Goal: Information Seeking & Learning: Learn about a topic

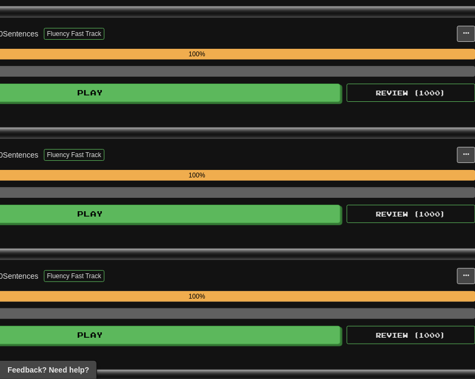
scroll to position [1079, 306]
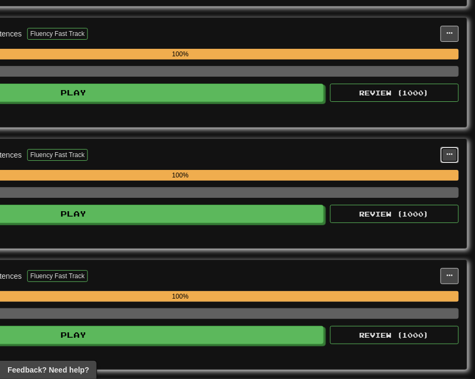
click at [450, 151] on span at bounding box center [450, 154] width 6 height 6
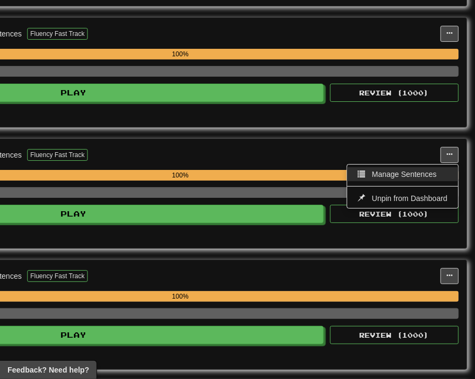
click at [429, 170] on span "Manage Sentences" at bounding box center [404, 174] width 65 height 9
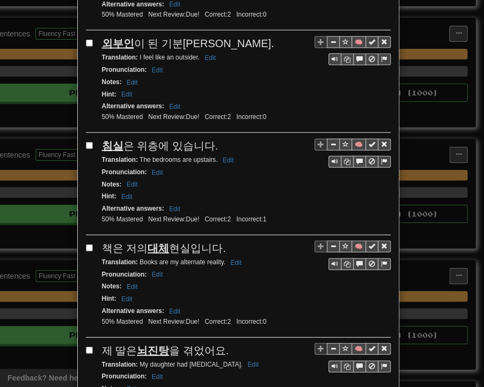
scroll to position [1930, 0]
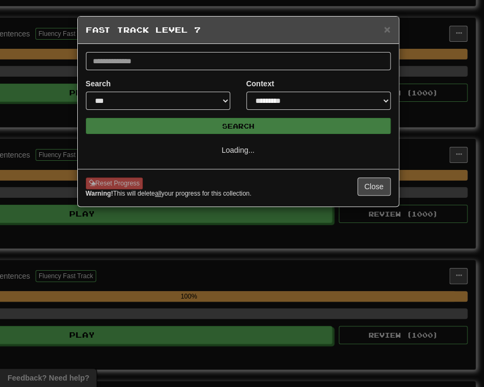
select select "**"
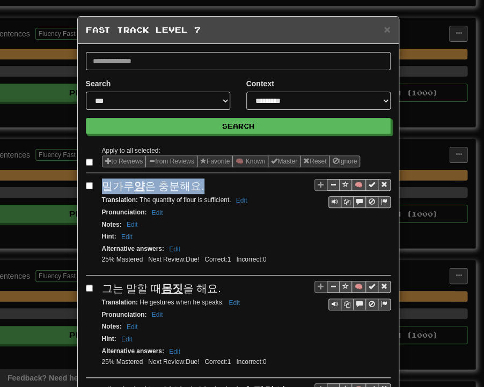
drag, startPoint x: 98, startPoint y: 188, endPoint x: 207, endPoint y: 180, distance: 108.6
click at [207, 180] on div "밀가루 양 은 충분해요." at bounding box center [246, 187] width 289 height 16
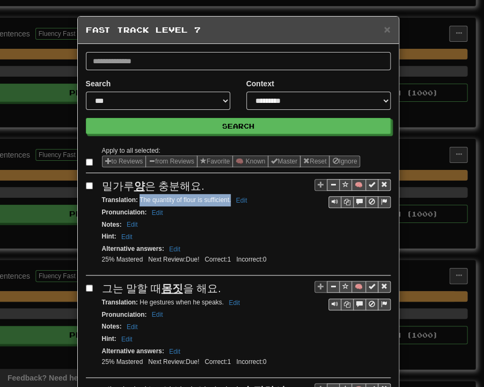
drag, startPoint x: 136, startPoint y: 201, endPoint x: 226, endPoint y: 202, distance: 90.2
click at [226, 202] on small "Translation : The quantity of flour is sufficient. Edit" at bounding box center [176, 200] width 149 height 8
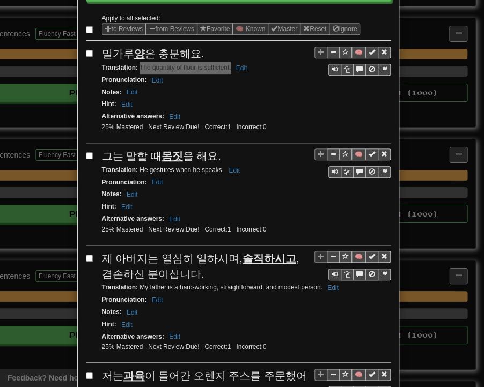
scroll to position [161, 0]
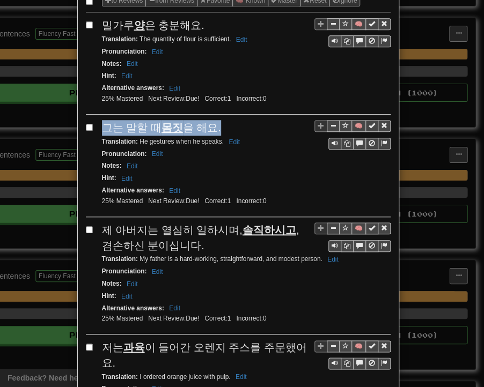
drag, startPoint x: 97, startPoint y: 128, endPoint x: 223, endPoint y: 123, distance: 126.7
click at [223, 123] on div "🧠 그는 말할 때 몸짓 을 해요. Translation : He gestures when he speaks. Edit Pronunciation…" at bounding box center [238, 168] width 305 height 97
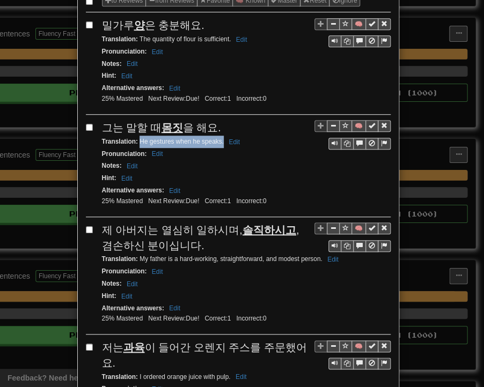
drag, startPoint x: 136, startPoint y: 137, endPoint x: 219, endPoint y: 142, distance: 83.3
click at [219, 142] on div "Translation : He gestures when he speaks. Edit" at bounding box center [246, 142] width 289 height 12
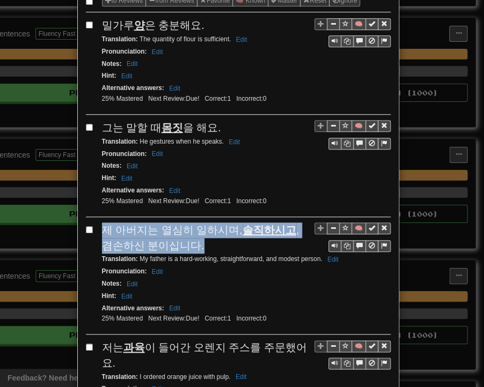
drag, startPoint x: 99, startPoint y: 223, endPoint x: 182, endPoint y: 239, distance: 85.1
click at [182, 239] on div "제 아버지는 열심히 일하시며, 솔직하시고 , 겸손하신 분이십니다." at bounding box center [246, 238] width 289 height 31
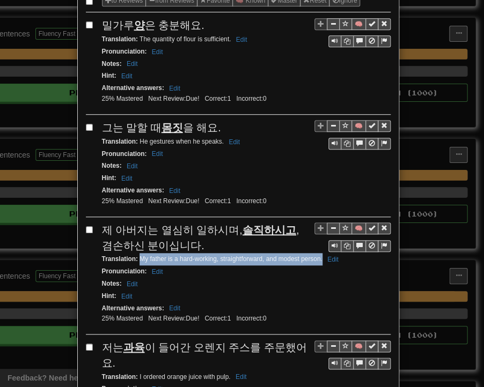
drag, startPoint x: 135, startPoint y: 253, endPoint x: 318, endPoint y: 256, distance: 182.5
click at [318, 256] on small "Translation : My father is a hard-working, straightforward, and modest person. …" at bounding box center [222, 259] width 240 height 8
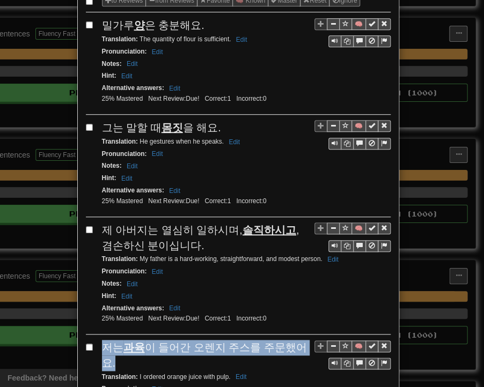
drag, startPoint x: 99, startPoint y: 344, endPoint x: 303, endPoint y: 347, distance: 203.9
click at [303, 347] on div "저는 과육 이 들어간 오렌지 주스를 주문했어요." at bounding box center [246, 355] width 289 height 31
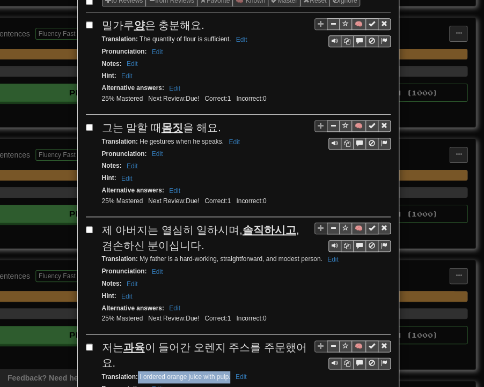
drag, startPoint x: 134, startPoint y: 354, endPoint x: 226, endPoint y: 358, distance: 92.4
click at [226, 371] on div "Translation : I ordered orange juice with [MEDICAL_DATA]. Edit" at bounding box center [246, 377] width 289 height 12
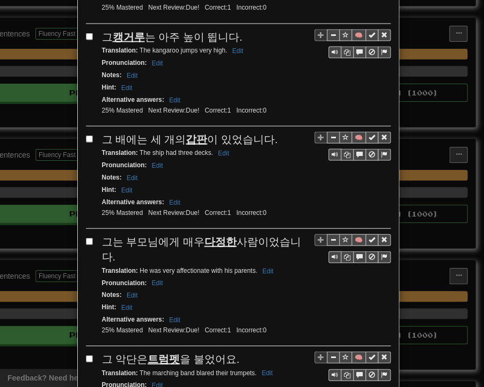
scroll to position [537, 0]
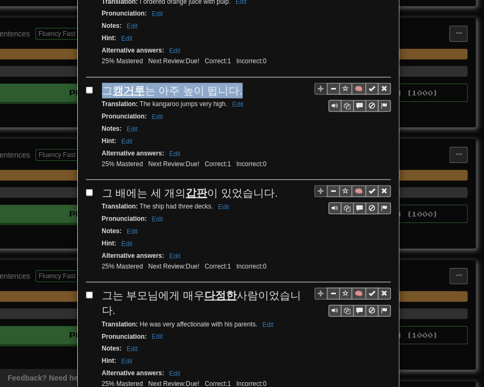
drag, startPoint x: 101, startPoint y: 64, endPoint x: 233, endPoint y: 64, distance: 132.5
click at [233, 83] on div "그 캥거루 는 아주 높이 뜁니다." at bounding box center [246, 91] width 289 height 16
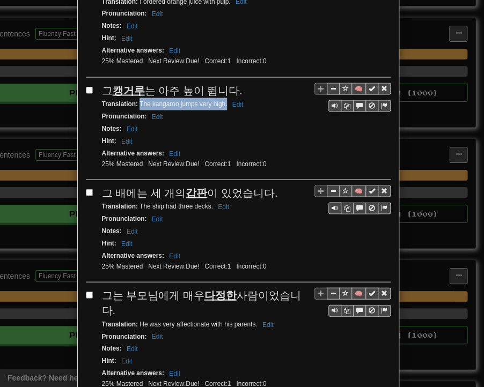
drag, startPoint x: 135, startPoint y: 78, endPoint x: 222, endPoint y: 84, distance: 87.1
click at [222, 98] on div "Translation : The kangaroo jumps very high. Edit" at bounding box center [246, 104] width 289 height 12
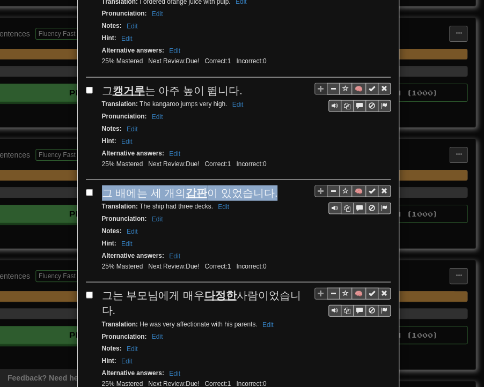
drag, startPoint x: 97, startPoint y: 166, endPoint x: 267, endPoint y: 171, distance: 170.7
click at [267, 185] on div "그 배에는 세 개의 갑판 이 있었습니다." at bounding box center [246, 193] width 289 height 16
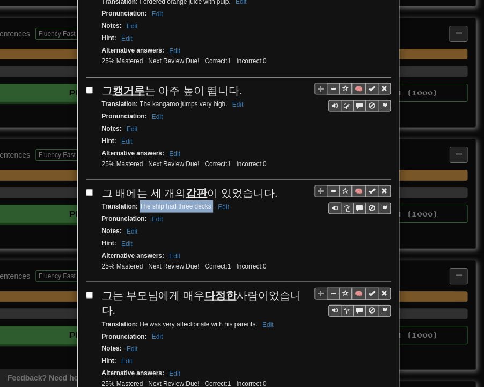
drag, startPoint x: 135, startPoint y: 177, endPoint x: 209, endPoint y: 181, distance: 73.6
click at [209, 202] on small "Translation : The ship had three decks. Edit" at bounding box center [167, 206] width 130 height 8
drag, startPoint x: 103, startPoint y: 269, endPoint x: 299, endPoint y: 265, distance: 196.4
click at [299, 289] on span "그는 부모님에게 매우 다정한 사람이었습니다." at bounding box center [201, 302] width 199 height 27
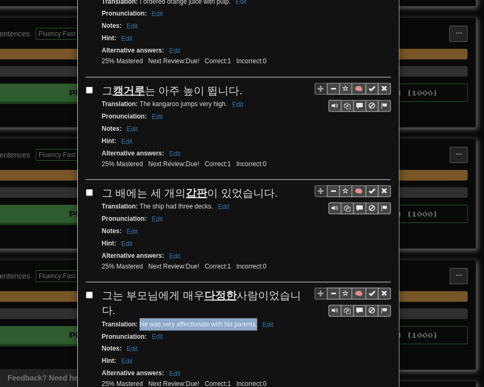
drag, startPoint x: 135, startPoint y: 280, endPoint x: 253, endPoint y: 280, distance: 118.0
click at [253, 320] on small "Translation : He was very affectionate with his parents. Edit" at bounding box center [189, 324] width 175 height 8
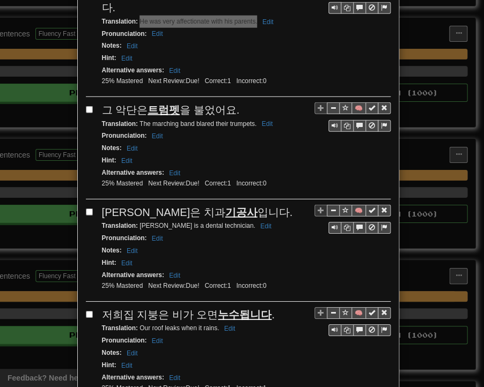
scroll to position [859, 0]
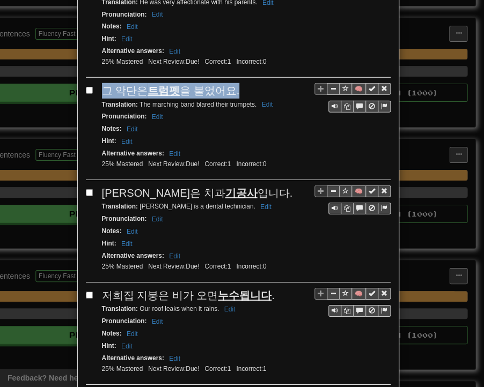
drag, startPoint x: 99, startPoint y: 46, endPoint x: 228, endPoint y: 50, distance: 128.8
click at [228, 83] on div "그 악단은 트럼펫 을 불었어요." at bounding box center [246, 91] width 289 height 16
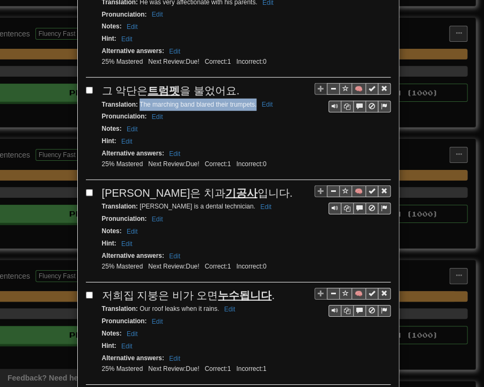
drag, startPoint x: 135, startPoint y: 58, endPoint x: 250, endPoint y: 60, distance: 115.4
click at [251, 101] on small "Translation : The marching band blared their trumpets. Edit" at bounding box center [189, 105] width 174 height 8
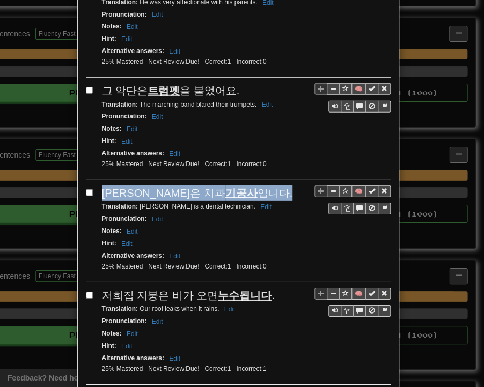
drag, startPoint x: 99, startPoint y: 144, endPoint x: 210, endPoint y: 144, distance: 111.6
click at [211, 186] on div "[PERSON_NAME]은 치과 기공사 입니다." at bounding box center [246, 194] width 289 height 16
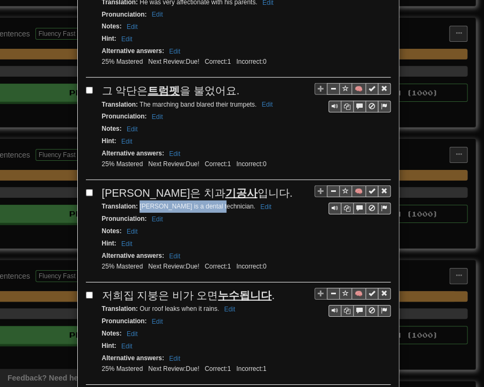
drag, startPoint x: 135, startPoint y: 158, endPoint x: 210, endPoint y: 159, distance: 75.1
click at [210, 203] on small "Translation : [PERSON_NAME] is a dental technician. Edit" at bounding box center [188, 207] width 173 height 8
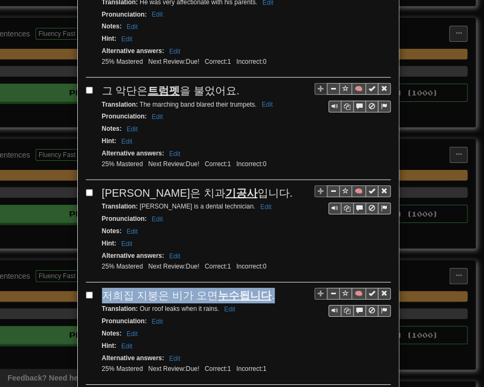
drag, startPoint x: 99, startPoint y: 245, endPoint x: 260, endPoint y: 244, distance: 161.5
click at [260, 288] on div "저희집 지붕은 비가 오면 누수됩니다 ." at bounding box center [246, 296] width 289 height 16
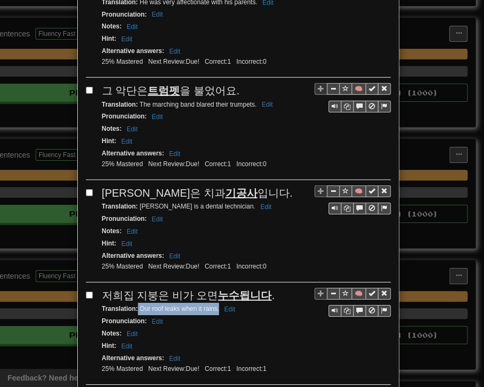
drag, startPoint x: 134, startPoint y: 256, endPoint x: 215, endPoint y: 260, distance: 80.6
click at [215, 305] on small "Translation : Our roof leaks when it rains. Edit" at bounding box center [170, 309] width 137 height 8
drag, startPoint x: 105, startPoint y: 348, endPoint x: 120, endPoint y: 357, distance: 17.6
drag, startPoint x: 135, startPoint y: 375, endPoint x: 266, endPoint y: 375, distance: 130.9
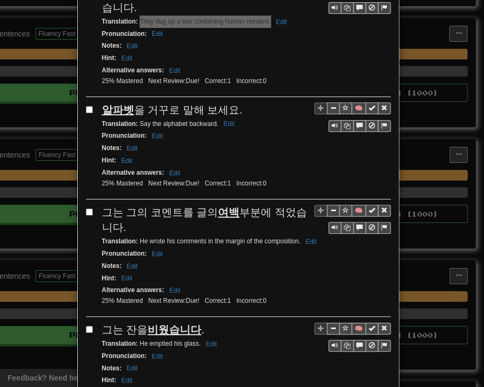
scroll to position [1288, 0]
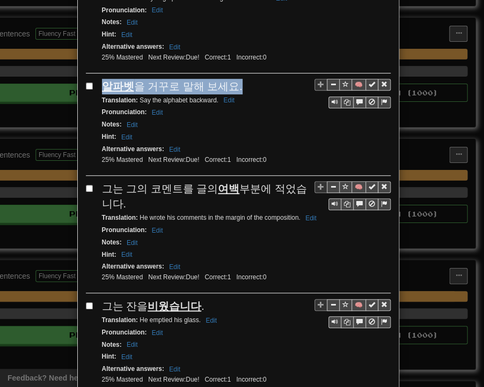
drag, startPoint x: 97, startPoint y: 31, endPoint x: 231, endPoint y: 37, distance: 134.8
click at [231, 79] on div "알파벳 을 거꾸로 말해 보세요." at bounding box center [246, 87] width 289 height 16
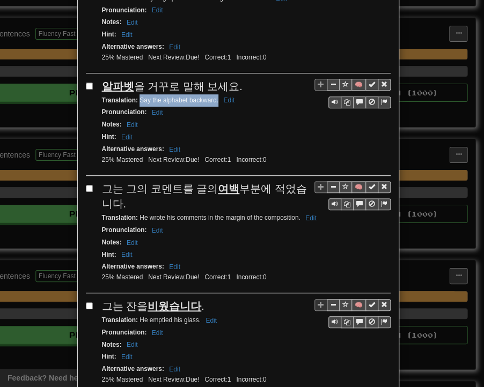
drag, startPoint x: 135, startPoint y: 44, endPoint x: 214, endPoint y: 47, distance: 78.9
click at [214, 97] on small "Translation : Say the alphabet backward. Edit" at bounding box center [170, 101] width 136 height 8
drag, startPoint x: 99, startPoint y: 131, endPoint x: 112, endPoint y: 144, distance: 18.6
click at [112, 181] on div "그는 그의 코멘트를 글의 여백 부분에 적었습니다." at bounding box center [246, 196] width 289 height 31
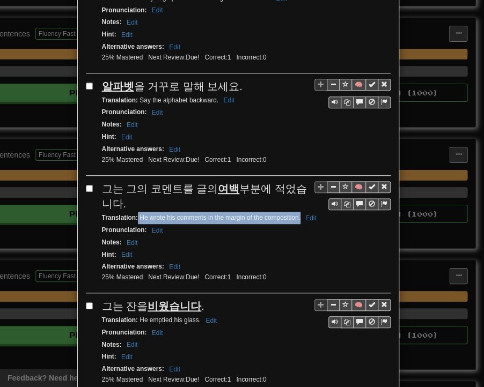
drag, startPoint x: 134, startPoint y: 159, endPoint x: 296, endPoint y: 162, distance: 161.5
click at [296, 214] on small "Translation : He wrote his comments in the margin of the composition. Edit" at bounding box center [211, 218] width 218 height 8
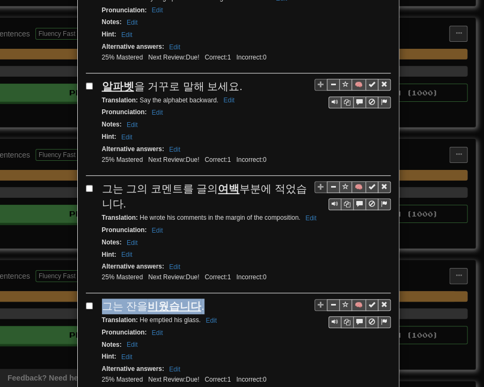
drag, startPoint x: 100, startPoint y: 247, endPoint x: 215, endPoint y: 245, distance: 114.3
click at [215, 299] on div "그는 잔을 비웠습니다 ." at bounding box center [246, 307] width 289 height 16
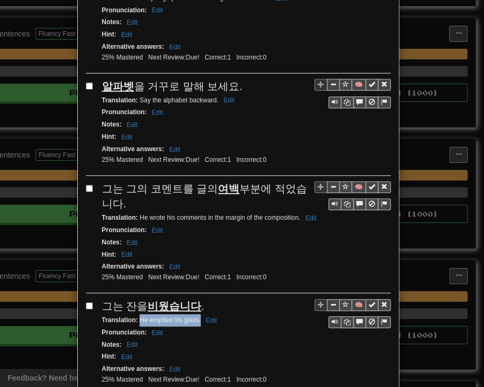
drag, startPoint x: 135, startPoint y: 260, endPoint x: 195, endPoint y: 263, distance: 60.7
click at [195, 317] on small "Translation : He emptied his glass. Edit" at bounding box center [161, 321] width 118 height 8
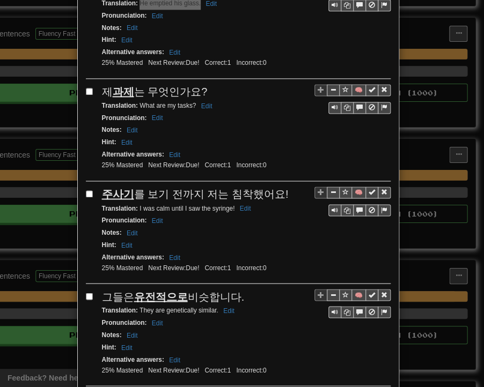
scroll to position [1610, 0]
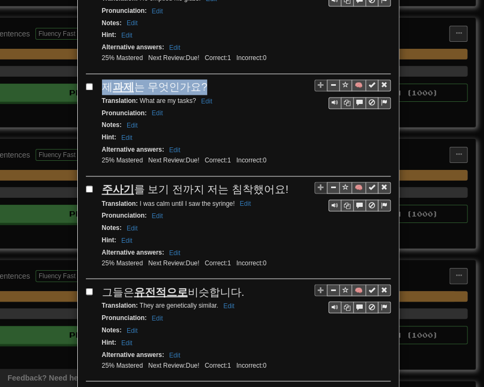
drag, startPoint x: 99, startPoint y: 27, endPoint x: 199, endPoint y: 21, distance: 100.0
click at [199, 79] on div "제 과제 는 무엇인가요?" at bounding box center [246, 87] width 289 height 16
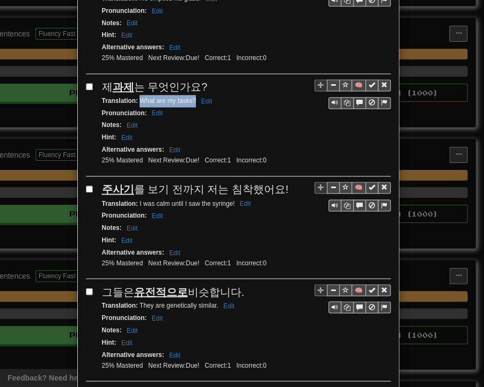
drag, startPoint x: 135, startPoint y: 36, endPoint x: 192, endPoint y: 39, distance: 56.9
click at [192, 97] on small "Translation : What are my tasks? Edit" at bounding box center [159, 101] width 114 height 8
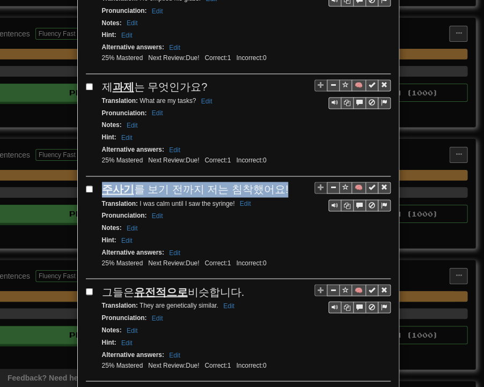
drag, startPoint x: 99, startPoint y: 127, endPoint x: 272, endPoint y: 127, distance: 172.8
click at [272, 182] on div "주사기 를 보기 전까지 저는 침착했어요!" at bounding box center [246, 190] width 289 height 16
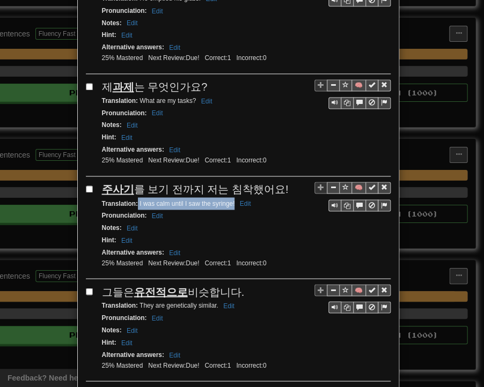
drag, startPoint x: 134, startPoint y: 139, endPoint x: 230, endPoint y: 141, distance: 95.5
click at [230, 200] on small "Translation : I was calm until I saw the syringe! Edit" at bounding box center [178, 204] width 152 height 8
drag, startPoint x: 100, startPoint y: 229, endPoint x: 235, endPoint y: 224, distance: 134.8
click at [235, 284] on div "그들은 유전적으로 비슷합니다." at bounding box center [246, 292] width 289 height 16
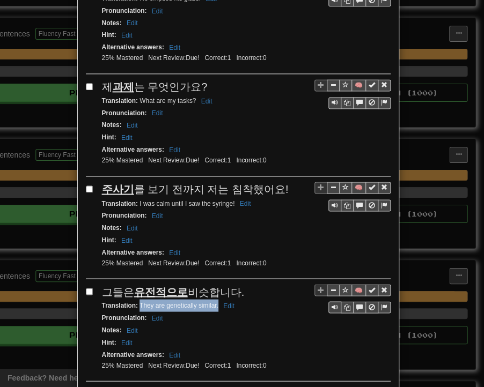
drag, startPoint x: 135, startPoint y: 241, endPoint x: 214, endPoint y: 241, distance: 78.3
click at [214, 302] on small "Translation : They are genetically similar. Edit" at bounding box center [170, 306] width 136 height 8
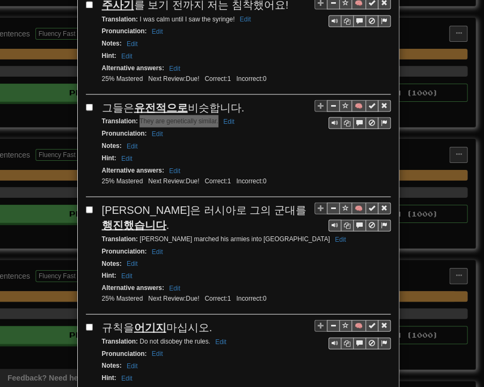
scroll to position [1878, 0]
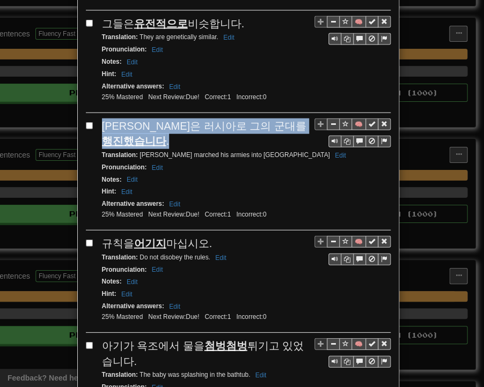
drag, startPoint x: 99, startPoint y: 56, endPoint x: 114, endPoint y: 71, distance: 20.9
click at [114, 119] on div "[PERSON_NAME]은 러시아로 그의 군대를 행진했습니다 ." at bounding box center [246, 134] width 289 height 31
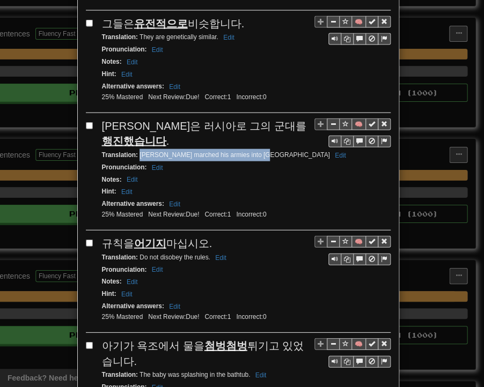
drag, startPoint x: 135, startPoint y: 87, endPoint x: 255, endPoint y: 90, distance: 119.7
click at [255, 151] on small "Translation : [PERSON_NAME] marched his armies into [GEOGRAPHIC_DATA] Edit" at bounding box center [225, 155] width 247 height 8
drag, startPoint x: 98, startPoint y: 174, endPoint x: 206, endPoint y: 175, distance: 107.9
click at [206, 236] on div "규칙을 어기지 마십시오." at bounding box center [246, 244] width 289 height 16
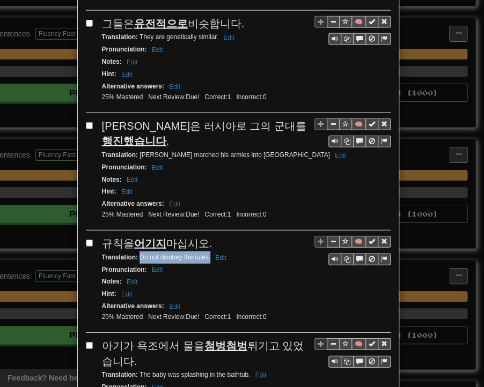
drag, startPoint x: 135, startPoint y: 188, endPoint x: 206, endPoint y: 189, distance: 70.3
click at [206, 254] on small "Translation : Do not disobey the rules. Edit" at bounding box center [166, 258] width 128 height 8
drag, startPoint x: 99, startPoint y: 273, endPoint x: 122, endPoint y: 284, distance: 25.7
click at [122, 339] on div "아기가 욕조에서 물을 첨벙첨벙 튀기고 있었습니다." at bounding box center [246, 354] width 289 height 31
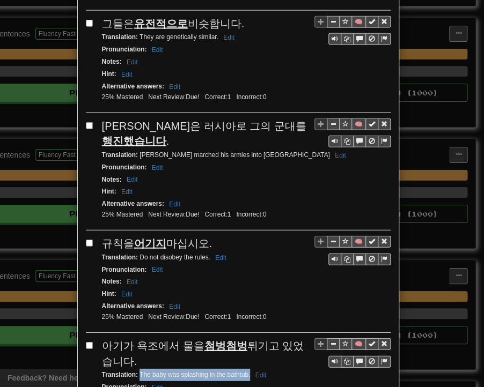
drag, startPoint x: 135, startPoint y: 299, endPoint x: 245, endPoint y: 304, distance: 110.1
click at [245, 369] on div "Translation : The baby was splashing in the bathtub. Edit" at bounding box center [246, 375] width 289 height 12
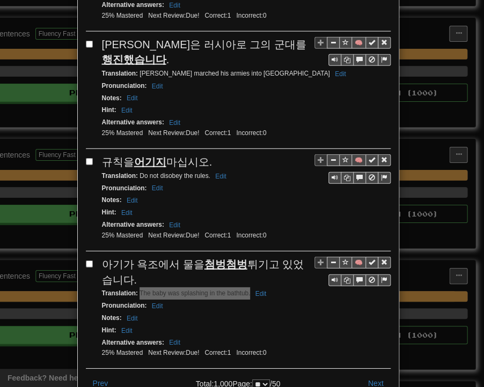
scroll to position [1960, 0]
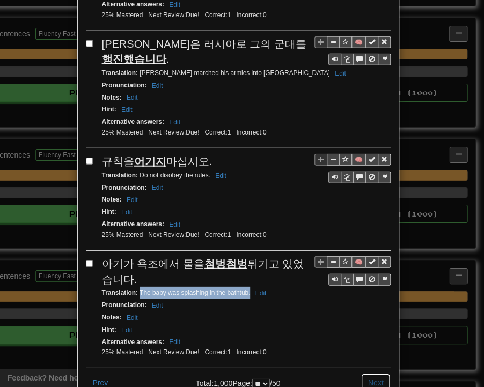
click at [376, 374] on button "Next" at bounding box center [376, 383] width 30 height 18
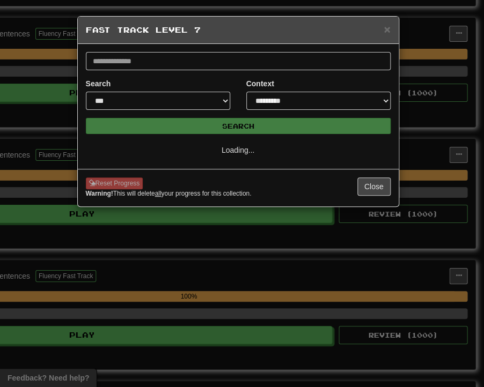
scroll to position [0, 0]
select select "**"
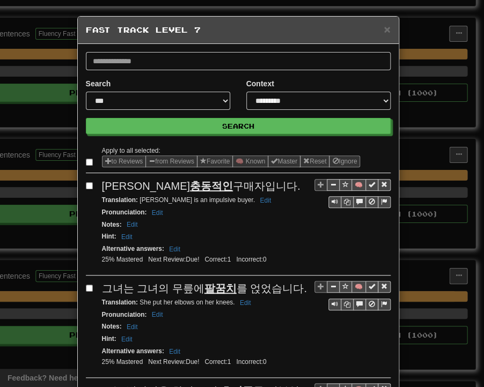
drag, startPoint x: 99, startPoint y: 188, endPoint x: 226, endPoint y: 189, distance: 127.2
click at [226, 189] on div "[PERSON_NAME]은 충동적인 구매자입니다." at bounding box center [246, 187] width 289 height 16
drag, startPoint x: 135, startPoint y: 199, endPoint x: 211, endPoint y: 201, distance: 76.2
click at [211, 201] on small "Translation : [PERSON_NAME] is an impulsive buyer. Edit" at bounding box center [188, 200] width 173 height 8
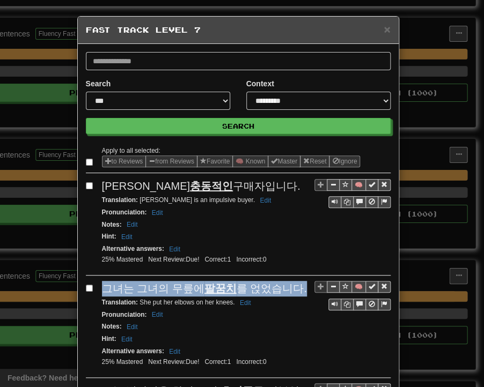
drag, startPoint x: 95, startPoint y: 288, endPoint x: 291, endPoint y: 288, distance: 195.8
click at [291, 288] on div "🧠 그녀는 그녀의 무릎에 팔꿈치 를 얹었습니다. Translation : She put her elbows on her knees. Edit …" at bounding box center [238, 329] width 305 height 97
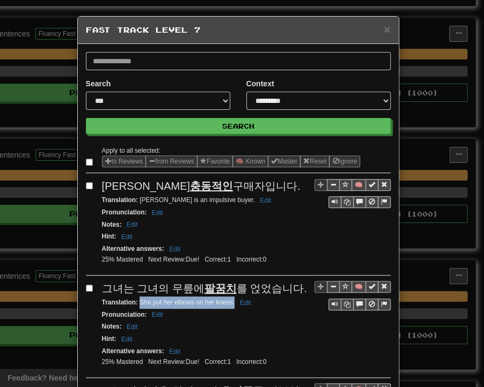
drag, startPoint x: 135, startPoint y: 300, endPoint x: 230, endPoint y: 300, distance: 94.4
click at [230, 300] on small "Translation : She put her elbows on her knees. Edit" at bounding box center [178, 303] width 152 height 8
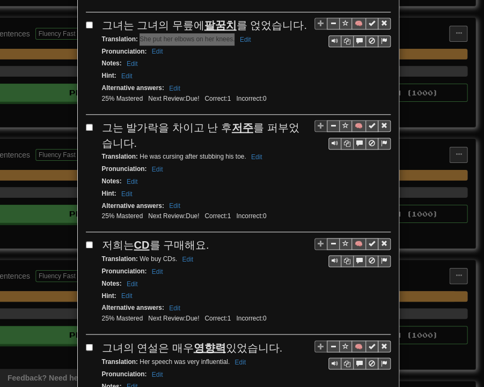
scroll to position [268, 0]
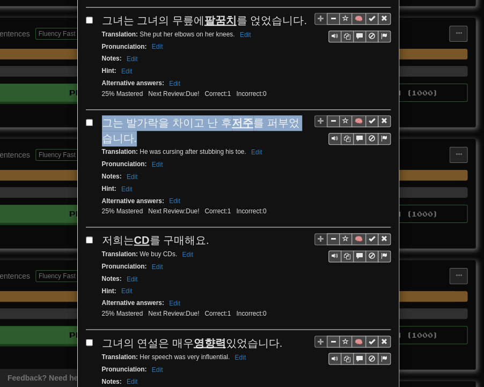
drag, startPoint x: 99, startPoint y: 115, endPoint x: 112, endPoint y: 131, distance: 20.6
click at [112, 131] on div "그는 발가락을 차이고 난 후 저주 를 퍼부었습니다." at bounding box center [246, 130] width 289 height 31
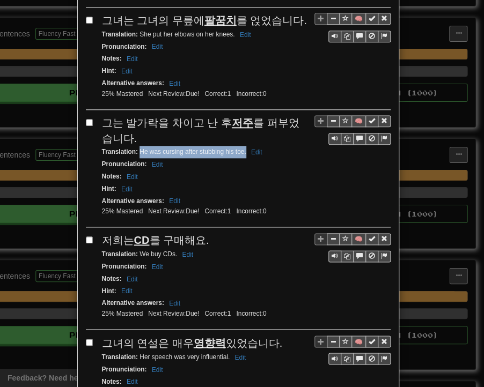
drag, startPoint x: 135, startPoint y: 146, endPoint x: 241, endPoint y: 148, distance: 105.7
click at [241, 148] on small "Translation : He was cursing after stubbing his toe. Edit" at bounding box center [184, 152] width 164 height 8
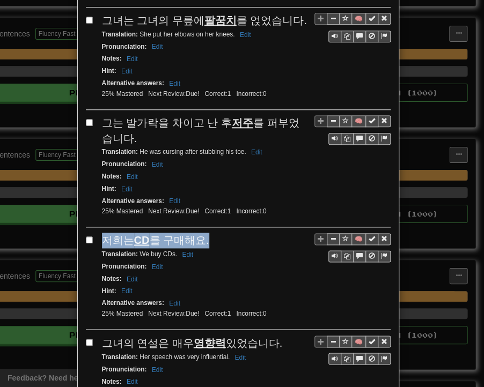
drag, startPoint x: 100, startPoint y: 234, endPoint x: 203, endPoint y: 238, distance: 103.1
click at [203, 238] on div "저희는 CD 를 구매해요." at bounding box center [246, 241] width 289 height 16
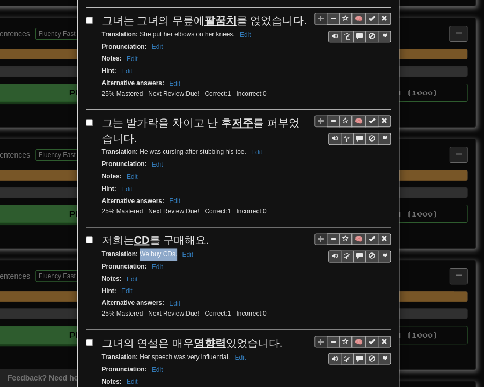
drag, startPoint x: 135, startPoint y: 247, endPoint x: 173, endPoint y: 248, distance: 38.6
click at [173, 251] on small "Translation : We buy CDs. Edit" at bounding box center [149, 255] width 95 height 8
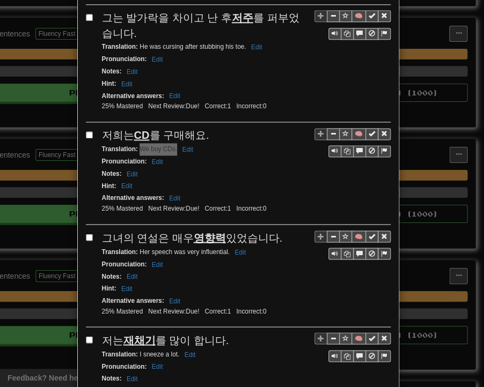
scroll to position [429, 0]
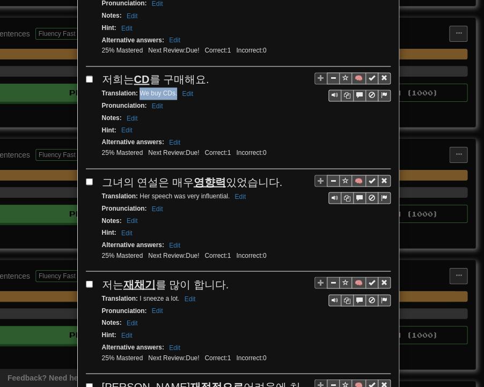
drag, startPoint x: 99, startPoint y: 174, endPoint x: 270, endPoint y: 177, distance: 171.2
click at [270, 177] on div "그녀의 연설은 매우 영향력 있었습니다." at bounding box center [246, 182] width 289 height 16
drag, startPoint x: 134, startPoint y: 185, endPoint x: 225, endPoint y: 188, distance: 91.3
click at [225, 192] on small "Translation : Her speech was very influential. Edit" at bounding box center [176, 196] width 148 height 8
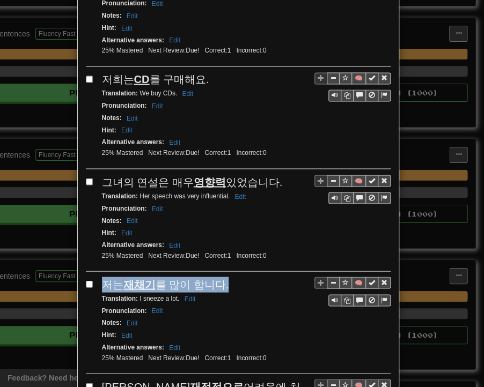
drag, startPoint x: 99, startPoint y: 271, endPoint x: 221, endPoint y: 278, distance: 122.0
click at [221, 278] on div "저는 재채기 를 많이 합니다." at bounding box center [246, 285] width 289 height 16
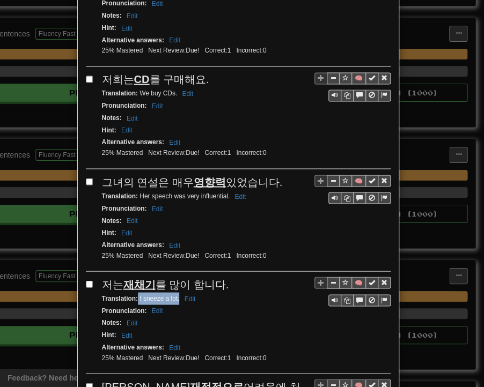
drag, startPoint x: 134, startPoint y: 289, endPoint x: 174, endPoint y: 288, distance: 40.8
click at [174, 295] on small "Translation : I sneeze a lot. Edit" at bounding box center [150, 299] width 97 height 8
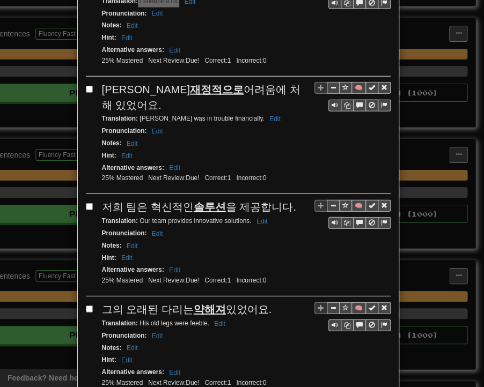
scroll to position [751, 0]
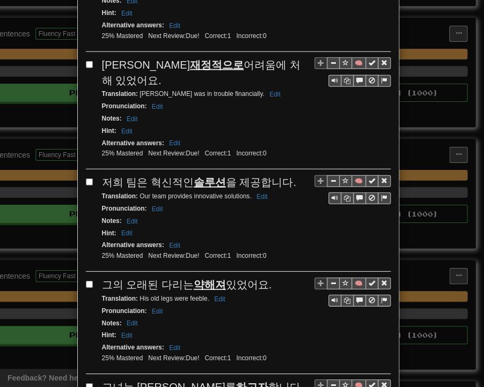
drag, startPoint x: 100, startPoint y: 50, endPoint x: 281, endPoint y: 52, distance: 180.8
click at [281, 57] on div "[PERSON_NAME]은 재정적으로 어려움에 처해 있었어요." at bounding box center [246, 72] width 289 height 31
drag, startPoint x: 135, startPoint y: 67, endPoint x: 219, endPoint y: 67, distance: 84.2
click at [219, 90] on small "Translation : [PERSON_NAME] was in trouble financially. Edit" at bounding box center [193, 94] width 182 height 8
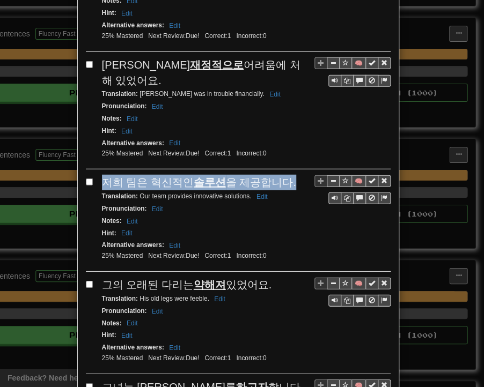
drag, startPoint x: 96, startPoint y: 149, endPoint x: 281, endPoint y: 153, distance: 185.2
click at [281, 175] on div "🧠 저희 팀은 혁신적인 솔루션 을 제공합니다. Translation : Our team provides innovative solutions.…" at bounding box center [238, 223] width 305 height 97
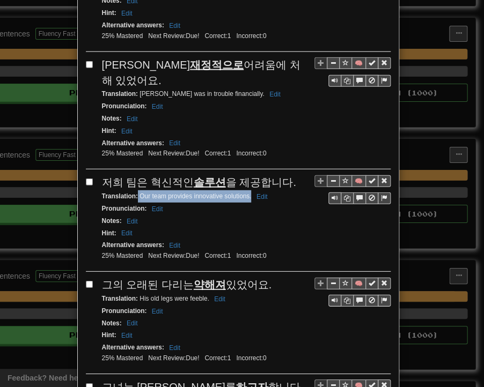
drag, startPoint x: 134, startPoint y: 168, endPoint x: 247, endPoint y: 167, distance: 112.7
click at [247, 193] on small "Translation : Our team provides innovative solutions. Edit" at bounding box center [186, 197] width 169 height 8
drag, startPoint x: 99, startPoint y: 252, endPoint x: 261, endPoint y: 255, distance: 162.6
click at [261, 277] on div "그의 오래된 다리는 약해져 있었어요." at bounding box center [246, 285] width 289 height 16
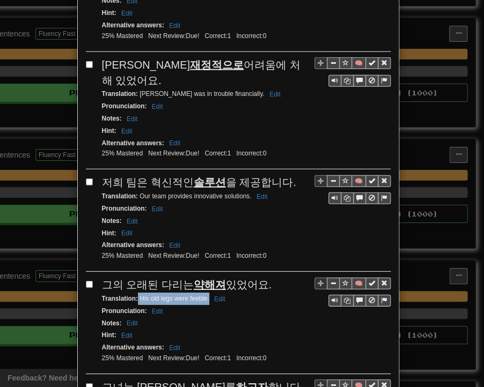
drag, startPoint x: 134, startPoint y: 267, endPoint x: 204, endPoint y: 267, distance: 70.3
click at [204, 295] on small "Translation : His old legs were feeble. Edit" at bounding box center [165, 299] width 127 height 8
drag, startPoint x: 99, startPoint y: 354, endPoint x: 239, endPoint y: 355, distance: 140.6
click at [239, 379] on div "그녀는 테니스를 하고자 합니다." at bounding box center [246, 388] width 289 height 16
drag, startPoint x: 135, startPoint y: 365, endPoint x: 210, endPoint y: 368, distance: 75.2
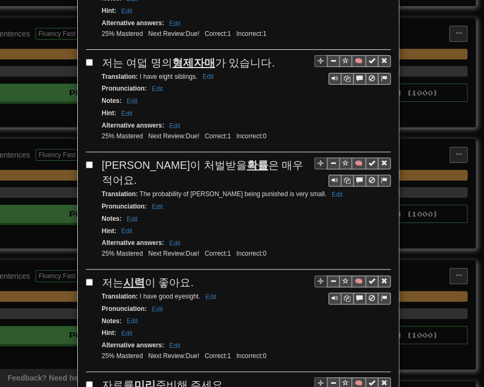
scroll to position [1180, 0]
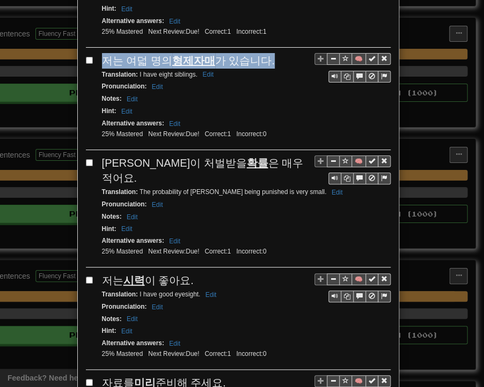
drag, startPoint x: 99, startPoint y: 21, endPoint x: 260, endPoint y: 28, distance: 160.6
click at [260, 55] on span "저는 여덟 명의 형제자매 가 있습니다." at bounding box center [188, 61] width 173 height 12
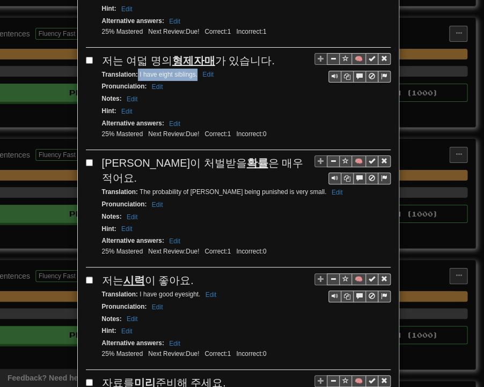
drag, startPoint x: 134, startPoint y: 37, endPoint x: 192, endPoint y: 38, distance: 58.0
click at [192, 71] on small "Translation : I have eight siblings. Edit" at bounding box center [159, 75] width 115 height 8
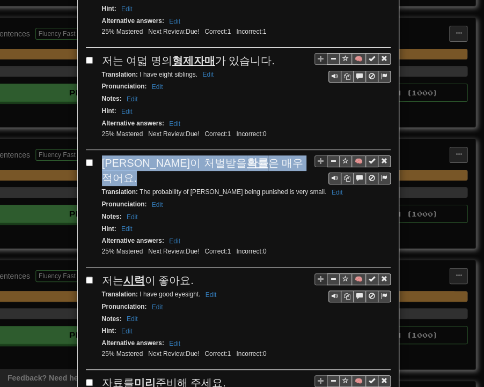
drag, startPoint x: 98, startPoint y: 124, endPoint x: 251, endPoint y: 125, distance: 152.9
click at [251, 156] on div "[PERSON_NAME]이 처벌받을 확률 은 매우 적어요." at bounding box center [246, 171] width 289 height 31
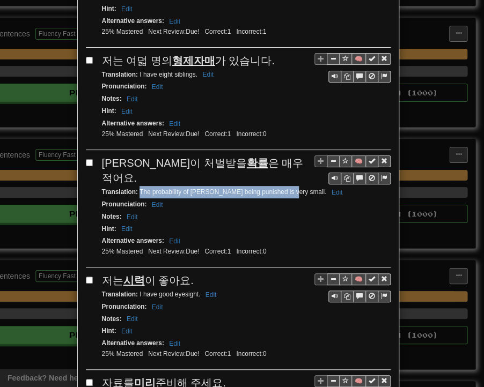
drag, startPoint x: 135, startPoint y: 138, endPoint x: 281, endPoint y: 140, distance: 146.0
click at [281, 188] on small "Translation : The probability of [PERSON_NAME] being punished is very small. Ed…" at bounding box center [224, 192] width 244 height 8
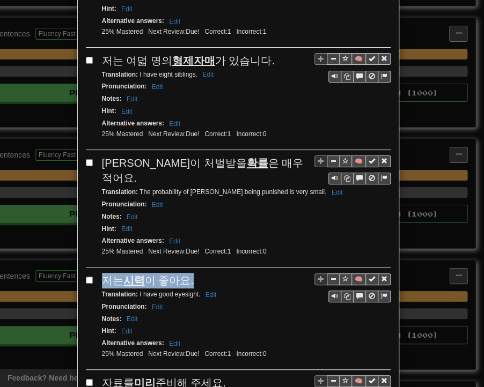
drag, startPoint x: 98, startPoint y: 225, endPoint x: 187, endPoint y: 225, distance: 88.5
click at [187, 273] on div "저는 시력 이 좋아요." at bounding box center [246, 281] width 289 height 16
click at [132, 291] on strong "Translation :" at bounding box center [120, 295] width 36 height 8
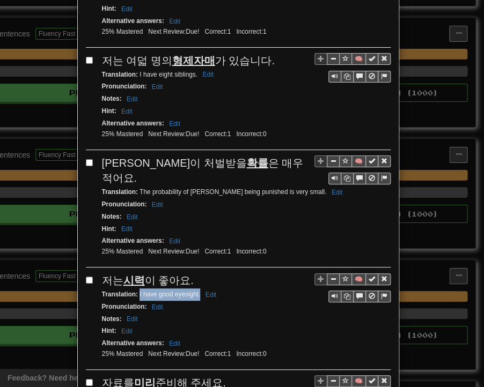
drag, startPoint x: 135, startPoint y: 239, endPoint x: 195, endPoint y: 239, distance: 60.6
click at [195, 291] on small "Translation : I have good eyesight. Edit" at bounding box center [161, 295] width 118 height 8
drag, startPoint x: 99, startPoint y: 322, endPoint x: 218, endPoint y: 328, distance: 119.2
click at [218, 376] on div "자료를 미리 준비해 주세요." at bounding box center [246, 384] width 289 height 16
drag, startPoint x: 134, startPoint y: 340, endPoint x: 251, endPoint y: 340, distance: 117.0
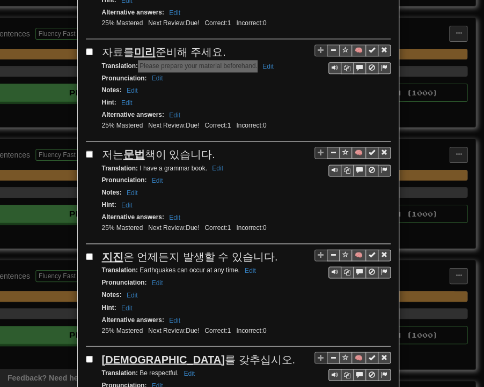
scroll to position [1556, 0]
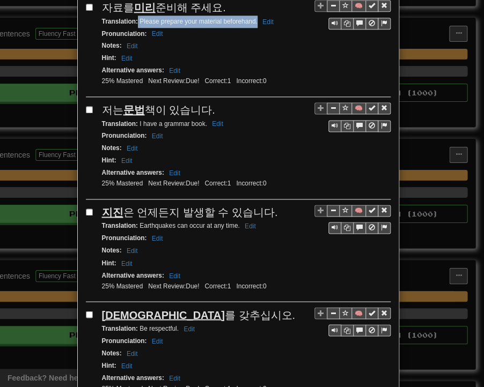
drag, startPoint x: 99, startPoint y: 49, endPoint x: 208, endPoint y: 50, distance: 109.5
click at [208, 102] on div "저는 문법 책이 있습니다." at bounding box center [246, 110] width 289 height 16
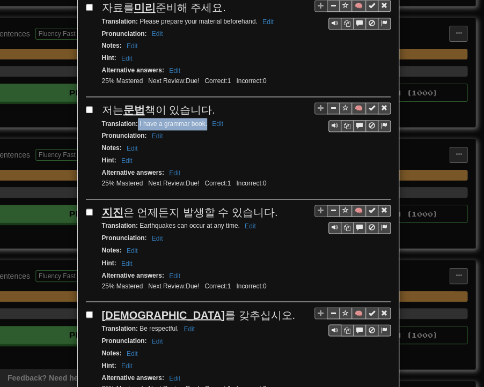
drag, startPoint x: 134, startPoint y: 62, endPoint x: 202, endPoint y: 64, distance: 68.2
click at [202, 120] on small "Translation : I have a grammar book. Edit" at bounding box center [164, 124] width 124 height 8
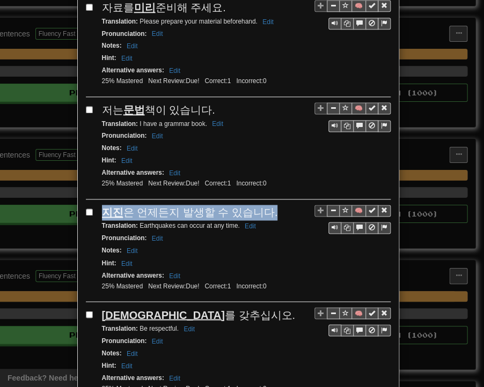
drag, startPoint x: 100, startPoint y: 146, endPoint x: 261, endPoint y: 149, distance: 161.5
click at [261, 205] on div "지진 은 언제든지 발생할 수 있습니다." at bounding box center [246, 213] width 289 height 16
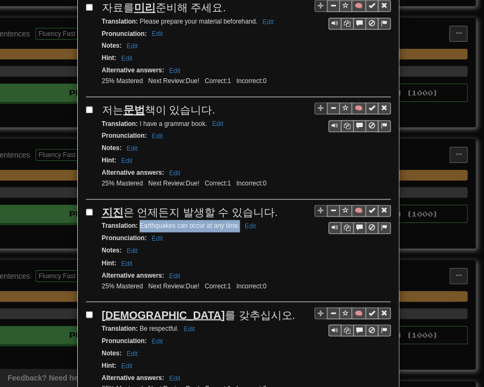
drag, startPoint x: 135, startPoint y: 161, endPoint x: 236, endPoint y: 164, distance: 100.4
click at [236, 222] on small "Translation : Earthquakes can occur at any time. Edit" at bounding box center [180, 226] width 157 height 8
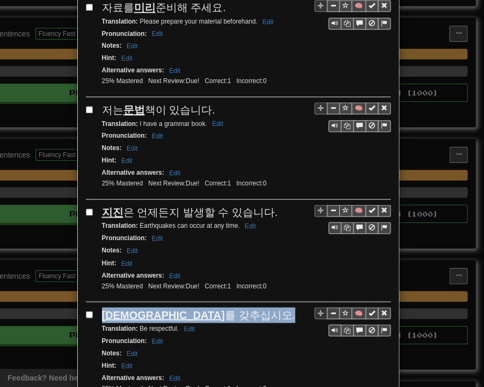
drag, startPoint x: 97, startPoint y: 248, endPoint x: 185, endPoint y: 253, distance: 88.6
click at [185, 307] on div "🧠 예의 를 갖추십시오. Translation : Be respectful. Edit Pronunciation : Edit Notes : Ed…" at bounding box center [238, 355] width 305 height 97
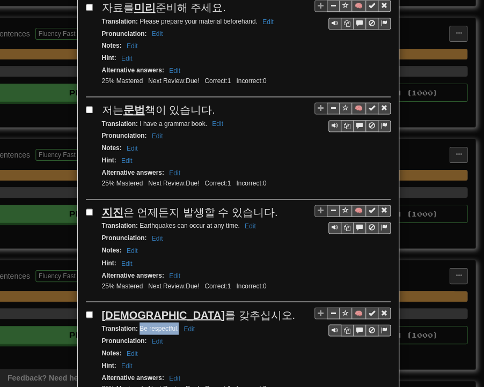
drag, startPoint x: 135, startPoint y: 265, endPoint x: 174, endPoint y: 263, distance: 38.6
click at [174, 325] on small "Translation : Be respectful. Edit" at bounding box center [150, 329] width 96 height 8
drag, startPoint x: 99, startPoint y: 354, endPoint x: 273, endPoint y: 349, distance: 173.9
drag, startPoint x: 136, startPoint y: 360, endPoint x: 230, endPoint y: 364, distance: 94.0
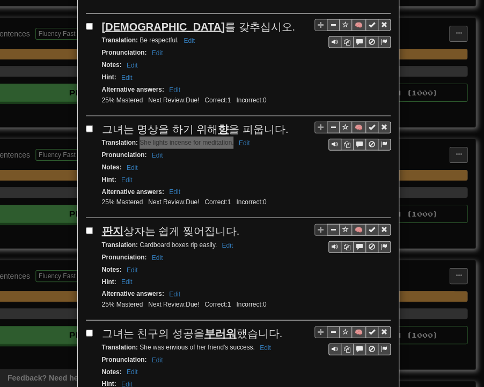
scroll to position [1878, 0]
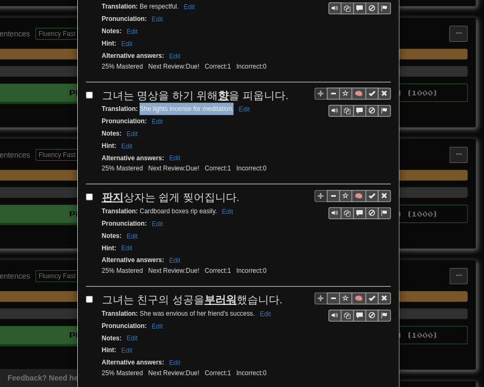
drag, startPoint x: 100, startPoint y: 131, endPoint x: 230, endPoint y: 132, distance: 129.9
click at [230, 190] on div "판지 상자는 쉽게 찢어집니다." at bounding box center [246, 198] width 289 height 16
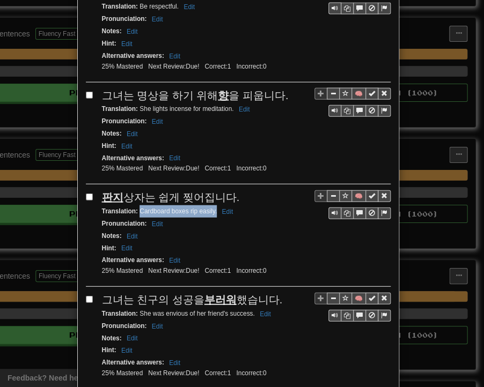
drag, startPoint x: 136, startPoint y: 142, endPoint x: 212, endPoint y: 145, distance: 76.8
click at [212, 206] on div "Translation : Cardboard boxes rip easily. Edit" at bounding box center [246, 212] width 289 height 12
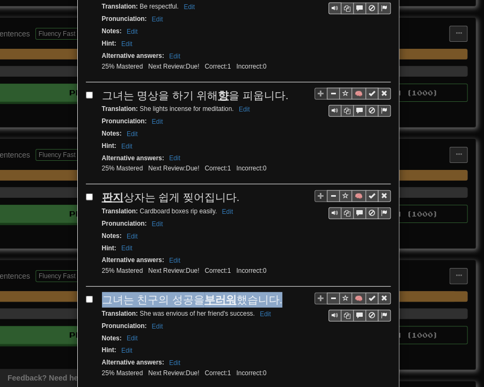
drag, startPoint x: 101, startPoint y: 228, endPoint x: 275, endPoint y: 228, distance: 173.9
click at [275, 292] on div "그녀는 친구의 성공을 부러워 했습니다." at bounding box center [246, 300] width 289 height 16
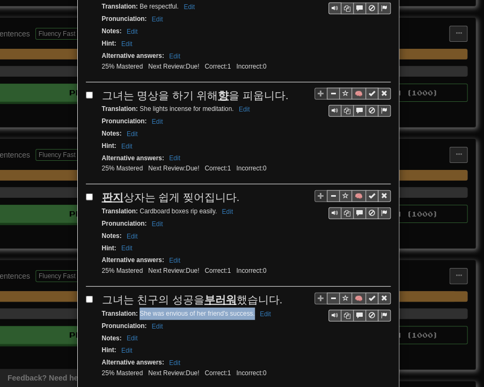
drag, startPoint x: 135, startPoint y: 242, endPoint x: 250, endPoint y: 244, distance: 114.8
click at [250, 310] on small "Translation : She was envious of her friend's success. Edit" at bounding box center [188, 314] width 172 height 8
click at [330, 357] on div "Alternative answers : Edit" at bounding box center [246, 363] width 289 height 12
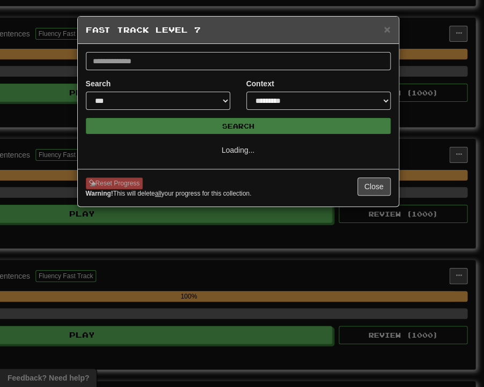
scroll to position [0, 0]
select select "**"
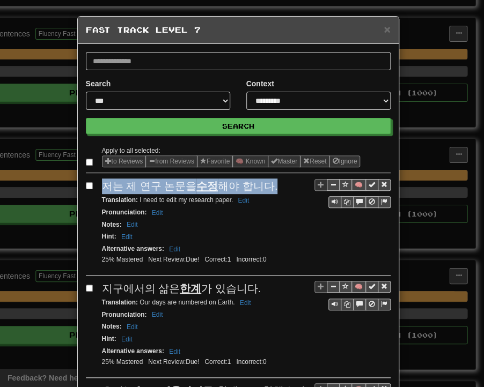
drag, startPoint x: 99, startPoint y: 183, endPoint x: 264, endPoint y: 189, distance: 164.9
click at [264, 189] on div "저는 제 연구 논문을 수정 해야 합니다." at bounding box center [246, 187] width 289 height 16
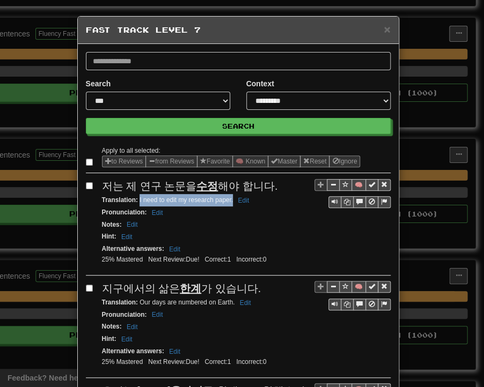
drag, startPoint x: 135, startPoint y: 200, endPoint x: 228, endPoint y: 201, distance: 93.4
click at [228, 201] on small "Translation : I need to edit my research paper. Edit" at bounding box center [177, 200] width 151 height 8
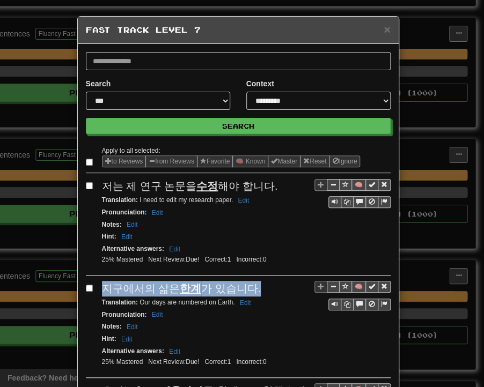
drag, startPoint x: 106, startPoint y: 287, endPoint x: 249, endPoint y: 289, distance: 142.7
click at [249, 289] on div "지구에서의 삶은 한계 가 있습니다." at bounding box center [246, 289] width 289 height 16
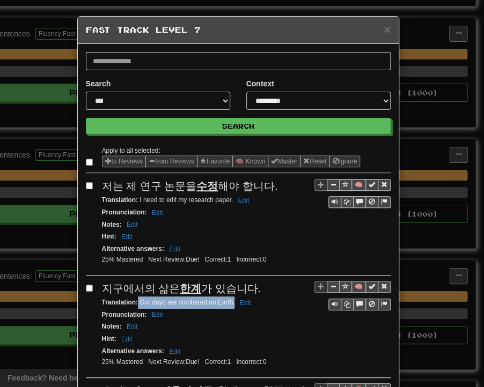
drag, startPoint x: 134, startPoint y: 301, endPoint x: 230, endPoint y: 302, distance: 96.0
click at [230, 302] on small "Translation : Our days are numbered on Earth. Edit" at bounding box center [178, 303] width 152 height 8
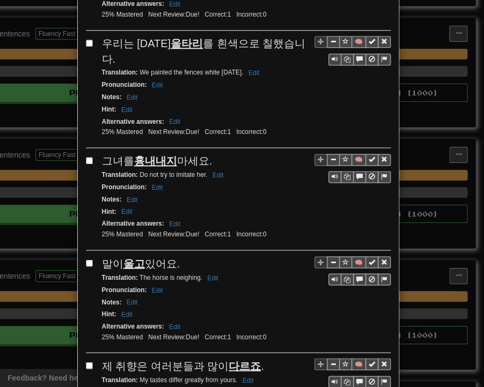
scroll to position [376, 0]
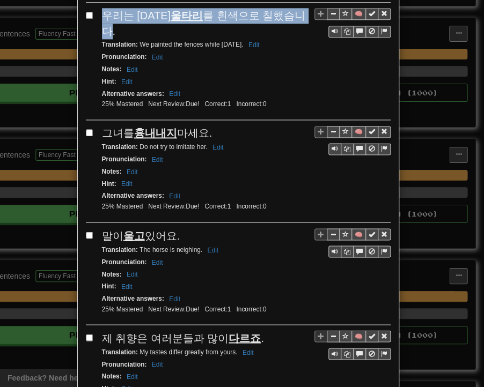
drag, startPoint x: 101, startPoint y: 10, endPoint x: 288, endPoint y: 13, distance: 187.3
click at [288, 13] on span "우리는 [DATE] 울타리 를 흰색으로 칠했습니다." at bounding box center [204, 23] width 204 height 27
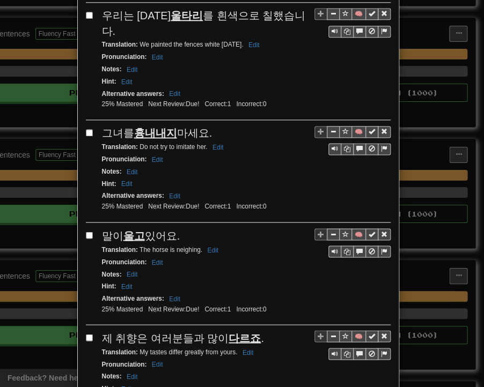
click at [286, 39] on div "Translation : We painted the fences white [DATE]. Edit" at bounding box center [246, 45] width 289 height 12
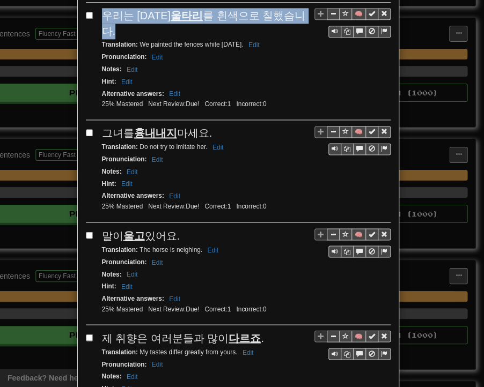
drag, startPoint x: 101, startPoint y: 9, endPoint x: 290, endPoint y: 13, distance: 188.4
click at [290, 13] on span "우리는 [DATE] 울타리 를 흰색으로 칠했습니다." at bounding box center [204, 23] width 204 height 27
drag, startPoint x: 135, startPoint y: 23, endPoint x: 246, endPoint y: 28, distance: 111.2
click at [246, 39] on div "Translation : We painted the fences white [DATE]. Edit" at bounding box center [246, 45] width 289 height 12
drag, startPoint x: 99, startPoint y: 110, endPoint x: 208, endPoint y: 110, distance: 109.5
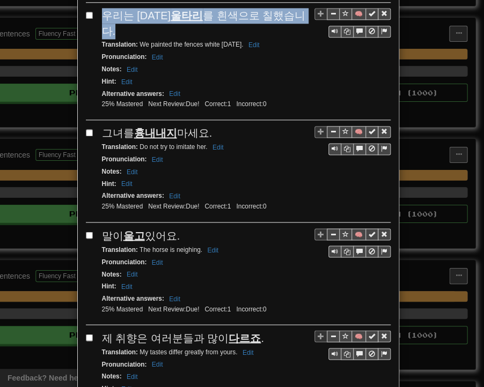
click at [208, 126] on div "그녀를 흉내내지 마세요." at bounding box center [246, 134] width 289 height 16
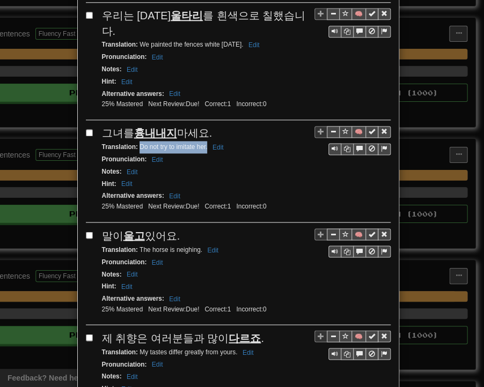
drag, startPoint x: 135, startPoint y: 125, endPoint x: 203, endPoint y: 125, distance: 67.6
click at [203, 143] on small "Translation : Do not try to imitate her. Edit" at bounding box center [164, 147] width 125 height 8
drag, startPoint x: 99, startPoint y: 209, endPoint x: 176, endPoint y: 209, distance: 77.3
click at [178, 228] on div "말이 울고 있어요." at bounding box center [246, 236] width 289 height 16
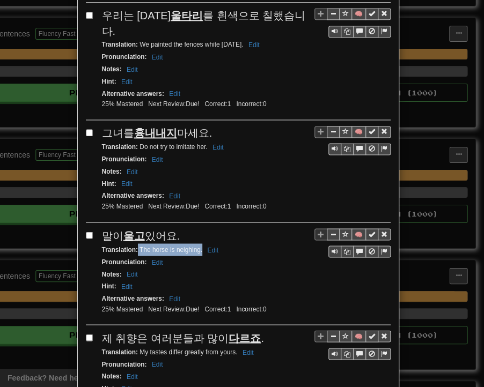
drag, startPoint x: 137, startPoint y: 226, endPoint x: 197, endPoint y: 227, distance: 60.6
click at [197, 246] on small "Translation : The horse is neighing. Edit" at bounding box center [162, 250] width 120 height 8
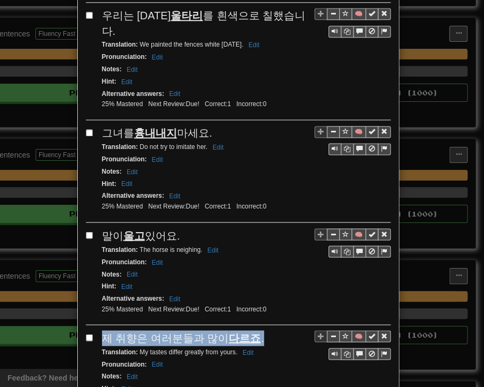
drag, startPoint x: 98, startPoint y: 314, endPoint x: 254, endPoint y: 314, distance: 156.1
click at [254, 331] on div "제 취향은 여러분들과 많이 다르죠 ." at bounding box center [246, 339] width 289 height 16
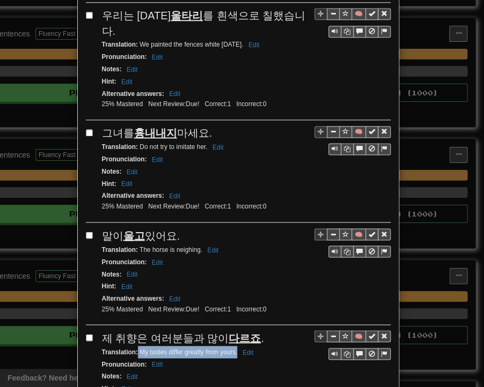
drag, startPoint x: 134, startPoint y: 326, endPoint x: 233, endPoint y: 327, distance: 99.3
click at [233, 348] on small "Translation : My tastes differ greatly from yours. Edit" at bounding box center [179, 352] width 155 height 8
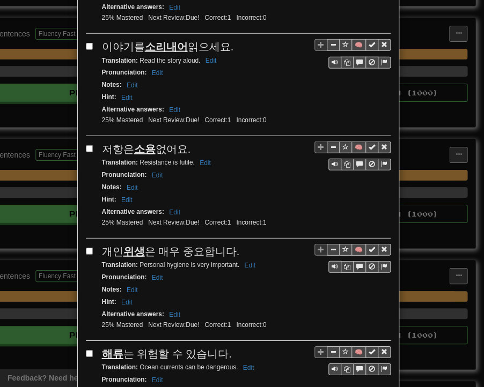
scroll to position [751, 0]
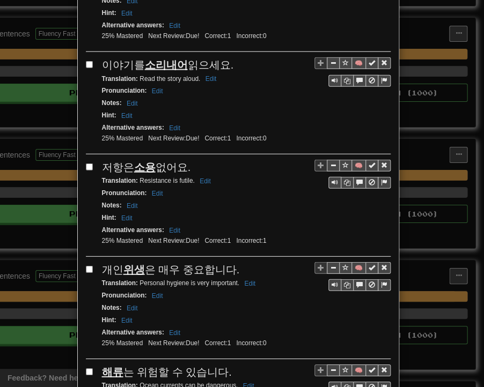
drag, startPoint x: 98, startPoint y: 35, endPoint x: 227, endPoint y: 36, distance: 129.3
click at [227, 57] on div "이야기를 소리내어 읽으세요." at bounding box center [246, 65] width 289 height 16
drag, startPoint x: 136, startPoint y: 48, endPoint x: 195, endPoint y: 52, distance: 59.7
click at [195, 75] on small "Translation : Read the story aloud. Edit" at bounding box center [161, 79] width 118 height 8
drag, startPoint x: 99, startPoint y: 137, endPoint x: 183, endPoint y: 134, distance: 84.3
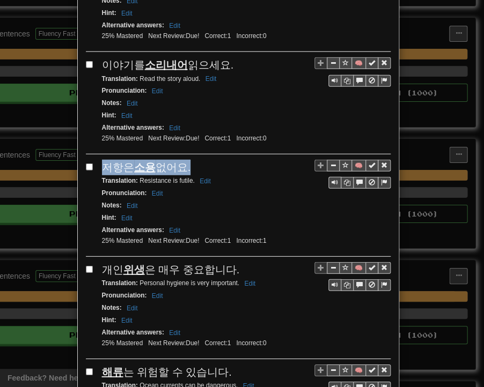
click at [183, 160] on div "저항은 소용 없어요." at bounding box center [246, 168] width 289 height 16
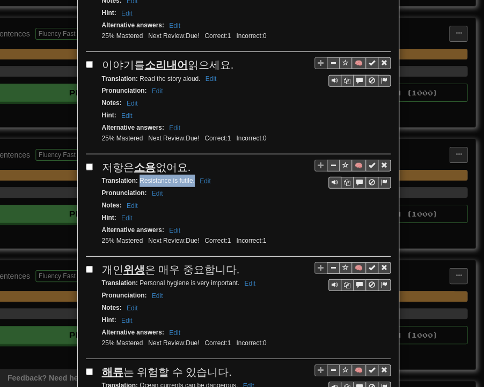
drag, startPoint x: 135, startPoint y: 150, endPoint x: 190, endPoint y: 151, distance: 55.3
click at [190, 177] on small "Translation : Resistance is futile. Edit" at bounding box center [158, 181] width 112 height 8
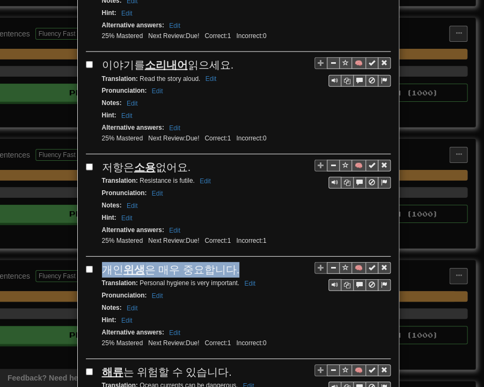
drag, startPoint x: 99, startPoint y: 237, endPoint x: 229, endPoint y: 238, distance: 129.9
click at [229, 262] on div "개인 위생 은 매우 중요합니다." at bounding box center [246, 270] width 289 height 16
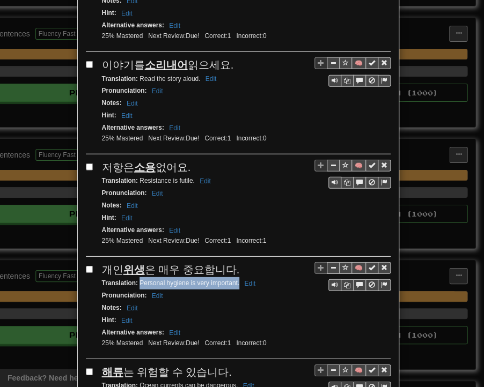
drag, startPoint x: 135, startPoint y: 249, endPoint x: 230, endPoint y: 252, distance: 95.5
click at [234, 280] on small "Translation : Personal hygiene is very important. Edit" at bounding box center [180, 284] width 157 height 8
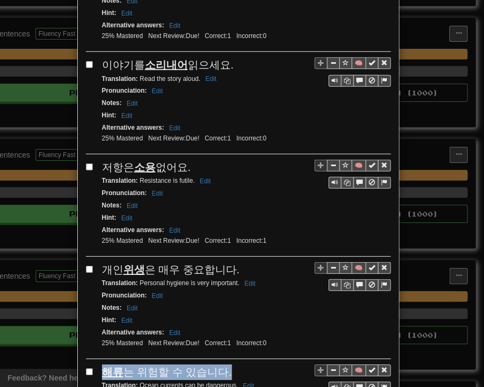
drag, startPoint x: 100, startPoint y: 336, endPoint x: 219, endPoint y: 340, distance: 119.2
click at [219, 365] on div "해류 는 위험할 수 있습니다." at bounding box center [246, 373] width 289 height 16
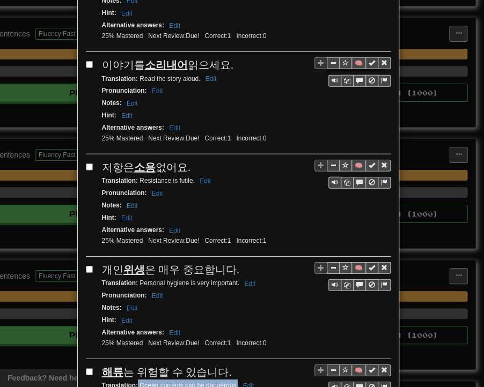
drag, startPoint x: 133, startPoint y: 350, endPoint x: 234, endPoint y: 352, distance: 100.9
click at [234, 379] on small "Translation : Ocean currents can be dangerous. Edit" at bounding box center [180, 386] width 156 height 8
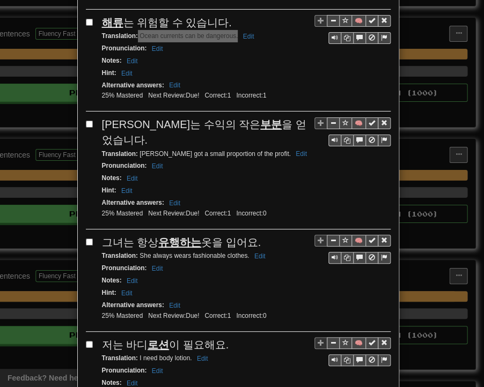
scroll to position [1127, 0]
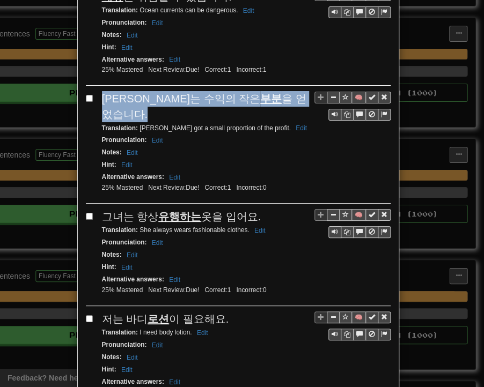
drag, startPoint x: 97, startPoint y: 59, endPoint x: 283, endPoint y: 58, distance: 185.7
click at [283, 91] on div "[PERSON_NAME]는 수익의 작은 부분 을 얻었습니다." at bounding box center [246, 106] width 289 height 31
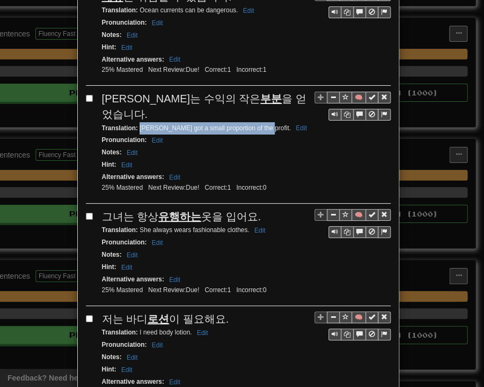
drag, startPoint x: 136, startPoint y: 78, endPoint x: 253, endPoint y: 76, distance: 117.0
click at [253, 124] on small "Translation : [PERSON_NAME] got a small proportion of the profit. Edit" at bounding box center [206, 128] width 208 height 8
drag, startPoint x: 100, startPoint y: 165, endPoint x: 251, endPoint y: 165, distance: 150.8
click at [251, 209] on div "그녀는 항상 유행하는 옷을 입어요." at bounding box center [246, 217] width 289 height 16
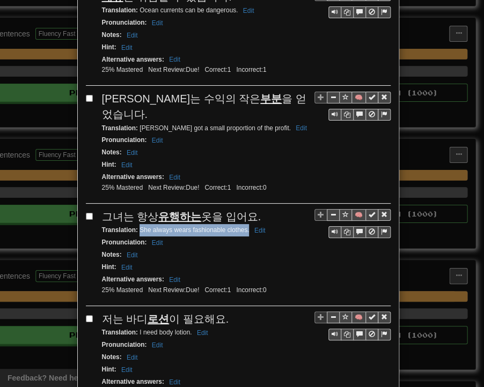
drag, startPoint x: 136, startPoint y: 177, endPoint x: 245, endPoint y: 178, distance: 108.9
click at [245, 226] on small "Translation : She always wears fashionable clothes. Edit" at bounding box center [185, 230] width 167 height 8
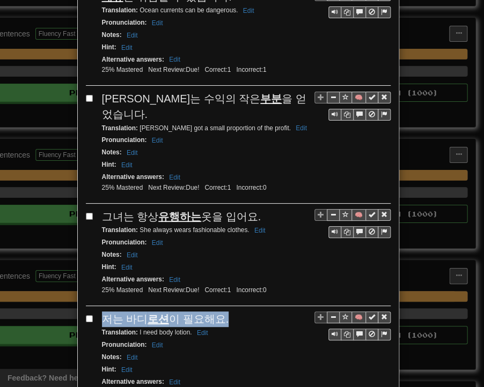
drag, startPoint x: 100, startPoint y: 265, endPoint x: 220, endPoint y: 263, distance: 119.7
click at [222, 312] on div "저는 바디 로션 이 필요해요." at bounding box center [246, 320] width 289 height 16
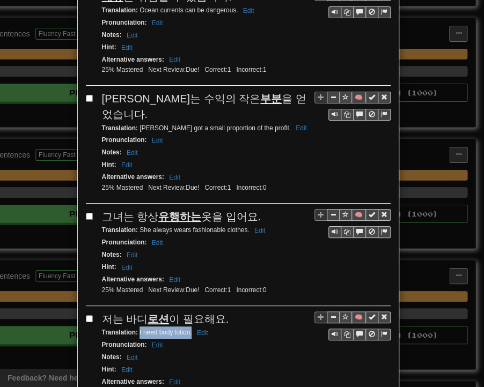
drag, startPoint x: 135, startPoint y: 276, endPoint x: 188, endPoint y: 278, distance: 52.6
click at [188, 329] on small "Translation : I need body lotion. Edit" at bounding box center [156, 333] width 109 height 8
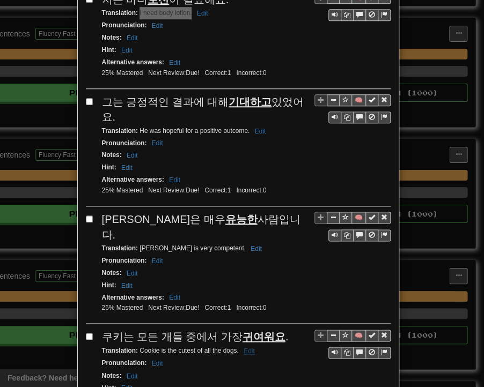
scroll to position [1449, 0]
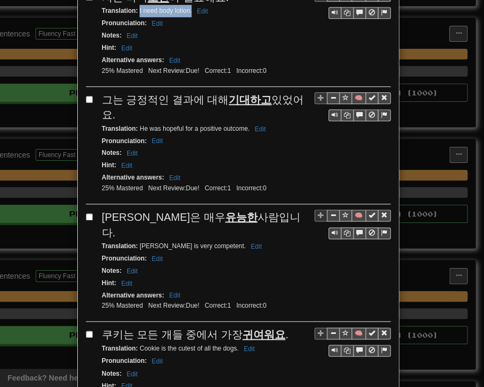
drag, startPoint x: 97, startPoint y: 41, endPoint x: 302, endPoint y: 45, distance: 205.5
click at [302, 94] on span "그는 긍정적인 결과에 대해 기대하고 있었어요." at bounding box center [203, 107] width 202 height 27
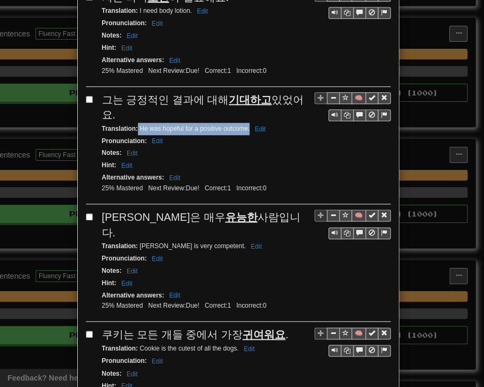
drag, startPoint x: 133, startPoint y: 53, endPoint x: 246, endPoint y: 54, distance: 112.7
click at [246, 125] on small "Translation : He was hopeful for a positive outcome. Edit" at bounding box center [185, 129] width 167 height 8
drag, startPoint x: 99, startPoint y: 142, endPoint x: 224, endPoint y: 144, distance: 125.6
click at [230, 210] on div "[PERSON_NAME]은 매우 유능한 사람입니다." at bounding box center [246, 225] width 289 height 31
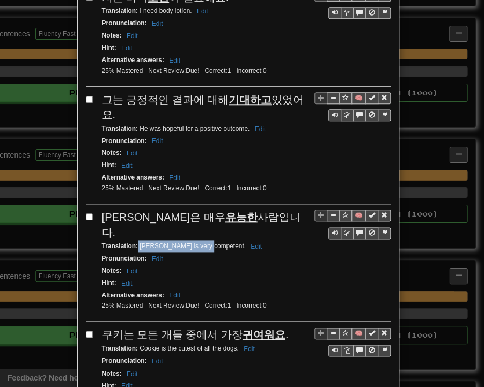
drag, startPoint x: 134, startPoint y: 155, endPoint x: 200, endPoint y: 158, distance: 66.1
click at [201, 240] on div "Translation : [PERSON_NAME] is very competent. Edit" at bounding box center [246, 246] width 289 height 12
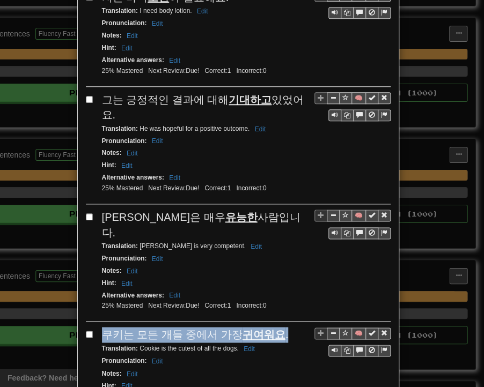
drag, startPoint x: 99, startPoint y: 241, endPoint x: 274, endPoint y: 242, distance: 174.9
click at [274, 327] on div "쿠키는 모든 개들 중에서 가장 귀여워요 ." at bounding box center [246, 335] width 289 height 16
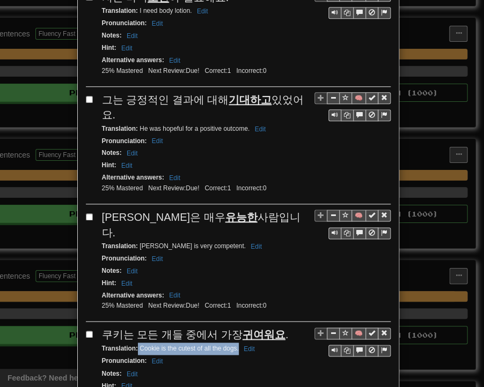
drag, startPoint x: 134, startPoint y: 253, endPoint x: 234, endPoint y: 257, distance: 100.4
click at [234, 345] on small "Translation : Cookie is the cutest of all the dogs. Edit" at bounding box center [180, 349] width 156 height 8
drag, startPoint x: 100, startPoint y: 343, endPoint x: 240, endPoint y: 344, distance: 139.5
drag, startPoint x: 135, startPoint y: 355, endPoint x: 225, endPoint y: 356, distance: 90.1
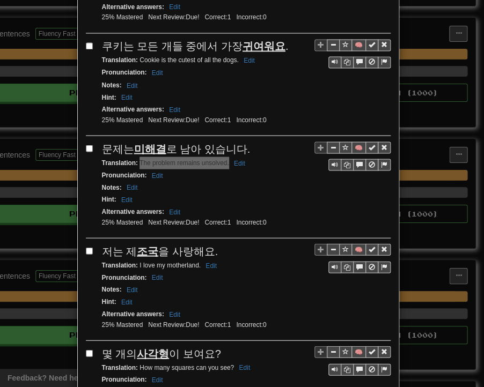
scroll to position [1771, 0]
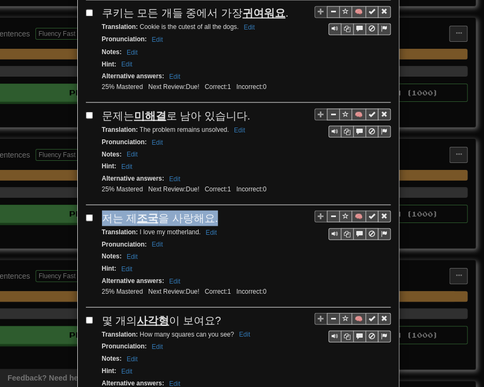
drag, startPoint x: 99, startPoint y: 116, endPoint x: 209, endPoint y: 124, distance: 110.8
click at [209, 210] on div "저는 제 조국 을 사랑해요." at bounding box center [246, 218] width 289 height 16
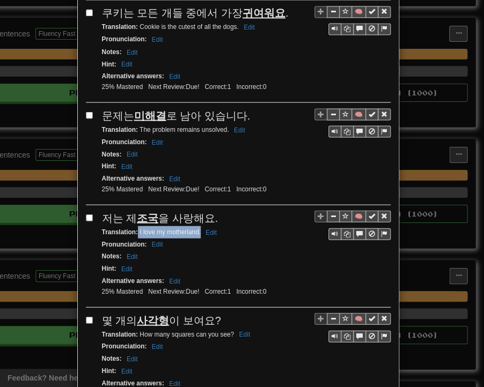
drag, startPoint x: 133, startPoint y: 133, endPoint x: 196, endPoint y: 136, distance: 62.9
click at [196, 228] on small "Translation : I love my motherland. Edit" at bounding box center [161, 232] width 118 height 8
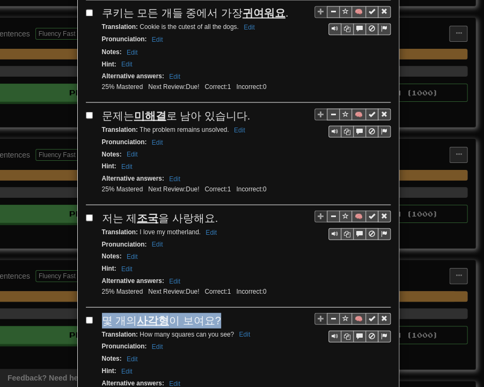
drag, startPoint x: 97, startPoint y: 219, endPoint x: 208, endPoint y: 222, distance: 111.1
click at [212, 313] on div "🧠 몇 개의 사각형 이 보여요? Translation : How many squares can you see? Edit Pronunciatio…" at bounding box center [238, 361] width 305 height 97
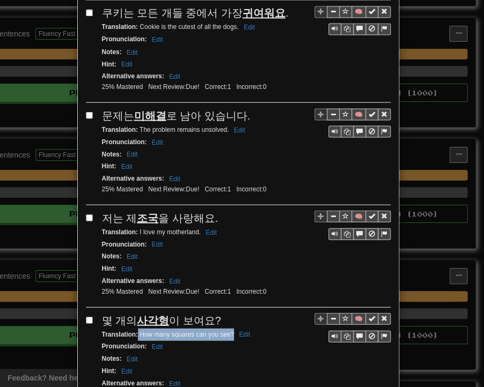
drag, startPoint x: 134, startPoint y: 233, endPoint x: 228, endPoint y: 233, distance: 94.4
click at [228, 331] on small "Translation : How many squares can you see? Edit" at bounding box center [178, 335] width 152 height 8
drag, startPoint x: 100, startPoint y: 322, endPoint x: 229, endPoint y: 320, distance: 128.8
drag, startPoint x: 136, startPoint y: 335, endPoint x: 243, endPoint y: 336, distance: 106.8
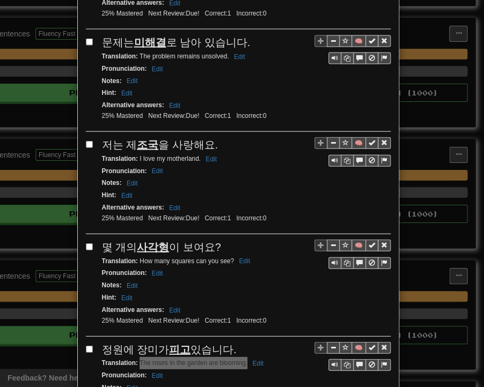
scroll to position [1884, 0]
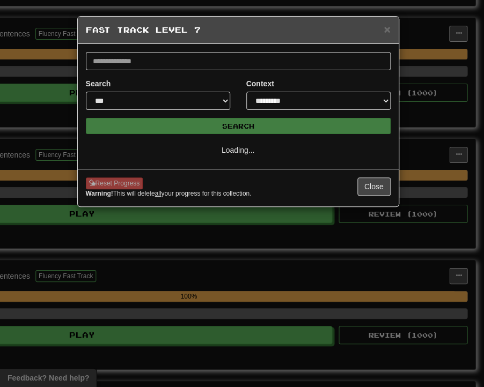
select select "**"
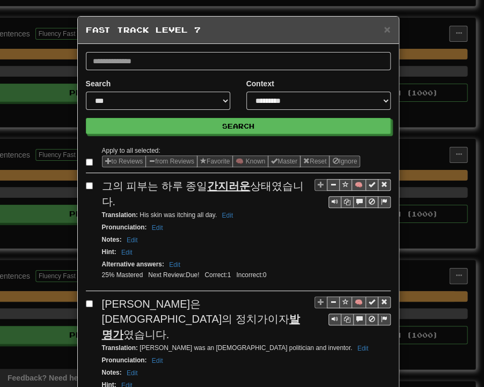
drag, startPoint x: 99, startPoint y: 185, endPoint x: 304, endPoint y: 189, distance: 205.0
click at [304, 189] on div "그의 피부는 하루 종일 간지러운 상태였습니다." at bounding box center [246, 194] width 289 height 31
drag, startPoint x: 135, startPoint y: 201, endPoint x: 212, endPoint y: 202, distance: 76.7
click at [212, 211] on small "Translation : His skin was itching all day. Edit" at bounding box center [169, 215] width 135 height 8
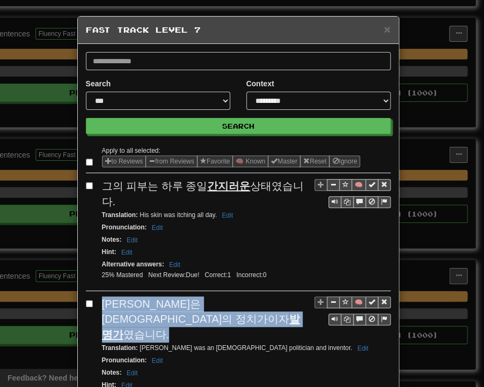
drag, startPoint x: 101, startPoint y: 286, endPoint x: 142, endPoint y: 297, distance: 42.2
click at [143, 297] on div "[PERSON_NAME]은 [DEMOGRAPHIC_DATA]의 정치가이자 발명가 였습니다." at bounding box center [246, 320] width 289 height 46
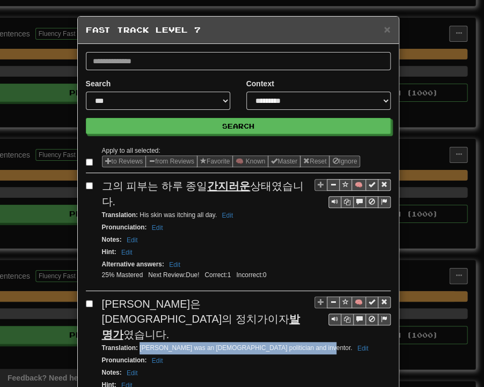
drag, startPoint x: 136, startPoint y: 314, endPoint x: 302, endPoint y: 316, distance: 165.8
click at [302, 344] on small "Translation : [PERSON_NAME] was an [DEMOGRAPHIC_DATA] politician and inventor. …" at bounding box center [237, 348] width 270 height 8
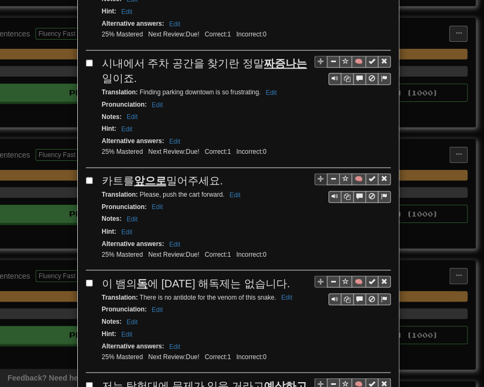
scroll to position [376, 0]
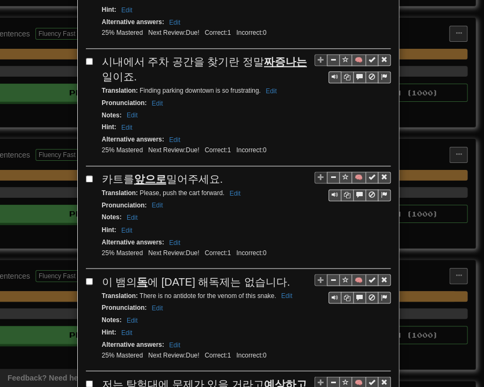
drag, startPoint x: 99, startPoint y: 27, endPoint x: 120, endPoint y: 39, distance: 24.3
click at [120, 54] on div "시내에서 주차 공간을 찾기란 정말 짜증나는 일이죠." at bounding box center [246, 69] width 289 height 31
drag, startPoint x: 135, startPoint y: 53, endPoint x: 255, endPoint y: 55, distance: 120.7
click at [255, 87] on small "Translation : Finding parking downtown is so frustrating. Edit" at bounding box center [191, 91] width 178 height 8
drag, startPoint x: 97, startPoint y: 141, endPoint x: 216, endPoint y: 141, distance: 119.7
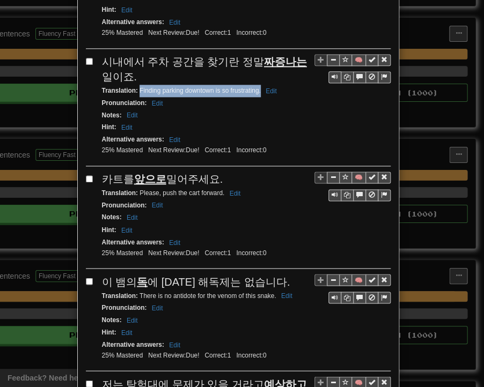
click at [216, 172] on div "🧠 카트를 앞으로 밀어주세요. Translation : Please, push the cart forward. Edit Pronunciatio…" at bounding box center [238, 220] width 305 height 97
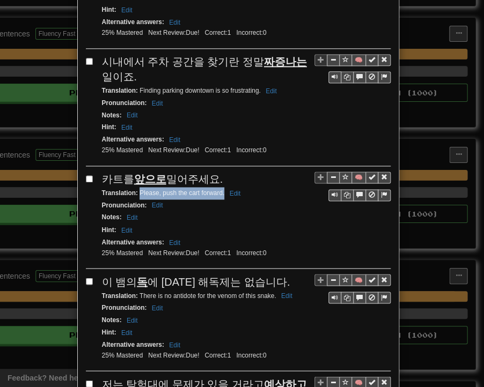
drag, startPoint x: 135, startPoint y: 155, endPoint x: 219, endPoint y: 156, distance: 84.2
click at [219, 189] on small "Translation : Please, push the cart forward. Edit" at bounding box center [173, 193] width 142 height 8
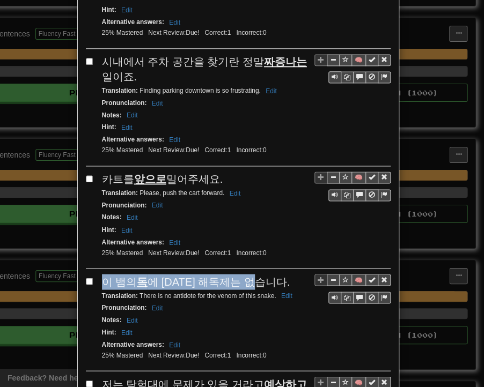
drag, startPoint x: 100, startPoint y: 241, endPoint x: 254, endPoint y: 244, distance: 154.6
click at [271, 274] on div "이 뱀의 독 에 [DATE] 해독제는 없습니다." at bounding box center [246, 282] width 289 height 16
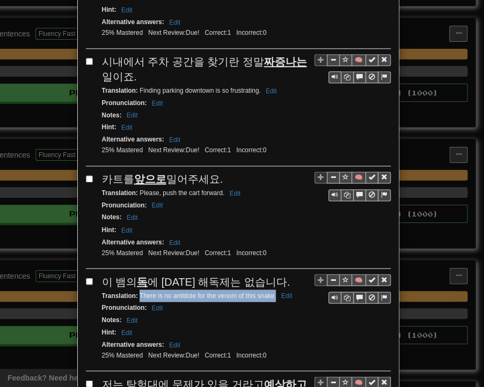
drag, startPoint x: 135, startPoint y: 256, endPoint x: 272, endPoint y: 256, distance: 136.3
click at [272, 292] on small "Translation : There is no antidote for the venom of this snake. Edit" at bounding box center [199, 296] width 194 height 8
drag, startPoint x: 98, startPoint y: 341, endPoint x: 124, endPoint y: 356, distance: 31.0
click at [124, 377] on div "저는 탐험대에 문제가 있을 거라고 예상하고 있어요." at bounding box center [246, 392] width 289 height 31
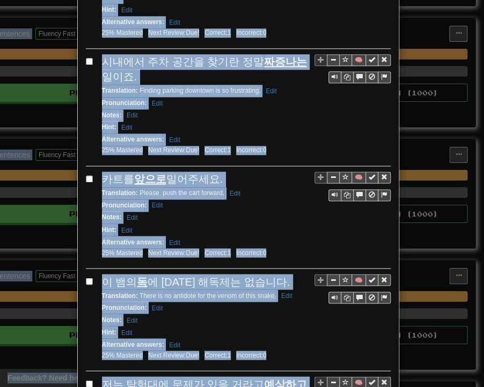
scroll to position [520, 0]
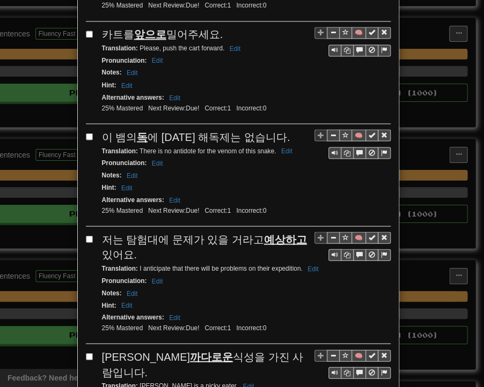
drag, startPoint x: 298, startPoint y: 228, endPoint x: 251, endPoint y: 253, distance: 53.1
click at [256, 287] on div "Notes : Edit" at bounding box center [246, 293] width 289 height 12
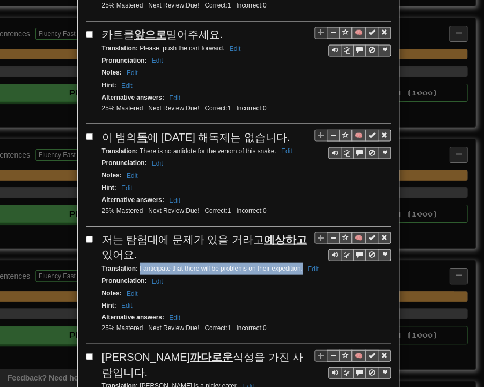
drag, startPoint x: 135, startPoint y: 224, endPoint x: 298, endPoint y: 226, distance: 163.1
click at [298, 265] on small "Translation : I anticipate that there will be problems on their expedition. Edit" at bounding box center [212, 269] width 220 height 8
drag, startPoint x: 98, startPoint y: 311, endPoint x: 273, endPoint y: 316, distance: 175.0
click at [273, 349] on div "[PERSON_NAME]은 까다로운 식성을 가진 사람입니다." at bounding box center [246, 364] width 289 height 31
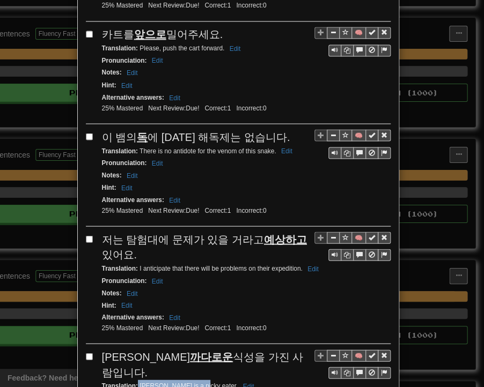
drag, startPoint x: 134, startPoint y: 324, endPoint x: 193, endPoint y: 328, distance: 59.1
click at [193, 379] on small "Translation : [PERSON_NAME] is a picky eater. Edit" at bounding box center [180, 386] width 156 height 8
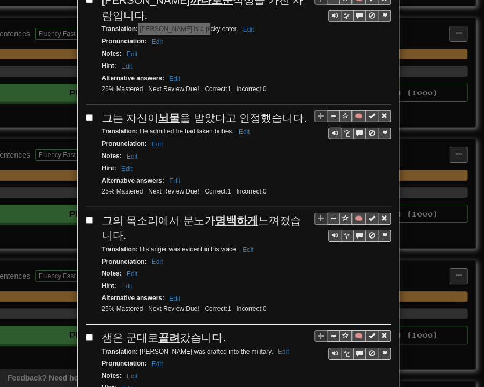
scroll to position [896, 0]
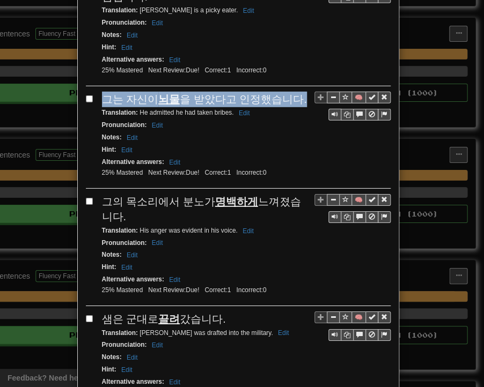
drag, startPoint x: 100, startPoint y: 39, endPoint x: 289, endPoint y: 39, distance: 188.9
click at [289, 93] on span "그는 자신이 뇌물 을 받았다고 인정했습니다." at bounding box center [204, 99] width 205 height 12
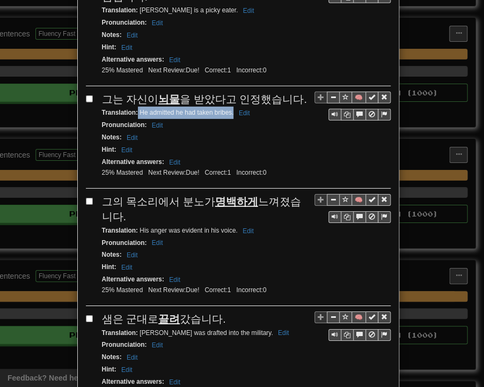
drag, startPoint x: 134, startPoint y: 50, endPoint x: 230, endPoint y: 54, distance: 95.6
click at [230, 109] on small "Translation : He admitted he had taken bribes. Edit" at bounding box center [177, 113] width 151 height 8
drag, startPoint x: 100, startPoint y: 135, endPoint x: 112, endPoint y: 152, distance: 20.8
click at [112, 194] on div "그의 목소리에서 분노가 명백하게 느껴졌습니다." at bounding box center [246, 209] width 289 height 31
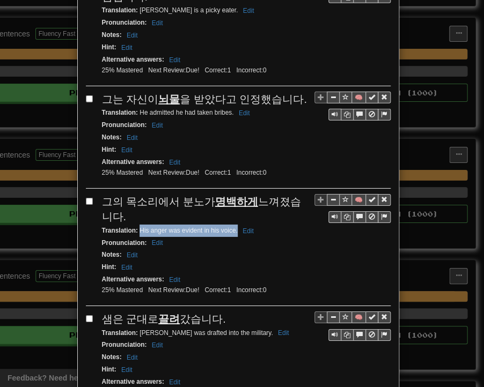
drag, startPoint x: 137, startPoint y: 165, endPoint x: 233, endPoint y: 168, distance: 96.1
click at [233, 227] on small "Translation : His anger was evident in his voice. Edit" at bounding box center [179, 231] width 155 height 8
drag, startPoint x: 100, startPoint y: 254, endPoint x: 214, endPoint y: 254, distance: 114.3
click at [220, 312] on div "[PERSON_NAME]은 군대로 끌려 갔습니다." at bounding box center [246, 320] width 289 height 16
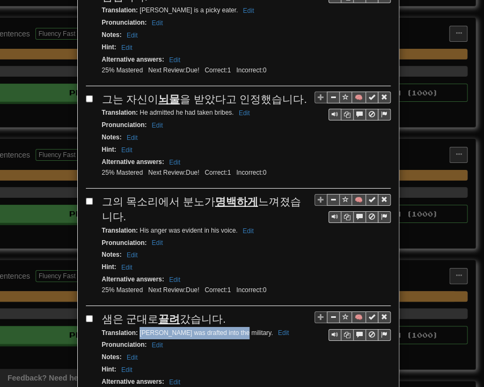
drag, startPoint x: 136, startPoint y: 266, endPoint x: 228, endPoint y: 269, distance: 92.3
click at [228, 329] on small "Translation : [PERSON_NAME] was drafted into the military. Edit" at bounding box center [197, 333] width 190 height 8
drag, startPoint x: 96, startPoint y: 353, endPoint x: 116, endPoint y: 368, distance: 25.6
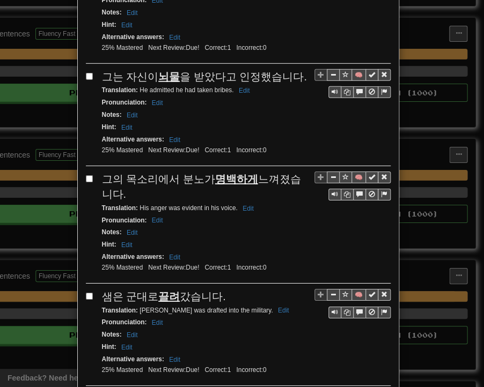
scroll to position [925, 0]
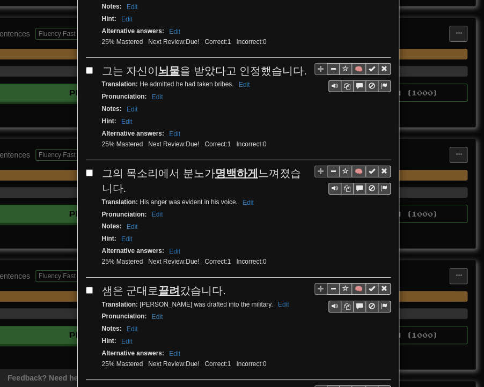
drag, startPoint x: 135, startPoint y: 383, endPoint x: 267, endPoint y: 355, distance: 134.8
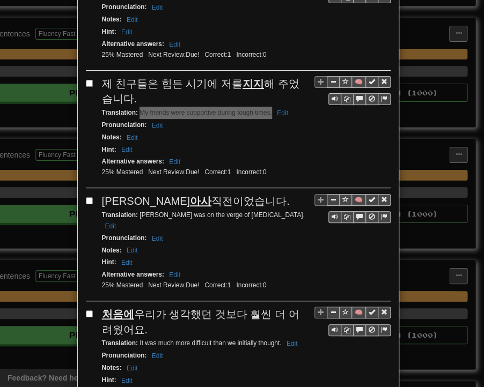
scroll to position [1300, 0]
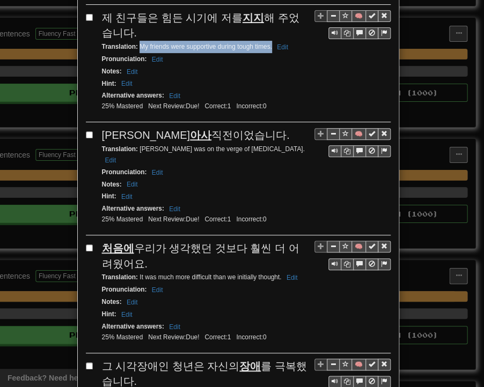
drag, startPoint x: 100, startPoint y: 64, endPoint x: 217, endPoint y: 67, distance: 116.5
click at [217, 128] on div "[PERSON_NAME]은 아사 직전이었습니다." at bounding box center [246, 136] width 289 height 16
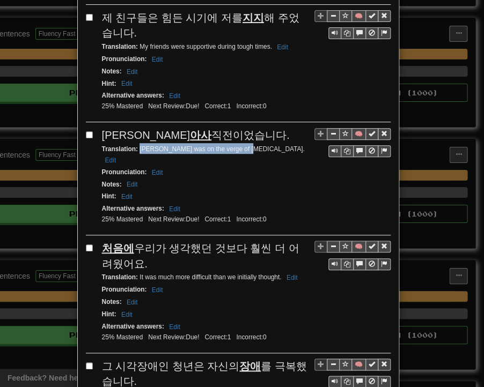
drag, startPoint x: 135, startPoint y: 78, endPoint x: 235, endPoint y: 79, distance: 99.8
click at [235, 145] on small "Translation : [PERSON_NAME] was on the verge of [MEDICAL_DATA]. Edit" at bounding box center [203, 154] width 203 height 18
drag, startPoint x: 97, startPoint y: 166, endPoint x: 125, endPoint y: 180, distance: 31.7
click at [125, 241] on div "처음에 우리가 생각했던 것보다 훨씬 더 어려웠어요." at bounding box center [246, 256] width 289 height 31
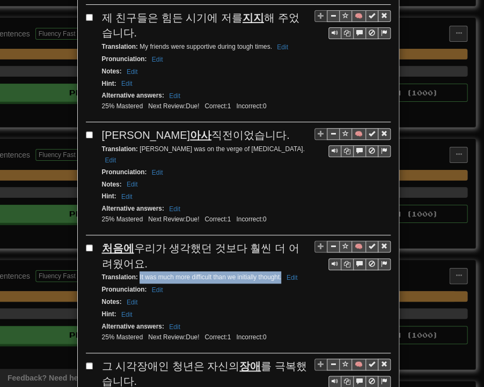
drag, startPoint x: 135, startPoint y: 194, endPoint x: 277, endPoint y: 197, distance: 141.7
click at [277, 274] on small "Translation : It was much more difficult than we initially thought. Edit" at bounding box center [201, 278] width 199 height 8
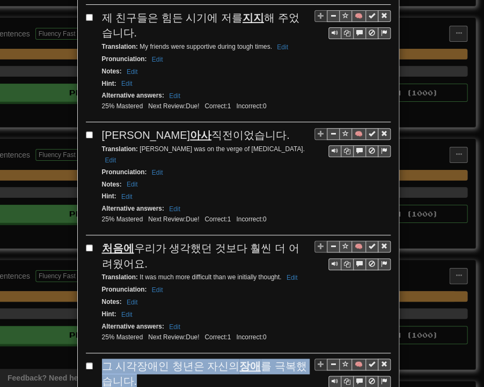
drag, startPoint x: 98, startPoint y: 278, endPoint x: 127, endPoint y: 291, distance: 31.2
click at [124, 359] on div "그 시각장애인 청년은 자신의 장애 를 극복했습니다." at bounding box center [246, 374] width 289 height 31
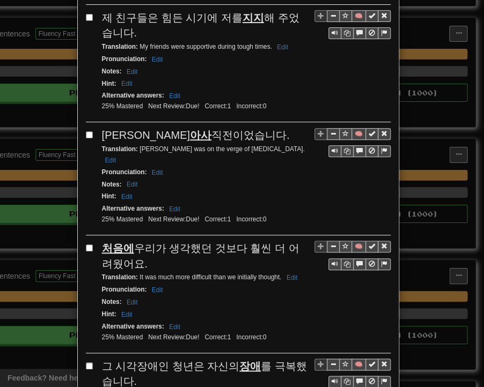
drag, startPoint x: 133, startPoint y: 307, endPoint x: 275, endPoint y: 309, distance: 142.2
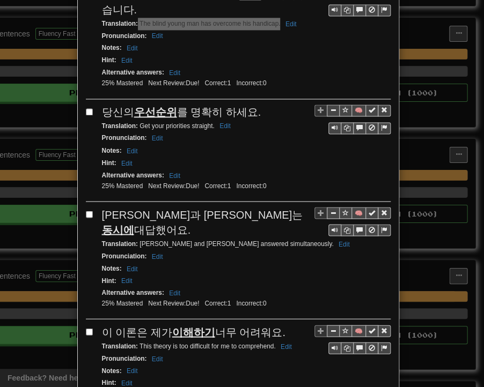
scroll to position [1676, 0]
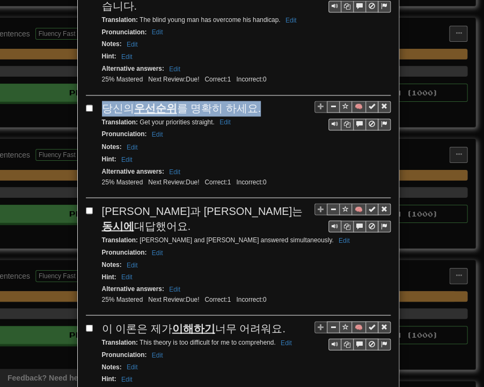
drag, startPoint x: 100, startPoint y: 25, endPoint x: 248, endPoint y: 23, distance: 147.6
click at [248, 101] on div "당신의 우선순위 를 명확히 하세요." at bounding box center [246, 109] width 289 height 16
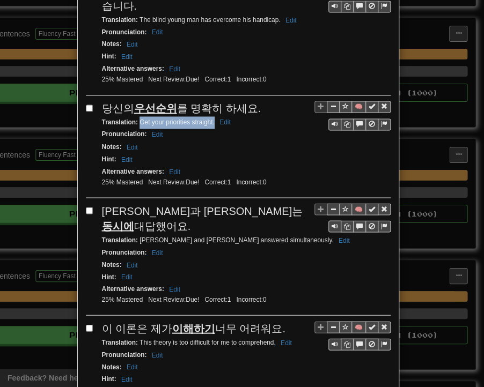
drag, startPoint x: 136, startPoint y: 33, endPoint x: 210, endPoint y: 35, distance: 74.6
click at [210, 119] on small "Translation : Get your priorities straight. Edit" at bounding box center [168, 123] width 132 height 8
drag, startPoint x: 98, startPoint y: 121, endPoint x: 239, endPoint y: 122, distance: 141.1
click at [239, 203] on div "[PERSON_NAME]과 [PERSON_NAME]는 동시에 대답했어요." at bounding box center [246, 218] width 289 height 31
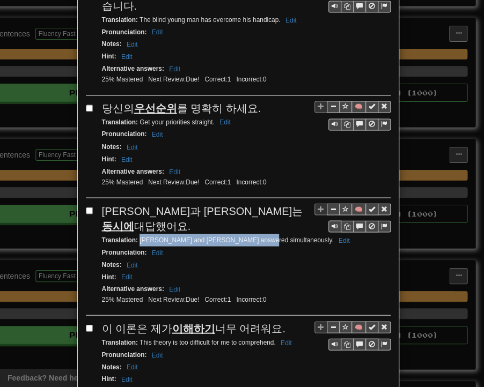
drag, startPoint x: 136, startPoint y: 136, endPoint x: 250, endPoint y: 136, distance: 113.8
click at [250, 236] on small "Translation : [PERSON_NAME] and [PERSON_NAME] answered simultaneously. Edit" at bounding box center [227, 240] width 251 height 8
drag, startPoint x: 100, startPoint y: 218, endPoint x: 273, endPoint y: 225, distance: 172.9
click at [274, 321] on div "이 이론은 제가 이해하기 너무 어려워요." at bounding box center [246, 329] width 289 height 16
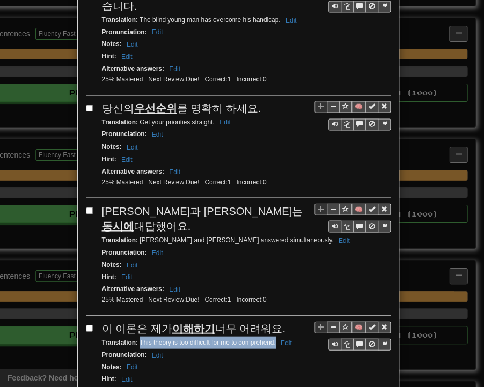
drag, startPoint x: 135, startPoint y: 232, endPoint x: 270, endPoint y: 236, distance: 135.8
click at [270, 339] on small "Translation : This theory is too difficult for me to comprehend. Edit" at bounding box center [198, 343] width 193 height 8
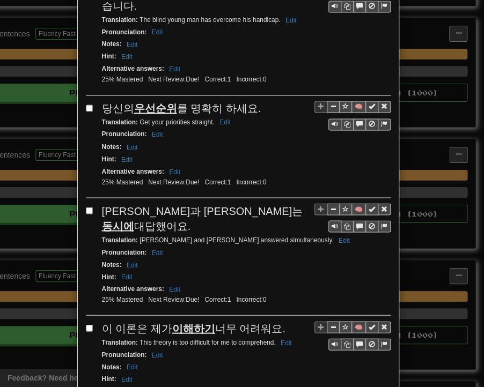
drag, startPoint x: 99, startPoint y: 320, endPoint x: 116, endPoint y: 335, distance: 23.2
drag, startPoint x: 134, startPoint y: 351, endPoint x: 255, endPoint y: 351, distance: 121.3
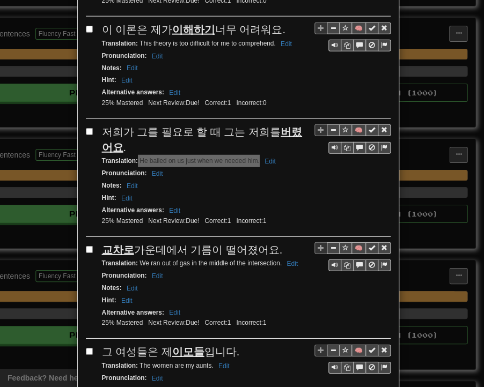
scroll to position [1998, 0]
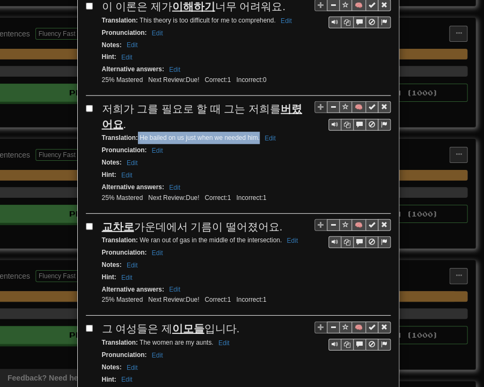
drag, startPoint x: 98, startPoint y: 115, endPoint x: 268, endPoint y: 118, distance: 170.1
click at [268, 219] on div "교차로 가운데에서 기름이 떨어졌어요." at bounding box center [246, 227] width 289 height 16
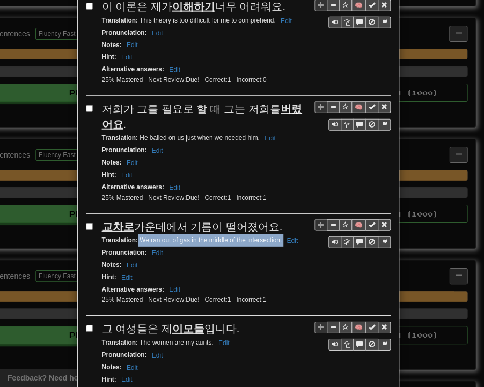
drag, startPoint x: 134, startPoint y: 129, endPoint x: 278, endPoint y: 131, distance: 144.4
click at [278, 237] on small "Translation : We ran out of gas in the middle of the intersection. Edit" at bounding box center [202, 241] width 200 height 8
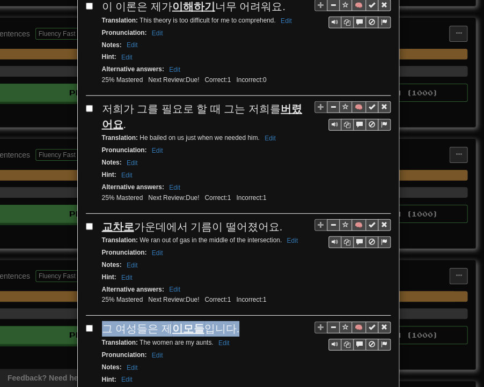
drag, startPoint x: 96, startPoint y: 215, endPoint x: 228, endPoint y: 215, distance: 131.5
click at [228, 321] on div "🧠 그 여성들은 제 이모들 입니다. Translation : The women are my aunts. Edit Pronunciation : …" at bounding box center [238, 369] width 305 height 97
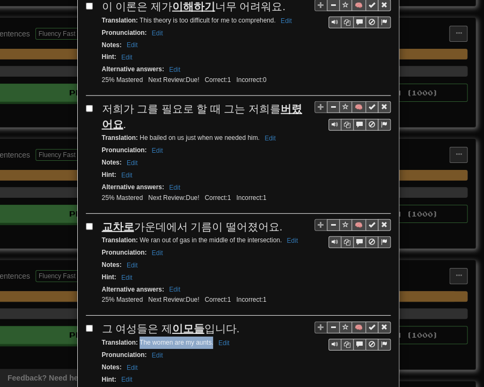
drag, startPoint x: 135, startPoint y: 228, endPoint x: 208, endPoint y: 229, distance: 73.0
click at [208, 339] on small "Translation : The women are my aunts. Edit" at bounding box center [167, 343] width 131 height 8
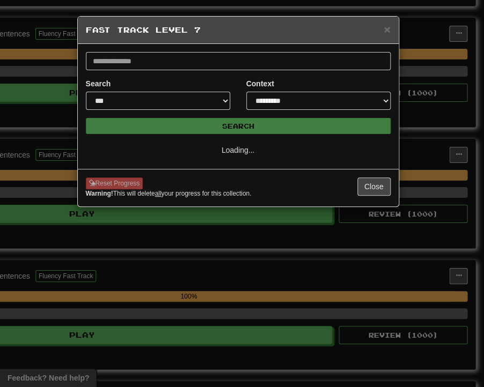
select select "**"
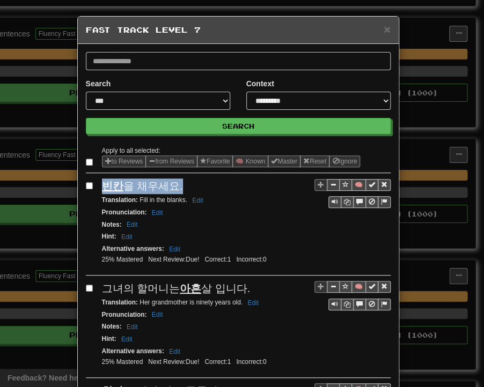
drag, startPoint x: 97, startPoint y: 185, endPoint x: 175, endPoint y: 185, distance: 78.3
click at [176, 185] on div "빈칸 을 채우세요." at bounding box center [246, 187] width 289 height 16
drag, startPoint x: 135, startPoint y: 200, endPoint x: 182, endPoint y: 200, distance: 47.8
click at [182, 200] on small "Translation : Fill in the blanks. Edit" at bounding box center [154, 200] width 105 height 8
drag, startPoint x: 98, startPoint y: 284, endPoint x: 247, endPoint y: 286, distance: 149.2
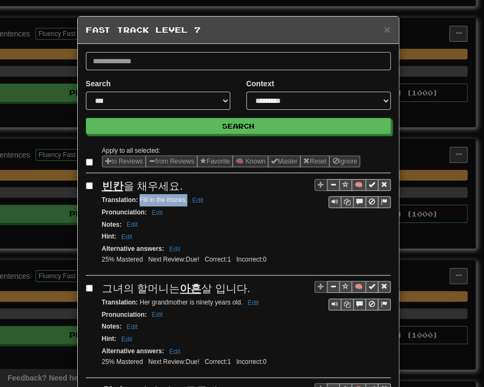
click at [247, 286] on div "그녀의 할머니는 아흔 살 입니다." at bounding box center [246, 289] width 289 height 16
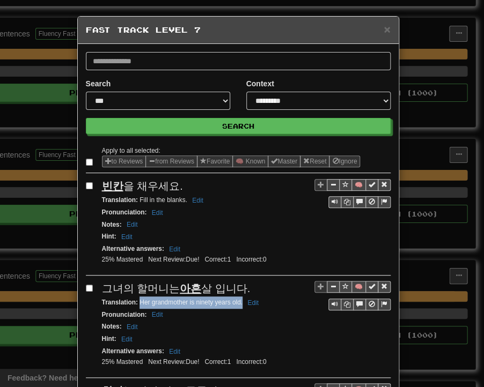
drag, startPoint x: 135, startPoint y: 301, endPoint x: 239, endPoint y: 301, distance: 104.1
click at [239, 301] on small "Translation : Her grandmother is ninety years old. Edit" at bounding box center [182, 303] width 160 height 8
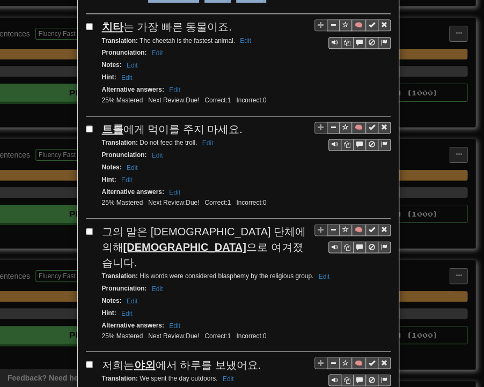
scroll to position [339, 0]
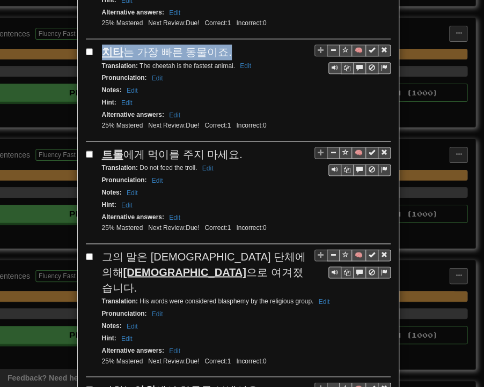
drag, startPoint x: 99, startPoint y: 11, endPoint x: 219, endPoint y: 48, distance: 125.6
click at [219, 48] on div "치타 는 가장 빠른 동물이죠." at bounding box center [246, 53] width 289 height 16
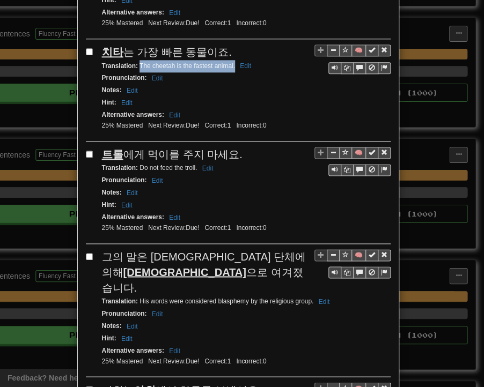
drag, startPoint x: 135, startPoint y: 61, endPoint x: 230, endPoint y: 64, distance: 95.6
click at [230, 64] on div "Translation : The cheetah is the fastest animal. Edit" at bounding box center [246, 66] width 289 height 12
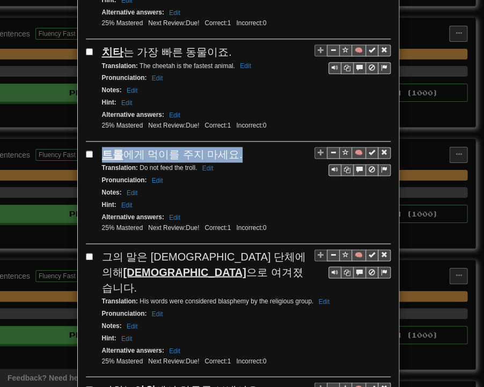
drag, startPoint x: 99, startPoint y: 145, endPoint x: 231, endPoint y: 148, distance: 132.6
click at [231, 148] on div "트롤 에게 먹이를 주지 마세요." at bounding box center [246, 155] width 289 height 16
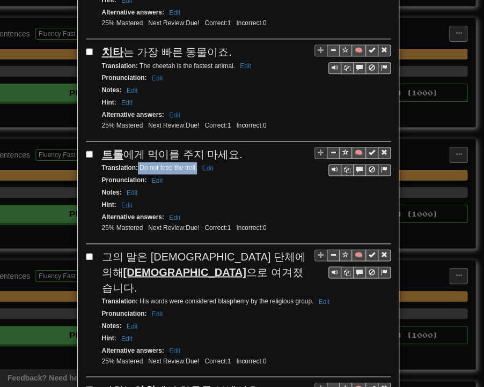
drag, startPoint x: 133, startPoint y: 162, endPoint x: 193, endPoint y: 163, distance: 59.6
click at [193, 164] on small "Translation : Do not feed the troll. Edit" at bounding box center [159, 168] width 115 height 8
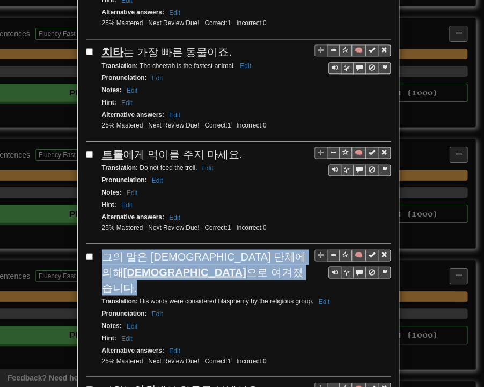
drag, startPoint x: 101, startPoint y: 243, endPoint x: 142, endPoint y: 263, distance: 45.8
click at [142, 263] on div "그의 말은 [DEMOGRAPHIC_DATA] 단체에 의해 [DEMOGRAPHIC_DATA]모독 으로 여겨졌습니다." at bounding box center [246, 273] width 289 height 46
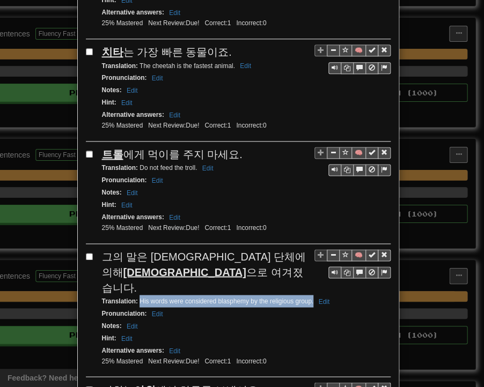
drag, startPoint x: 135, startPoint y: 276, endPoint x: 309, endPoint y: 278, distance: 173.3
click at [309, 297] on small "Translation : His words were considered blasphemy by the religious group. Edit" at bounding box center [217, 301] width 231 height 8
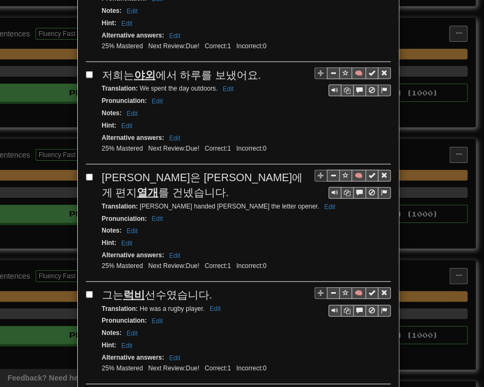
scroll to position [661, 0]
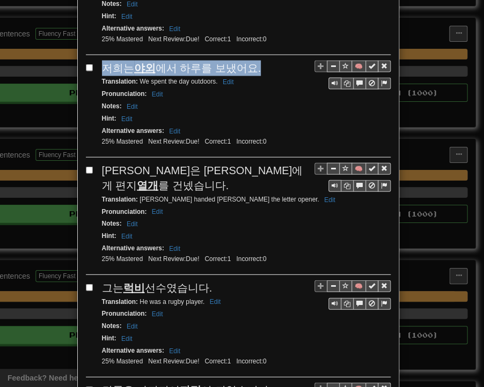
drag, startPoint x: 99, startPoint y: 39, endPoint x: 250, endPoint y: 36, distance: 150.8
click at [250, 61] on div "저희는 야외 에서 하루를 보냈어요." at bounding box center [246, 69] width 289 height 16
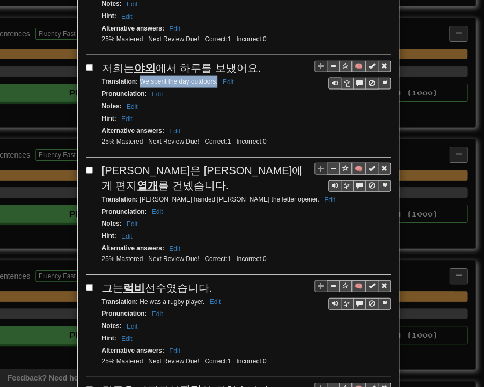
drag, startPoint x: 135, startPoint y: 55, endPoint x: 212, endPoint y: 58, distance: 77.3
click at [212, 76] on div "Translation : We spent the day outdoors. Edit" at bounding box center [246, 82] width 289 height 12
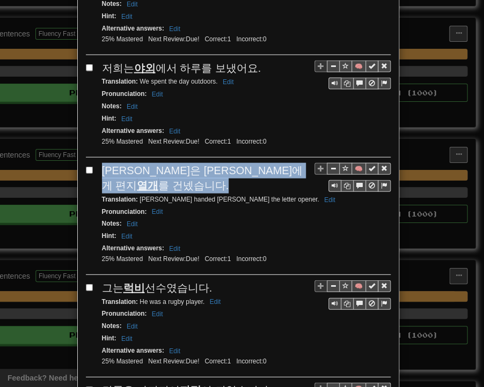
drag, startPoint x: 104, startPoint y: 140, endPoint x: 272, endPoint y: 146, distance: 167.5
click at [272, 163] on div "[PERSON_NAME]은 [PERSON_NAME]에게 편지 열개 를 건넸습니다." at bounding box center [246, 178] width 289 height 31
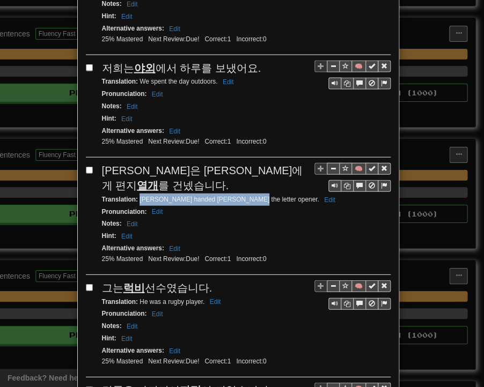
drag, startPoint x: 136, startPoint y: 157, endPoint x: 236, endPoint y: 157, distance: 99.8
click at [236, 196] on small "Translation : [PERSON_NAME] handed [PERSON_NAME] the letter opener. Edit" at bounding box center [220, 200] width 237 height 8
drag, startPoint x: 102, startPoint y: 244, endPoint x: 208, endPoint y: 241, distance: 105.7
click at [208, 281] on div "그는 럭비 선수였습니다." at bounding box center [246, 289] width 289 height 16
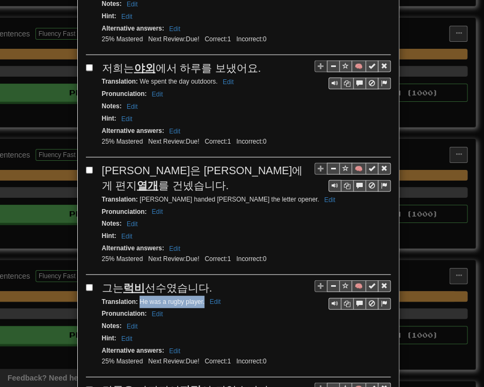
drag, startPoint x: 136, startPoint y: 256, endPoint x: 200, endPoint y: 256, distance: 63.3
click at [200, 298] on small "Translation : He was a rugby player. Edit" at bounding box center [163, 302] width 122 height 8
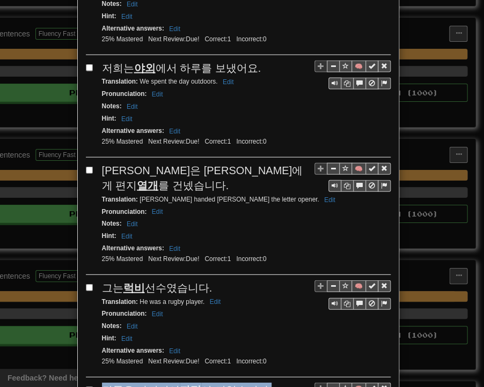
drag, startPoint x: 98, startPoint y: 340, endPoint x: 257, endPoint y: 346, distance: 158.9
click at [257, 379] on span "건물은 파괴되어 파편 이 되었습니다." at bounding box center [187, 391] width 170 height 12
drag, startPoint x: 136, startPoint y: 356, endPoint x: 236, endPoint y: 357, distance: 100.3
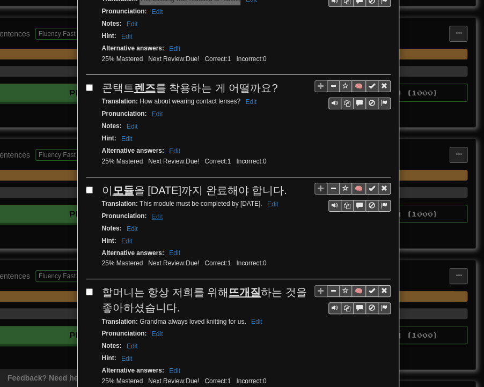
scroll to position [1090, 0]
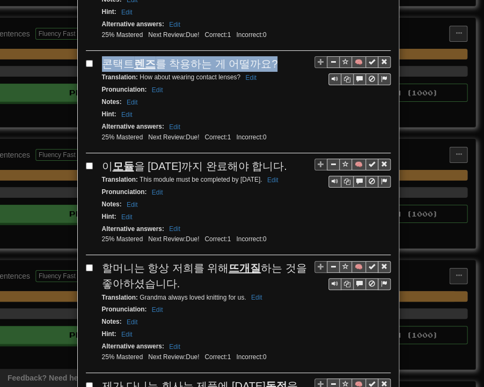
drag, startPoint x: 99, startPoint y: 11, endPoint x: 263, endPoint y: 16, distance: 163.7
click at [263, 58] on span "콘택트 렌즈 를 착용하는 게 어떨까요?" at bounding box center [190, 64] width 176 height 12
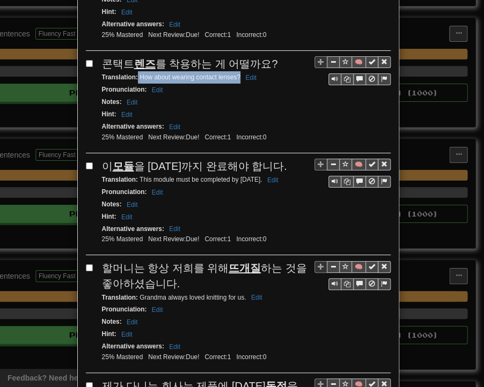
drag, startPoint x: 134, startPoint y: 26, endPoint x: 234, endPoint y: 28, distance: 100.9
click at [234, 74] on small "Translation : How about wearing contact lenses? Edit" at bounding box center [181, 78] width 158 height 8
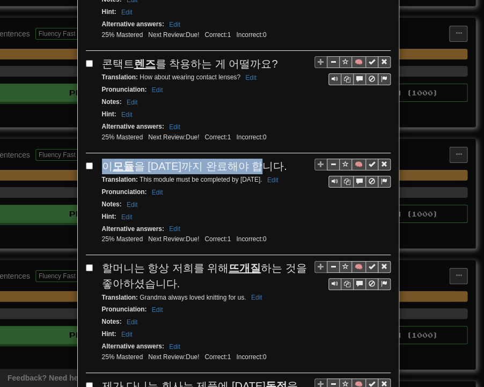
drag, startPoint x: 99, startPoint y: 118, endPoint x: 271, endPoint y: 116, distance: 172.2
click at [271, 159] on div "이 모듈 을 [DATE]까지 완료해야 합니다." at bounding box center [246, 167] width 289 height 16
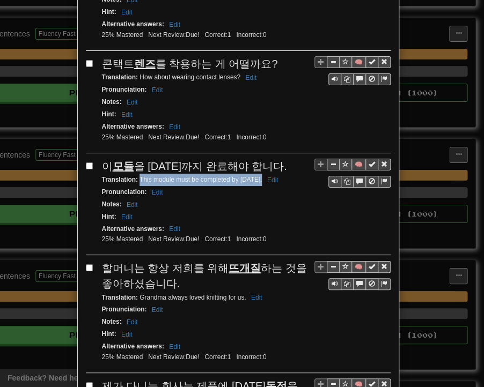
drag, startPoint x: 135, startPoint y: 126, endPoint x: 254, endPoint y: 129, distance: 119.2
click at [254, 176] on small "Translation : This module must be completed by [DATE]. Edit" at bounding box center [192, 180] width 180 height 8
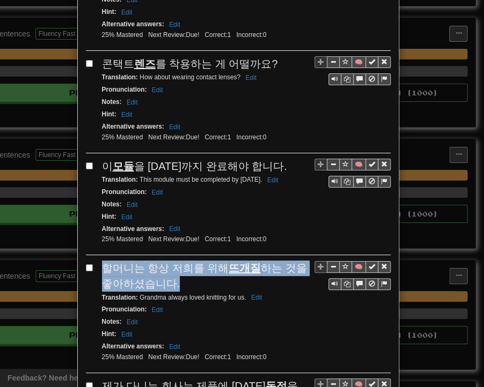
drag, startPoint x: 97, startPoint y: 211, endPoint x: 161, endPoint y: 229, distance: 66.8
click at [161, 261] on div "🧠 할머니는 항상 저희를 위해 뜨개질 하는 것을 좋아하셨습니다. Translation : Grandma always loved knitting…" at bounding box center [238, 317] width 305 height 112
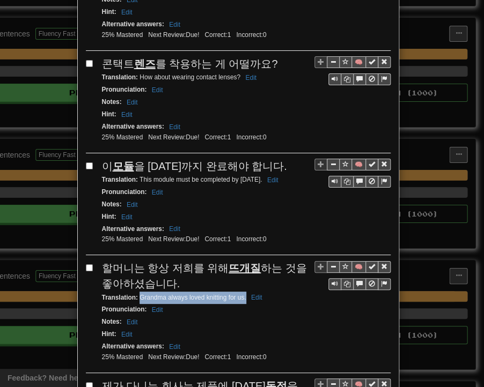
drag, startPoint x: 135, startPoint y: 241, endPoint x: 241, endPoint y: 245, distance: 106.3
click at [241, 294] on small "Translation : Grandma always loved knitting for us. Edit" at bounding box center [184, 298] width 164 height 8
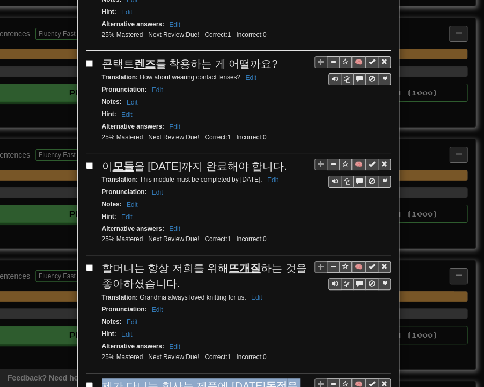
drag, startPoint x: 94, startPoint y: 329, endPoint x: 154, endPoint y: 348, distance: 62.6
drag, startPoint x: 135, startPoint y: 358, endPoint x: 262, endPoint y: 359, distance: 127.2
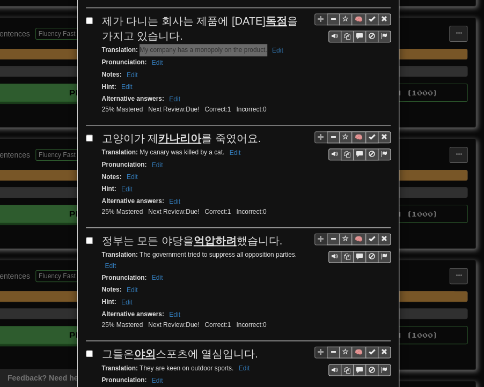
scroll to position [1466, 0]
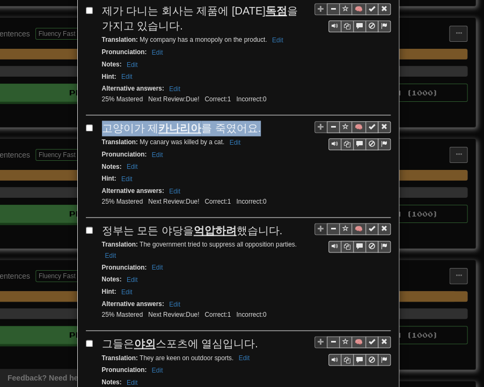
drag, startPoint x: 99, startPoint y: 68, endPoint x: 253, endPoint y: 73, distance: 154.6
click at [253, 121] on div "고양이가 제 카나리아 를 죽였어요." at bounding box center [246, 129] width 289 height 16
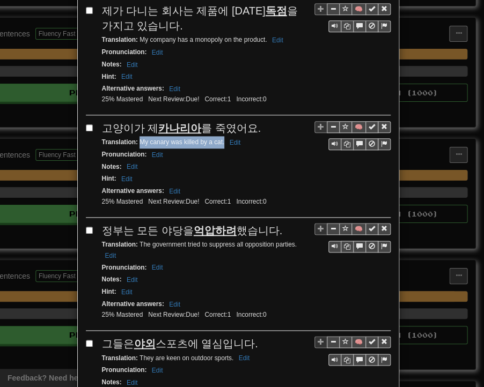
drag, startPoint x: 136, startPoint y: 85, endPoint x: 221, endPoint y: 84, distance: 84.8
click at [221, 138] on small "Translation : My canary was killed by a cat. Edit" at bounding box center [173, 142] width 142 height 8
drag, startPoint x: 99, startPoint y: 168, endPoint x: 270, endPoint y: 172, distance: 171.8
click at [270, 223] on div "정부는 모든 야당을 억압하려 했습니다." at bounding box center [246, 231] width 289 height 16
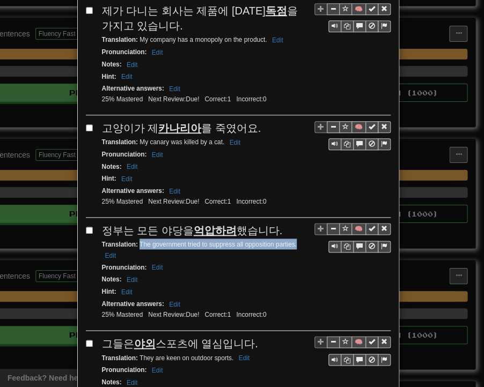
drag, startPoint x: 136, startPoint y: 185, endPoint x: 298, endPoint y: 186, distance: 162.1
click at [298, 239] on div "Translation : The government tried to suppress all opposition parties. Edit" at bounding box center [246, 250] width 289 height 23
drag, startPoint x: 98, startPoint y: 280, endPoint x: 247, endPoint y: 283, distance: 148.7
click at [247, 338] on span "그들은 야외 스포츠에 열심입니다." at bounding box center [180, 344] width 156 height 12
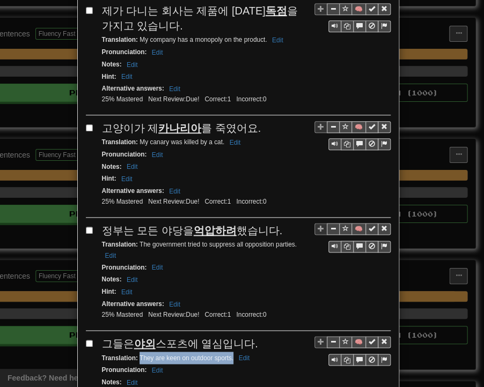
drag, startPoint x: 135, startPoint y: 295, endPoint x: 229, endPoint y: 295, distance: 93.9
click at [229, 354] on small "Translation : They are keen on outdoor sports. Edit" at bounding box center [177, 358] width 151 height 8
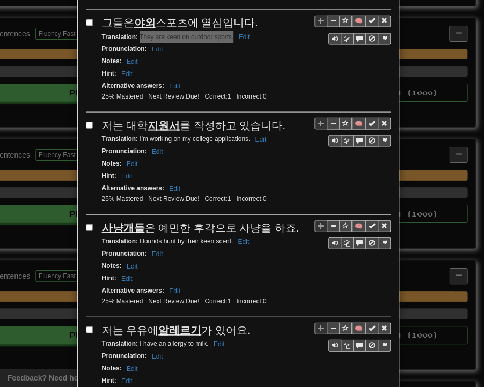
scroll to position [1788, 0]
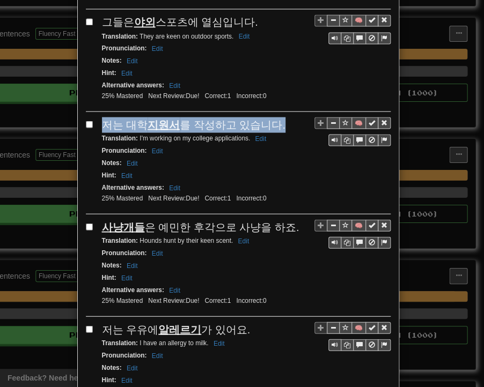
drag, startPoint x: 99, startPoint y: 60, endPoint x: 272, endPoint y: 61, distance: 172.8
click at [272, 117] on div "저는 대학 지원서 를 작성하고 있습니다." at bounding box center [246, 125] width 289 height 16
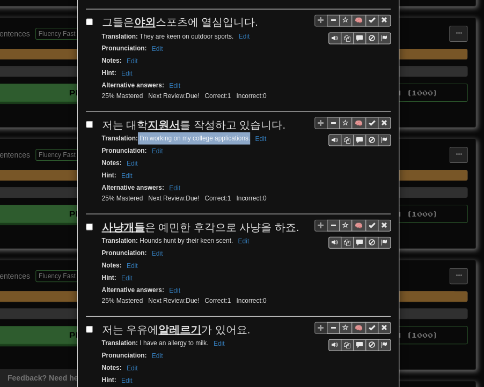
drag, startPoint x: 133, startPoint y: 72, endPoint x: 246, endPoint y: 76, distance: 112.7
click at [246, 134] on small "Translation : I'm working on my college applications. Edit" at bounding box center [186, 138] width 168 height 8
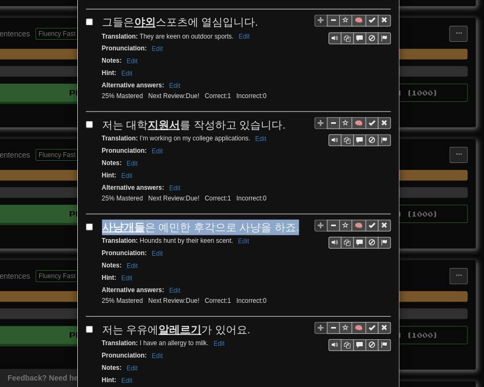
drag, startPoint x: 101, startPoint y: 159, endPoint x: 283, endPoint y: 160, distance: 181.4
click at [283, 219] on div "사냥개들 은 예민한 후각으로 사냥을 하죠." at bounding box center [246, 227] width 289 height 16
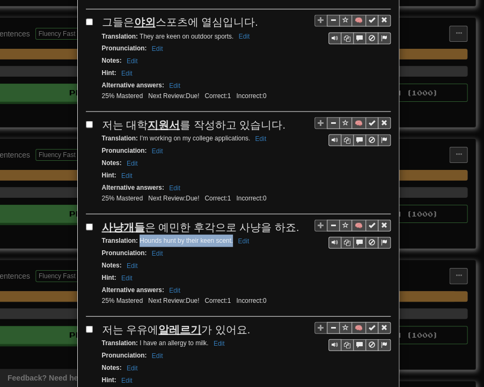
drag, startPoint x: 135, startPoint y: 172, endPoint x: 229, endPoint y: 174, distance: 93.9
click at [229, 237] on small "Translation : Hounds hunt by their keen scent. Edit" at bounding box center [177, 241] width 151 height 8
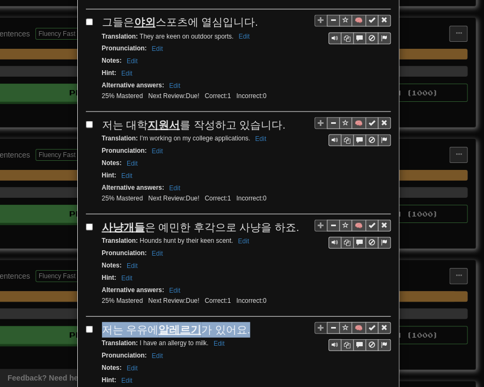
drag, startPoint x: 97, startPoint y: 260, endPoint x: 239, endPoint y: 260, distance: 142.7
click at [239, 322] on div "저는 우유에 알레르기 가 있어요." at bounding box center [246, 330] width 289 height 16
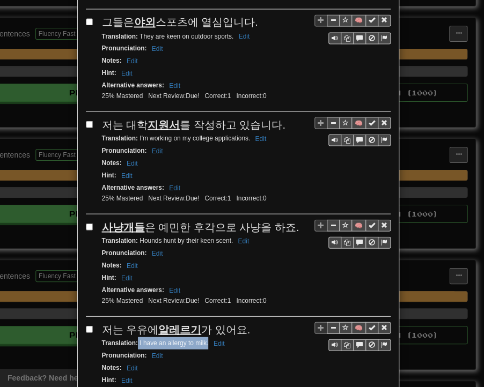
drag, startPoint x: 134, startPoint y: 273, endPoint x: 204, endPoint y: 275, distance: 70.3
click at [204, 339] on small "Translation : I have an allergy to milk. Edit" at bounding box center [165, 343] width 126 height 8
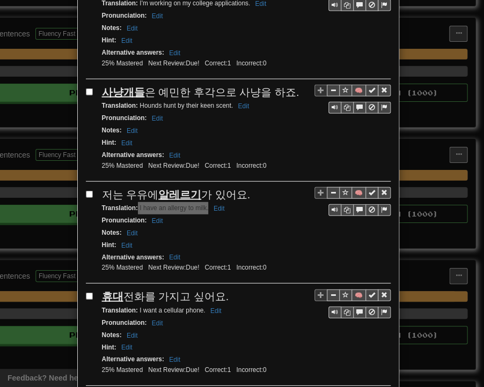
scroll to position [1940, 0]
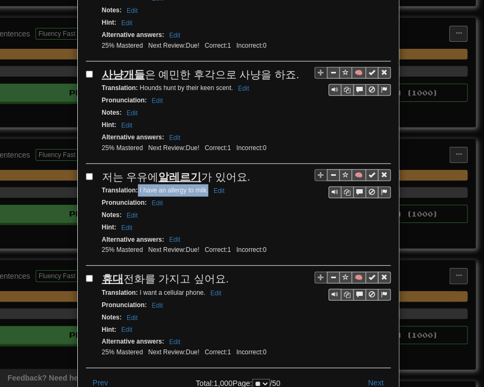
drag, startPoint x: 98, startPoint y: 208, endPoint x: 220, endPoint y: 204, distance: 121.9
click at [220, 272] on div "휴대 전화를 가지고 싶어요." at bounding box center [246, 280] width 289 height 16
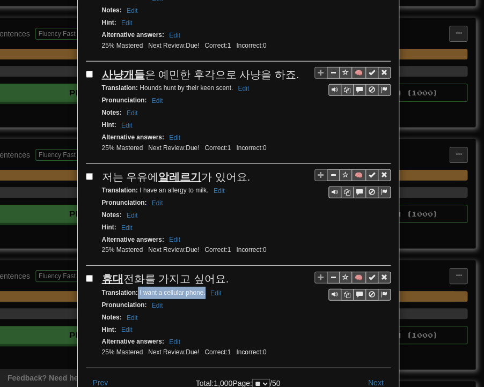
drag, startPoint x: 134, startPoint y: 222, endPoint x: 200, endPoint y: 223, distance: 66.0
click at [200, 289] on small "Translation : I want a cellular phone. Edit" at bounding box center [163, 293] width 123 height 8
click at [378, 374] on button "Next" at bounding box center [376, 383] width 30 height 18
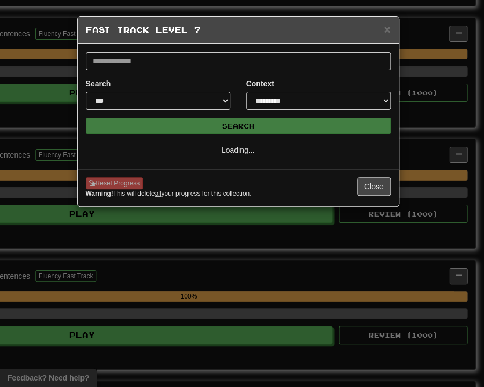
scroll to position [0, 0]
select select "**"
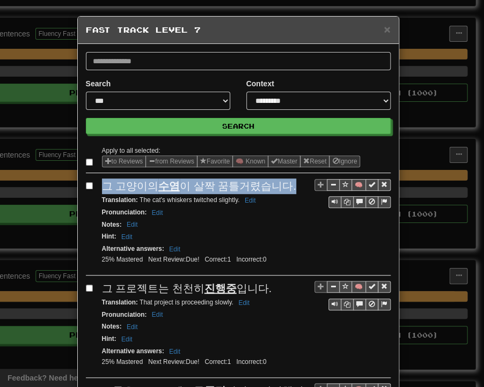
drag, startPoint x: 100, startPoint y: 186, endPoint x: 281, endPoint y: 188, distance: 180.8
click at [281, 188] on div "그 고양이의 수염 이 살짝 꿈틀거렸습니다." at bounding box center [246, 187] width 289 height 16
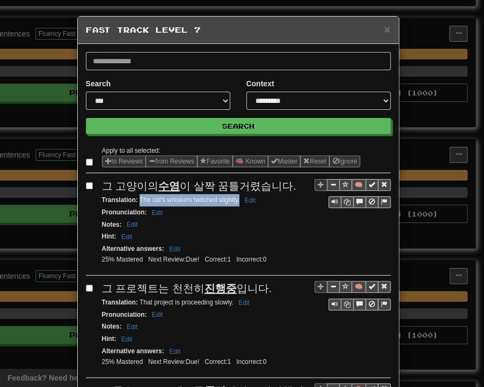
drag, startPoint x: 135, startPoint y: 199, endPoint x: 234, endPoint y: 203, distance: 99.3
click at [235, 203] on div "Translation : The cat's whiskers twitched slightly. Edit" at bounding box center [246, 200] width 289 height 12
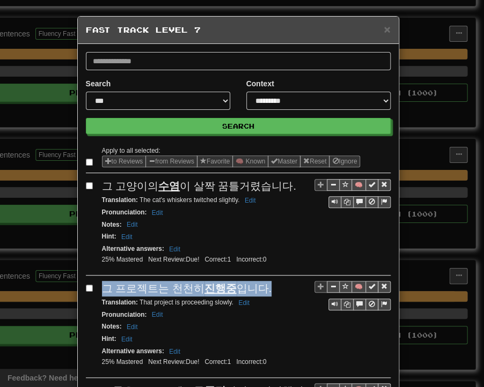
drag, startPoint x: 98, startPoint y: 286, endPoint x: 259, endPoint y: 285, distance: 161.0
click at [259, 285] on div "그 프로젝트는 천천히 진행중 입니다." at bounding box center [246, 289] width 289 height 16
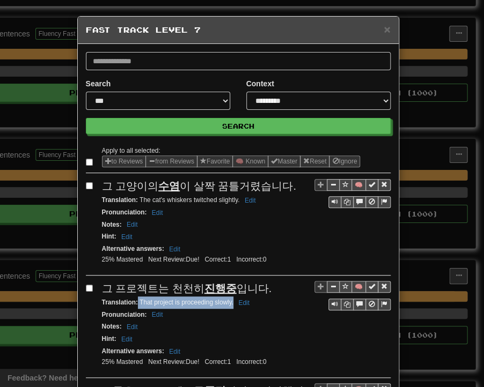
drag, startPoint x: 134, startPoint y: 299, endPoint x: 229, endPoint y: 301, distance: 95.5
click at [229, 301] on small "Translation : That project is proceeding slowly. Edit" at bounding box center [177, 303] width 151 height 8
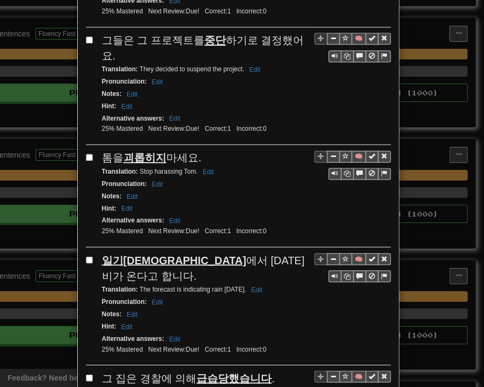
scroll to position [376, 0]
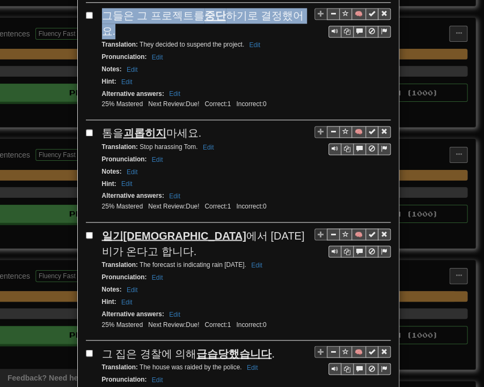
drag, startPoint x: 98, startPoint y: 14, endPoint x: 299, endPoint y: 12, distance: 201.8
click at [299, 12] on span "그들은 그 프로젝트를 중단 하기로 결정했어요." at bounding box center [203, 23] width 202 height 27
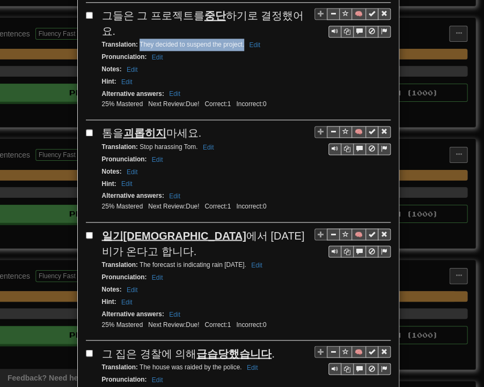
drag, startPoint x: 135, startPoint y: 24, endPoint x: 239, endPoint y: 24, distance: 104.6
click at [239, 41] on small "Translation : They decided to suspend the project. Edit" at bounding box center [183, 45] width 162 height 8
drag, startPoint x: 99, startPoint y: 110, endPoint x: 195, endPoint y: 113, distance: 96.1
click at [195, 126] on div "[PERSON_NAME]을 괴롭히지 마세요." at bounding box center [246, 134] width 289 height 16
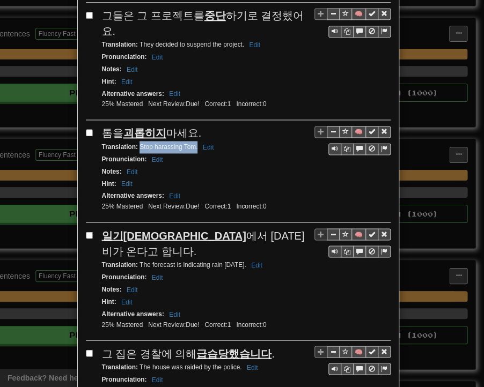
drag, startPoint x: 135, startPoint y: 122, endPoint x: 193, endPoint y: 126, distance: 58.6
click at [193, 143] on small "Translation : Stop harassing [PERSON_NAME] Edit" at bounding box center [159, 147] width 115 height 8
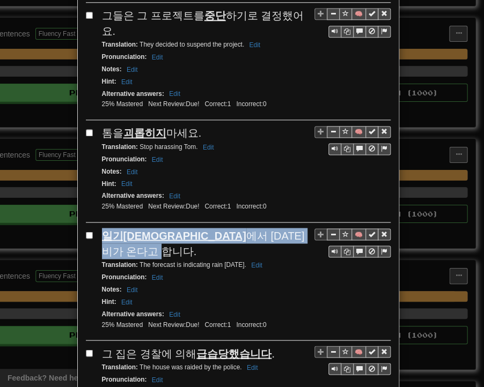
drag, startPoint x: 98, startPoint y: 212, endPoint x: 264, endPoint y: 212, distance: 165.8
click at [272, 228] on div "일기[DEMOGRAPHIC_DATA] 에서 [DATE] 비가 온다고 합니다." at bounding box center [246, 243] width 289 height 31
drag, startPoint x: 135, startPoint y: 224, endPoint x: 248, endPoint y: 226, distance: 113.2
click at [248, 261] on small "Translation : The forecast is indicating rain [DATE]. Edit" at bounding box center [184, 265] width 164 height 8
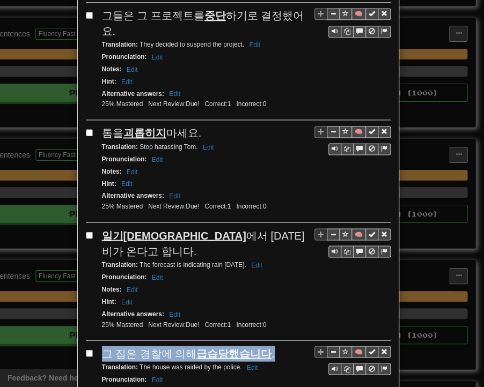
drag, startPoint x: 98, startPoint y: 307, endPoint x: 266, endPoint y: 314, distance: 168.1
click at [266, 346] on div "그 집은 경찰에 의해 급습당했습니다 ." at bounding box center [246, 354] width 289 height 16
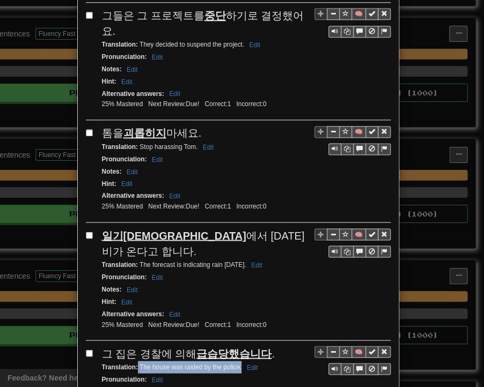
drag, startPoint x: 134, startPoint y: 326, endPoint x: 238, endPoint y: 327, distance: 104.1
click at [238, 363] on small "Translation : The house was raided by the police. Edit" at bounding box center [181, 367] width 159 height 8
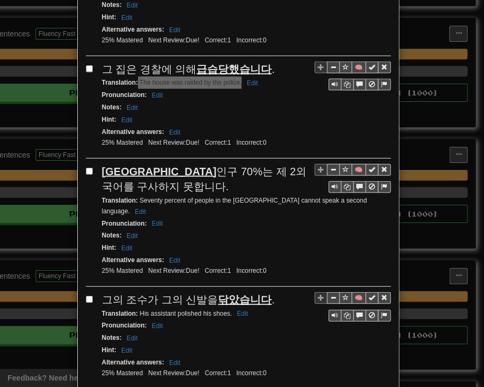
scroll to position [698, 0]
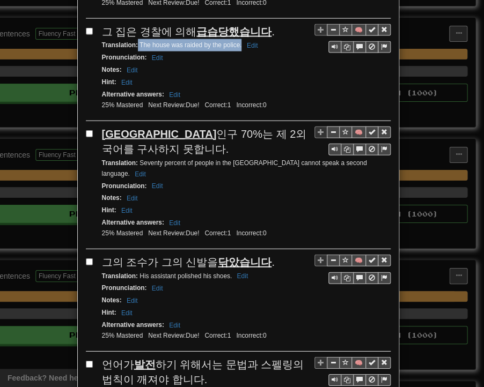
drag, startPoint x: 97, startPoint y: 85, endPoint x: 123, endPoint y: 101, distance: 30.7
click at [123, 127] on div "영국 인구 70%는 제 2외국어를 구사하지 못합니다." at bounding box center [246, 142] width 289 height 31
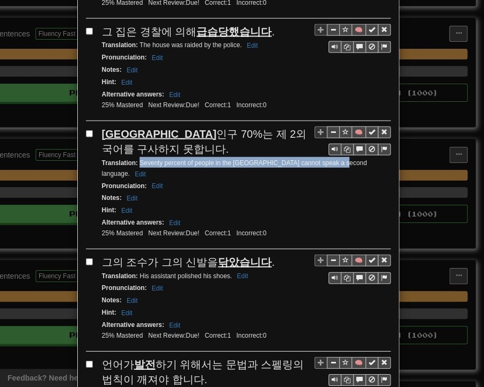
drag, startPoint x: 135, startPoint y: 121, endPoint x: 335, endPoint y: 122, distance: 199.6
click at [335, 157] on div "Translation : Seventy percent of people in the [GEOGRAPHIC_DATA] cannot speak a…" at bounding box center [246, 168] width 289 height 23
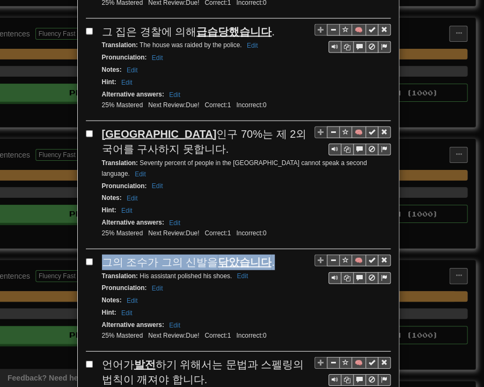
drag, startPoint x: 103, startPoint y: 208, endPoint x: 263, endPoint y: 207, distance: 159.9
click at [263, 255] on div "그의 조수가 그의 신발을 닦았습니다 ." at bounding box center [246, 263] width 289 height 16
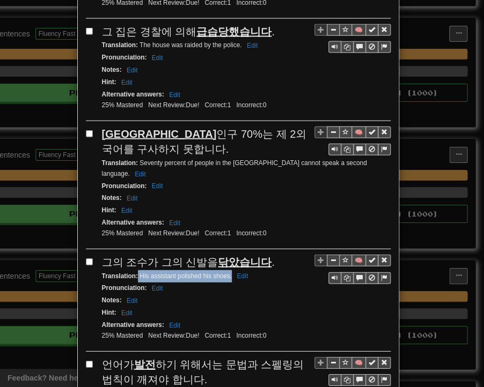
drag, startPoint x: 134, startPoint y: 220, endPoint x: 226, endPoint y: 222, distance: 92.8
click at [228, 273] on small "Translation : His assistant polished his shoes. Edit" at bounding box center [177, 277] width 150 height 8
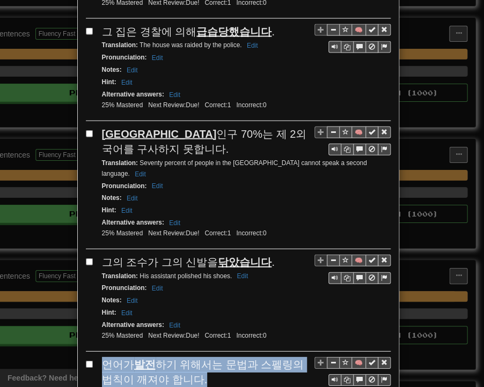
drag, startPoint x: 97, startPoint y: 303, endPoint x: 192, endPoint y: 318, distance: 96.6
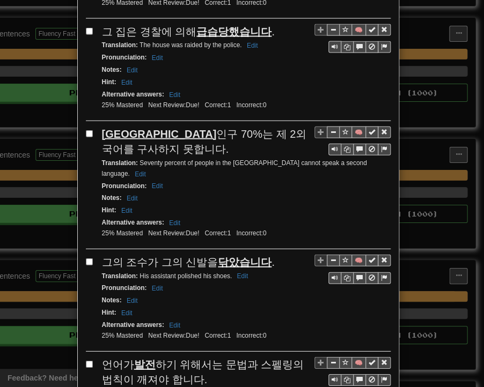
drag, startPoint x: 135, startPoint y: 334, endPoint x: 380, endPoint y: 338, distance: 244.7
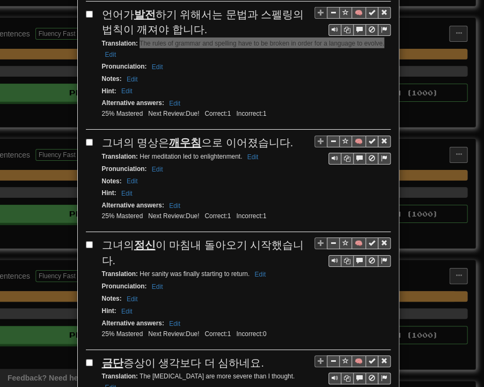
scroll to position [1073, 0]
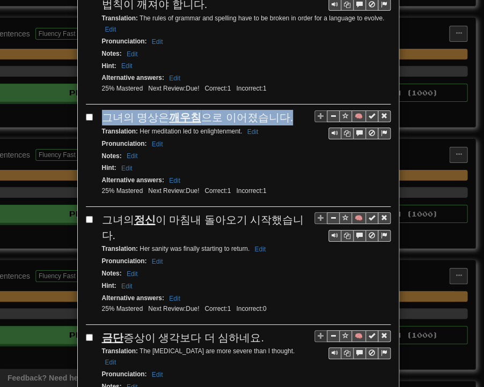
drag, startPoint x: 98, startPoint y: 57, endPoint x: 280, endPoint y: 55, distance: 181.4
click at [280, 110] on div "그녀의 명상은 깨우침 으로 이어졌습니다." at bounding box center [246, 118] width 289 height 16
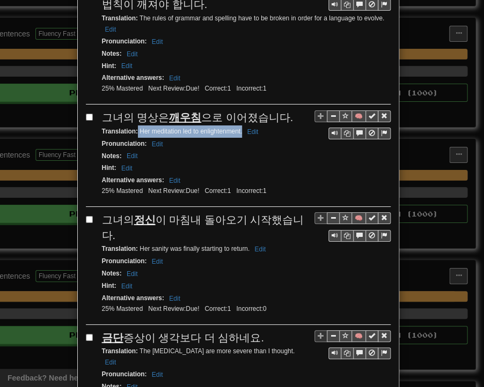
drag, startPoint x: 134, startPoint y: 70, endPoint x: 238, endPoint y: 72, distance: 104.1
click at [238, 128] on small "Translation : Her meditation led to enlightenment. Edit" at bounding box center [182, 132] width 160 height 8
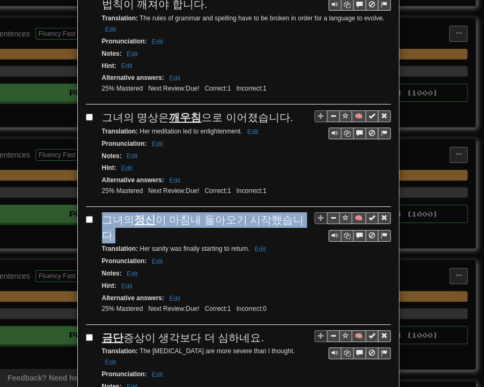
drag, startPoint x: 99, startPoint y: 154, endPoint x: 299, endPoint y: 159, distance: 200.2
click at [301, 212] on div "그녀의 정신 이 마침내 돌아오기 시작했습니다." at bounding box center [246, 227] width 289 height 31
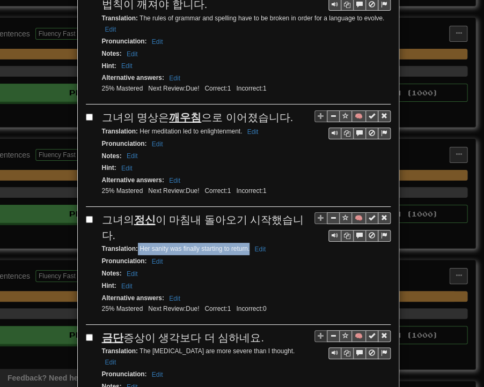
drag, startPoint x: 134, startPoint y: 172, endPoint x: 245, endPoint y: 171, distance: 111.1
click at [245, 245] on small "Translation : Her sanity was finally starting to return. Edit" at bounding box center [185, 249] width 167 height 8
drag, startPoint x: 99, startPoint y: 258, endPoint x: 243, endPoint y: 258, distance: 143.8
click at [251, 331] on div "금단 증상이 생각보다 더 심하네요." at bounding box center [246, 339] width 289 height 16
drag, startPoint x: 135, startPoint y: 271, endPoint x: 299, endPoint y: 275, distance: 164.2
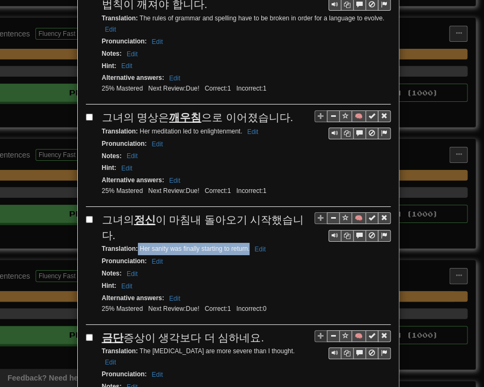
click at [300, 346] on div "Translation : The [MEDICAL_DATA] are more severe than I thought. Edit" at bounding box center [246, 357] width 289 height 23
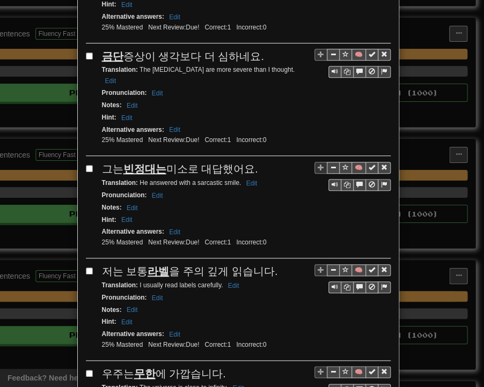
scroll to position [1395, 0]
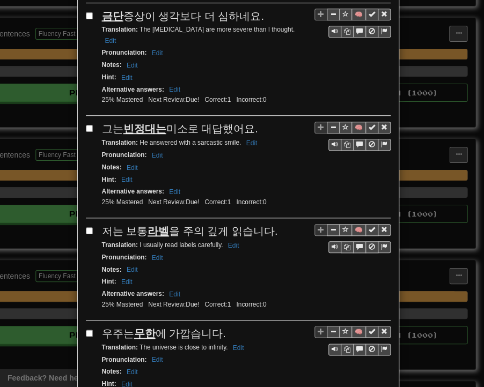
drag, startPoint x: 101, startPoint y: 49, endPoint x: 250, endPoint y: 48, distance: 148.6
click at [250, 121] on div "그는 빈정대는 미소로 대답했어요." at bounding box center [246, 129] width 289 height 16
drag, startPoint x: 135, startPoint y: 61, endPoint x: 237, endPoint y: 63, distance: 101.4
click at [237, 137] on div "Translation : He answered with a sarcastic smile. Edit" at bounding box center [246, 143] width 289 height 12
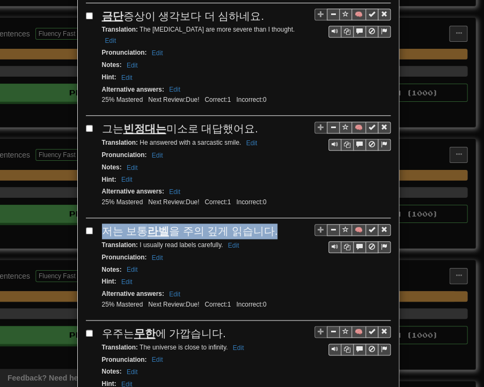
drag, startPoint x: 98, startPoint y: 146, endPoint x: 270, endPoint y: 146, distance: 172.8
click at [270, 224] on div "저는 보통 라벨 을 주의 깊게 읽습니다." at bounding box center [246, 232] width 289 height 16
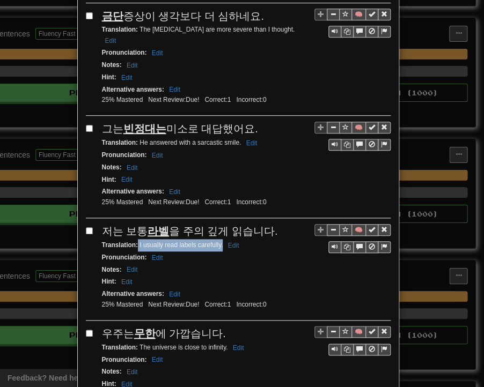
drag, startPoint x: 134, startPoint y: 159, endPoint x: 218, endPoint y: 162, distance: 84.3
click at [218, 241] on small "Translation : I usually read labels carefully. Edit" at bounding box center [172, 245] width 141 height 8
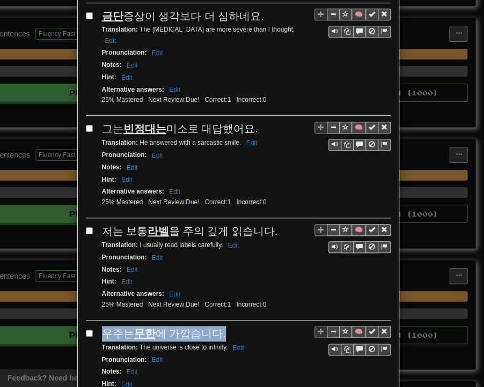
drag, startPoint x: 101, startPoint y: 246, endPoint x: 215, endPoint y: 246, distance: 113.8
click at [215, 326] on div "우주는 무한 에 가깝습니다." at bounding box center [246, 334] width 289 height 16
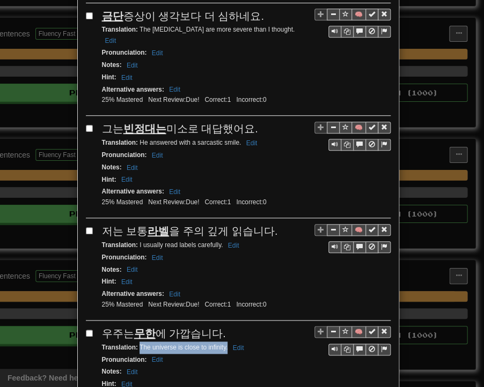
drag, startPoint x: 135, startPoint y: 260, endPoint x: 223, endPoint y: 262, distance: 88.0
click at [223, 344] on small "Translation : The universe is close to infinity. Edit" at bounding box center [174, 348] width 145 height 8
drag, startPoint x: 101, startPoint y: 346, endPoint x: 250, endPoint y: 351, distance: 148.7
drag, startPoint x: 135, startPoint y: 361, endPoint x: 238, endPoint y: 359, distance: 102.5
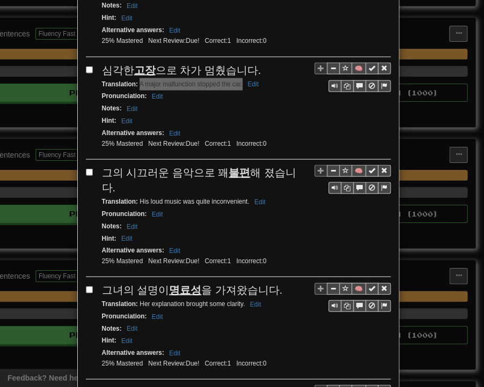
scroll to position [1771, 0]
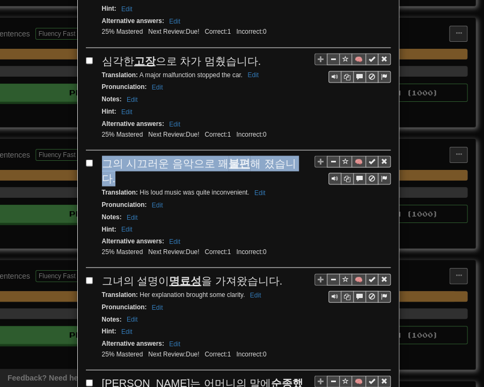
drag, startPoint x: 105, startPoint y: 70, endPoint x: 294, endPoint y: 71, distance: 188.3
click at [294, 156] on div "그의 시끄러운 음악으로 꽤 불편 해 졌습니다." at bounding box center [246, 171] width 289 height 31
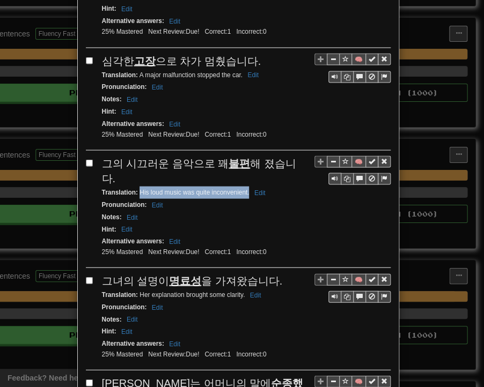
drag, startPoint x: 144, startPoint y: 89, endPoint x: 244, endPoint y: 88, distance: 100.3
click at [245, 188] on small "Translation : His loud music was quite inconvenient. Edit" at bounding box center [185, 192] width 167 height 8
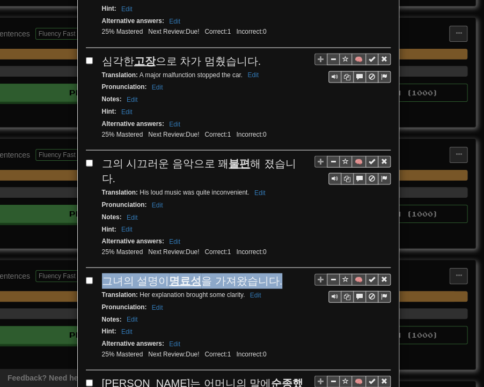
drag, startPoint x: 97, startPoint y: 173, endPoint x: 273, endPoint y: 173, distance: 176.0
click at [273, 273] on div "그녀의 설명이 명료성 을 가져왔습니다." at bounding box center [246, 281] width 289 height 16
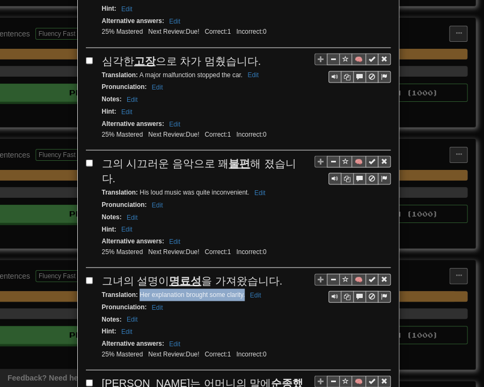
drag, startPoint x: 135, startPoint y: 187, endPoint x: 241, endPoint y: 186, distance: 106.3
click at [241, 291] on small "Translation : Her explanation brought some clarity. Edit" at bounding box center [183, 295] width 163 height 8
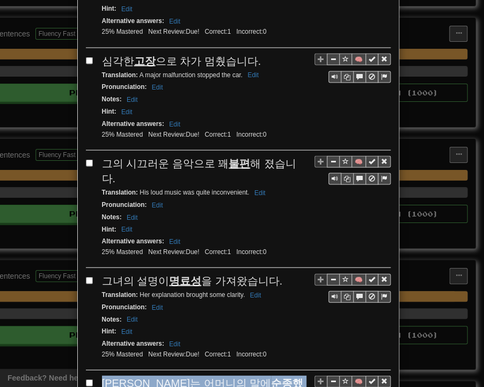
drag, startPoint x: 94, startPoint y: 271, endPoint x: 248, endPoint y: 273, distance: 154.0
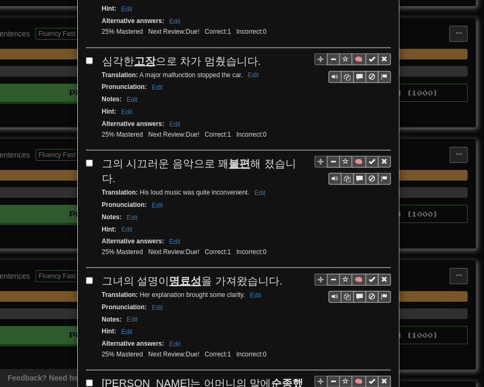
drag, startPoint x: 137, startPoint y: 286, endPoint x: 240, endPoint y: 288, distance: 103.0
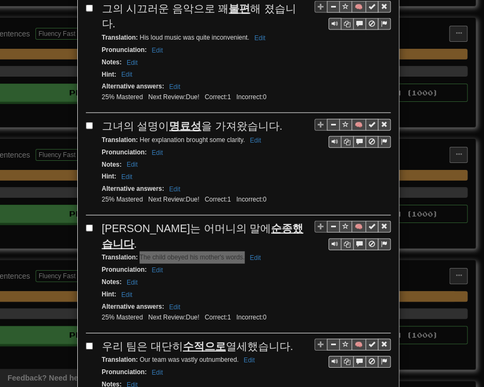
scroll to position [1936, 0]
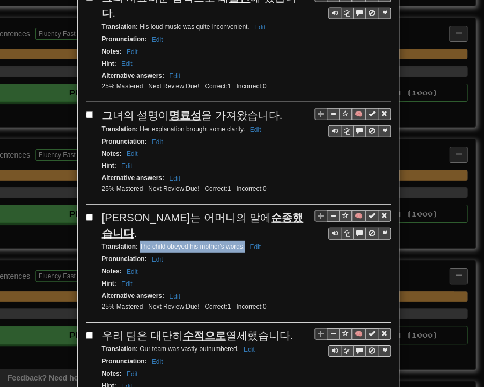
drag, startPoint x: 99, startPoint y: 208, endPoint x: 281, endPoint y: 208, distance: 181.9
click at [281, 328] on div "우리 팀은 대단히 수적으로 열세했습니다." at bounding box center [246, 336] width 289 height 16
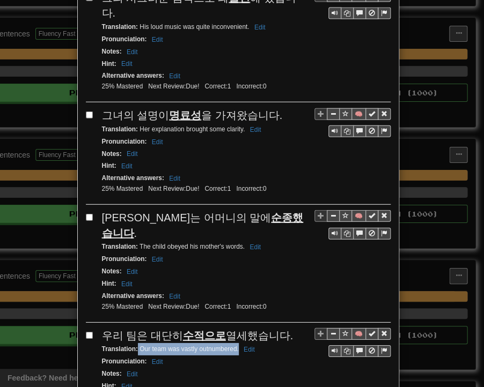
drag, startPoint x: 134, startPoint y: 222, endPoint x: 234, endPoint y: 223, distance: 99.8
click at [234, 346] on small "Translation : Our team was vastly outnumbered. Edit" at bounding box center [180, 350] width 156 height 8
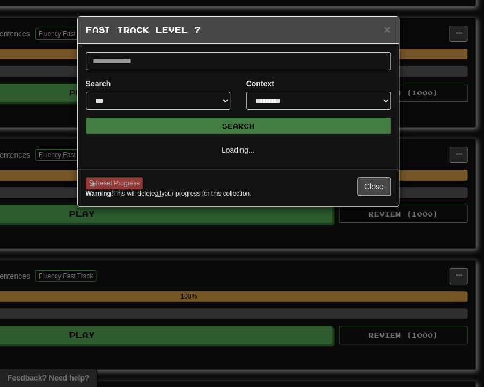
scroll to position [0, 0]
select select "**"
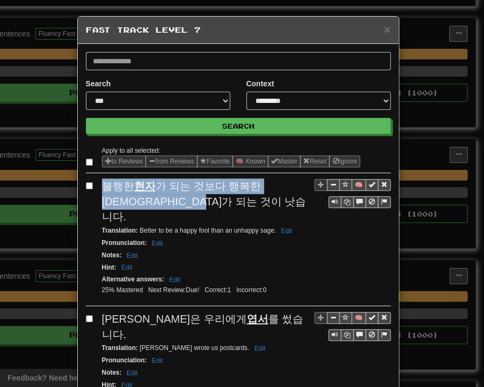
drag, startPoint x: 97, startPoint y: 184, endPoint x: 165, endPoint y: 201, distance: 70.4
click at [165, 201] on div "[DEMOGRAPHIC_DATA]한 현자 가 되는 것보다 행복한 [DEMOGRAPHIC_DATA]가 되는 것이 낫습니다." at bounding box center [246, 202] width 289 height 46
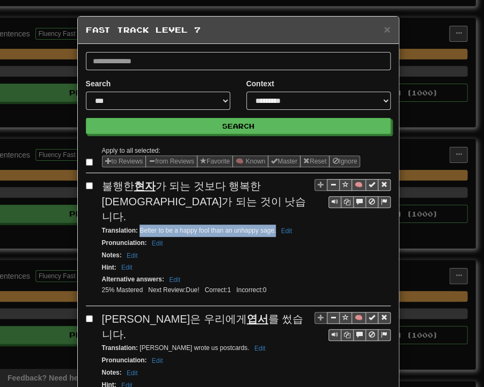
drag, startPoint x: 135, startPoint y: 214, endPoint x: 272, endPoint y: 217, distance: 136.9
click at [272, 225] on div "Translation : Better to be a happy fool than an unhappy sage. Edit" at bounding box center [246, 231] width 289 height 12
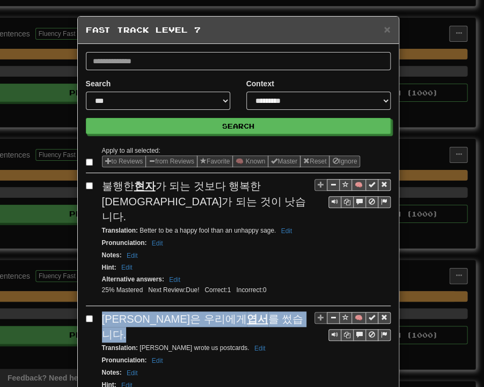
drag, startPoint x: 99, startPoint y: 303, endPoint x: 241, endPoint y: 303, distance: 142.7
click at [241, 312] on div "[PERSON_NAME]은 우리에게 엽서 를 썼습니다." at bounding box center [246, 327] width 289 height 31
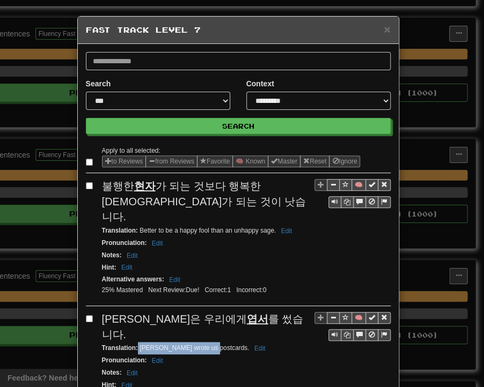
drag, startPoint x: 134, startPoint y: 314, endPoint x: 204, endPoint y: 318, distance: 69.9
click at [204, 342] on div "Translation : [PERSON_NAME] wrote us postcards. Edit" at bounding box center [246, 348] width 289 height 12
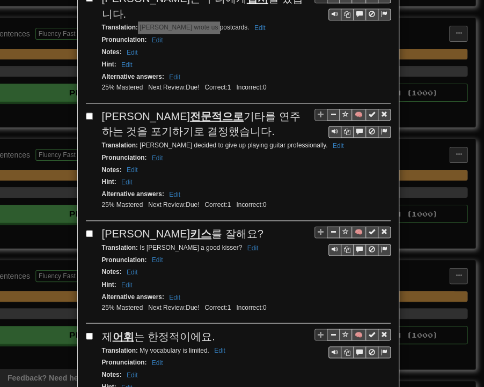
scroll to position [322, 0]
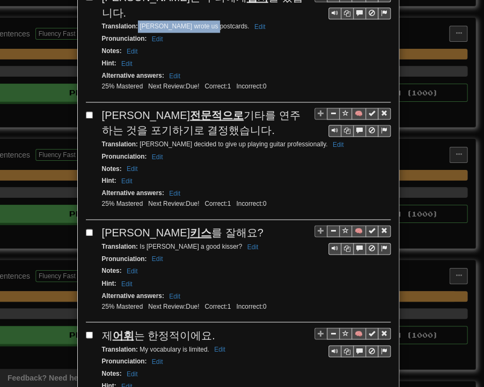
drag, startPoint x: 99, startPoint y: 78, endPoint x: 184, endPoint y: 99, distance: 87.3
click at [186, 108] on div "[PERSON_NAME]은 전문적으로 기타를 연주하는 것을 포기하기로 결정했습니다." at bounding box center [246, 123] width 289 height 31
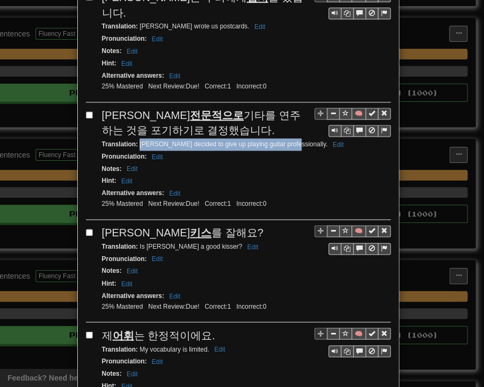
drag, startPoint x: 135, startPoint y: 110, endPoint x: 283, endPoint y: 112, distance: 148.1
click at [283, 138] on div "Translation : [PERSON_NAME] decided to give up playing guitar professionally. E…" at bounding box center [246, 144] width 289 height 12
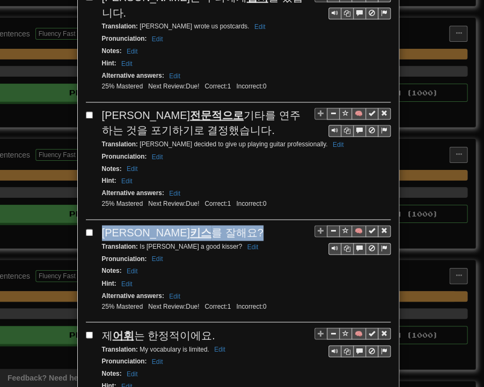
drag, startPoint x: 100, startPoint y: 195, endPoint x: 190, endPoint y: 196, distance: 89.6
click at [190, 225] on div "[PERSON_NAME]은 키스 를 잘해요?" at bounding box center [246, 233] width 289 height 16
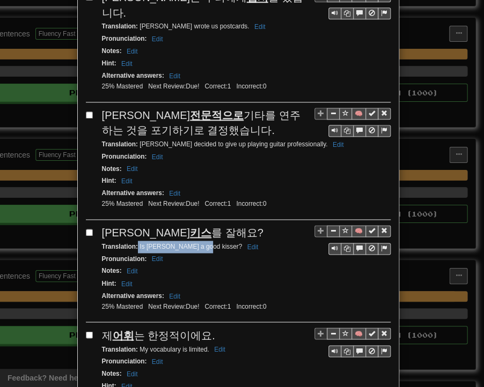
drag, startPoint x: 134, startPoint y: 208, endPoint x: 197, endPoint y: 210, distance: 62.8
click at [197, 243] on small "Translation : Is [PERSON_NAME] a good kisser? Edit" at bounding box center [182, 247] width 160 height 8
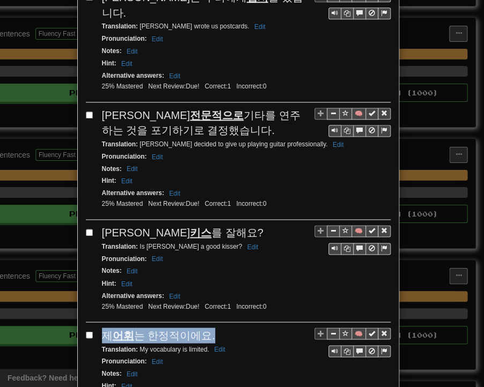
drag, startPoint x: 97, startPoint y: 297, endPoint x: 208, endPoint y: 297, distance: 111.6
click at [208, 328] on div "제 어휘 는 한정적이에요." at bounding box center [246, 336] width 289 height 16
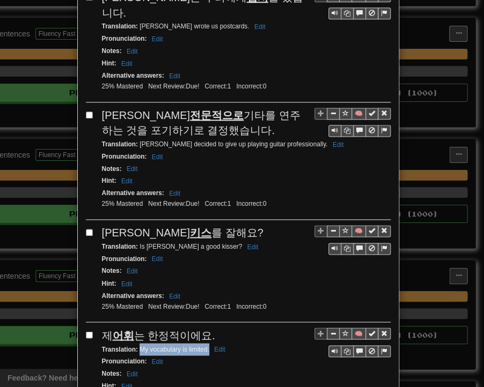
drag, startPoint x: 136, startPoint y: 311, endPoint x: 205, endPoint y: 310, distance: 69.2
click at [205, 346] on small "Translation : My vocabulary is limited. Edit" at bounding box center [165, 350] width 127 height 8
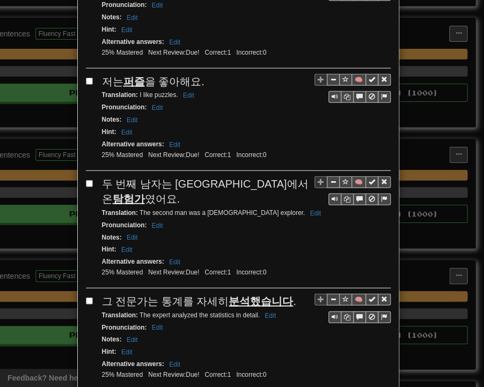
scroll to position [698, 0]
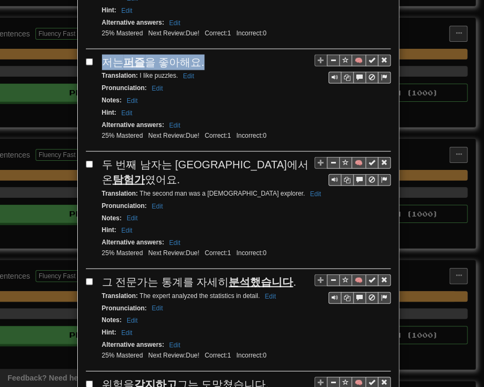
drag, startPoint x: 98, startPoint y: 20, endPoint x: 200, endPoint y: 24, distance: 102.0
click at [200, 55] on div "저는 퍼즐 을 좋아해요." at bounding box center [246, 63] width 289 height 16
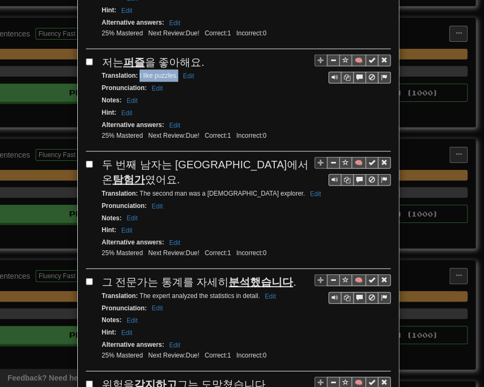
drag, startPoint x: 135, startPoint y: 33, endPoint x: 173, endPoint y: 35, distance: 38.2
click at [173, 72] on small "Translation : I like puzzles. Edit" at bounding box center [150, 76] width 96 height 8
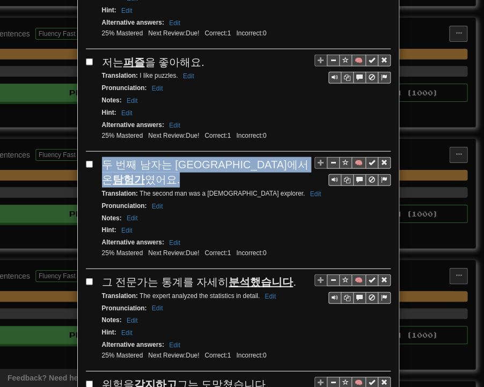
drag, startPoint x: 101, startPoint y: 118, endPoint x: 289, endPoint y: 120, distance: 187.8
click at [294, 157] on div "두 번째 남자는 [GEOGRAPHIC_DATA]에서 온 탐험가 였어요." at bounding box center [246, 172] width 289 height 31
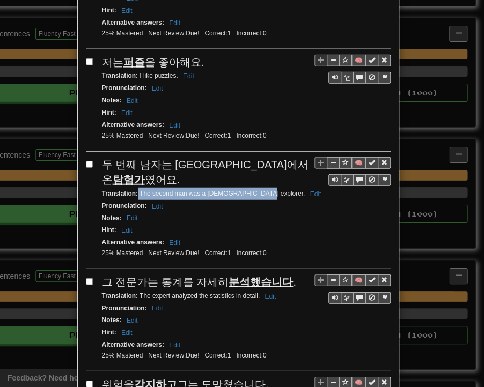
drag, startPoint x: 134, startPoint y: 133, endPoint x: 250, endPoint y: 134, distance: 115.4
click at [252, 190] on small "Translation : The second man was a [DEMOGRAPHIC_DATA] explorer. Edit" at bounding box center [213, 194] width 223 height 8
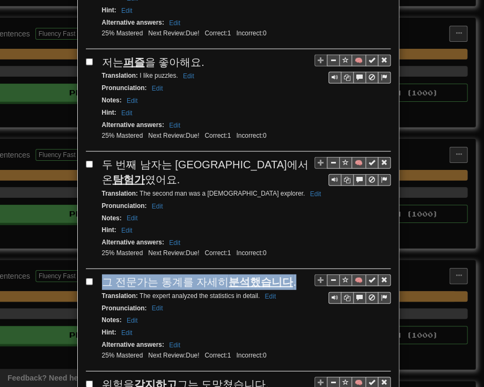
drag, startPoint x: 98, startPoint y: 218, endPoint x: 273, endPoint y: 221, distance: 175.0
click at [283, 275] on div "그 전문가는 통계를 자세히 분석했습니다 ." at bounding box center [246, 283] width 289 height 16
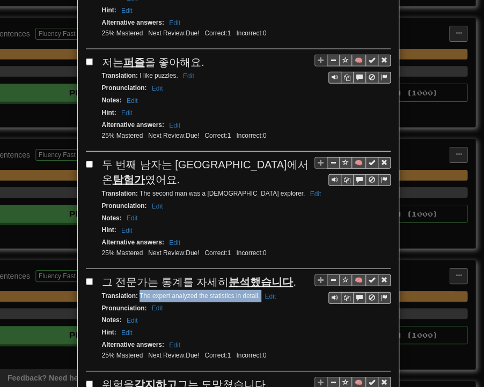
drag, startPoint x: 135, startPoint y: 233, endPoint x: 256, endPoint y: 236, distance: 121.3
click at [256, 292] on small "Translation : The expert analyzed the statistics in detail. Edit" at bounding box center [191, 296] width 178 height 8
drag, startPoint x: 99, startPoint y: 319, endPoint x: 255, endPoint y: 324, distance: 156.8
click at [256, 379] on span "위험을 감지하고 그는 도망쳤습니다." at bounding box center [185, 385] width 167 height 12
drag, startPoint x: 136, startPoint y: 337, endPoint x: 219, endPoint y: 336, distance: 83.7
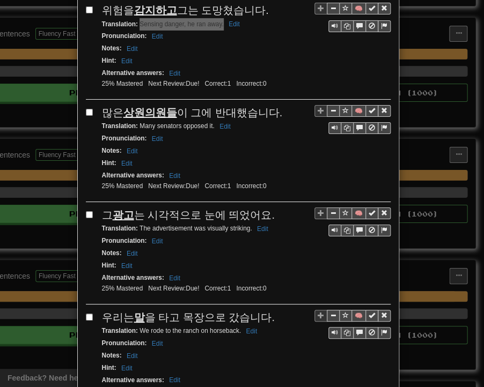
scroll to position [1073, 0]
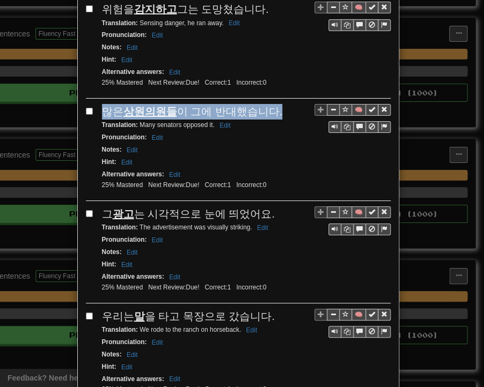
drag, startPoint x: 105, startPoint y: 48, endPoint x: 267, endPoint y: 48, distance: 162.0
click at [268, 104] on div "🧠 많은 상원의원들 이 그에 반대했습니다. Translation : Many senators opposed it. Edit Pronunciat…" at bounding box center [238, 152] width 305 height 97
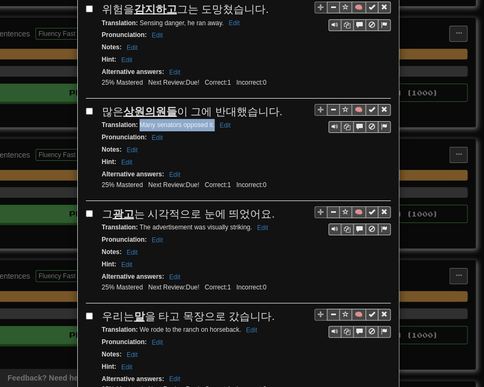
drag, startPoint x: 135, startPoint y: 60, endPoint x: 210, endPoint y: 61, distance: 75.7
click at [210, 121] on small "Translation : Many senators opposed it. Edit" at bounding box center [168, 125] width 132 height 8
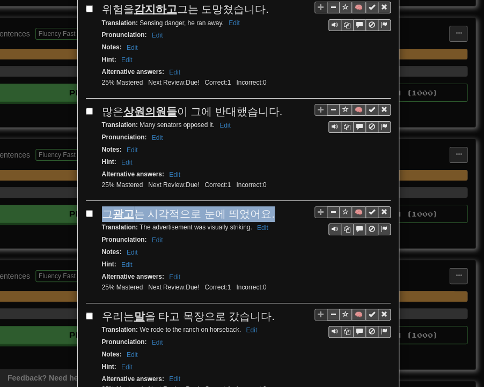
drag, startPoint x: 98, startPoint y: 147, endPoint x: 243, endPoint y: 142, distance: 145.0
click at [263, 207] on div "그 광고 는 시각적으로 눈에 띄었어요." at bounding box center [246, 215] width 289 height 16
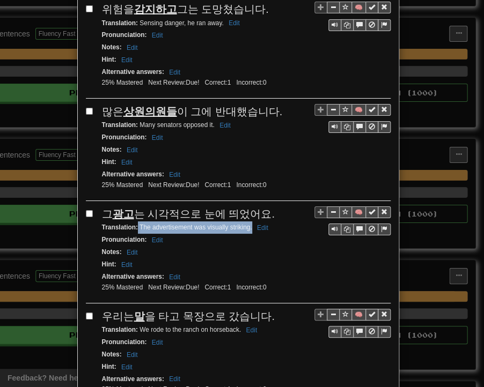
drag, startPoint x: 134, startPoint y: 158, endPoint x: 247, endPoint y: 162, distance: 113.8
click at [247, 224] on small "Translation : The advertisement was visually striking. Edit" at bounding box center [187, 228] width 170 height 8
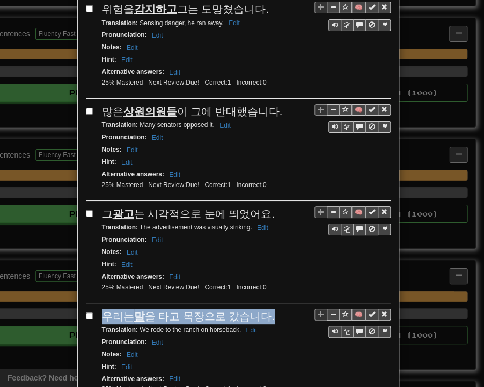
drag, startPoint x: 97, startPoint y: 245, endPoint x: 262, endPoint y: 252, distance: 165.4
click at [262, 309] on div "🧠 우리는 말 을 타고 목장으로 갔습니다. Translation : We rode to the ranch on horseback. Edit P…" at bounding box center [238, 357] width 305 height 97
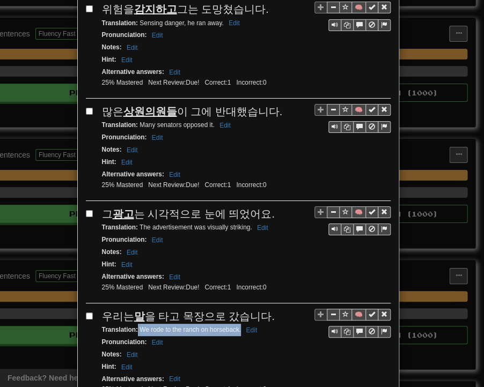
drag, startPoint x: 135, startPoint y: 260, endPoint x: 236, endPoint y: 261, distance: 100.9
click at [236, 326] on small "Translation : We rode to the ranch on horseback. Edit" at bounding box center [181, 330] width 159 height 8
drag, startPoint x: 97, startPoint y: 345, endPoint x: 251, endPoint y: 346, distance: 154.5
drag, startPoint x: 135, startPoint y: 361, endPoint x: 238, endPoint y: 360, distance: 103.0
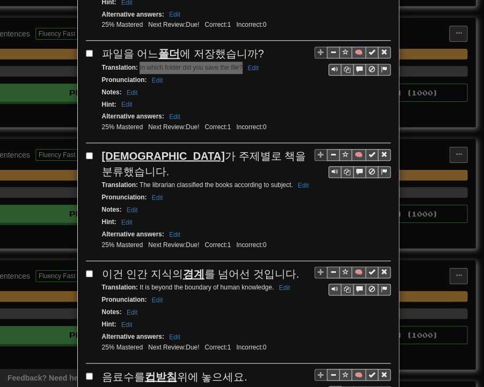
scroll to position [1449, 0]
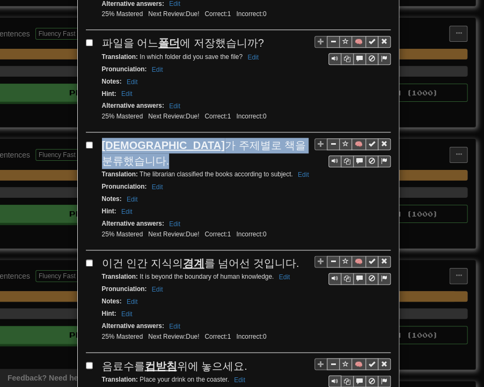
drag, startPoint x: 99, startPoint y: 69, endPoint x: 266, endPoint y: 69, distance: 167.4
click at [266, 138] on div "[DEMOGRAPHIC_DATA] 가 주제별로 책을 분류했습니다." at bounding box center [246, 153] width 289 height 31
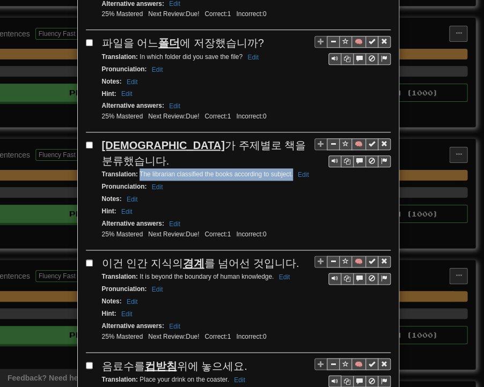
drag, startPoint x: 135, startPoint y: 82, endPoint x: 292, endPoint y: 85, distance: 156.7
click at [292, 168] on div "Translation : The librarian classified the books according to subject. Edit" at bounding box center [246, 174] width 289 height 12
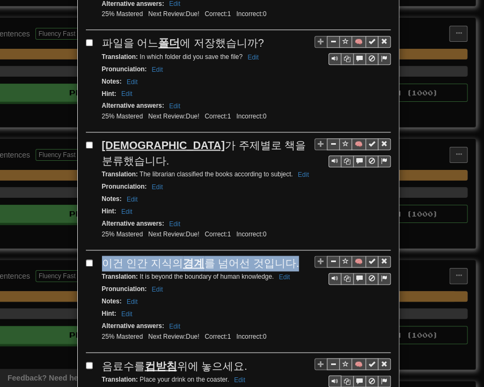
drag, startPoint x: 98, startPoint y: 181, endPoint x: 279, endPoint y: 181, distance: 180.8
click at [289, 256] on div "이건 인간 지식의 경계 를 넘어선 것입니다." at bounding box center [246, 264] width 289 height 16
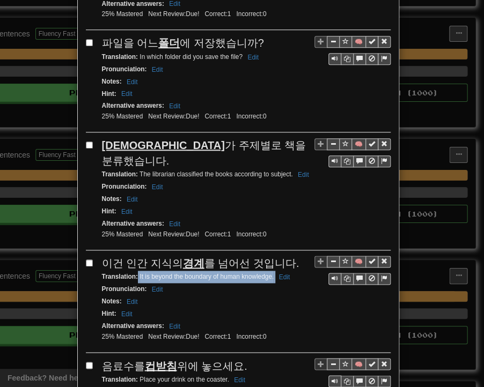
drag, startPoint x: 134, startPoint y: 195, endPoint x: 270, endPoint y: 197, distance: 136.8
click at [270, 273] on small "Translation : It is beyond the boundary of human knowledge. Edit" at bounding box center [198, 277] width 192 height 8
drag, startPoint x: 99, startPoint y: 283, endPoint x: 240, endPoint y: 284, distance: 141.7
click at [240, 358] on div "음료수를 컵받침 위에 놓으세요." at bounding box center [246, 366] width 289 height 16
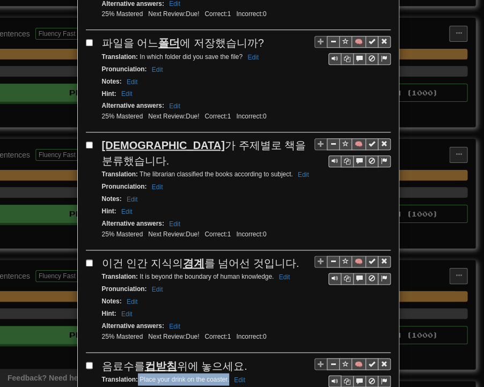
drag, startPoint x: 133, startPoint y: 295, endPoint x: 224, endPoint y: 297, distance: 90.7
click at [224, 376] on small "Translation : Place your drink on the coaster. Edit" at bounding box center [175, 380] width 146 height 8
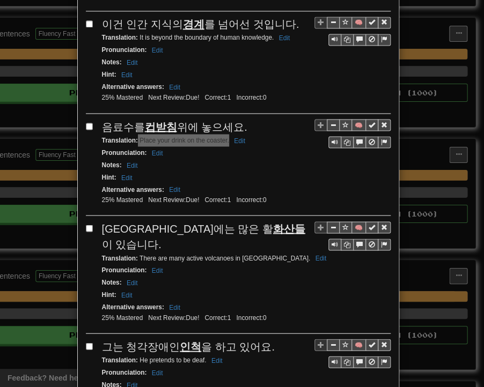
scroll to position [1717, 0]
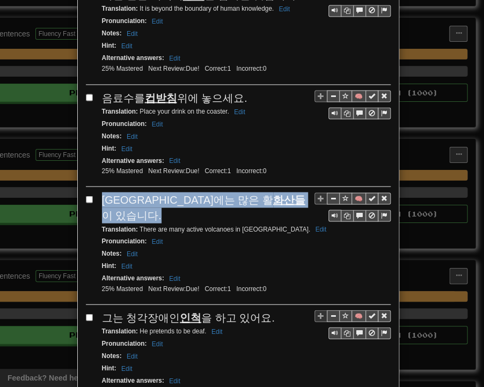
drag, startPoint x: 98, startPoint y: 115, endPoint x: 260, endPoint y: 112, distance: 162.1
click at [260, 192] on div "[GEOGRAPHIC_DATA]에는 많은 활 화산들 이 있습니다." at bounding box center [246, 207] width 289 height 31
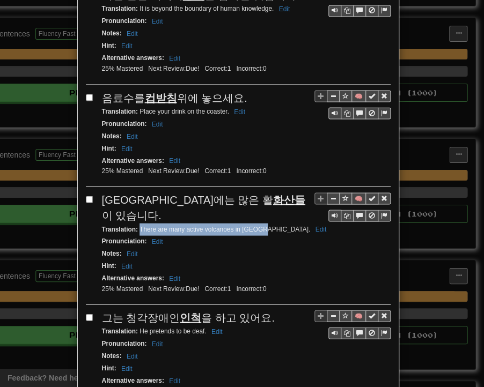
drag, startPoint x: 135, startPoint y: 130, endPoint x: 256, endPoint y: 130, distance: 121.3
click at [256, 225] on small "Translation : There are many active volcanoes in [GEOGRAPHIC_DATA] Edit" at bounding box center [216, 229] width 228 height 8
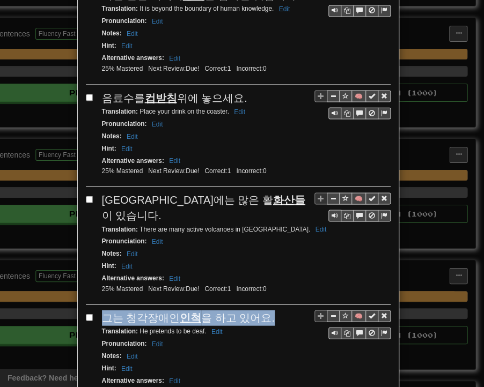
drag, startPoint x: 98, startPoint y: 216, endPoint x: 261, endPoint y: 218, distance: 162.6
click at [261, 310] on div "그는 청각장애인 인척 을 하고 있어요." at bounding box center [246, 318] width 289 height 16
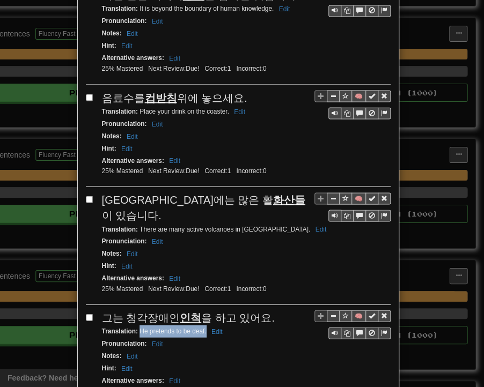
drag, startPoint x: 136, startPoint y: 227, endPoint x: 199, endPoint y: 229, distance: 62.8
click at [202, 325] on div "Translation : He pretends to be deaf. Edit" at bounding box center [246, 331] width 289 height 12
drag, startPoint x: 101, startPoint y: 316, endPoint x: 228, endPoint y: 316, distance: 126.6
drag, startPoint x: 135, startPoint y: 327, endPoint x: 194, endPoint y: 331, distance: 59.1
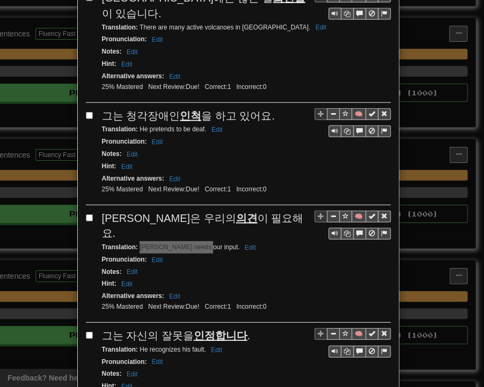
scroll to position [1925, 0]
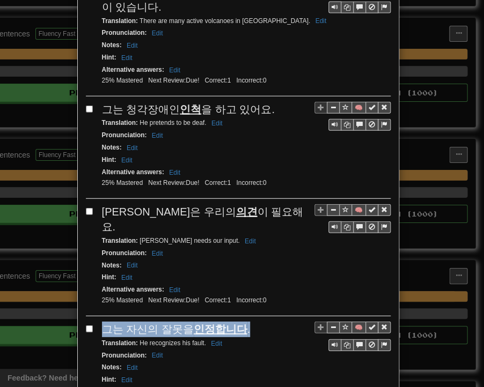
drag, startPoint x: 100, startPoint y: 207, endPoint x: 238, endPoint y: 213, distance: 138.0
click at [238, 322] on div "그는 자신의 잘못을 인정합니다 ." at bounding box center [246, 330] width 289 height 16
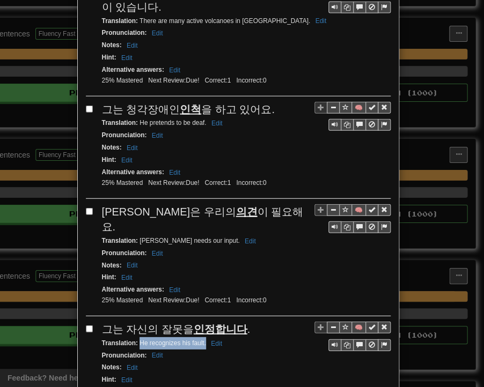
drag, startPoint x: 135, startPoint y: 222, endPoint x: 202, endPoint y: 223, distance: 66.5
click at [202, 340] on small "Translation : He recognizes his fault. Edit" at bounding box center [163, 344] width 123 height 8
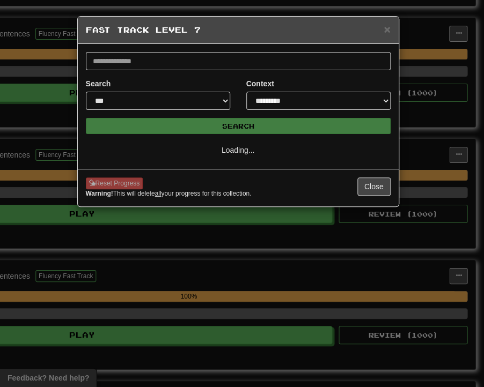
select select "**"
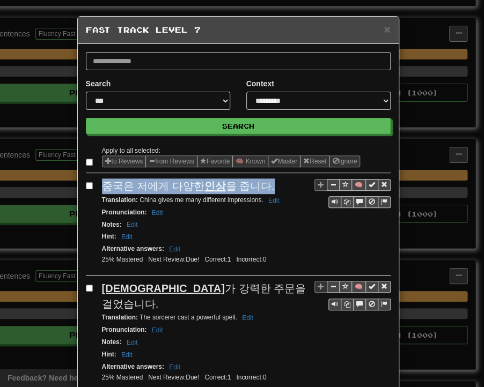
drag, startPoint x: 101, startPoint y: 188, endPoint x: 262, endPoint y: 191, distance: 160.5
click at [262, 191] on div "중국은 저에게 다양한 인상 을 줍니다." at bounding box center [246, 187] width 289 height 16
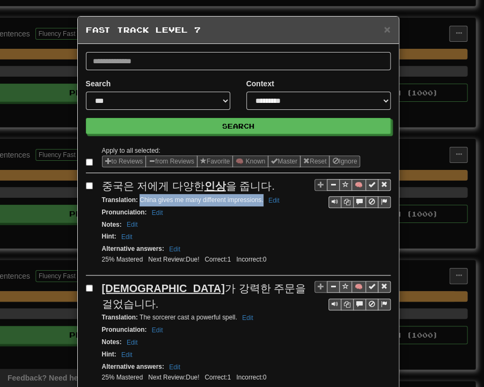
drag, startPoint x: 135, startPoint y: 199, endPoint x: 259, endPoint y: 202, distance: 124.5
click at [259, 202] on div "Translation : [GEOGRAPHIC_DATA] gives me many different impressions. Edit" at bounding box center [246, 200] width 289 height 12
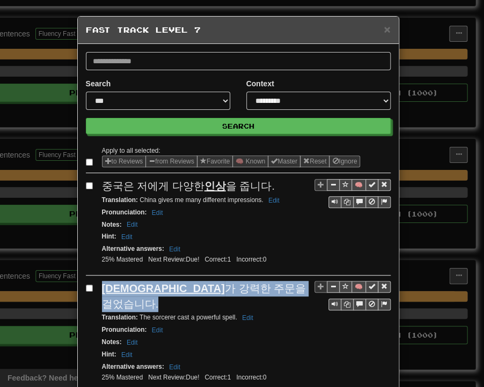
drag, startPoint x: 97, startPoint y: 285, endPoint x: 259, endPoint y: 282, distance: 162.6
click at [259, 282] on div "🧠 마법사 가 강력한 주문을 걸었습니다. Translation : The sorcerer cast a powerful spell. Edit P…" at bounding box center [238, 337] width 305 height 112
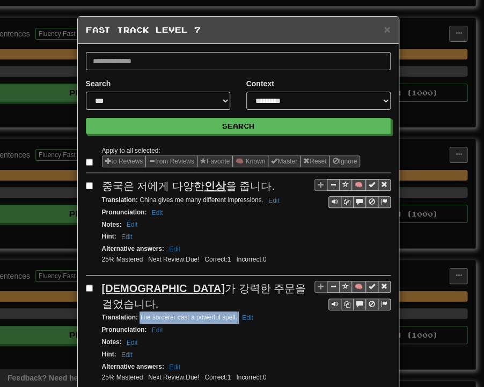
drag, startPoint x: 136, startPoint y: 299, endPoint x: 234, endPoint y: 303, distance: 98.3
click at [234, 312] on div "Translation : The sorcerer cast a powerful spell. Edit" at bounding box center [246, 318] width 289 height 12
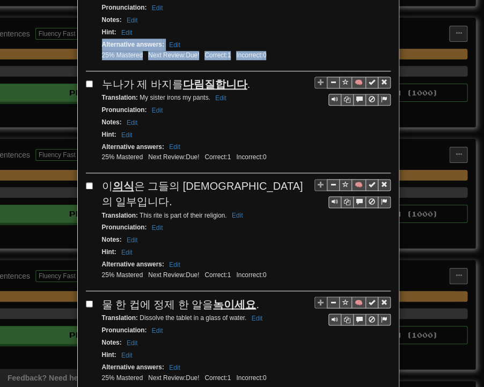
scroll to position [322, 0]
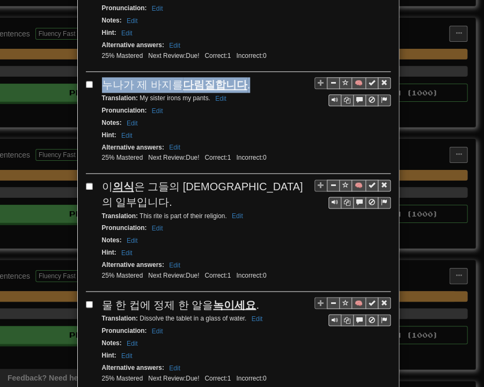
drag, startPoint x: 97, startPoint y: 9, endPoint x: 238, endPoint y: 65, distance: 151.9
click at [238, 77] on div "누나가 제 바지를 다림질합니다 ." at bounding box center [246, 85] width 289 height 16
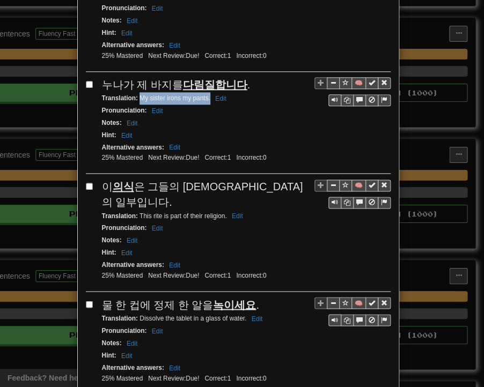
drag, startPoint x: 135, startPoint y: 76, endPoint x: 206, endPoint y: 80, distance: 71.0
click at [206, 92] on div "Translation : My sister irons my pants. Edit" at bounding box center [246, 98] width 289 height 12
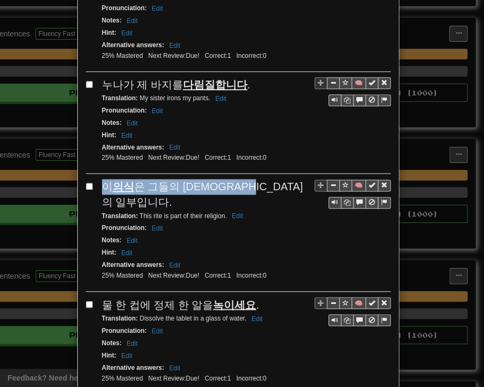
drag, startPoint x: 95, startPoint y: 165, endPoint x: 266, endPoint y: 164, distance: 171.2
click at [267, 179] on div "🧠 이 의식 은 그들의 [DEMOGRAPHIC_DATA]의 일부입니다. Translation : This rite is part of thei…" at bounding box center [238, 235] width 305 height 112
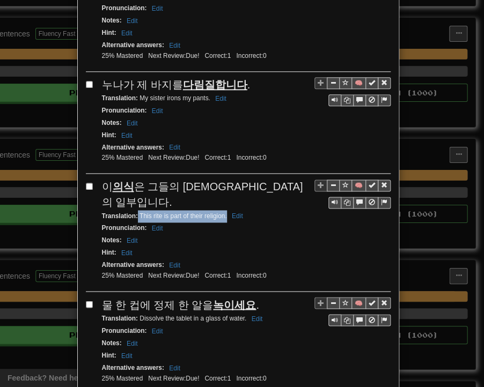
drag, startPoint x: 134, startPoint y: 179, endPoint x: 222, endPoint y: 179, distance: 88.0
click at [222, 212] on small "Translation : This rite is part of their religion. Edit" at bounding box center [174, 216] width 144 height 8
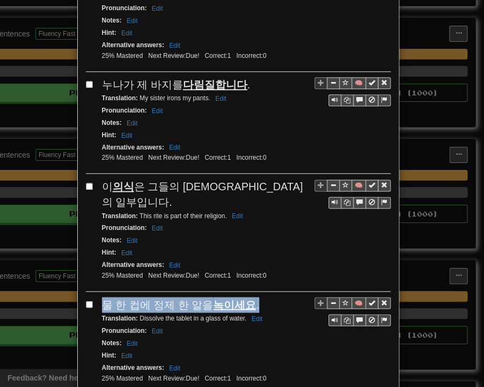
drag, startPoint x: 99, startPoint y: 265, endPoint x: 239, endPoint y: 267, distance: 140.1
click at [251, 297] on div "물 한 컵에 정제 한 알을 녹이세요 ." at bounding box center [246, 305] width 289 height 16
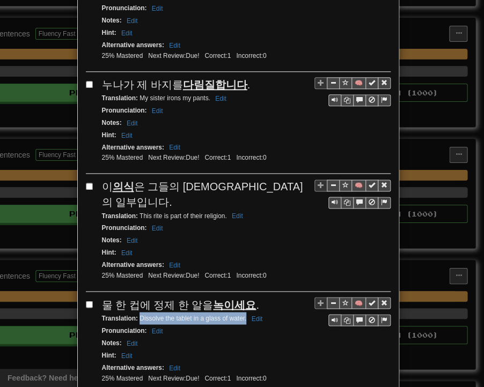
drag, startPoint x: 135, startPoint y: 280, endPoint x: 243, endPoint y: 280, distance: 107.3
click at [243, 314] on small "Translation : Dissolve the tablet in a glass of water. Edit" at bounding box center [184, 318] width 164 height 8
drag, startPoint x: 100, startPoint y: 364, endPoint x: 206, endPoint y: 366, distance: 105.7
drag, startPoint x: 135, startPoint y: 378, endPoint x: 254, endPoint y: 377, distance: 118.6
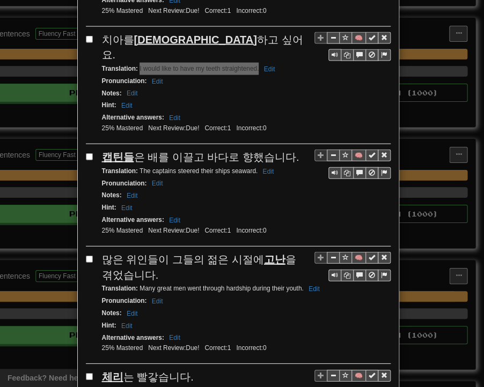
scroll to position [698, 0]
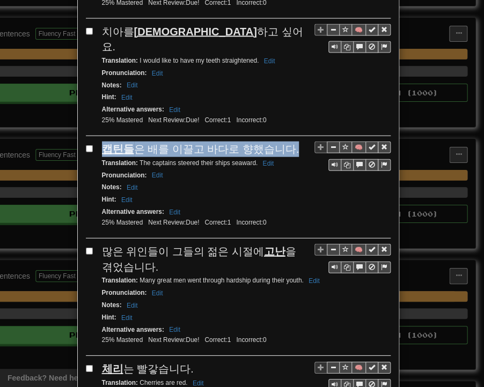
drag, startPoint x: 99, startPoint y: 87, endPoint x: 280, endPoint y: 92, distance: 180.9
click at [280, 142] on div "캡틴들 은 배를 이끌고 바다로 향했습니다." at bounding box center [246, 150] width 289 height 16
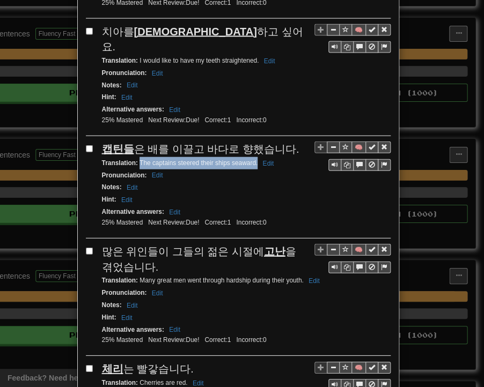
drag, startPoint x: 135, startPoint y: 101, endPoint x: 254, endPoint y: 102, distance: 119.1
click at [254, 159] on small "Translation : The captains steered their ships seaward. Edit" at bounding box center [189, 163] width 175 height 8
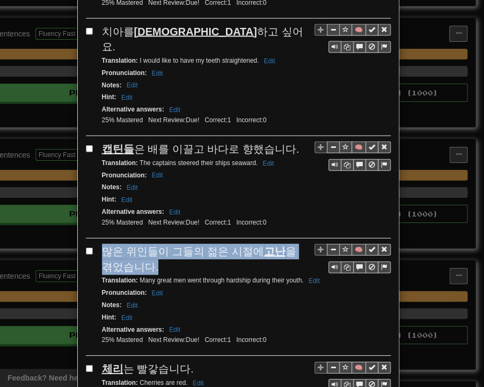
drag, startPoint x: 98, startPoint y: 188, endPoint x: 134, endPoint y: 202, distance: 38.6
click at [134, 244] on div "많은 위인들이 그들의 젊은 시절에 고난 을 겪었습니다." at bounding box center [246, 259] width 289 height 31
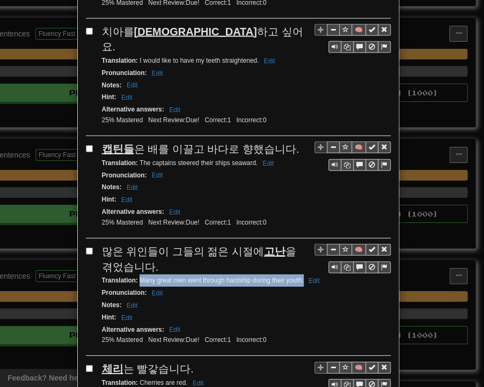
drag, startPoint x: 135, startPoint y: 217, endPoint x: 300, endPoint y: 219, distance: 164.7
click at [300, 277] on small "Translation : Many great men went through hardship during their youth. Edit" at bounding box center [212, 281] width 221 height 8
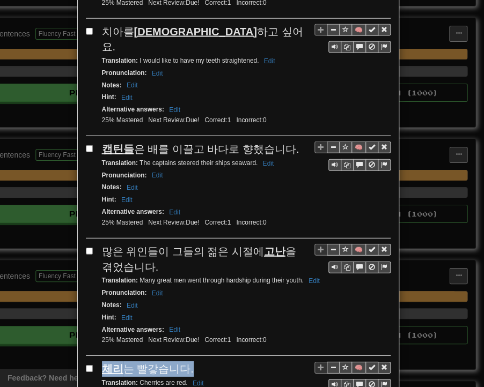
drag, startPoint x: 97, startPoint y: 306, endPoint x: 164, endPoint y: 305, distance: 67.1
drag, startPoint x: 134, startPoint y: 319, endPoint x: 182, endPoint y: 319, distance: 48.8
click at [182, 379] on small "Translation : Cherries are red. Edit" at bounding box center [154, 383] width 105 height 8
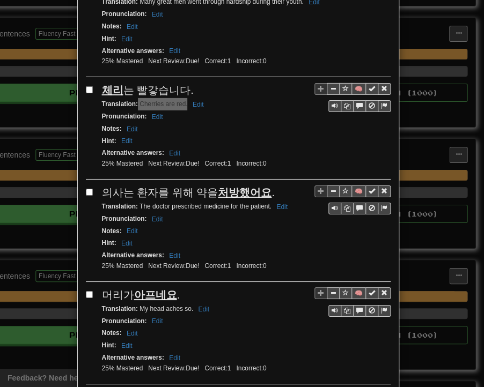
scroll to position [1019, 0]
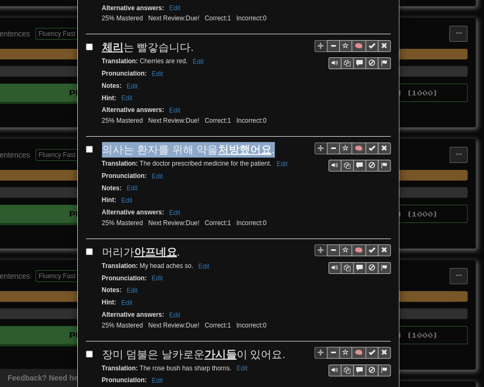
drag, startPoint x: 99, startPoint y: 81, endPoint x: 262, endPoint y: 82, distance: 163.1
click at [262, 142] on div "의사는 환자를 위해 약을 처방했어요 ." at bounding box center [246, 150] width 289 height 16
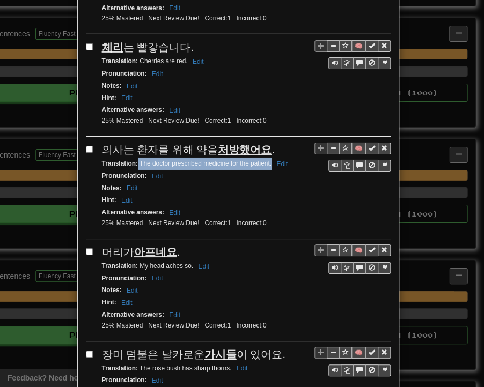
drag, startPoint x: 134, startPoint y: 99, endPoint x: 266, endPoint y: 97, distance: 132.6
click at [266, 160] on small "Translation : The doctor prescribed medicine for the patient. Edit" at bounding box center [196, 164] width 189 height 8
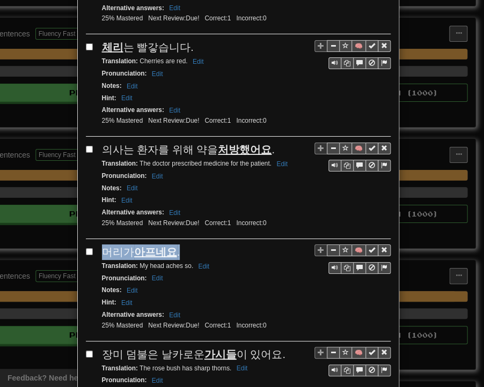
drag, startPoint x: 98, startPoint y: 183, endPoint x: 182, endPoint y: 181, distance: 84.3
click at [182, 245] on div "머리가 아프네요 ." at bounding box center [246, 253] width 289 height 16
drag, startPoint x: 135, startPoint y: 198, endPoint x: 189, endPoint y: 199, distance: 54.2
click at [189, 262] on small "Translation : My head aches so. Edit" at bounding box center [157, 266] width 111 height 8
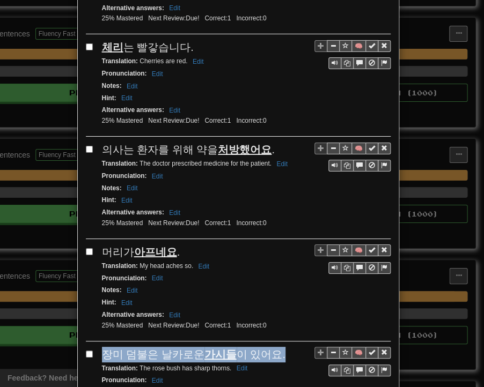
drag, startPoint x: 99, startPoint y: 282, endPoint x: 267, endPoint y: 288, distance: 168.1
click at [270, 347] on div "장미 덤불은 날카로운 가시들 이 있어요." at bounding box center [246, 355] width 289 height 16
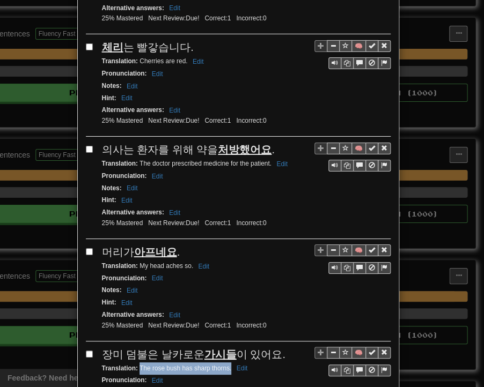
drag, startPoint x: 135, startPoint y: 297, endPoint x: 226, endPoint y: 299, distance: 91.2
click at [226, 365] on small "Translation : The rose bush has sharp thorns. Edit" at bounding box center [176, 369] width 149 height 8
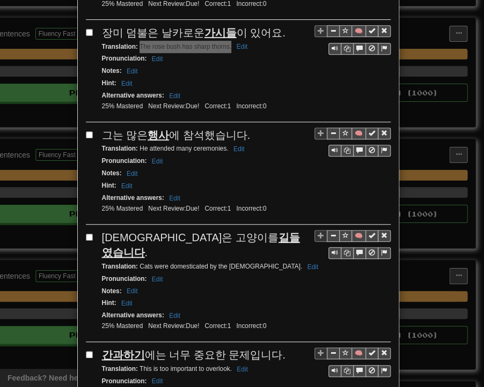
scroll to position [1341, 0]
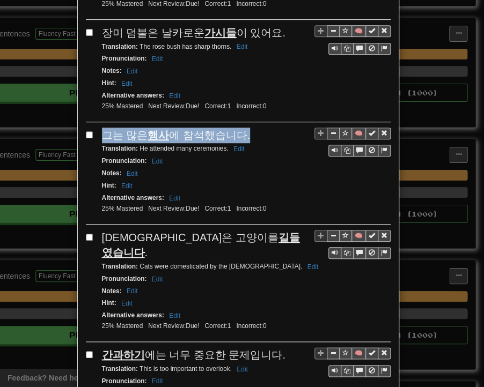
drag, startPoint x: 97, startPoint y: 65, endPoint x: 245, endPoint y: 62, distance: 148.1
click at [245, 128] on div "🧠 그는 많은 행사 에 참석했습니다. Translation : He attended many ceremonies. Edit Pronunciat…" at bounding box center [238, 176] width 305 height 97
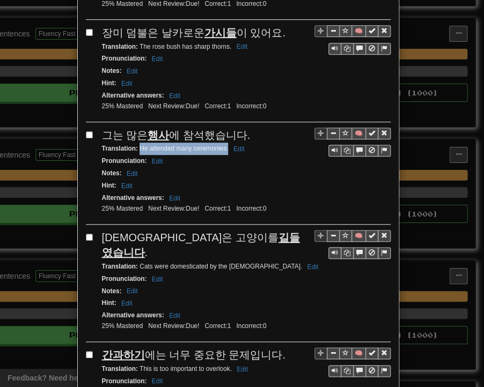
drag, startPoint x: 135, startPoint y: 76, endPoint x: 224, endPoint y: 78, distance: 89.1
click at [224, 145] on small "Translation : He attended many ceremonies. Edit" at bounding box center [175, 149] width 146 height 8
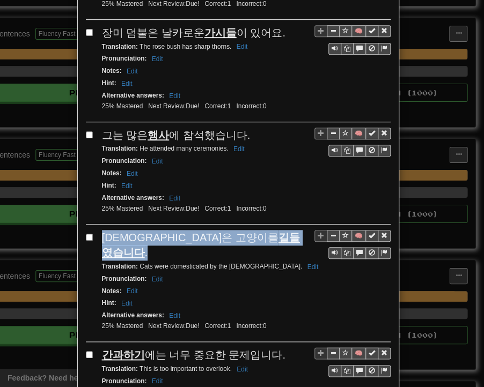
drag, startPoint x: 97, startPoint y: 159, endPoint x: 273, endPoint y: 165, distance: 176.1
click at [273, 230] on div "🧠 [DEMOGRAPHIC_DATA]은 고양이를 길들였습니다 . Translation : Cats were domesticated by the…" at bounding box center [238, 286] width 305 height 112
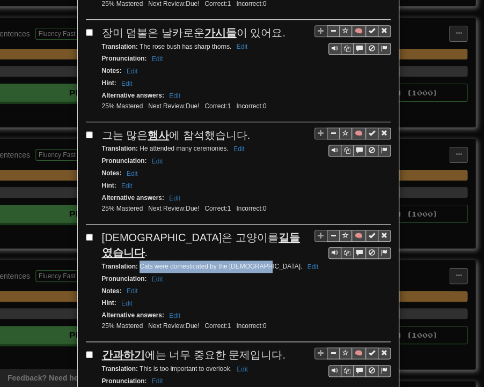
drag, startPoint x: 135, startPoint y: 176, endPoint x: 255, endPoint y: 179, distance: 119.7
click at [255, 263] on small "Translation : Cats were domesticated by the [DEMOGRAPHIC_DATA] Edit" at bounding box center [212, 267] width 220 height 8
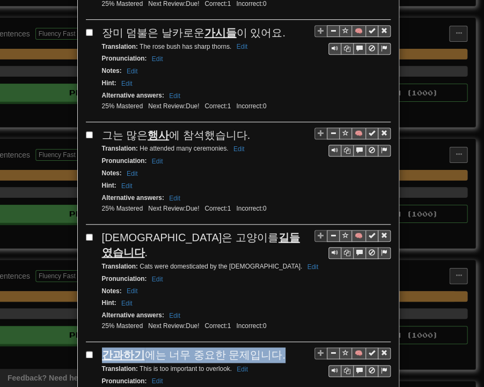
drag, startPoint x: 100, startPoint y: 262, endPoint x: 272, endPoint y: 266, distance: 171.7
click at [272, 348] on div "간과하기 에는 너무 중요한 문제입니다." at bounding box center [246, 356] width 289 height 16
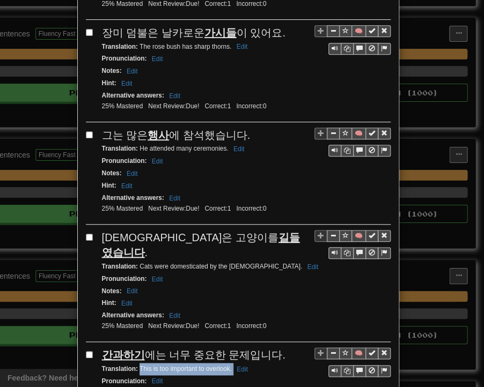
drag, startPoint x: 135, startPoint y: 278, endPoint x: 223, endPoint y: 277, distance: 88.0
click at [228, 365] on small "Translation : This is too important to overlook. Edit" at bounding box center [176, 369] width 149 height 8
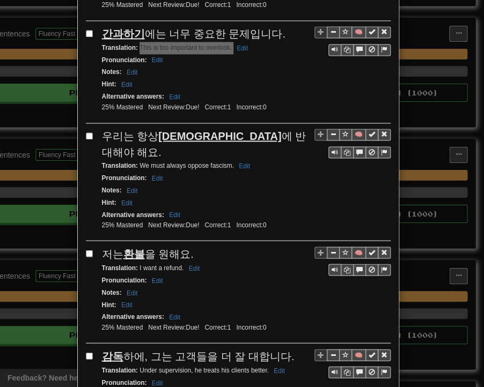
scroll to position [1663, 0]
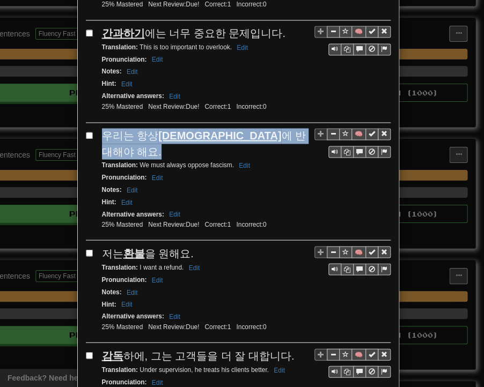
drag, startPoint x: 99, startPoint y: 40, endPoint x: 262, endPoint y: 41, distance: 163.1
click at [262, 128] on div "우리는 항상 [DEMOGRAPHIC_DATA] 에 반대해야 해요." at bounding box center [246, 143] width 289 height 31
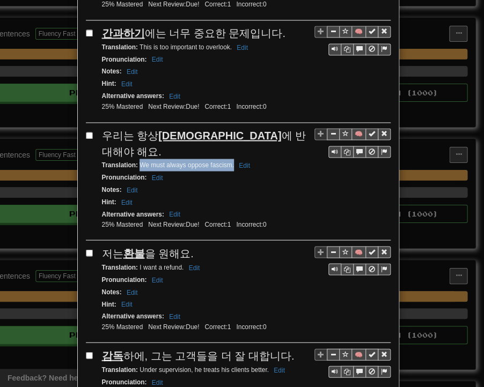
drag, startPoint x: 136, startPoint y: 53, endPoint x: 230, endPoint y: 57, distance: 94.0
click at [230, 161] on small "Translation : We must always oppose fascism. Edit" at bounding box center [177, 165] width 151 height 8
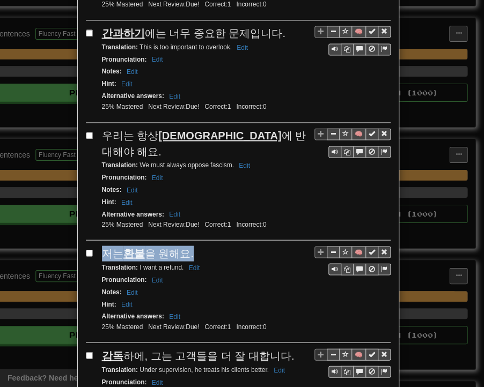
drag, startPoint x: 97, startPoint y: 138, endPoint x: 190, endPoint y: 139, distance: 92.8
click at [190, 246] on div "🧠 저는 환불 을 원해요. Translation : I want a refund. Edit Pronunciation : Edit Notes :…" at bounding box center [238, 294] width 305 height 97
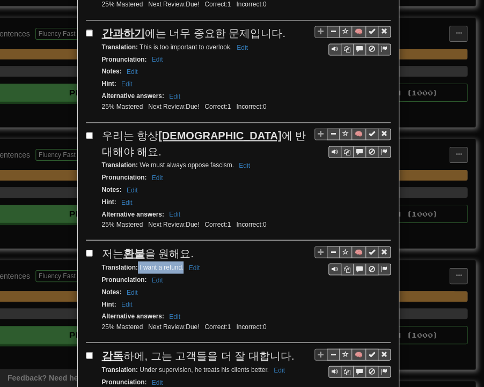
drag, startPoint x: 133, startPoint y: 151, endPoint x: 178, endPoint y: 156, distance: 45.9
click at [178, 261] on div "Translation : I want a refund. Edit" at bounding box center [246, 267] width 289 height 12
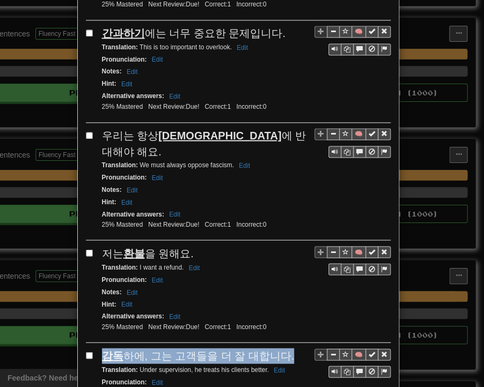
drag, startPoint x: 100, startPoint y: 240, endPoint x: 280, endPoint y: 241, distance: 179.2
click at [280, 348] on div "감독 하에, 그는 고객들을 더 잘 대합니다." at bounding box center [246, 356] width 289 height 16
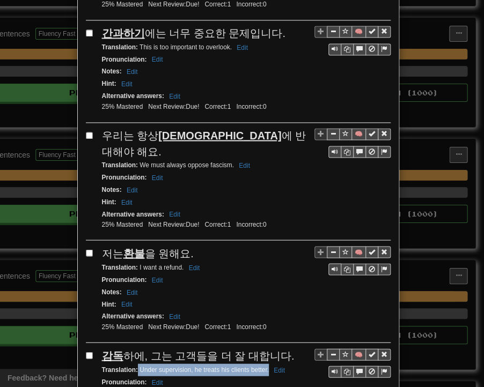
drag, startPoint x: 134, startPoint y: 256, endPoint x: 264, endPoint y: 258, distance: 129.9
click at [264, 366] on small "Translation : Under supervision, he treats his clients better. Edit" at bounding box center [195, 370] width 186 height 8
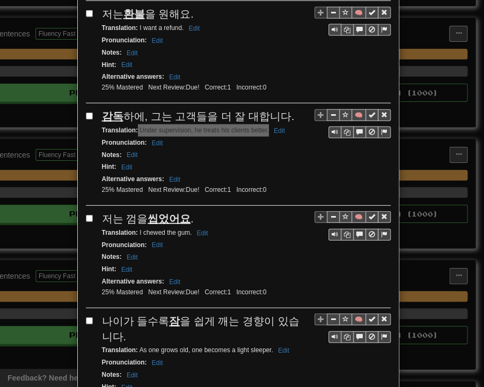
scroll to position [1914, 0]
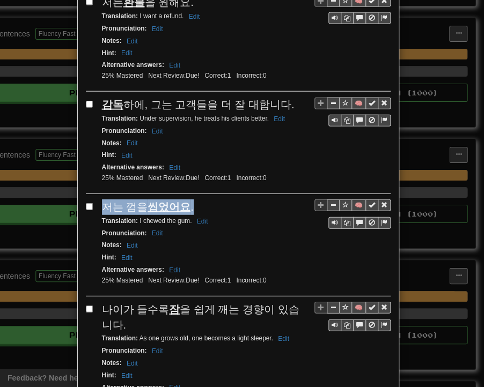
drag, startPoint x: 101, startPoint y: 94, endPoint x: 188, endPoint y: 93, distance: 86.4
click at [188, 200] on div "저는 껌을 씹었어요 ." at bounding box center [246, 208] width 289 height 16
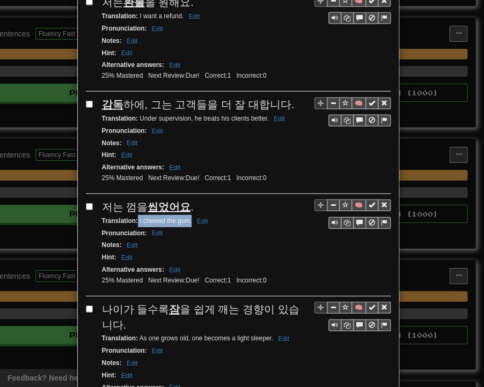
drag, startPoint x: 133, startPoint y: 105, endPoint x: 187, endPoint y: 107, distance: 53.7
click at [187, 217] on small "Translation : I chewed the gum. Edit" at bounding box center [156, 221] width 109 height 8
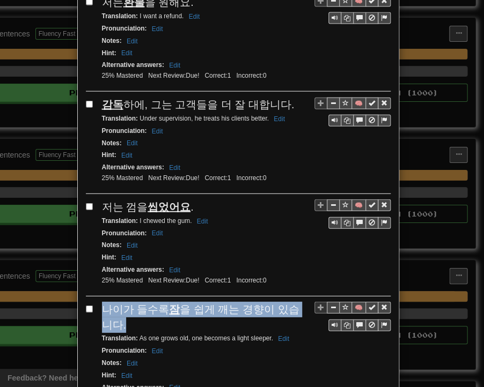
drag, startPoint x: 99, startPoint y: 189, endPoint x: 114, endPoint y: 202, distance: 19.8
click at [114, 302] on div "나이가 들수록 잠 을 쉽게 깨는 경향이 있습니다." at bounding box center [246, 317] width 289 height 31
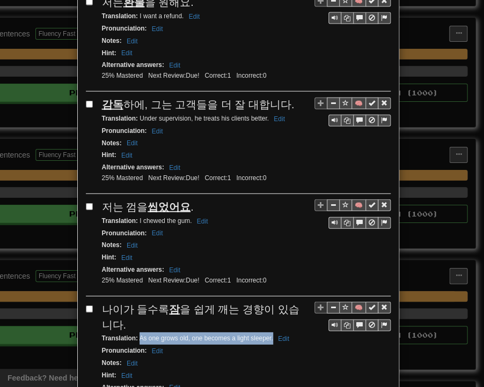
drag, startPoint x: 135, startPoint y: 221, endPoint x: 268, endPoint y: 223, distance: 133.1
click at [268, 335] on small "Translation : As one grows old, one becomes a light sleeper. Edit" at bounding box center [197, 339] width 190 height 8
click at [324, 379] on div "Alternative answers : Edit" at bounding box center [246, 388] width 289 height 12
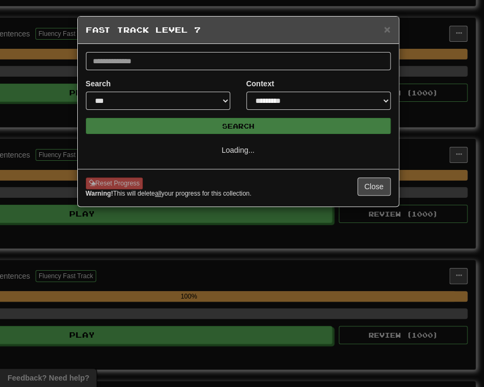
select select "**"
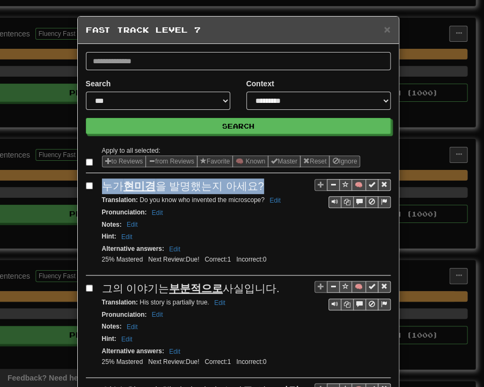
drag, startPoint x: 99, startPoint y: 184, endPoint x: 249, endPoint y: 188, distance: 149.8
click at [249, 188] on span "누가 [PERSON_NAME] 을 발명했는지 아세요?" at bounding box center [183, 186] width 162 height 12
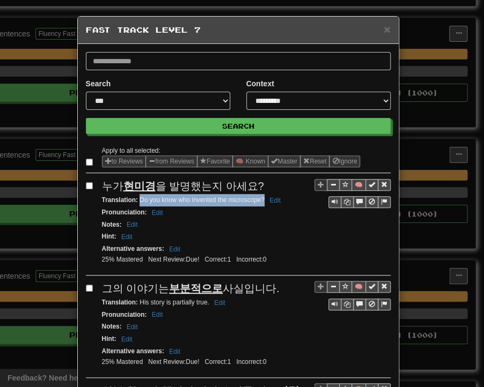
drag, startPoint x: 135, startPoint y: 199, endPoint x: 259, endPoint y: 199, distance: 123.9
click at [259, 199] on small "Translation : Do you know who invented the microscope? Edit" at bounding box center [193, 200] width 182 height 8
drag, startPoint x: 100, startPoint y: 285, endPoint x: 269, endPoint y: 285, distance: 169.0
click at [269, 285] on div "그의 이야기는 부분적으로 사실입니다." at bounding box center [246, 289] width 289 height 16
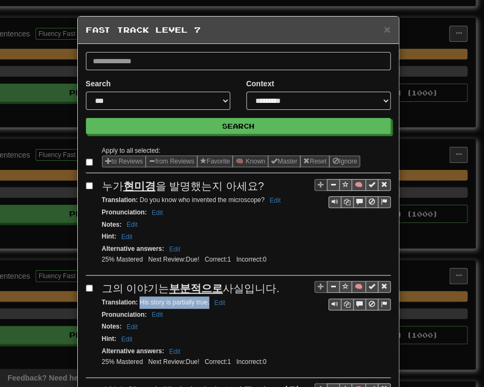
drag, startPoint x: 135, startPoint y: 296, endPoint x: 205, endPoint y: 299, distance: 69.8
click at [205, 299] on small "Translation : His story is partially true. Edit" at bounding box center [165, 303] width 127 height 8
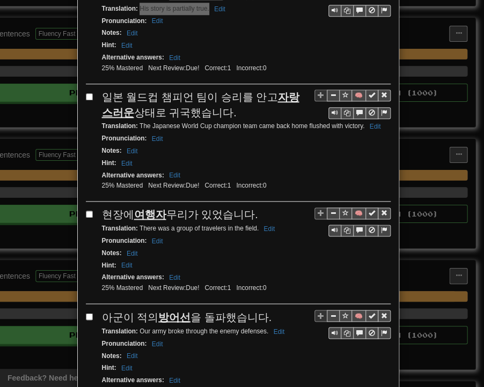
scroll to position [322, 0]
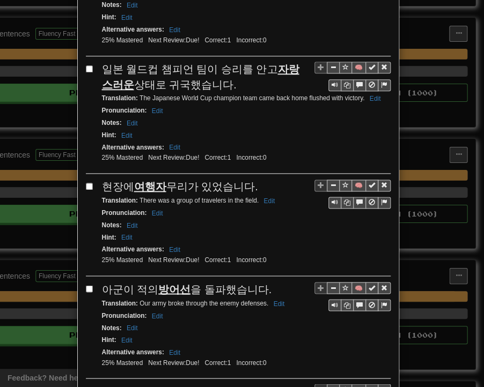
drag, startPoint x: 98, startPoint y: 64, endPoint x: 207, endPoint y: 76, distance: 109.5
click at [207, 76] on div "일본 월드컵 챔피언 팀이 승리를 안고 자랑스러운 상태로 귀국했습니다." at bounding box center [246, 77] width 289 height 31
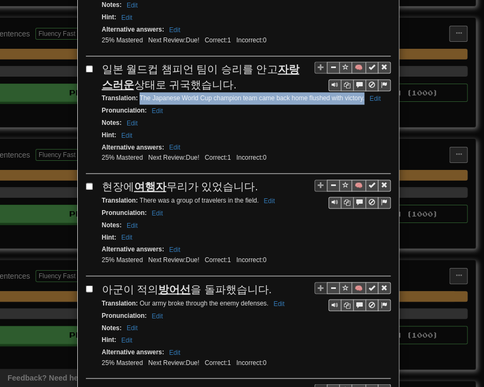
drag, startPoint x: 135, startPoint y: 92, endPoint x: 360, endPoint y: 97, distance: 224.9
click at [360, 97] on div "Translation : The Japanese World Cup champion team came back home flushed with …" at bounding box center [246, 98] width 289 height 12
drag, startPoint x: 105, startPoint y: 182, endPoint x: 251, endPoint y: 181, distance: 145.4
click at [251, 181] on div "현장에 여행자 무리가 있었습니다." at bounding box center [246, 187] width 289 height 16
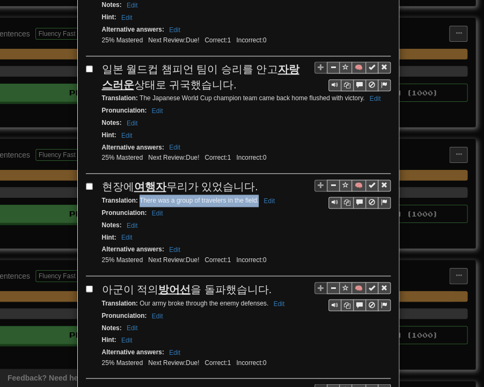
drag, startPoint x: 136, startPoint y: 192, endPoint x: 254, endPoint y: 195, distance: 118.1
click at [254, 197] on small "Translation : There was a group of travelers in the field. Edit" at bounding box center [190, 201] width 177 height 8
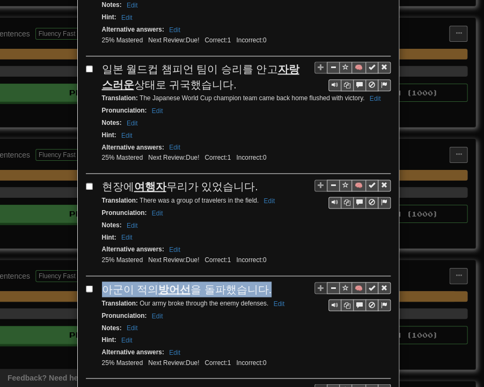
drag, startPoint x: 101, startPoint y: 278, endPoint x: 261, endPoint y: 284, distance: 160.5
click at [261, 284] on div "아군이 적의 방어선 을 돌파했습니다." at bounding box center [246, 290] width 289 height 16
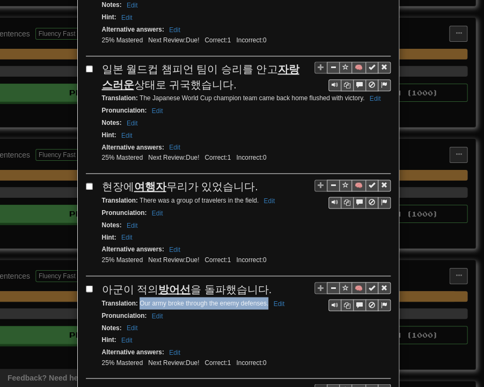
drag, startPoint x: 135, startPoint y: 295, endPoint x: 264, endPoint y: 297, distance: 129.3
click at [264, 299] on small "Translation : Our army broke through the enemy defenses. Edit" at bounding box center [195, 303] width 186 height 8
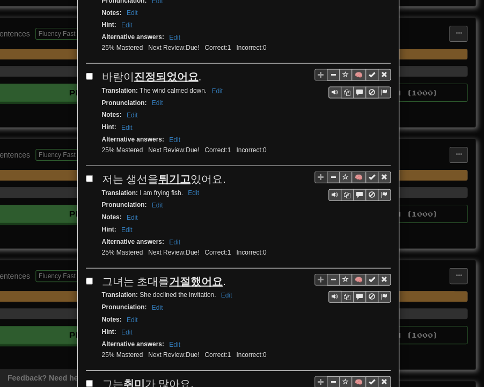
scroll to position [644, 0]
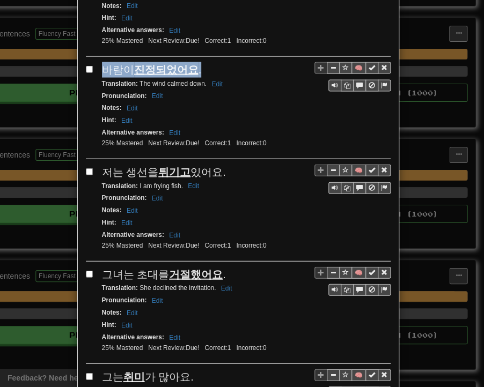
drag, startPoint x: 99, startPoint y: 58, endPoint x: 194, endPoint y: 62, distance: 95.0
click at [194, 62] on div "바람이 진정되었어요 ." at bounding box center [246, 70] width 289 height 16
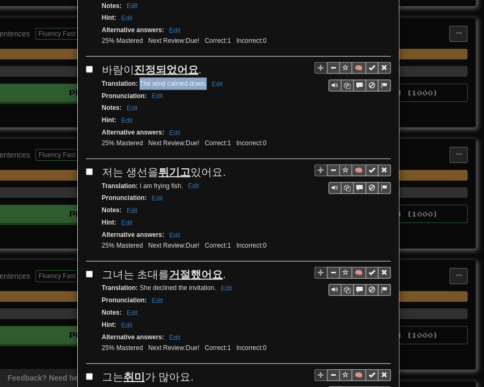
drag, startPoint x: 135, startPoint y: 71, endPoint x: 202, endPoint y: 72, distance: 66.6
click at [202, 80] on small "Translation : The wind calmed down. Edit" at bounding box center [164, 84] width 124 height 8
drag, startPoint x: 98, startPoint y: 160, endPoint x: 218, endPoint y: 161, distance: 119.7
click at [218, 165] on div "저는 생선을 튀기고 있어요." at bounding box center [246, 173] width 289 height 16
drag, startPoint x: 135, startPoint y: 170, endPoint x: 178, endPoint y: 172, distance: 43.5
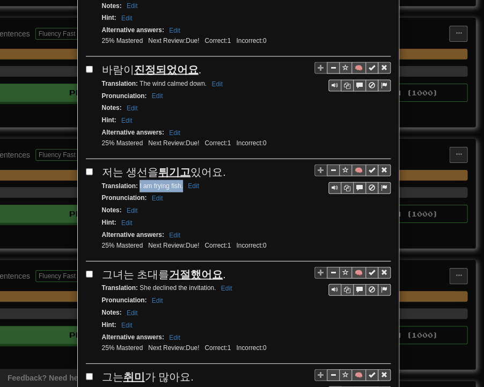
click at [178, 182] on small "Translation : I am frying fish. Edit" at bounding box center [152, 186] width 100 height 8
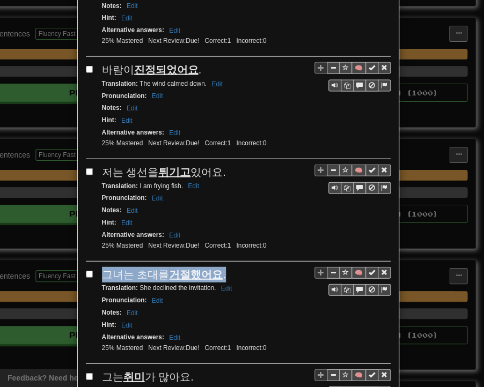
drag, startPoint x: 94, startPoint y: 258, endPoint x: 216, endPoint y: 258, distance: 122.3
click at [216, 267] on div "🧠 그녀는 초대를 거절했어요 . Translation : She declined the invitation. Edit Pronunciation…" at bounding box center [238, 315] width 305 height 97
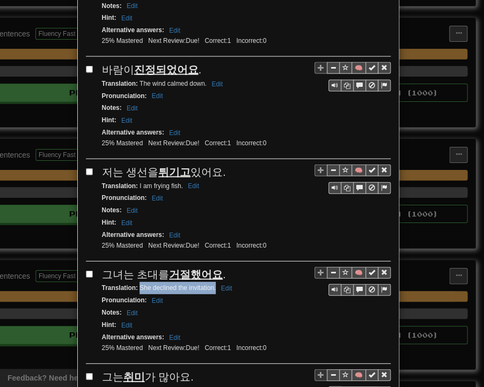
drag, startPoint x: 137, startPoint y: 274, endPoint x: 207, endPoint y: 275, distance: 69.2
click at [211, 284] on small "Translation : She declined the invitation. Edit" at bounding box center [169, 288] width 134 height 8
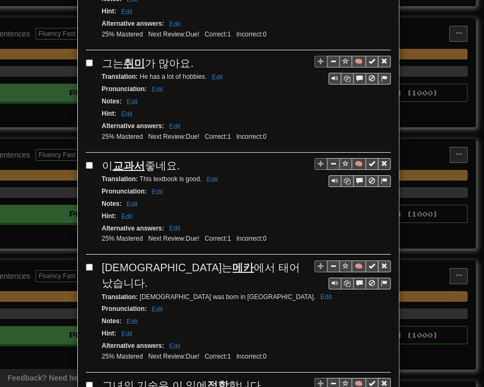
scroll to position [966, 0]
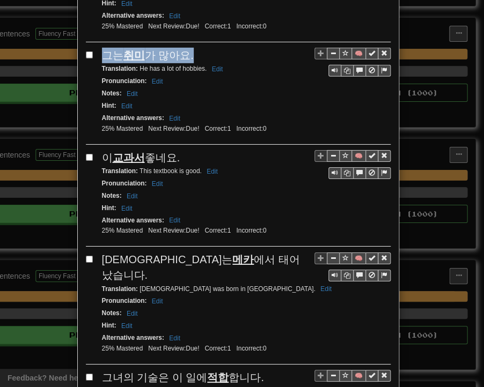
drag, startPoint x: 99, startPoint y: 36, endPoint x: 188, endPoint y: 35, distance: 89.6
click at [188, 48] on div "그는 취미 가 많아요." at bounding box center [246, 56] width 289 height 16
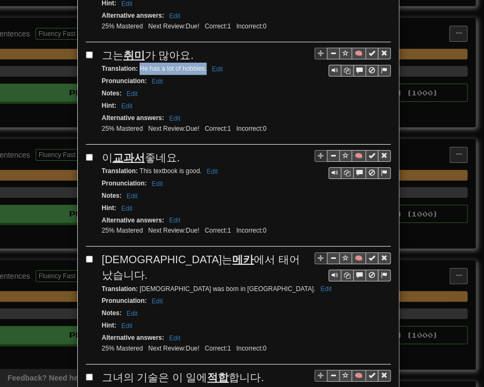
drag, startPoint x: 136, startPoint y: 50, endPoint x: 202, endPoint y: 52, distance: 65.5
click at [202, 65] on small "Translation : He has a lot of hobbies. Edit" at bounding box center [164, 69] width 124 height 8
drag, startPoint x: 96, startPoint y: 138, endPoint x: 177, endPoint y: 135, distance: 81.1
click at [177, 150] on div "🧠 이 교과서 좋네요. Translation : This textbook is good. Edit Pronunciation : Edit Not…" at bounding box center [238, 198] width 305 height 97
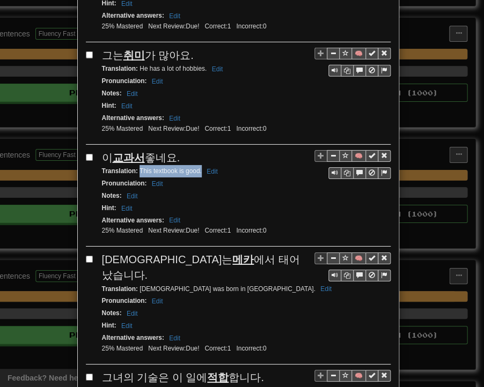
drag, startPoint x: 135, startPoint y: 151, endPoint x: 197, endPoint y: 151, distance: 62.2
click at [197, 167] on small "Translation : This textbook is good. Edit" at bounding box center [161, 171] width 119 height 8
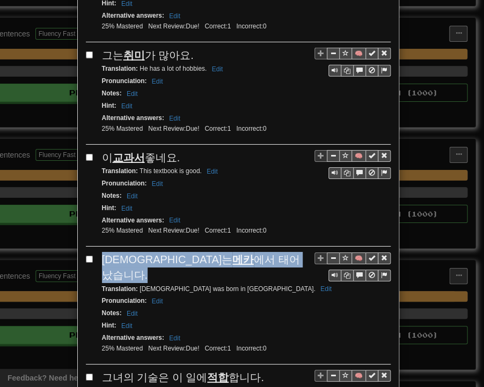
drag, startPoint x: 99, startPoint y: 238, endPoint x: 258, endPoint y: 241, distance: 159.4
click at [258, 252] on div "무함마드는 메카 에서 태어났습니다." at bounding box center [246, 267] width 289 height 31
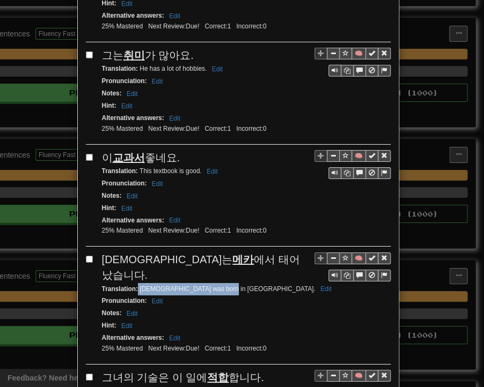
drag, startPoint x: 133, startPoint y: 252, endPoint x: 225, endPoint y: 254, distance: 92.3
click at [225, 285] on small "Translation : [DEMOGRAPHIC_DATA] was born in [GEOGRAPHIC_DATA] Edit" at bounding box center [218, 289] width 233 height 8
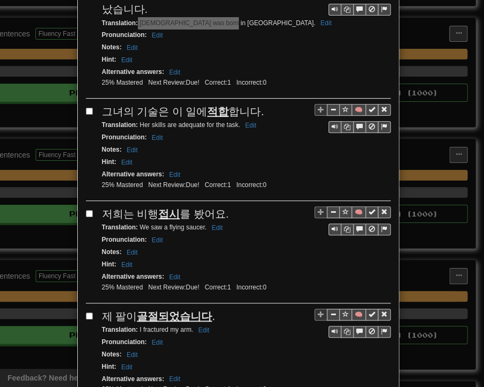
scroll to position [1234, 0]
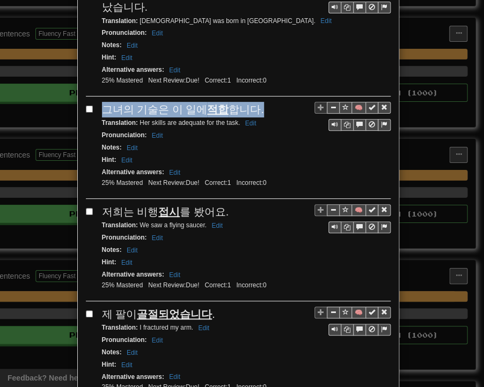
drag, startPoint x: 99, startPoint y: 66, endPoint x: 243, endPoint y: 76, distance: 144.1
click at [258, 102] on div "그녀의 기술은 이 일에 적합 합니다." at bounding box center [246, 110] width 289 height 16
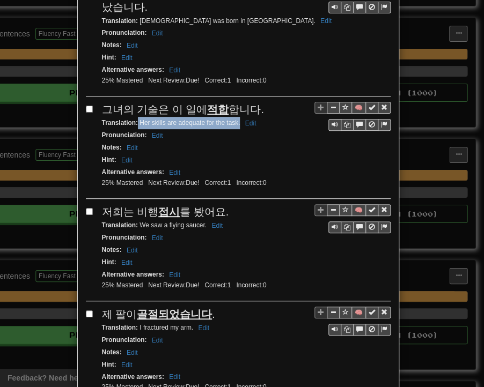
drag, startPoint x: 134, startPoint y: 85, endPoint x: 235, endPoint y: 86, distance: 100.9
click at [235, 119] on small "Translation : Her skills are adequate for the task. Edit" at bounding box center [181, 123] width 158 height 8
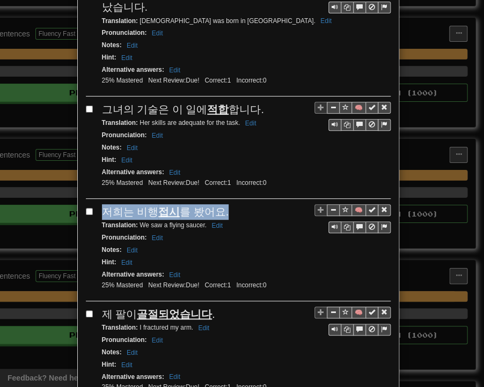
drag, startPoint x: 99, startPoint y: 170, endPoint x: 223, endPoint y: 166, distance: 123.5
click at [223, 204] on div "저희는 비행 접시 를 봤어요." at bounding box center [246, 212] width 289 height 16
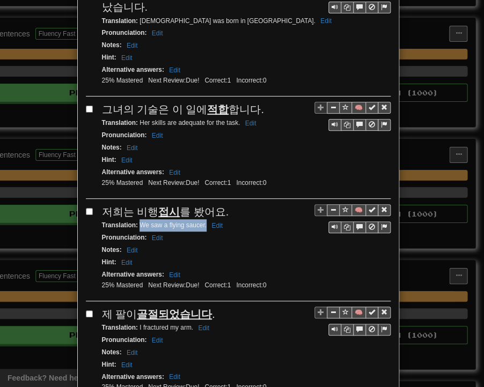
drag, startPoint x: 135, startPoint y: 183, endPoint x: 202, endPoint y: 186, distance: 66.6
click at [202, 222] on small "Translation : We saw a flying saucer. Edit" at bounding box center [164, 226] width 124 height 8
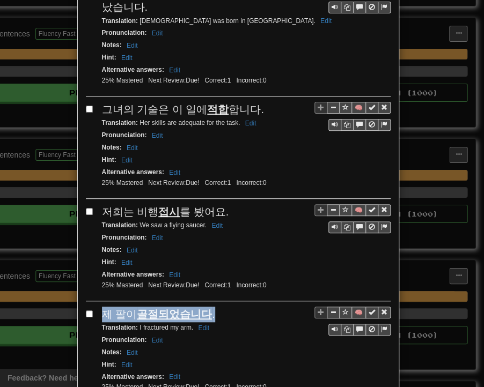
drag, startPoint x: 96, startPoint y: 271, endPoint x: 206, endPoint y: 274, distance: 110.0
click at [212, 307] on div "🧠 제 팔이 골절되었습니다 . Translation : I fractured my arm. Edit Pronunciation : Edit No…" at bounding box center [238, 355] width 305 height 97
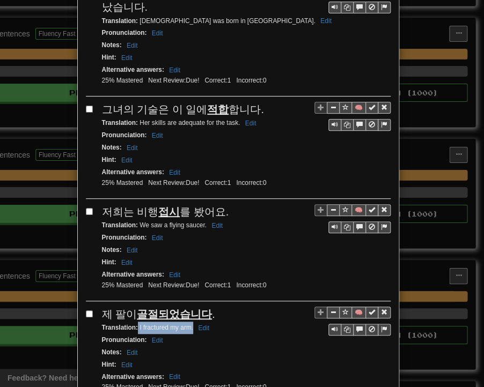
drag, startPoint x: 134, startPoint y: 284, endPoint x: 188, endPoint y: 285, distance: 54.2
click at [188, 324] on small "Translation : I fractured my arm. Edit" at bounding box center [157, 328] width 111 height 8
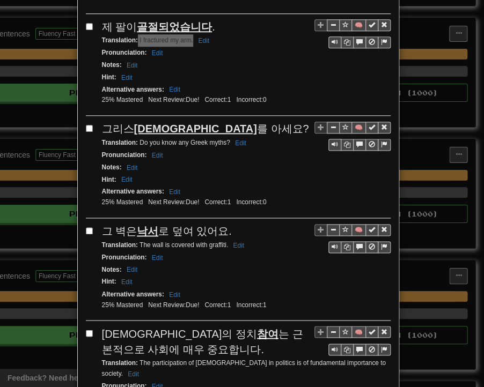
scroll to position [1556, 0]
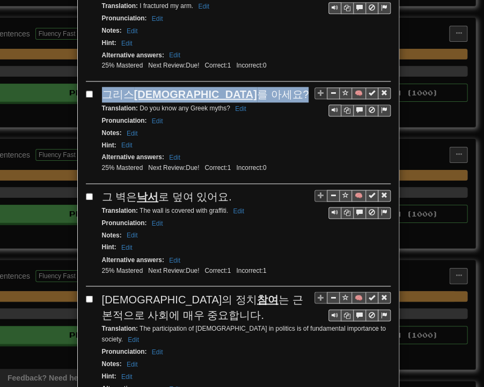
drag, startPoint x: 98, startPoint y: 52, endPoint x: 199, endPoint y: 46, distance: 101.0
click at [199, 87] on div "[DEMOGRAPHIC_DATA] 를 아세요?" at bounding box center [246, 95] width 289 height 16
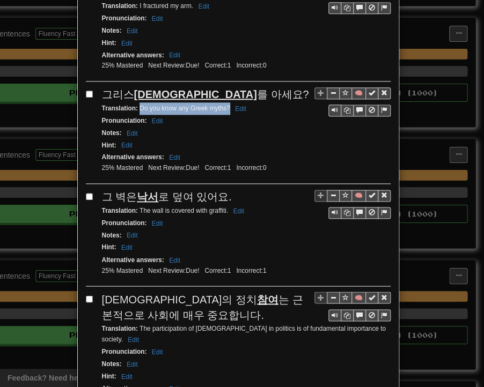
drag, startPoint x: 135, startPoint y: 61, endPoint x: 225, endPoint y: 64, distance: 90.7
click at [225, 105] on small "Translation : Do you know any Greek myths? Edit" at bounding box center [176, 109] width 148 height 8
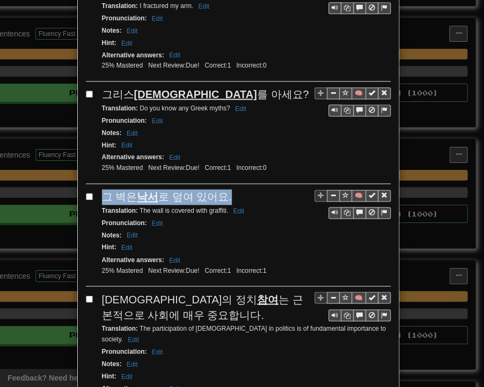
drag, startPoint x: 107, startPoint y: 151, endPoint x: 209, endPoint y: 149, distance: 101.4
click at [228, 189] on div "🧠 그 벽은 낙서 로 덮여 있어요. Translation : The wall is covered with graffiti. Edit Pronu…" at bounding box center [238, 237] width 305 height 97
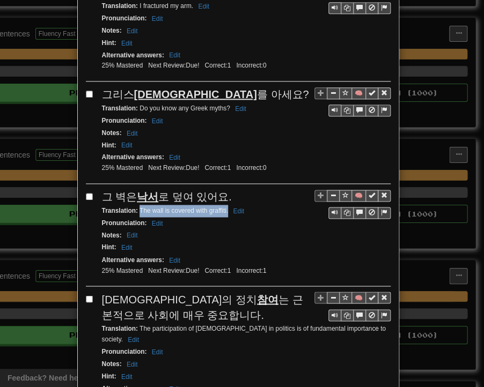
drag, startPoint x: 135, startPoint y: 163, endPoint x: 223, endPoint y: 164, distance: 88.5
click at [223, 207] on small "Translation : The wall is covered with graffiti. Edit" at bounding box center [175, 211] width 146 height 8
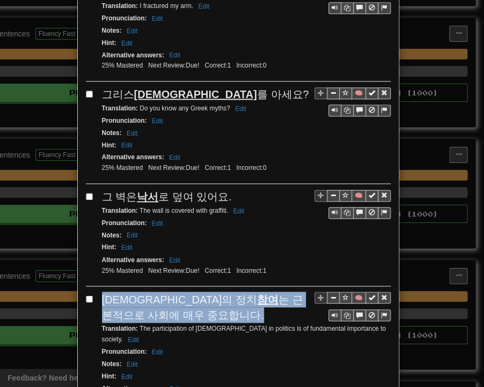
drag, startPoint x: 96, startPoint y: 247, endPoint x: 157, endPoint y: 258, distance: 62.2
click at [158, 292] on div "🧠 [DEMOGRAPHIC_DATA]의 정치 참여 는 근본적으로 사회에 매우 중요합니다. Translation : The participati…" at bounding box center [238, 353] width 305 height 123
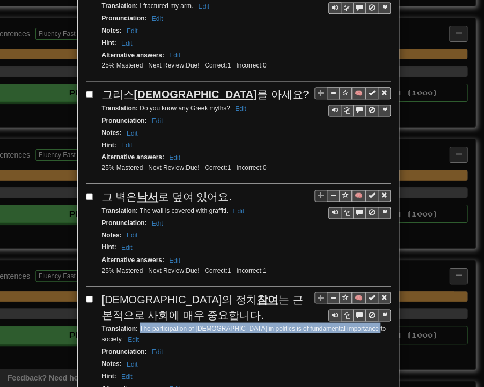
drag, startPoint x: 135, startPoint y: 279, endPoint x: 356, endPoint y: 282, distance: 221.1
click at [356, 325] on small "Translation : The participation of [DEMOGRAPHIC_DATA] in politics is of fundame…" at bounding box center [244, 334] width 284 height 18
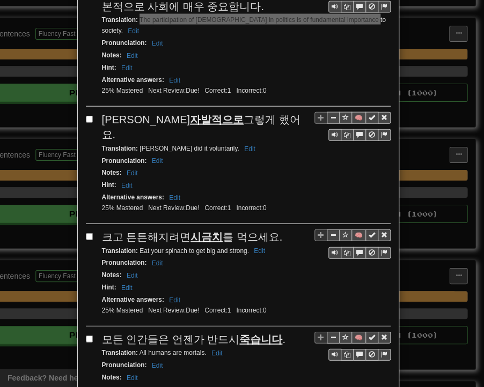
scroll to position [1878, 0]
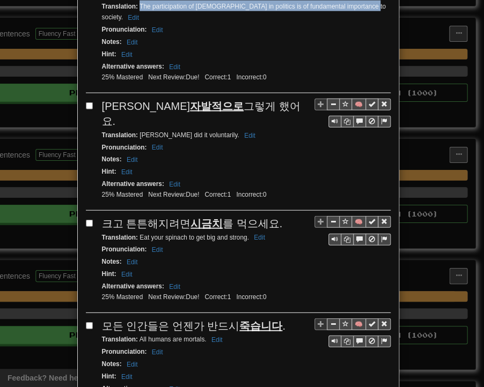
drag, startPoint x: 100, startPoint y: 40, endPoint x: 239, endPoint y: 46, distance: 139.6
click at [239, 99] on div "[PERSON_NAME]이 자발적으로 그렇게 했어요." at bounding box center [246, 114] width 289 height 31
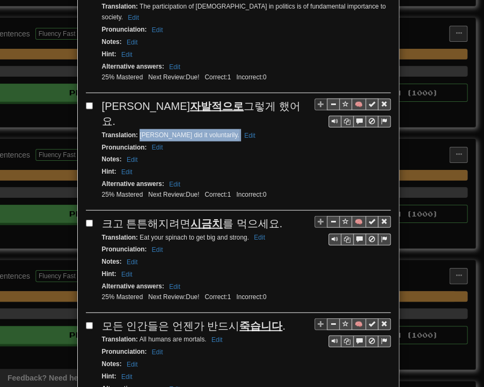
drag, startPoint x: 135, startPoint y: 58, endPoint x: 195, endPoint y: 60, distance: 60.1
click at [195, 129] on div "Translation : [PERSON_NAME] did it voluntarily. Edit" at bounding box center [246, 135] width 289 height 12
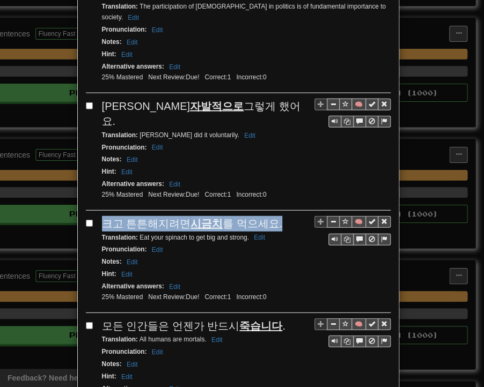
drag, startPoint x: 98, startPoint y: 140, endPoint x: 268, endPoint y: 144, distance: 169.6
click at [268, 216] on div "크고 튼튼해지려면 시금치 를 먹으세요." at bounding box center [246, 224] width 289 height 16
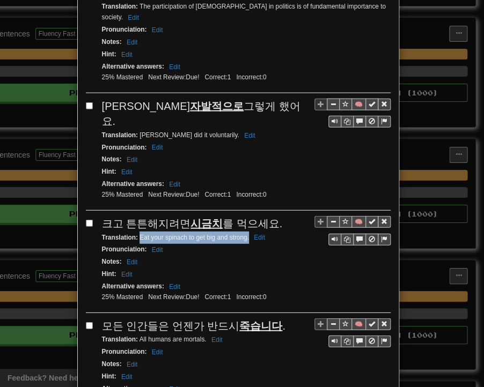
drag, startPoint x: 135, startPoint y: 157, endPoint x: 244, endPoint y: 159, distance: 109.0
click at [244, 234] on small "Translation : Eat your spinach to get big and strong. Edit" at bounding box center [185, 238] width 166 height 8
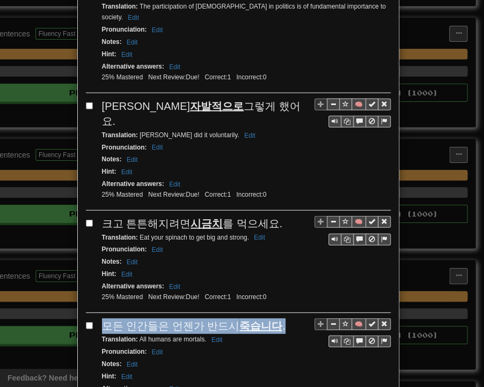
drag, startPoint x: 98, startPoint y: 241, endPoint x: 276, endPoint y: 243, distance: 178.1
click at [276, 319] on div "모든 인간들은 언젠가 반드시 죽습니다 ." at bounding box center [246, 327] width 289 height 16
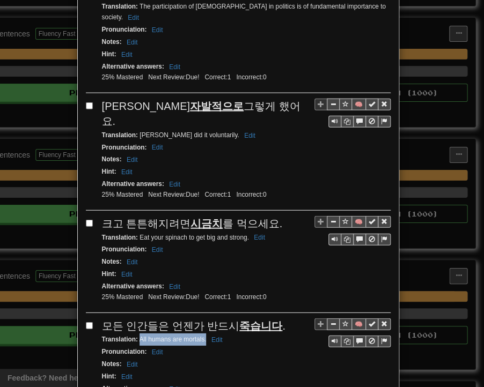
drag, startPoint x: 136, startPoint y: 257, endPoint x: 193, endPoint y: 259, distance: 57.4
click at [201, 336] on small "Translation : All humans are mortals. Edit" at bounding box center [164, 340] width 124 height 8
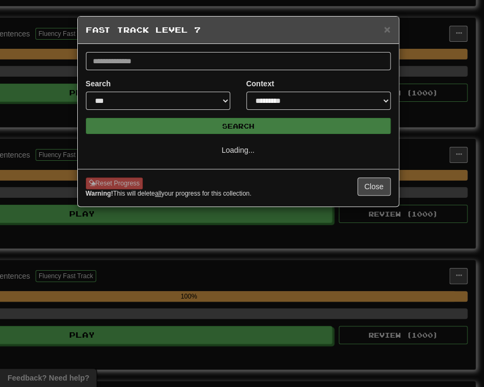
select select "**"
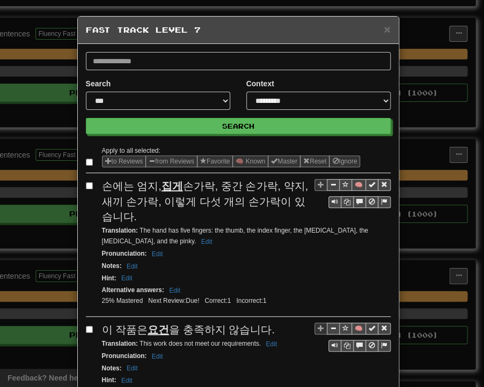
drag, startPoint x: 99, startPoint y: 188, endPoint x: 122, endPoint y: 218, distance: 37.9
click at [122, 218] on div "손에는 엄지, 집게 손가락, 중간 손가락, 약지, 새끼 손가락, 이렇게 다섯 개의 손가락이 있습니다." at bounding box center [246, 202] width 289 height 46
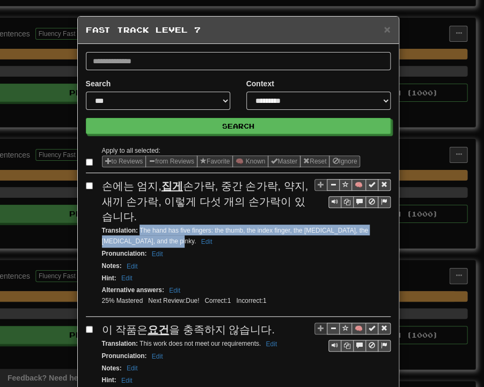
drag, startPoint x: 135, startPoint y: 227, endPoint x: 135, endPoint y: 238, distance: 10.7
click at [136, 242] on small "Translation : The hand has five fingers: the thumb, the index finger, the [MEDI…" at bounding box center [235, 236] width 266 height 18
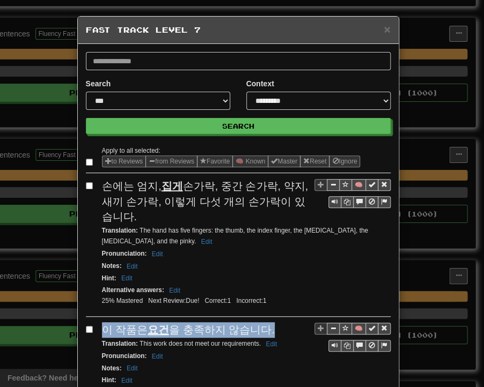
drag, startPoint x: 97, startPoint y: 327, endPoint x: 264, endPoint y: 327, distance: 166.9
click at [264, 327] on div "이 작품은 요건 을 충족하지 않습니다." at bounding box center [246, 330] width 289 height 16
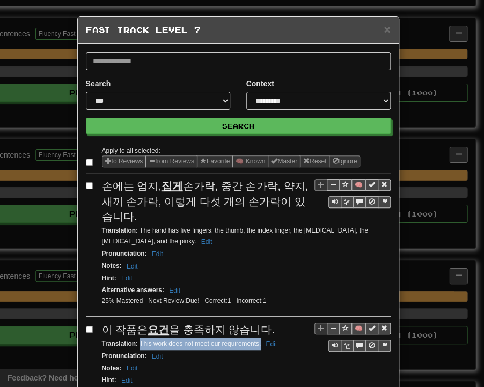
drag, startPoint x: 135, startPoint y: 340, endPoint x: 256, endPoint y: 342, distance: 121.8
click at [256, 342] on small "Translation : This work does not meet our requirements. Edit" at bounding box center [191, 344] width 179 height 8
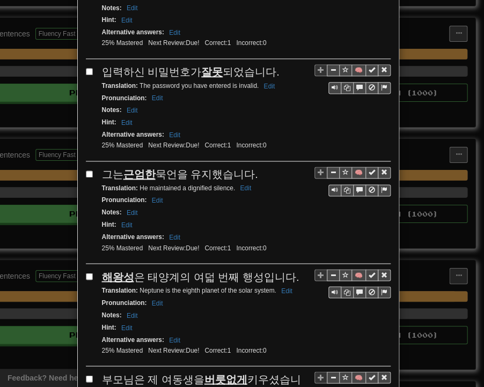
scroll to position [376, 0]
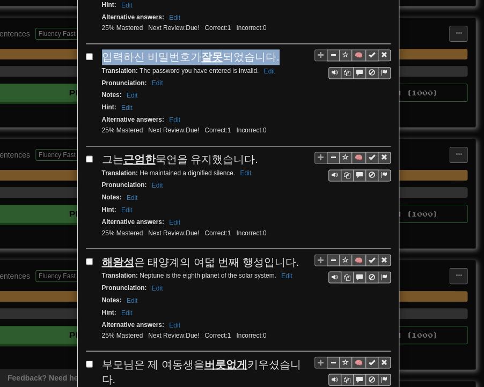
drag, startPoint x: 99, startPoint y: 52, endPoint x: 266, endPoint y: 52, distance: 167.4
click at [266, 52] on div "입력하신 비밀번호가 잘못 되었습니다." at bounding box center [246, 57] width 289 height 16
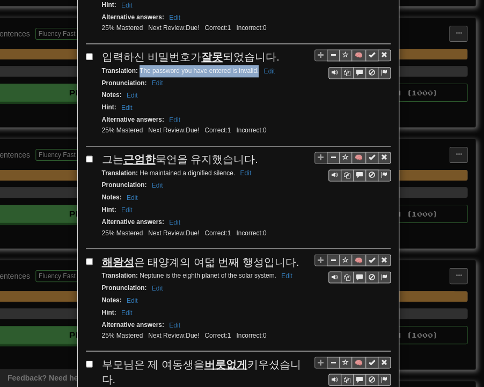
drag, startPoint x: 135, startPoint y: 64, endPoint x: 254, endPoint y: 67, distance: 118.6
click at [254, 67] on small "Translation : The password you have entered is invalid. Edit" at bounding box center [190, 71] width 177 height 8
drag, startPoint x: 100, startPoint y: 153, endPoint x: 256, endPoint y: 152, distance: 155.6
click at [256, 152] on div "그는 근엄한 묵언을 유지했습니다." at bounding box center [246, 160] width 289 height 16
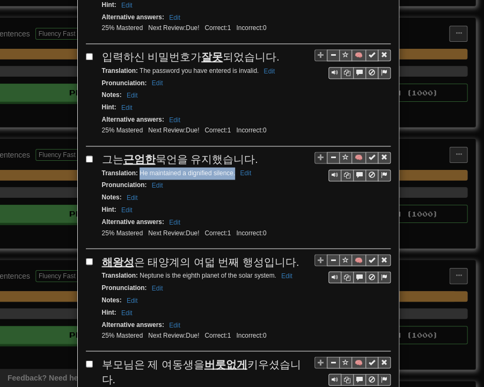
drag, startPoint x: 135, startPoint y: 166, endPoint x: 230, endPoint y: 168, distance: 95.0
click at [230, 170] on small "Translation : He maintained a dignified silence. Edit" at bounding box center [178, 174] width 153 height 8
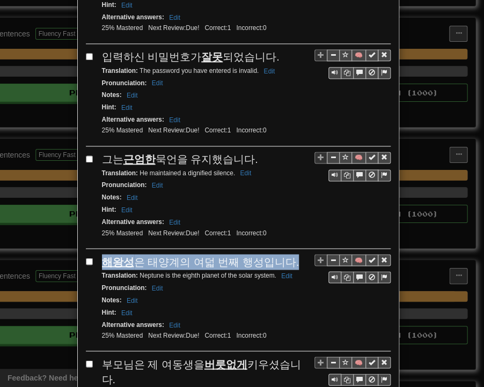
drag, startPoint x: 97, startPoint y: 250, endPoint x: 285, endPoint y: 252, distance: 187.8
click at [285, 254] on div "해왕성 은 태양계의 여덟 번째 행성입니다." at bounding box center [246, 262] width 289 height 16
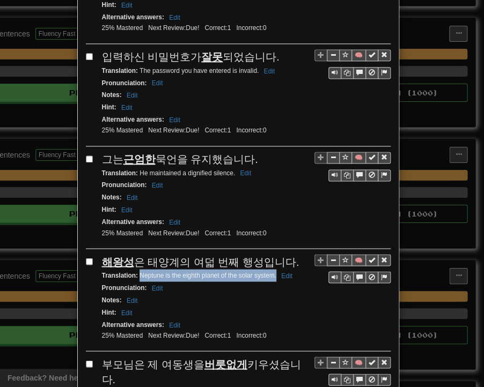
drag, startPoint x: 135, startPoint y: 267, endPoint x: 272, endPoint y: 267, distance: 136.8
click at [272, 272] on small "Translation : Neptune is the eighth planet of the solar system. Edit" at bounding box center [199, 276] width 194 height 8
drag, startPoint x: 99, startPoint y: 354, endPoint x: 300, endPoint y: 355, distance: 201.2
click at [300, 357] on div "부모님은 제 여동생을 버릇없게 키우셨습니다." at bounding box center [246, 372] width 289 height 31
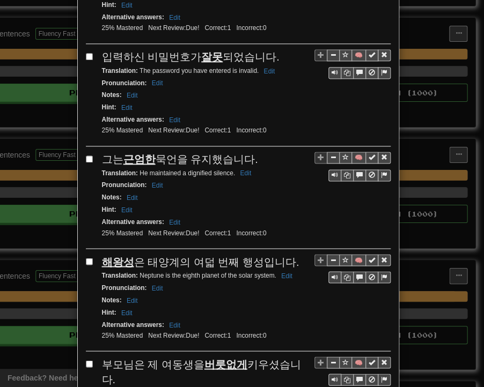
drag, startPoint x: 135, startPoint y: 366, endPoint x: 228, endPoint y: 368, distance: 92.3
click at [228, 379] on small "Translation : My parents have spoilt my sister. Edit" at bounding box center [177, 394] width 150 height 8
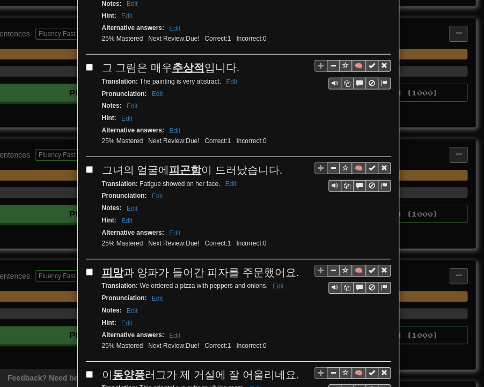
scroll to position [805, 0]
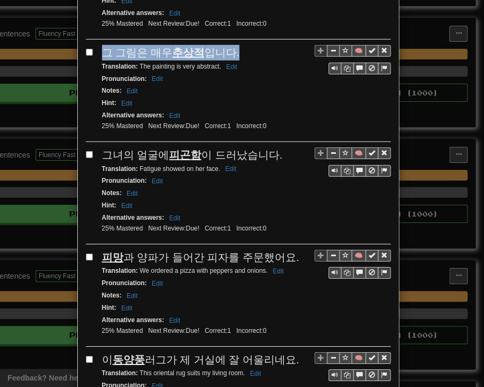
drag, startPoint x: 97, startPoint y: 28, endPoint x: 234, endPoint y: 20, distance: 137.6
click at [237, 45] on div "그 그림은 매우 추상적 입니다." at bounding box center [246, 53] width 289 height 16
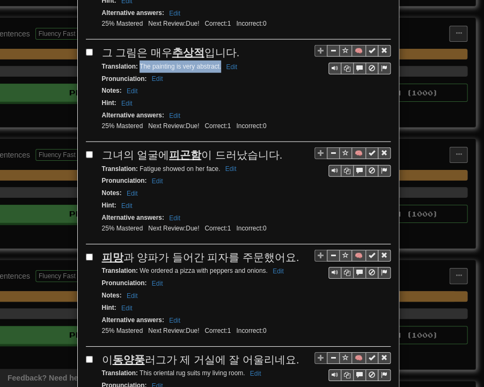
drag, startPoint x: 135, startPoint y: 36, endPoint x: 216, endPoint y: 40, distance: 81.1
click at [217, 63] on small "Translation : The painting is very abstract. Edit" at bounding box center [171, 67] width 139 height 8
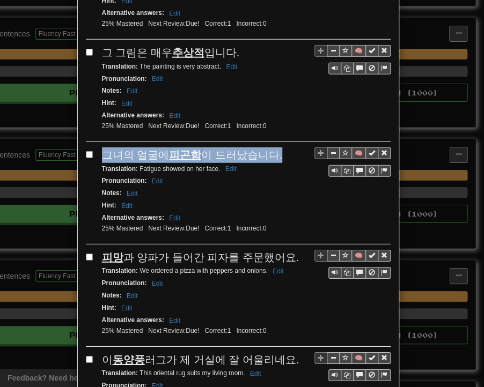
drag, startPoint x: 101, startPoint y: 123, endPoint x: 270, endPoint y: 126, distance: 169.6
click at [270, 148] on div "그녀의 얼굴에 피곤함 이 드러났습니다." at bounding box center [246, 156] width 289 height 16
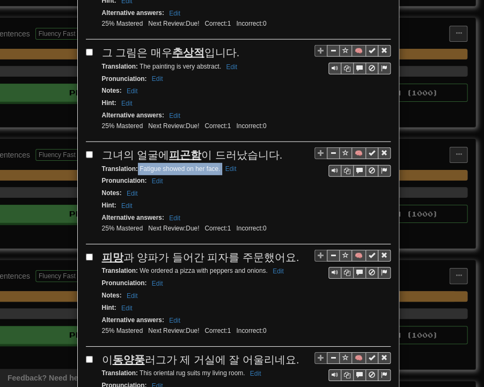
drag, startPoint x: 134, startPoint y: 140, endPoint x: 216, endPoint y: 142, distance: 81.6
click at [217, 163] on div "Translation : [PERSON_NAME] showed on her face. Edit" at bounding box center [246, 169] width 289 height 12
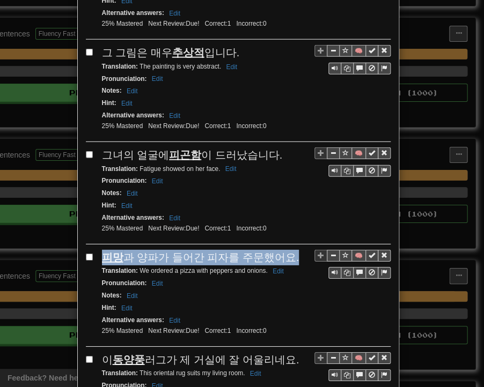
drag, startPoint x: 99, startPoint y: 224, endPoint x: 282, endPoint y: 223, distance: 183.0
click at [282, 250] on div "피망 과 양파가 들어간 피자를 주문했어요." at bounding box center [246, 258] width 289 height 16
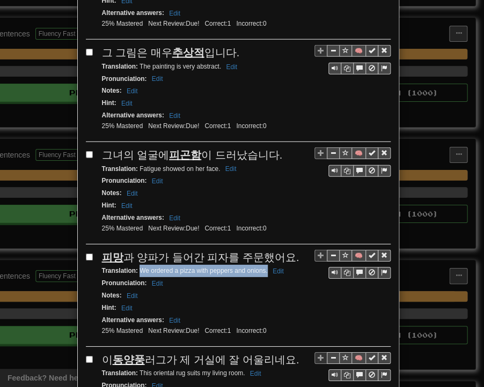
drag, startPoint x: 135, startPoint y: 238, endPoint x: 262, endPoint y: 241, distance: 127.7
click at [262, 265] on div "Translation : We ordered a pizza with peppers and onions. Edit" at bounding box center [246, 271] width 289 height 12
drag, startPoint x: 99, startPoint y: 325, endPoint x: 288, endPoint y: 326, distance: 189.4
click at [290, 353] on div "이 동양풍 러그가 제 거실에 잘 어울리네요." at bounding box center [246, 361] width 289 height 16
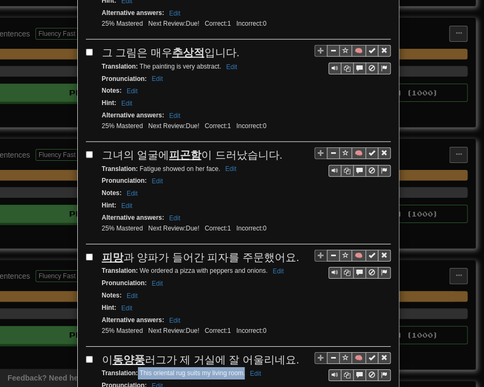
drag, startPoint x: 133, startPoint y: 340, endPoint x: 240, endPoint y: 342, distance: 107.3
click at [240, 368] on div "Translation : This oriental rug suits my living room. Edit" at bounding box center [246, 374] width 289 height 12
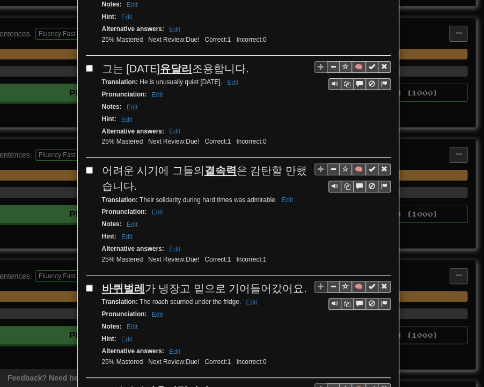
scroll to position [1180, 0]
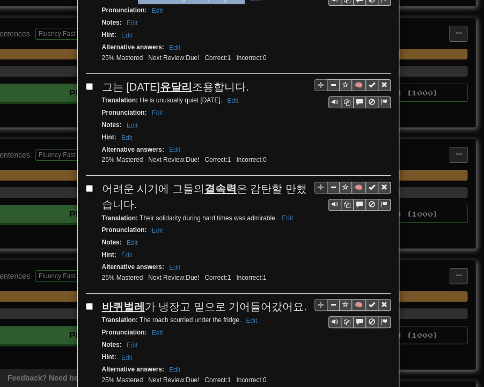
drag, startPoint x: 101, startPoint y: 49, endPoint x: 229, endPoint y: 50, distance: 128.2
click at [229, 79] on div "그는 [DATE] 유달리 조용합니다." at bounding box center [246, 87] width 289 height 16
drag, startPoint x: 135, startPoint y: 63, endPoint x: 212, endPoint y: 65, distance: 77.8
click at [212, 97] on small "Translation : He is unusually quiet [DATE]. Edit" at bounding box center [172, 101] width 140 height 8
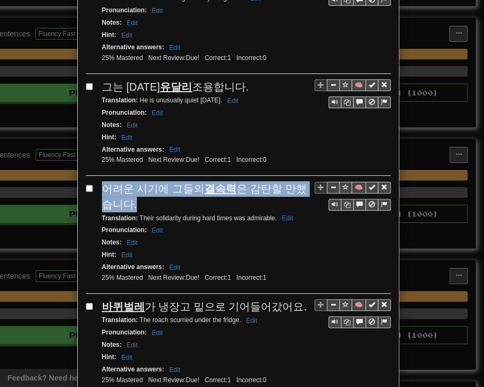
drag, startPoint x: 99, startPoint y: 148, endPoint x: 129, endPoint y: 160, distance: 32.5
click at [129, 181] on div "어려운 시기에 그들의 결속력 은 감탄할 만했습니다." at bounding box center [246, 196] width 289 height 31
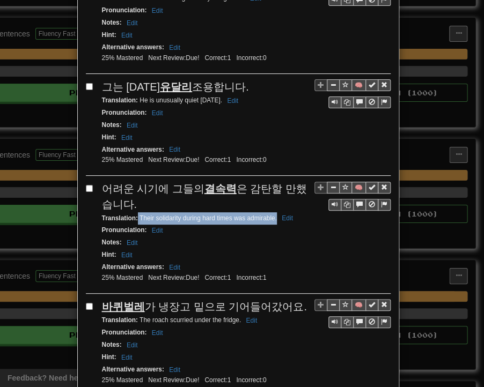
drag, startPoint x: 134, startPoint y: 178, endPoint x: 273, endPoint y: 181, distance: 138.5
click at [273, 215] on small "Translation : Their solidarity during hard times was admirable. Edit" at bounding box center [199, 219] width 194 height 8
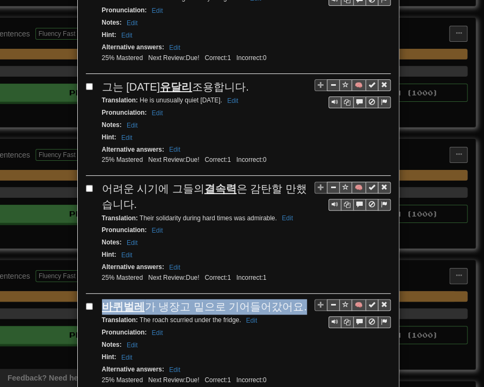
drag, startPoint x: 99, startPoint y: 267, endPoint x: 290, endPoint y: 270, distance: 191.0
click at [290, 299] on div "바퀴벌레 가 냉장고 밑으로 기어들어갔어요." at bounding box center [246, 307] width 289 height 16
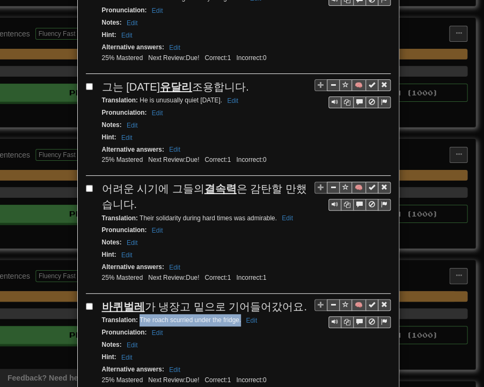
drag, startPoint x: 135, startPoint y: 280, endPoint x: 236, endPoint y: 280, distance: 101.4
click at [236, 317] on small "Translation : The roach scurried under the fridge. Edit" at bounding box center [181, 321] width 159 height 8
drag, startPoint x: 108, startPoint y: 368, endPoint x: 210, endPoint y: 369, distance: 102.5
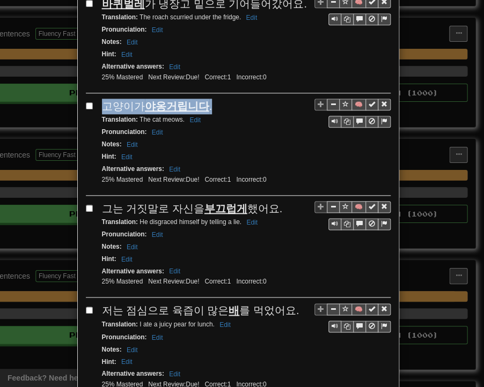
scroll to position [1502, 0]
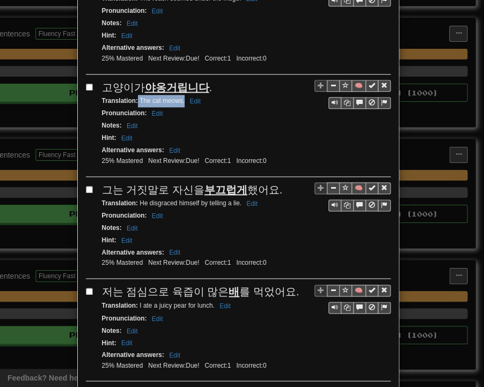
drag, startPoint x: 134, startPoint y: 57, endPoint x: 179, endPoint y: 60, distance: 45.7
click at [179, 97] on small "Translation : The cat meows. Edit" at bounding box center [153, 101] width 102 height 8
drag, startPoint x: 101, startPoint y: 142, endPoint x: 274, endPoint y: 148, distance: 172.9
click at [274, 182] on div "그는 거짓말로 자신을 부끄럽게 했어요." at bounding box center [246, 190] width 289 height 16
drag, startPoint x: 135, startPoint y: 159, endPoint x: 237, endPoint y: 162, distance: 102.0
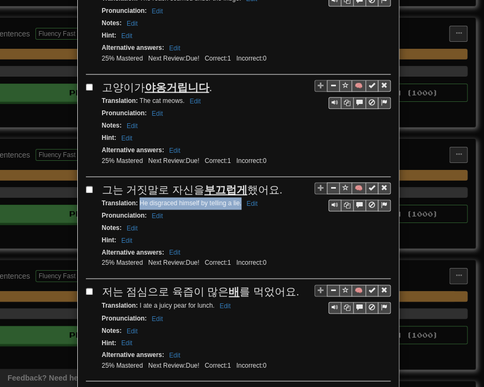
click at [237, 197] on div "Translation : He disgraced himself by telling a lie. Edit" at bounding box center [246, 203] width 289 height 12
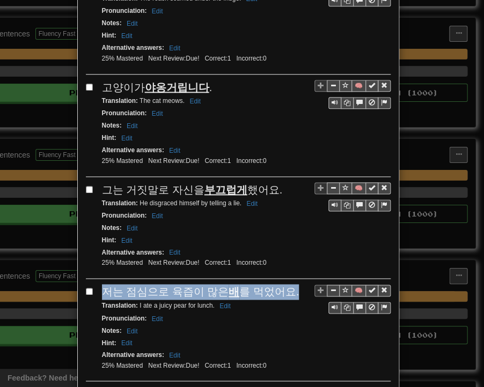
drag, startPoint x: 98, startPoint y: 243, endPoint x: 283, endPoint y: 246, distance: 185.1
click at [283, 284] on div "저는 점심으로 육즙이 많은 배 를 먹었어요." at bounding box center [246, 292] width 289 height 16
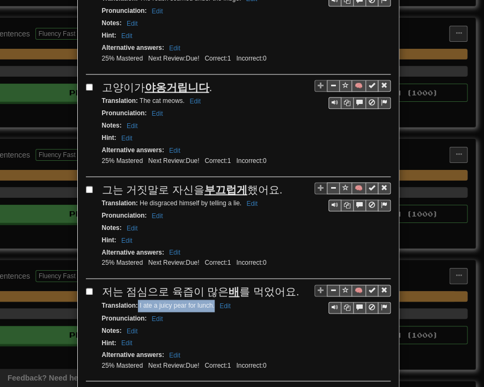
drag, startPoint x: 133, startPoint y: 259, endPoint x: 209, endPoint y: 260, distance: 76.2
click at [209, 302] on small "Translation : I ate a juicy pear for lunch. Edit" at bounding box center [168, 306] width 132 height 8
drag, startPoint x: 98, startPoint y: 344, endPoint x: 265, endPoint y: 346, distance: 166.4
drag, startPoint x: 133, startPoint y: 358, endPoint x: 239, endPoint y: 360, distance: 106.2
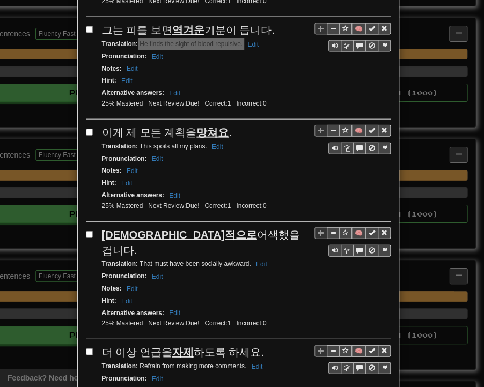
scroll to position [1878, 0]
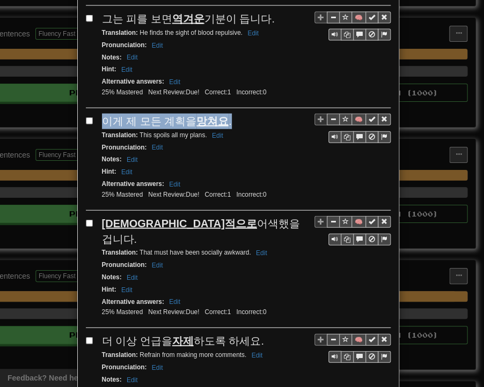
drag, startPoint x: 99, startPoint y: 65, endPoint x: 224, endPoint y: 67, distance: 125.6
click at [224, 114] on div "이게 제 모든 계획을 망쳐요 ." at bounding box center [246, 122] width 289 height 16
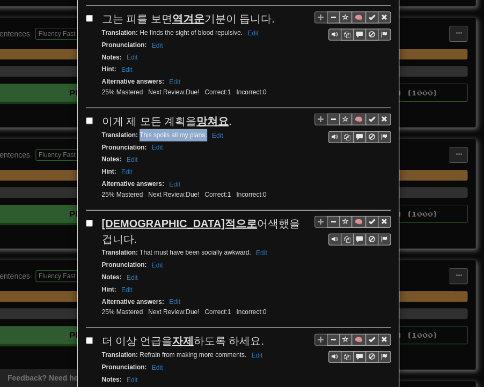
drag, startPoint x: 135, startPoint y: 84, endPoint x: 202, endPoint y: 82, distance: 66.6
click at [202, 131] on small "Translation : This spoils all my plans. Edit" at bounding box center [164, 135] width 124 height 8
drag, startPoint x: 99, startPoint y: 169, endPoint x: 230, endPoint y: 172, distance: 131.0
click at [230, 216] on div "[DEMOGRAPHIC_DATA]적으로 어색했을 겁니다." at bounding box center [246, 231] width 289 height 31
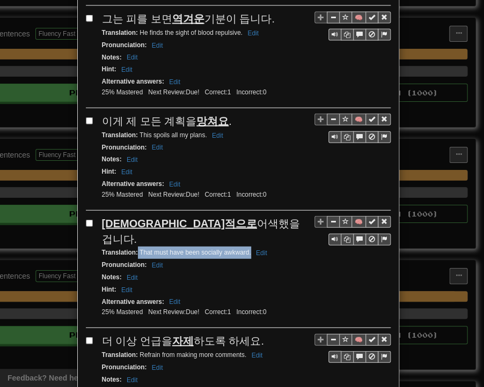
drag, startPoint x: 134, startPoint y: 181, endPoint x: 247, endPoint y: 183, distance: 113.2
click at [247, 249] on small "Translation : That must have been socially awkward. Edit" at bounding box center [186, 253] width 168 height 8
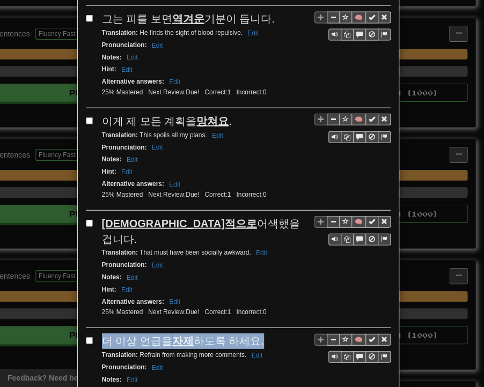
drag, startPoint x: 97, startPoint y: 269, endPoint x: 252, endPoint y: 273, distance: 155.1
click at [253, 334] on div "🧠 더 이상 언급을 자제 하도록 하세요. Translation : Refrain from making more comments. Edit Pr…" at bounding box center [238, 382] width 305 height 97
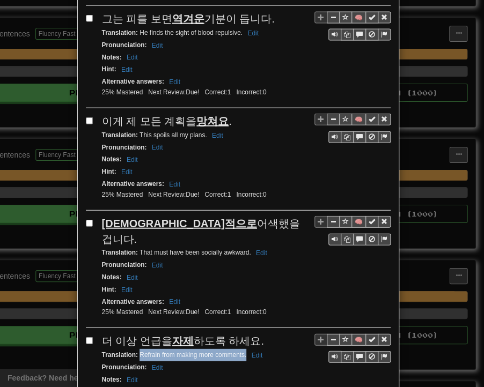
drag, startPoint x: 135, startPoint y: 285, endPoint x: 242, endPoint y: 287, distance: 106.8
click at [242, 349] on div "Translation : Refrain from making more comments. Edit" at bounding box center [246, 355] width 289 height 12
click at [321, 379] on div "Hint : Edit" at bounding box center [246, 392] width 289 height 12
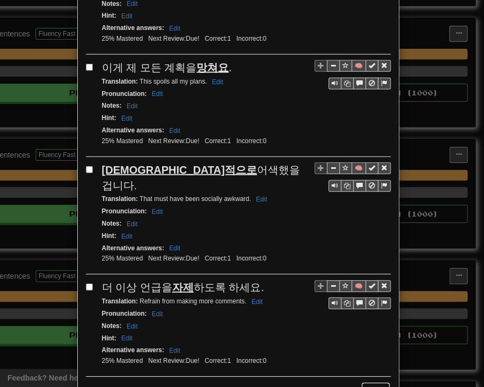
drag, startPoint x: 373, startPoint y: 317, endPoint x: 364, endPoint y: 313, distance: 9.9
click at [372, 379] on button "Next" at bounding box center [376, 392] width 30 height 18
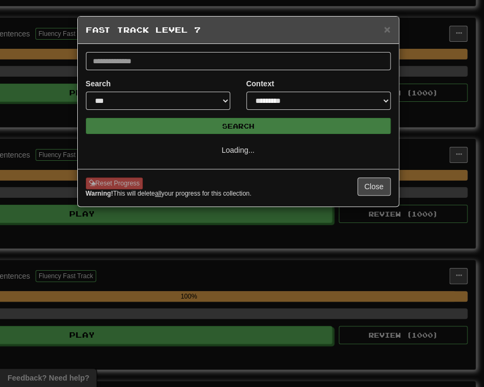
select select "**"
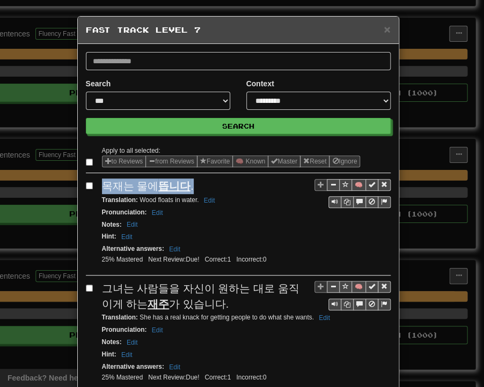
drag, startPoint x: 99, startPoint y: 187, endPoint x: 185, endPoint y: 187, distance: 86.4
click at [187, 187] on div "목재는 물에 뜹니다 ." at bounding box center [246, 187] width 289 height 16
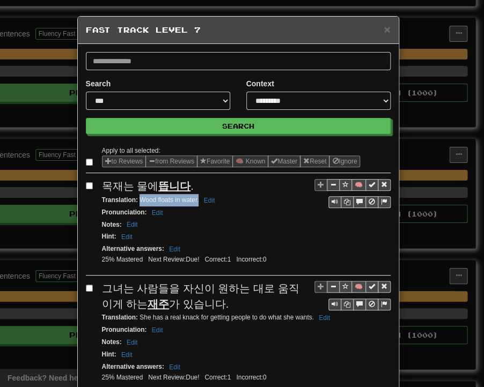
drag, startPoint x: 135, startPoint y: 199, endPoint x: 195, endPoint y: 204, distance: 59.8
click at [195, 204] on div "Translation : Wood floats in water. Edit" at bounding box center [246, 200] width 289 height 12
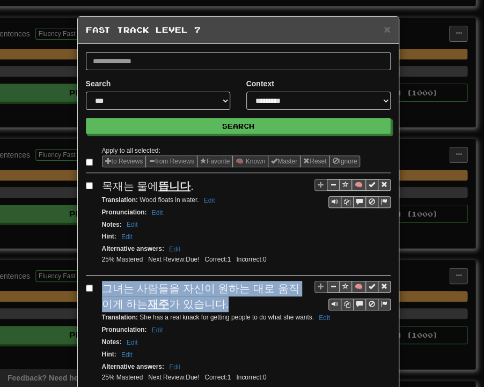
drag, startPoint x: 100, startPoint y: 284, endPoint x: 188, endPoint y: 297, distance: 88.9
click at [195, 300] on div "그녀는 사람들을 자신이 원하는 대로 움직이게 하는 재주 가 있습니다." at bounding box center [246, 296] width 289 height 31
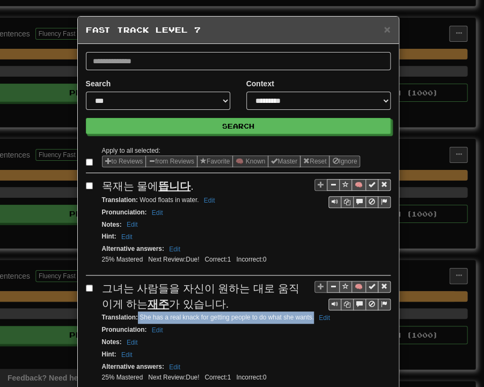
drag, startPoint x: 133, startPoint y: 314, endPoint x: 307, endPoint y: 316, distance: 174.4
click at [310, 316] on small "Translation : She has a real knack for getting people to do what she wants. Edit" at bounding box center [217, 318] width 231 height 8
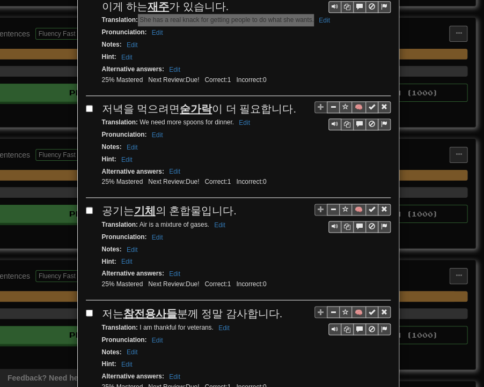
scroll to position [322, 0]
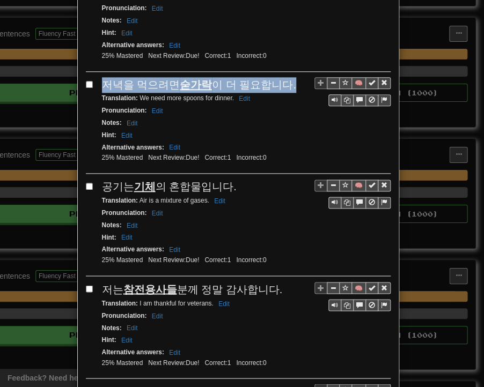
drag, startPoint x: 99, startPoint y: 82, endPoint x: 281, endPoint y: 79, distance: 181.4
click at [281, 79] on div "저녁을 먹으려면 숟가락 이 더 필요합니다." at bounding box center [246, 85] width 289 height 16
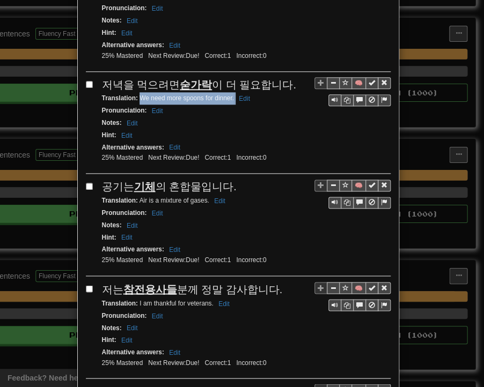
drag, startPoint x: 135, startPoint y: 91, endPoint x: 230, endPoint y: 96, distance: 95.1
click at [230, 96] on small "Translation : We need more spoons for dinner. Edit" at bounding box center [177, 98] width 151 height 8
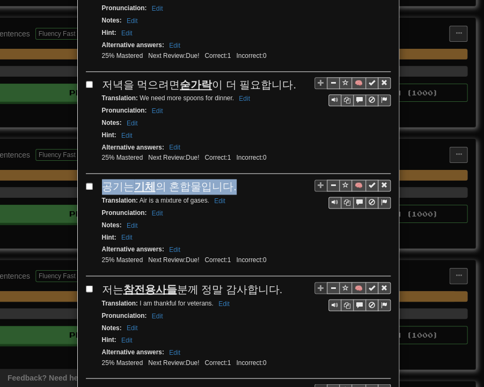
drag, startPoint x: 96, startPoint y: 179, endPoint x: 224, endPoint y: 185, distance: 127.8
click at [224, 185] on div "🧠 공기는 기체 의 혼합물입니다. Translation : Air is a mixture of gases. Edit Pronunciation …" at bounding box center [238, 227] width 305 height 97
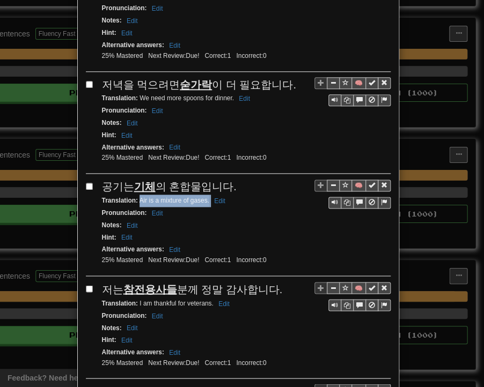
drag, startPoint x: 134, startPoint y: 194, endPoint x: 206, endPoint y: 196, distance: 71.9
click at [206, 197] on small "Translation : Air is a mixture of gases. Edit" at bounding box center [165, 201] width 127 height 8
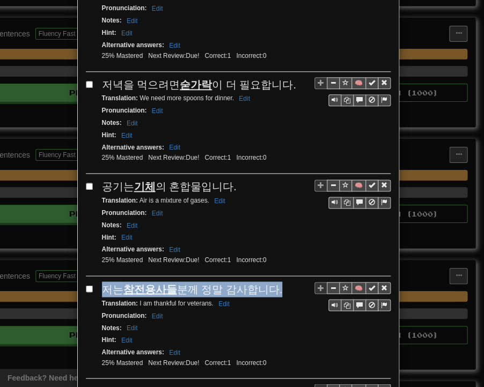
drag, startPoint x: 99, startPoint y: 280, endPoint x: 270, endPoint y: 284, distance: 170.7
click at [270, 284] on div "저는 참전용사들 분께 정말 감사합니다." at bounding box center [246, 290] width 289 height 16
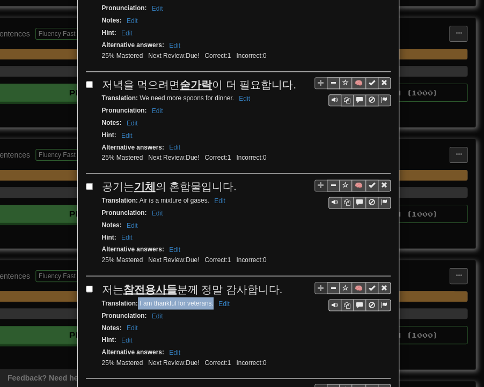
drag, startPoint x: 134, startPoint y: 293, endPoint x: 209, endPoint y: 294, distance: 75.7
click at [209, 299] on small "Translation : I am thankful for veterans. Edit" at bounding box center [167, 303] width 131 height 8
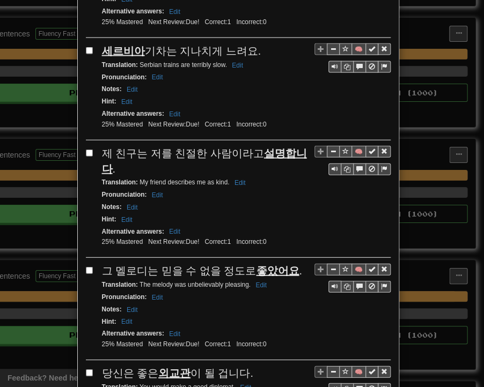
scroll to position [644, 0]
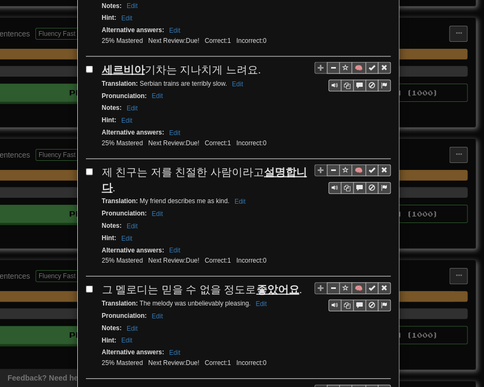
drag, startPoint x: 101, startPoint y: 59, endPoint x: 249, endPoint y: 59, distance: 147.6
click at [249, 62] on div "세르비아 기차는 지나치게 느려요." at bounding box center [246, 70] width 289 height 16
drag, startPoint x: 136, startPoint y: 74, endPoint x: 222, endPoint y: 74, distance: 85.9
click at [222, 80] on small "Translation : Serbian trains are terribly slow. Edit" at bounding box center [174, 84] width 144 height 8
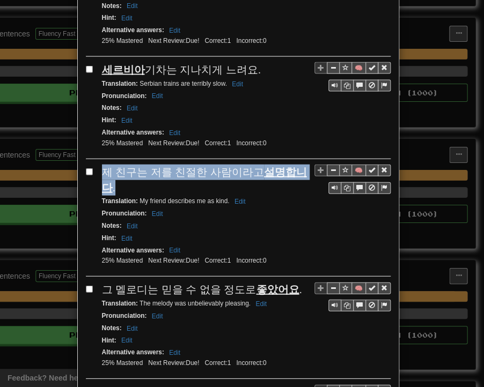
drag, startPoint x: 96, startPoint y: 160, endPoint x: 305, endPoint y: 162, distance: 209.3
click at [305, 165] on div "🧠 제 친구는 저를 친절한 사람이라고 설명합니다 . Translation : My friend describes me as kind. Edit…" at bounding box center [238, 221] width 305 height 112
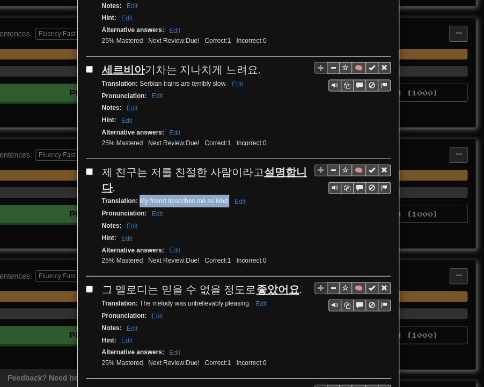
drag, startPoint x: 136, startPoint y: 173, endPoint x: 225, endPoint y: 175, distance: 89.6
click at [225, 197] on small "Translation : My friend describes me as kind. Edit" at bounding box center [175, 201] width 147 height 8
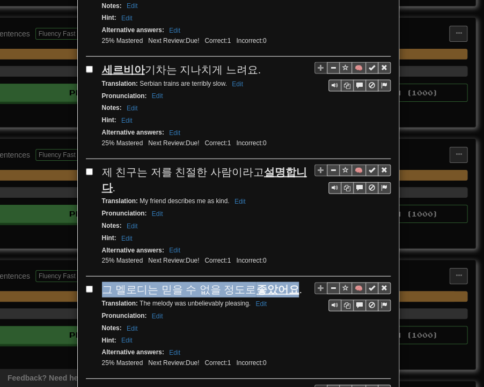
drag, startPoint x: 97, startPoint y: 255, endPoint x: 284, endPoint y: 262, distance: 187.4
click at [284, 284] on span "그 멜로디는 믿을 수 없을 정도로 좋았어요 ." at bounding box center [202, 290] width 200 height 12
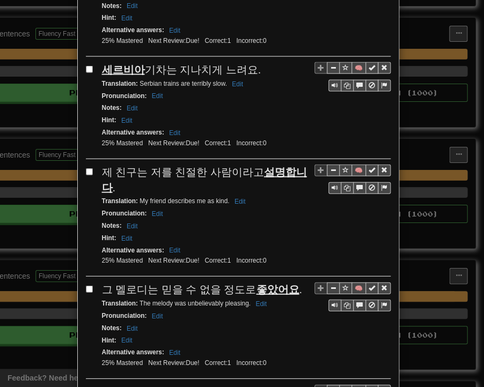
drag, startPoint x: 292, startPoint y: 258, endPoint x: 286, endPoint y: 258, distance: 5.9
click at [290, 282] on div "그 멜로디는 믿을 수 없을 정도로 좋았어요 ." at bounding box center [246, 290] width 289 height 16
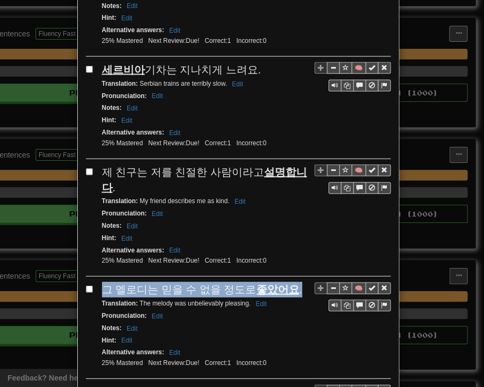
drag, startPoint x: 97, startPoint y: 258, endPoint x: 287, endPoint y: 262, distance: 189.5
click at [287, 282] on div "그 멜로디는 믿을 수 없을 정도로 좋았어요 ." at bounding box center [246, 290] width 289 height 16
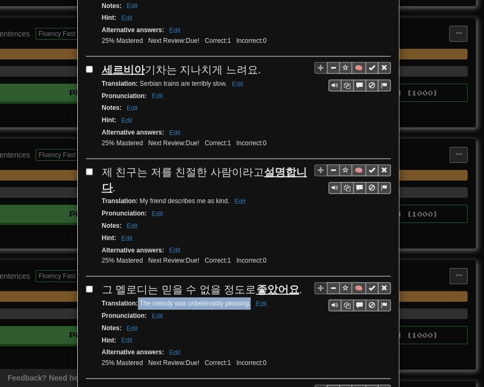
drag, startPoint x: 133, startPoint y: 273, endPoint x: 246, endPoint y: 274, distance: 113.2
click at [246, 300] on small "Translation : The melody was unbelievably pleasing. Edit" at bounding box center [186, 304] width 168 height 8
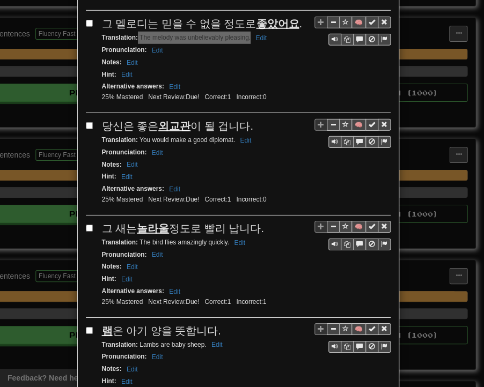
scroll to position [912, 0]
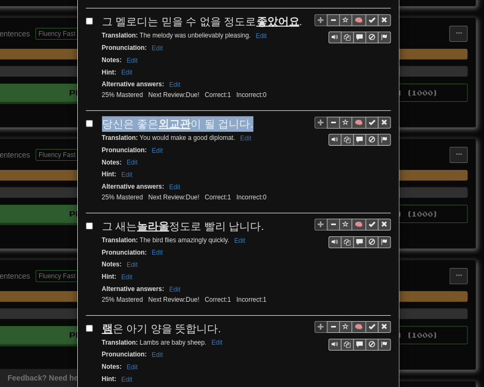
drag, startPoint x: 97, startPoint y: 93, endPoint x: 250, endPoint y: 90, distance: 153.5
click at [253, 116] on div "당신은 좋은 외교관 이 될 겁니다." at bounding box center [246, 124] width 289 height 16
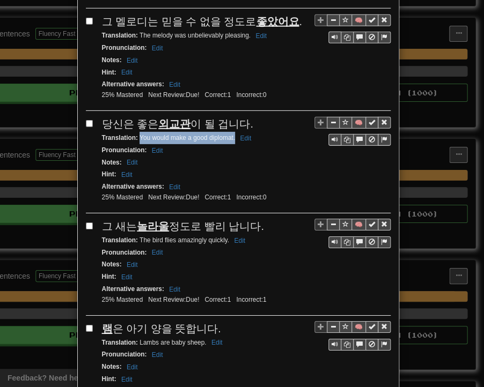
drag, startPoint x: 135, startPoint y: 104, endPoint x: 231, endPoint y: 106, distance: 96.1
click at [231, 134] on small "Translation : You would make a good diplomat. Edit" at bounding box center [178, 138] width 153 height 8
drag, startPoint x: 97, startPoint y: 194, endPoint x: 255, endPoint y: 192, distance: 158.3
click at [262, 219] on div "그 새는 놀라울 정도로 빨리 납니다." at bounding box center [246, 227] width 289 height 16
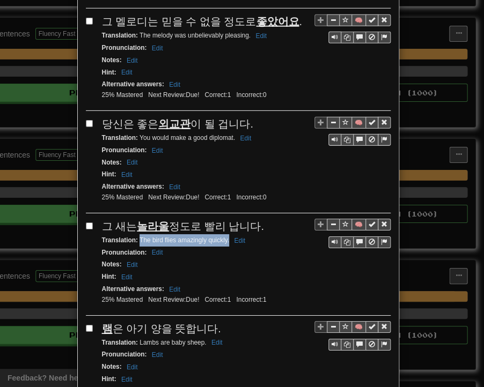
drag, startPoint x: 135, startPoint y: 204, endPoint x: 225, endPoint y: 207, distance: 90.2
click at [225, 237] on small "Translation : The bird flies amazingly quickly. Edit" at bounding box center [175, 241] width 146 height 8
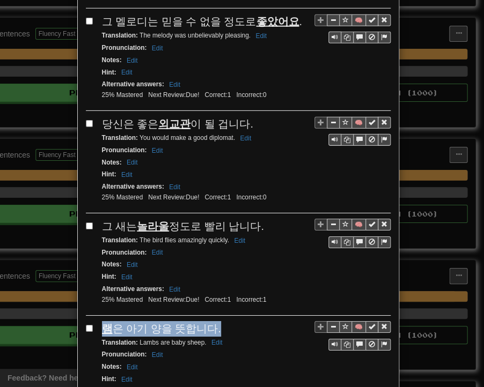
drag, startPoint x: 98, startPoint y: 292, endPoint x: 208, endPoint y: 295, distance: 109.5
click at [208, 323] on span "램 은 아기 양을 뜻합니다." at bounding box center [161, 329] width 119 height 12
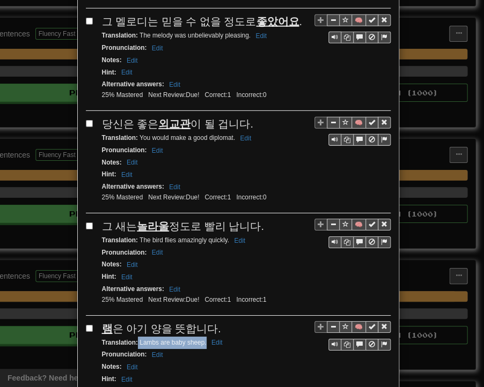
drag, startPoint x: 134, startPoint y: 306, endPoint x: 202, endPoint y: 306, distance: 68.1
click at [202, 339] on small "Translation : Lambs are baby sheep. Edit" at bounding box center [164, 343] width 124 height 8
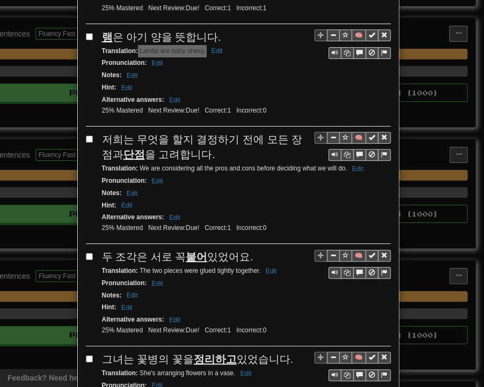
scroll to position [1234, 0]
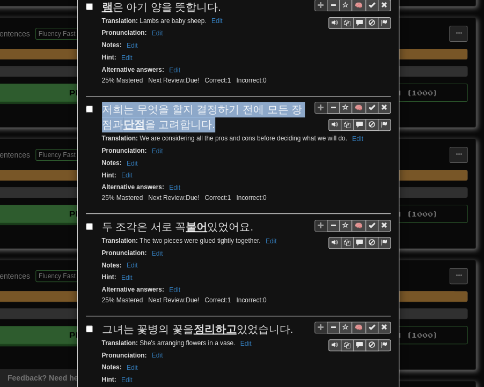
drag, startPoint x: 98, startPoint y: 67, endPoint x: 181, endPoint y: 82, distance: 84.5
click at [187, 102] on div "저희는 무엇을 할지 결정하기 전에 모든 장점과 단점 을 고려합니다." at bounding box center [246, 117] width 289 height 31
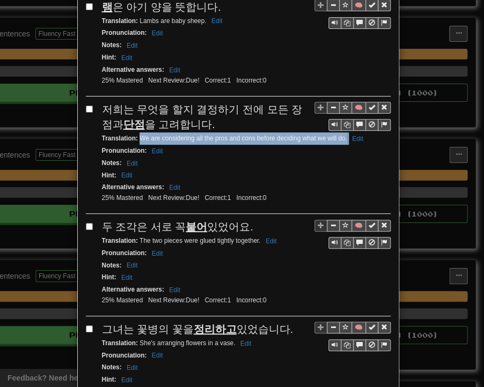
drag, startPoint x: 136, startPoint y: 97, endPoint x: 343, endPoint y: 101, distance: 207.7
click at [343, 135] on small "Translation : We are considering all the pros and cons before deciding what we …" at bounding box center [234, 139] width 265 height 8
drag, startPoint x: 98, startPoint y: 186, endPoint x: 234, endPoint y: 184, distance: 136.3
click at [248, 219] on div "두 조각은 서로 꼭 붙어 있었어요." at bounding box center [246, 227] width 289 height 16
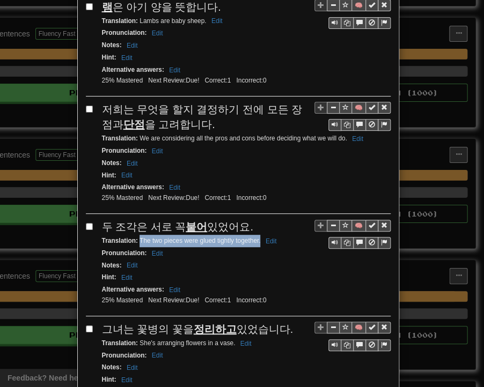
drag, startPoint x: 135, startPoint y: 200, endPoint x: 255, endPoint y: 200, distance: 120.2
click at [255, 237] on small "Translation : The two pieces were glued tightly together. Edit" at bounding box center [191, 241] width 178 height 8
drag, startPoint x: 98, startPoint y: 285, endPoint x: 279, endPoint y: 287, distance: 181.4
click at [279, 324] on span "그녀는 꽃병의 꽃을 정리하고 있었습니다." at bounding box center [198, 330] width 192 height 12
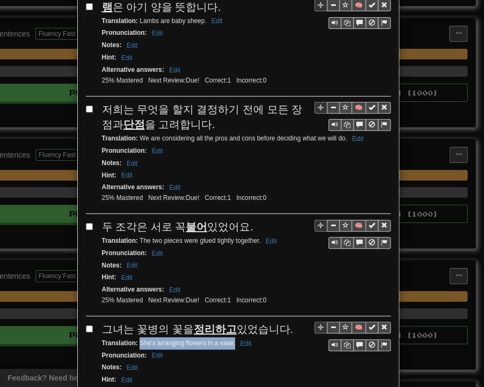
drag, startPoint x: 135, startPoint y: 299, endPoint x: 230, endPoint y: 301, distance: 95.0
click at [230, 340] on small "Translation : She's arranging flowers in a vase. Edit" at bounding box center [178, 344] width 153 height 8
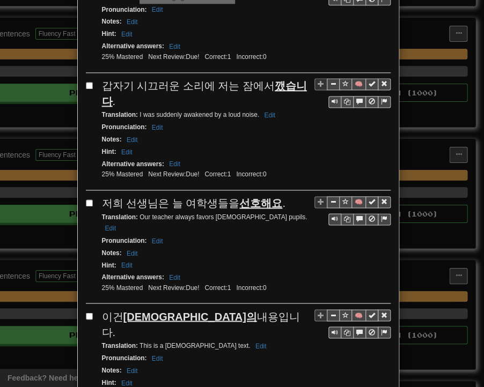
scroll to position [1610, 0]
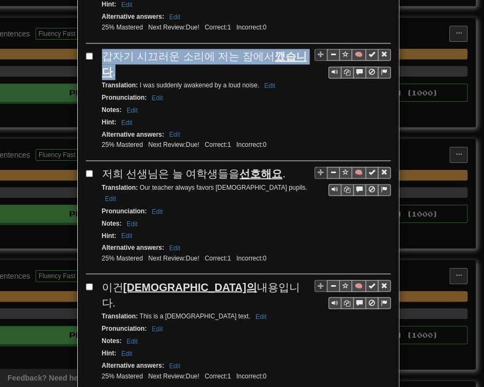
drag, startPoint x: 99, startPoint y: 11, endPoint x: 296, endPoint y: 11, distance: 197.5
click at [304, 49] on div "갑자기 시끄러운 소리에 저는 잠에서 [DEMOGRAPHIC_DATA] ." at bounding box center [246, 64] width 289 height 31
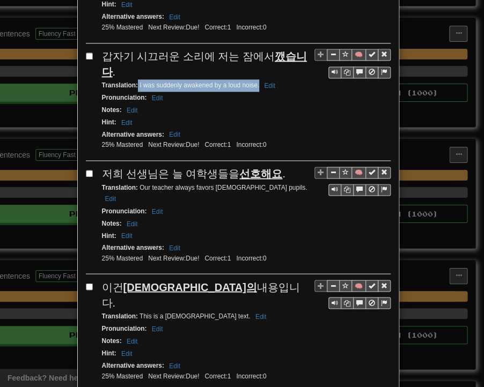
drag, startPoint x: 134, startPoint y: 23, endPoint x: 254, endPoint y: 27, distance: 119.7
click at [254, 82] on small "Translation : I was suddenly awakened by a loud noise. Edit" at bounding box center [190, 86] width 177 height 8
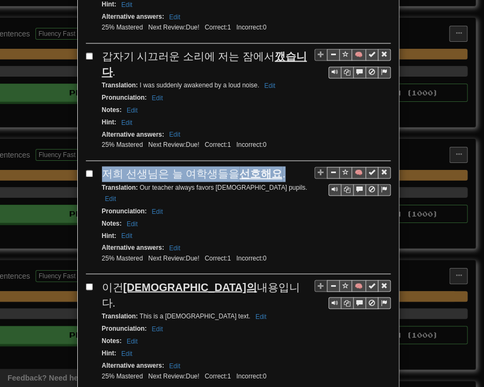
drag, startPoint x: 96, startPoint y: 111, endPoint x: 276, endPoint y: 114, distance: 180.3
click at [276, 166] on div "🧠 저희 선생님은 늘 여학생들을 선호해요 . Translation : Our teacher always favors [DEMOGRAPHIC_D…" at bounding box center [238, 220] width 305 height 108
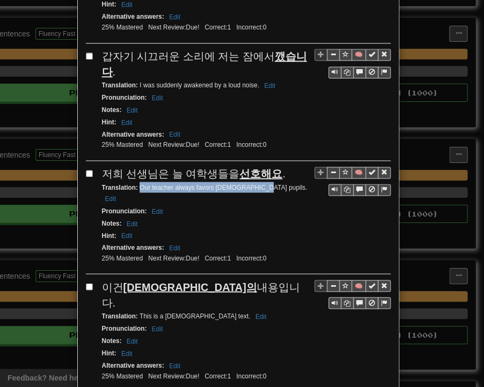
drag, startPoint x: 135, startPoint y: 125, endPoint x: 251, endPoint y: 127, distance: 115.9
click at [251, 184] on small "Translation : Our teacher always favors [DEMOGRAPHIC_DATA] pupils. Edit" at bounding box center [205, 193] width 206 height 18
drag, startPoint x: 100, startPoint y: 209, endPoint x: 193, endPoint y: 209, distance: 92.8
click at [208, 280] on div "이건 [DEMOGRAPHIC_DATA]의 내용입니다." at bounding box center [246, 295] width 289 height 31
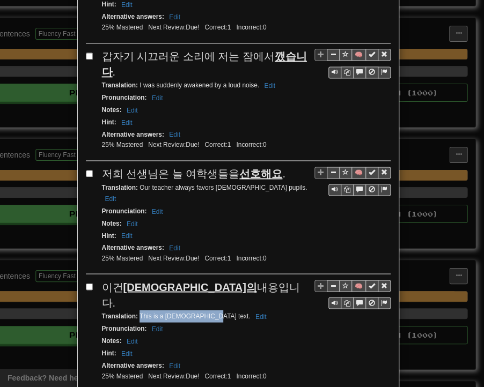
drag, startPoint x: 135, startPoint y: 226, endPoint x: 195, endPoint y: 228, distance: 59.6
click at [195, 312] on small "Translation : This is a [DEMOGRAPHIC_DATA] text. Edit" at bounding box center [186, 316] width 168 height 8
drag, startPoint x: 100, startPoint y: 310, endPoint x: 224, endPoint y: 317, distance: 124.1
drag, startPoint x: 134, startPoint y: 325, endPoint x: 192, endPoint y: 327, distance: 57.5
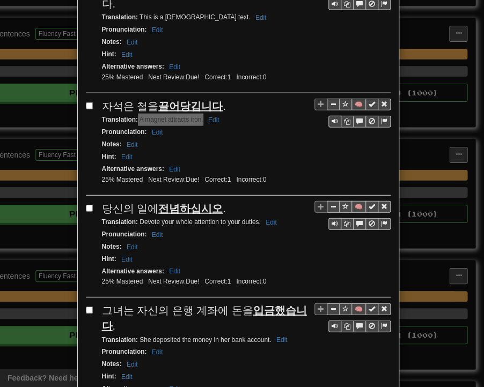
scroll to position [1914, 0]
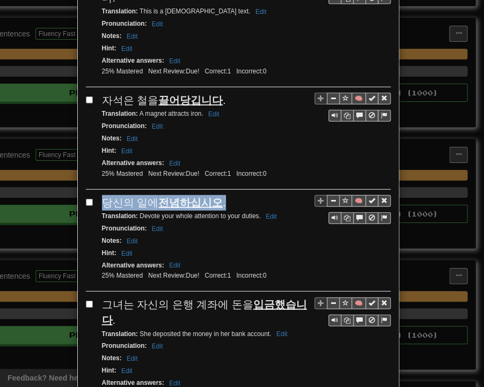
drag, startPoint x: 100, startPoint y: 104, endPoint x: 221, endPoint y: 110, distance: 120.9
click at [221, 195] on div "당신의 일에 전념하십시오 ." at bounding box center [246, 203] width 289 height 16
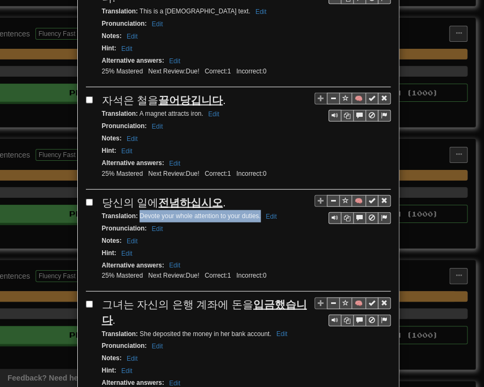
drag, startPoint x: 136, startPoint y: 121, endPoint x: 255, endPoint y: 123, distance: 119.7
click at [255, 212] on small "Translation : Devote your whole attention to your duties. Edit" at bounding box center [191, 216] width 178 height 8
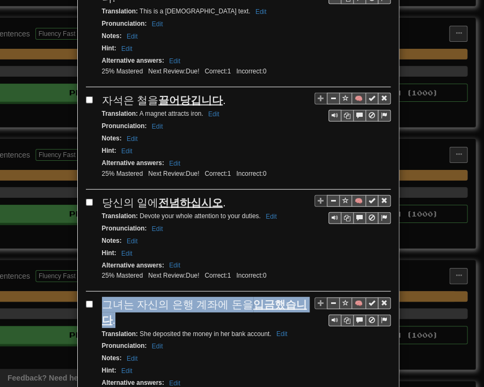
drag, startPoint x: 99, startPoint y: 209, endPoint x: 303, endPoint y: 209, distance: 204.4
click at [303, 297] on div "그녀는 자신의 은행 계좌에 돈을 입금했습니다 ." at bounding box center [246, 312] width 289 height 31
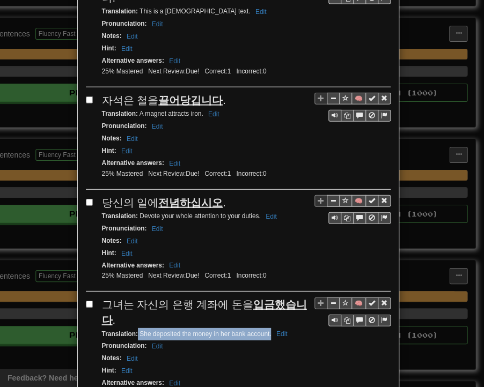
drag, startPoint x: 134, startPoint y: 222, endPoint x: 266, endPoint y: 223, distance: 132.5
click at [266, 331] on small "Translation : She deposited the money in her bank account. Edit" at bounding box center [196, 335] width 189 height 8
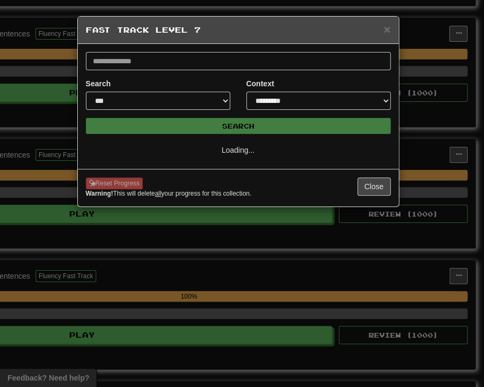
scroll to position [0, 0]
select select "**"
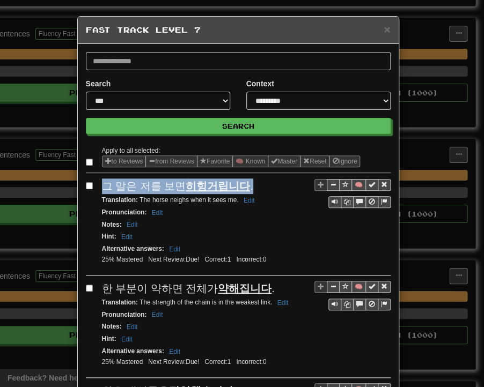
drag, startPoint x: 99, startPoint y: 187, endPoint x: 253, endPoint y: 190, distance: 154.0
click at [253, 190] on div "그 말은 저를 보면 히힝거립니다 ." at bounding box center [246, 187] width 289 height 16
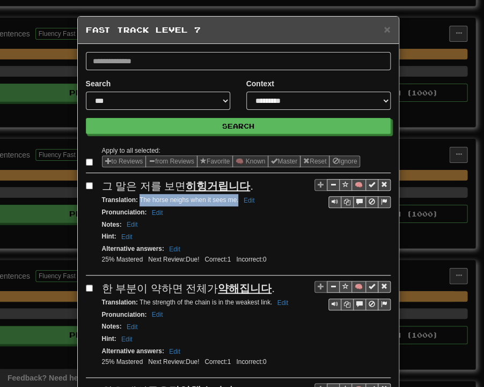
drag, startPoint x: 136, startPoint y: 200, endPoint x: 234, endPoint y: 202, distance: 98.2
click at [234, 202] on small "Translation : The horse neighs when it sees me. Edit" at bounding box center [180, 200] width 156 height 8
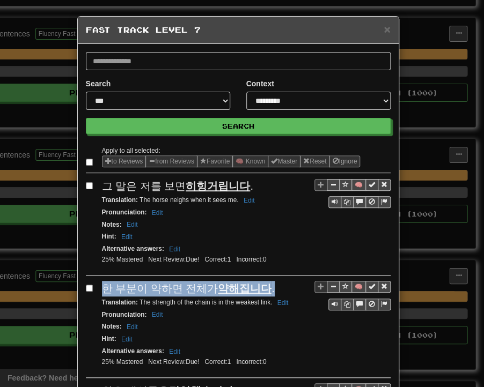
drag, startPoint x: 101, startPoint y: 284, endPoint x: 243, endPoint y: 284, distance: 141.7
click at [265, 291] on div "한 부분이 약하면 전체가 약해집니다 ." at bounding box center [246, 289] width 289 height 16
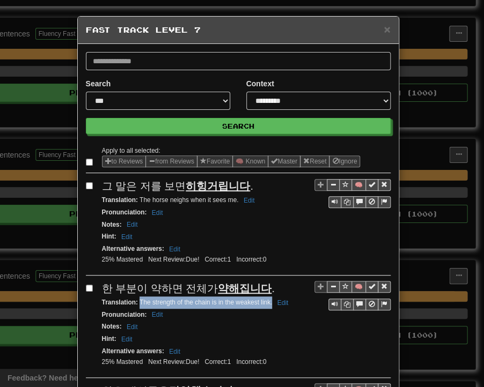
drag, startPoint x: 135, startPoint y: 299, endPoint x: 268, endPoint y: 301, distance: 133.1
click at [268, 301] on small "Translation : The strength of the chain is in the weakest link. Edit" at bounding box center [197, 303] width 190 height 8
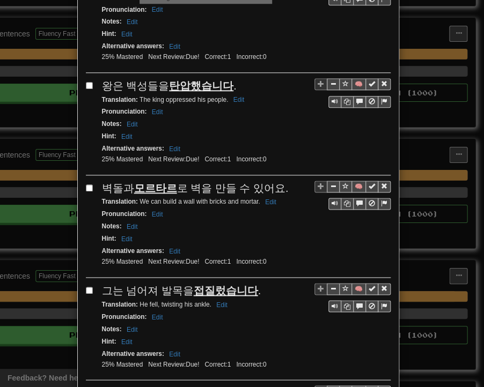
scroll to position [322, 0]
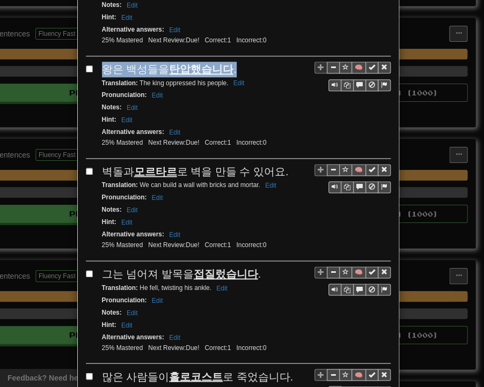
drag, startPoint x: 97, startPoint y: 63, endPoint x: 226, endPoint y: 61, distance: 129.3
click at [226, 62] on div "왕은 백성들을 탄압했습니다 ." at bounding box center [246, 70] width 289 height 16
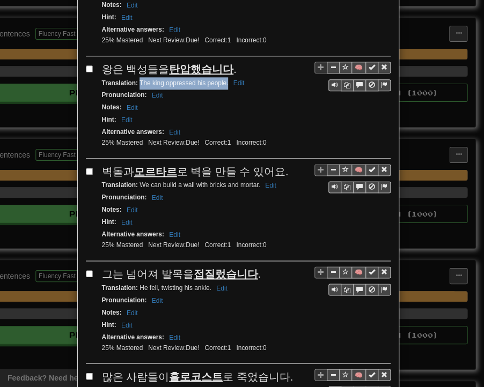
drag, startPoint x: 136, startPoint y: 78, endPoint x: 223, endPoint y: 79, distance: 87.5
click at [223, 79] on small "Translation : The king oppressed his people. Edit" at bounding box center [175, 83] width 146 height 8
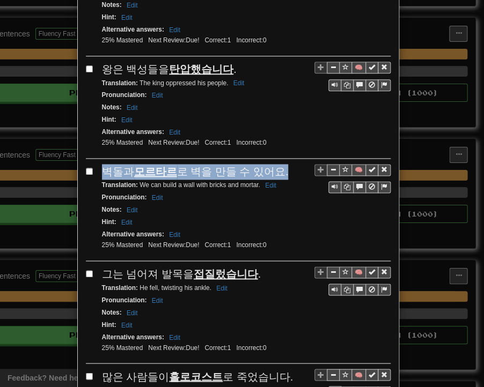
drag, startPoint x: 94, startPoint y: 160, endPoint x: 277, endPoint y: 162, distance: 182.4
click at [277, 164] on div "🧠 벽돌과 모르타르 로 벽을 만들 수 있어요. Translation : We can build a wall with bricks and mor…" at bounding box center [238, 212] width 305 height 97
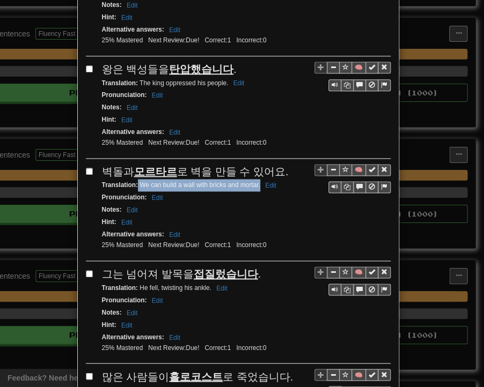
drag, startPoint x: 134, startPoint y: 178, endPoint x: 255, endPoint y: 179, distance: 120.7
click at [255, 181] on small "Translation : We can build a wall with bricks and mortar. Edit" at bounding box center [191, 185] width 178 height 8
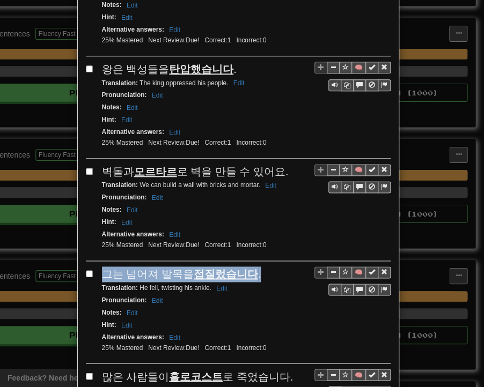
drag, startPoint x: 99, startPoint y: 265, endPoint x: 241, endPoint y: 265, distance: 142.7
click at [254, 267] on div "그는 넘어져 발목을 접질렀습니다 ." at bounding box center [246, 275] width 289 height 16
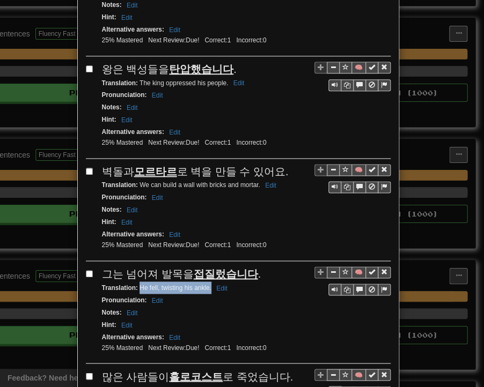
drag, startPoint x: 137, startPoint y: 277, endPoint x: 206, endPoint y: 280, distance: 69.3
click at [206, 284] on small "Translation : He fell, twisting his ankle. Edit" at bounding box center [166, 288] width 129 height 8
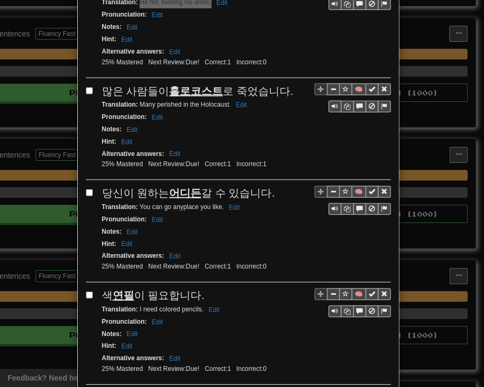
scroll to position [644, 0]
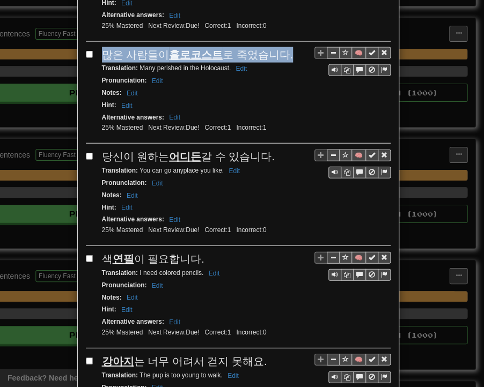
drag, startPoint x: 101, startPoint y: 42, endPoint x: 276, endPoint y: 41, distance: 175.5
click at [276, 49] on span "많은 사람들이 홀로코스트 로 죽었습니다." at bounding box center [198, 55] width 192 height 12
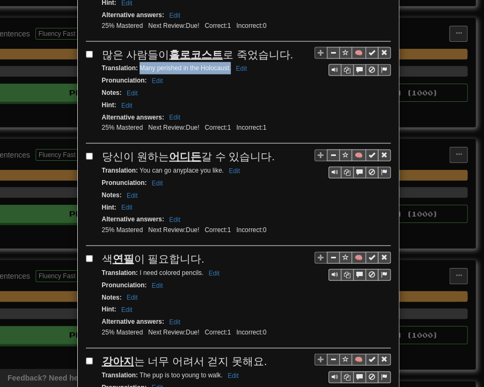
drag, startPoint x: 135, startPoint y: 56, endPoint x: 226, endPoint y: 57, distance: 91.2
click at [226, 64] on small "Translation : Many perished in the Holocaust. Edit" at bounding box center [176, 68] width 149 height 8
drag, startPoint x: 97, startPoint y: 142, endPoint x: 269, endPoint y: 139, distance: 172.3
click at [269, 149] on div "당신이 원하는 어디든 갈 수 있습니다." at bounding box center [246, 157] width 289 height 16
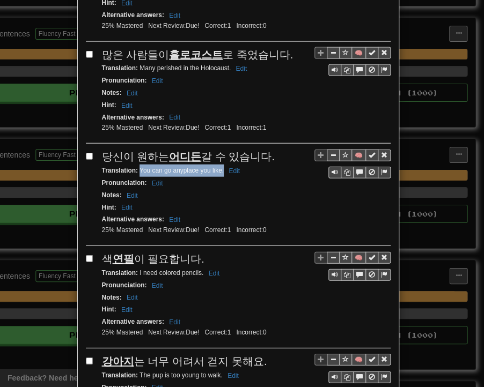
drag, startPoint x: 135, startPoint y: 157, endPoint x: 219, endPoint y: 160, distance: 83.8
click at [219, 167] on small "Translation : You can go anyplace you like. Edit" at bounding box center [172, 171] width 141 height 8
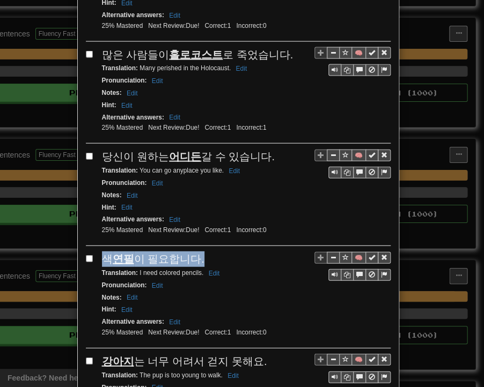
drag, startPoint x: 100, startPoint y: 240, endPoint x: 194, endPoint y: 248, distance: 93.7
click at [194, 252] on div "색 연필 이 필요합니다." at bounding box center [246, 260] width 289 height 16
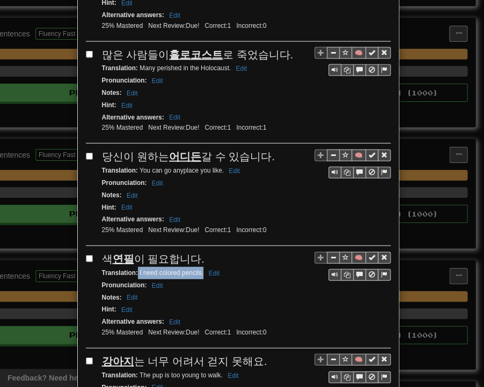
drag, startPoint x: 134, startPoint y: 258, endPoint x: 195, endPoint y: 258, distance: 61.2
click at [199, 269] on small "Translation : I need colored pencils. Edit" at bounding box center [162, 273] width 121 height 8
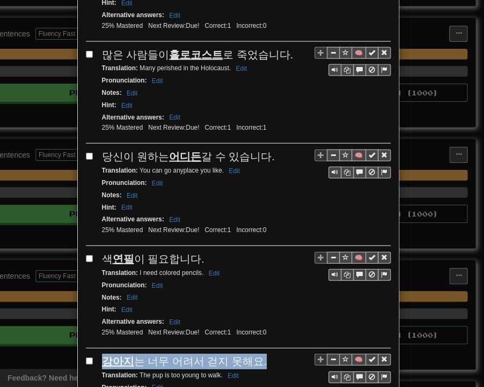
drag, startPoint x: 99, startPoint y: 342, endPoint x: 253, endPoint y: 349, distance: 154.7
click at [253, 354] on div "강아지 는 너무 어려서 걷지 못해요." at bounding box center [246, 362] width 289 height 16
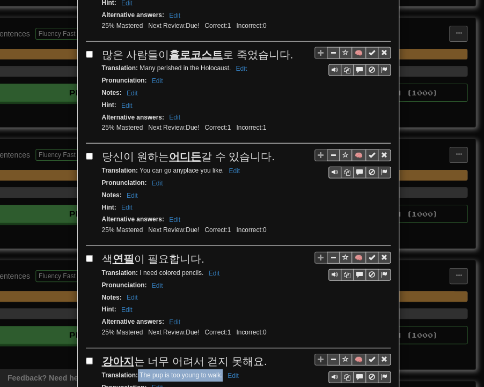
drag, startPoint x: 135, startPoint y: 357, endPoint x: 219, endPoint y: 359, distance: 83.7
click at [219, 372] on small "Translation : The pup is too young to walk. Edit" at bounding box center [172, 376] width 140 height 8
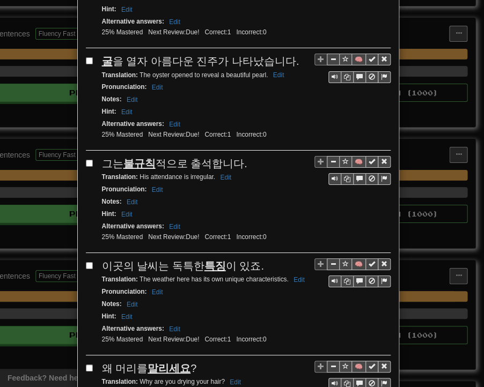
scroll to position [1073, 0]
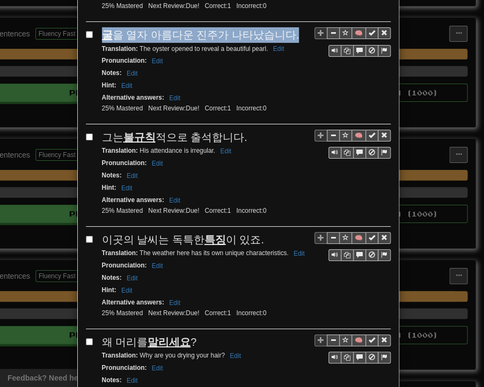
drag, startPoint x: 98, startPoint y: 13, endPoint x: 282, endPoint y: 18, distance: 184.6
click at [282, 27] on div "굴 을 열자 아름다운 진주가 나타났습니다." at bounding box center [246, 35] width 289 height 16
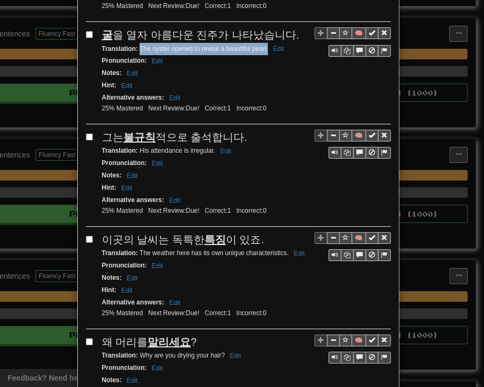
drag, startPoint x: 135, startPoint y: 28, endPoint x: 263, endPoint y: 30, distance: 128.8
click at [263, 45] on small "Translation : The oyster opened to reveal a beautiful pearl. Edit" at bounding box center [195, 49] width 186 height 8
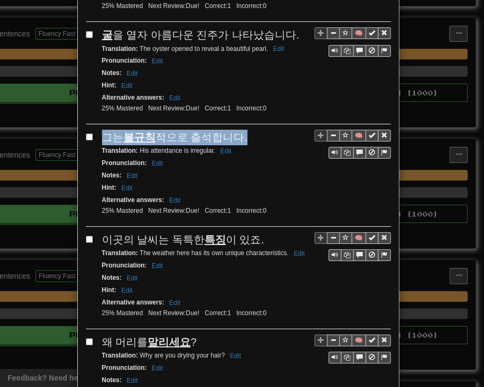
drag, startPoint x: 98, startPoint y: 112, endPoint x: 233, endPoint y: 116, distance: 135.8
click at [238, 130] on div "그는 불규칙 적으로 출석합니다." at bounding box center [246, 138] width 289 height 16
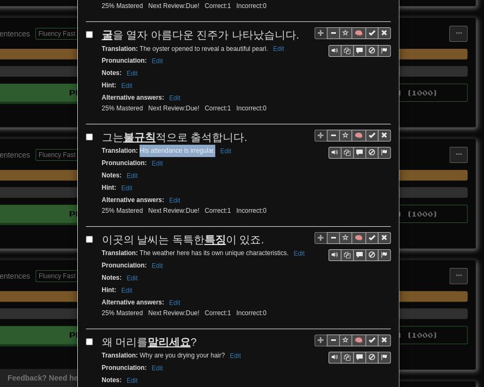
drag, startPoint x: 141, startPoint y: 130, endPoint x: 211, endPoint y: 130, distance: 70.8
click at [211, 147] on small "Translation : His attendance is irregular. Edit" at bounding box center [168, 151] width 133 height 8
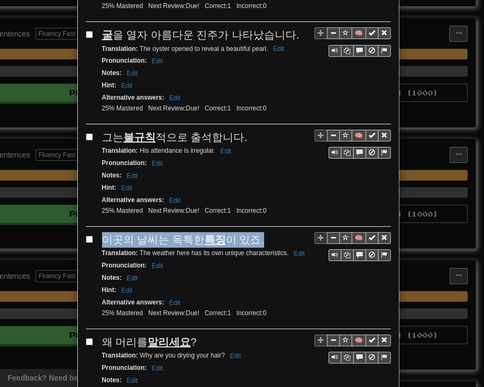
drag, startPoint x: 101, startPoint y: 216, endPoint x: 223, endPoint y: 215, distance: 122.3
click at [259, 232] on div "이곳의 날씨는 독특한 특징 이 있죠." at bounding box center [246, 240] width 289 height 16
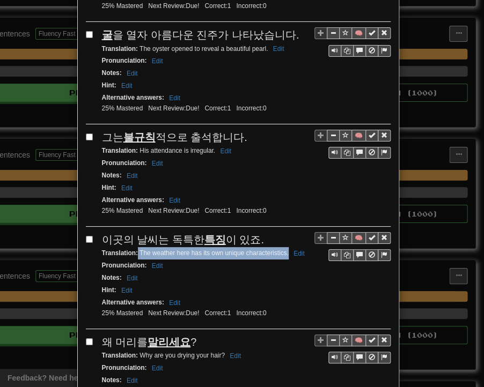
drag, startPoint x: 134, startPoint y: 228, endPoint x: 284, endPoint y: 232, distance: 150.3
click at [284, 250] on small "Translation : The weather here has its own unique characteristics. Edit" at bounding box center [205, 254] width 206 height 8
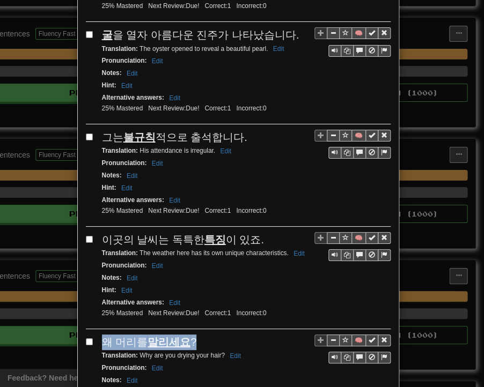
drag, startPoint x: 95, startPoint y: 313, endPoint x: 187, endPoint y: 317, distance: 91.9
click at [187, 335] on div "🧠 왜 머리를 말리세요 ? Translation : Why are you drying your hair? Edit Pronunciation :…" at bounding box center [238, 383] width 305 height 97
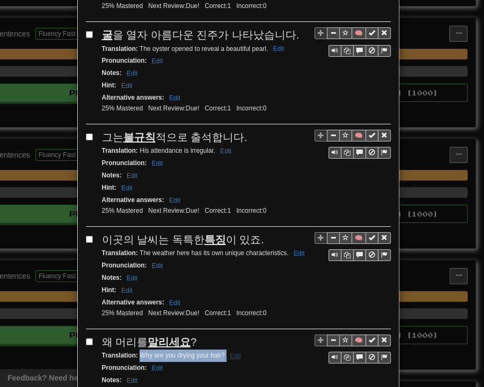
drag, startPoint x: 136, startPoint y: 329, endPoint x: 222, endPoint y: 329, distance: 85.9
click at [222, 352] on small "Translation : Why are you drying your hair? Edit" at bounding box center [173, 356] width 142 height 8
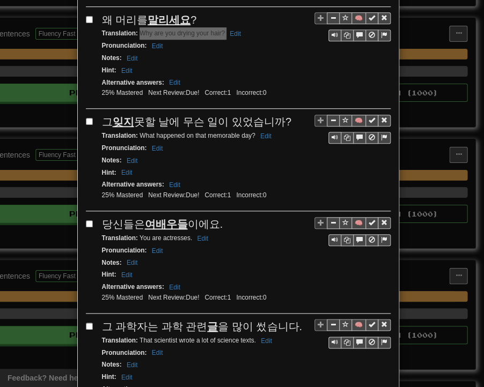
scroll to position [1449, 0]
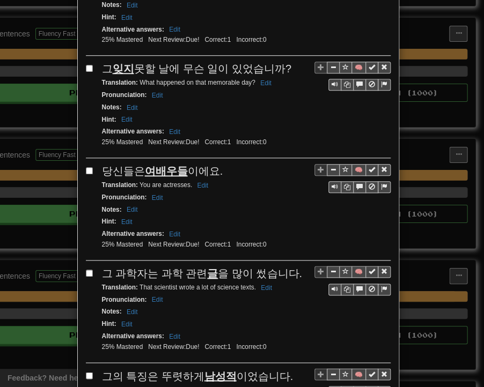
drag, startPoint x: 99, startPoint y: 42, endPoint x: 281, endPoint y: 35, distance: 182.0
click at [281, 61] on div "그 잊지 못할 날에 무슨 일이 있었습니까?" at bounding box center [246, 69] width 289 height 16
drag, startPoint x: 135, startPoint y: 54, endPoint x: 246, endPoint y: 53, distance: 110.5
click at [250, 79] on small "Translation : What happened on that memorable day? Edit" at bounding box center [188, 83] width 173 height 8
drag, startPoint x: 98, startPoint y: 142, endPoint x: 215, endPoint y: 140, distance: 116.5
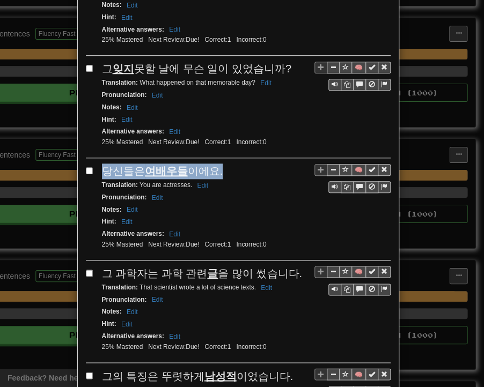
click at [215, 164] on div "당신들은 여배우들 [PERSON_NAME]." at bounding box center [246, 172] width 289 height 16
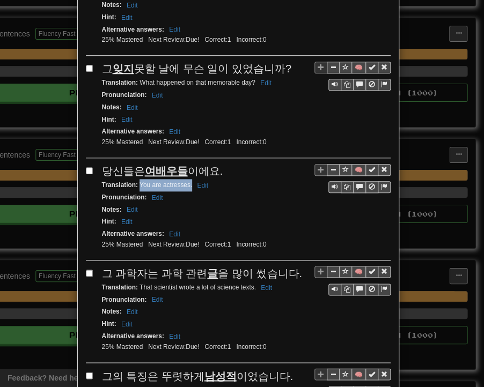
drag, startPoint x: 135, startPoint y: 153, endPoint x: 187, endPoint y: 157, distance: 51.7
click at [187, 181] on small "Translation : You are actresses. Edit" at bounding box center [157, 185] width 110 height 8
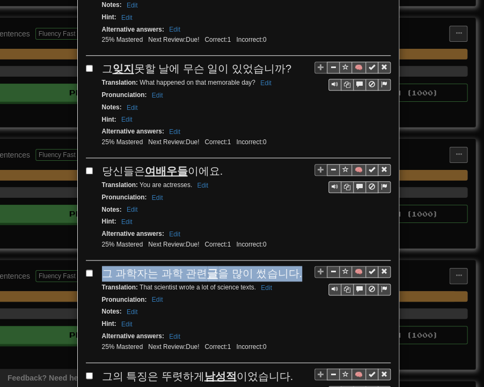
drag, startPoint x: 97, startPoint y: 238, endPoint x: 286, endPoint y: 243, distance: 188.9
click at [286, 266] on div "그 과학자는 과학 관련 글 을 많이 썼습니다." at bounding box center [246, 274] width 289 height 16
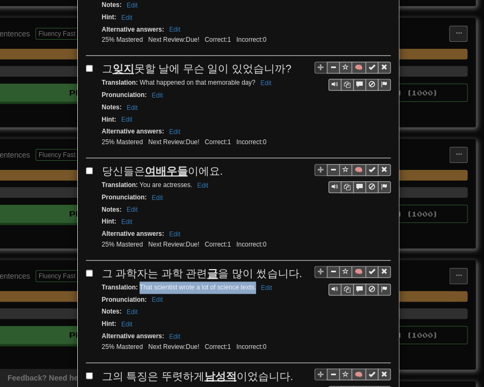
drag, startPoint x: 136, startPoint y: 254, endPoint x: 251, endPoint y: 257, distance: 115.4
click at [251, 284] on small "Translation : That scientist wrote a lot of science texts. Edit" at bounding box center [188, 288] width 173 height 8
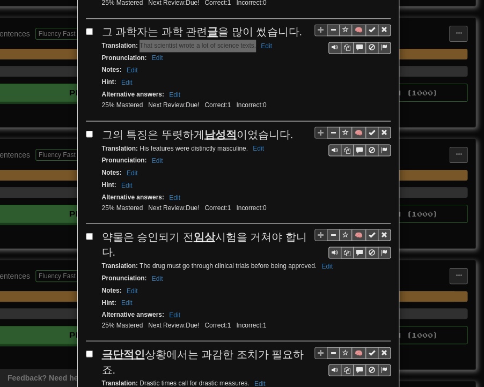
scroll to position [1717, 0]
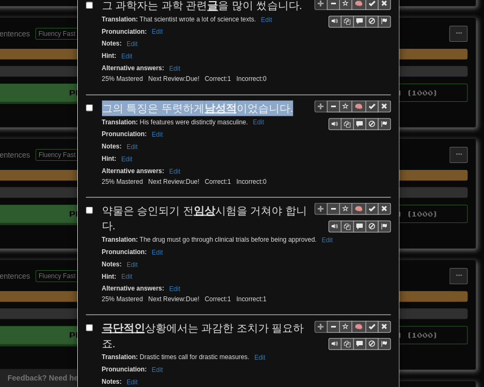
drag, startPoint x: 99, startPoint y: 72, endPoint x: 280, endPoint y: 76, distance: 180.3
click at [280, 100] on div "그의 특징은 뚜렷하게 남성적 이었습니다." at bounding box center [246, 108] width 289 height 16
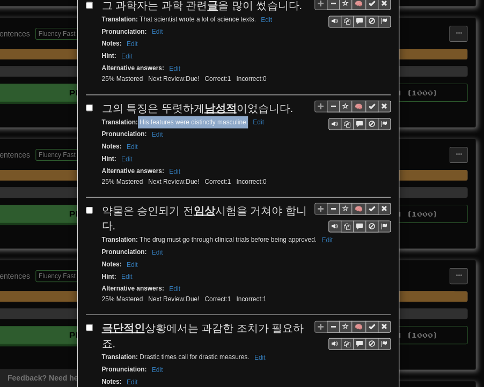
drag, startPoint x: 134, startPoint y: 87, endPoint x: 243, endPoint y: 90, distance: 109.0
click at [243, 116] on div "Translation : His features were distinctly masculine. Edit" at bounding box center [246, 122] width 289 height 12
drag, startPoint x: 99, startPoint y: 175, endPoint x: 114, endPoint y: 181, distance: 16.3
click at [112, 203] on div "약물은 승인되기 전 임상 시험을 거쳐야 합니다." at bounding box center [246, 218] width 289 height 31
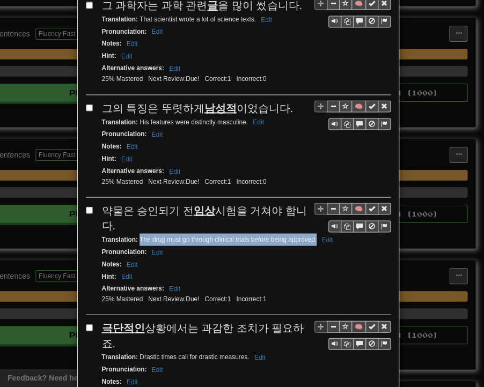
drag, startPoint x: 135, startPoint y: 201, endPoint x: 304, endPoint y: 204, distance: 169.1
click at [312, 236] on small "Translation : The drug must go through clinical trials before being approved. E…" at bounding box center [219, 240] width 234 height 8
drag, startPoint x: 100, startPoint y: 289, endPoint x: 300, endPoint y: 292, distance: 200.2
click at [300, 320] on div "극단적인 상황에서는 과감한 조치가 필요하죠." at bounding box center [246, 335] width 289 height 31
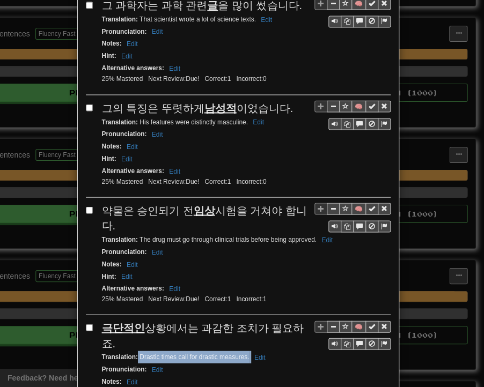
drag, startPoint x: 134, startPoint y: 302, endPoint x: 246, endPoint y: 305, distance: 111.7
click at [246, 353] on small "Translation : Drastic times call for drastic measures. Edit" at bounding box center [185, 357] width 167 height 8
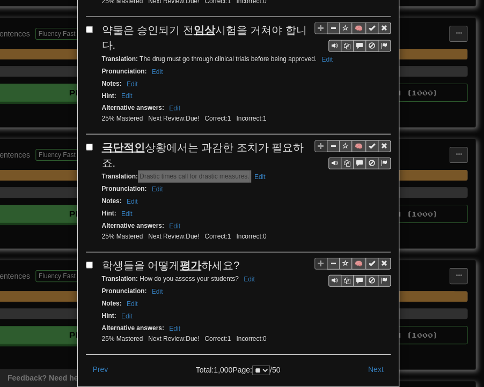
scroll to position [1899, 0]
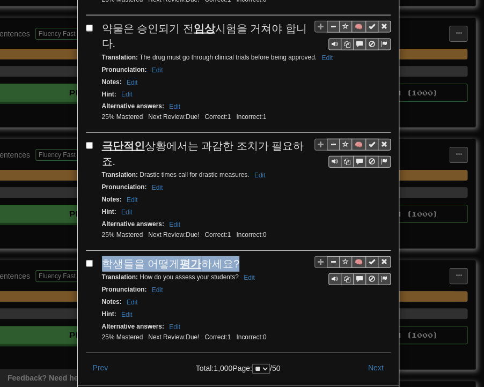
drag, startPoint x: 98, startPoint y: 207, endPoint x: 209, endPoint y: 204, distance: 111.1
click at [231, 256] on div "학생들을 어떻게 평가 하세요?" at bounding box center [246, 264] width 289 height 16
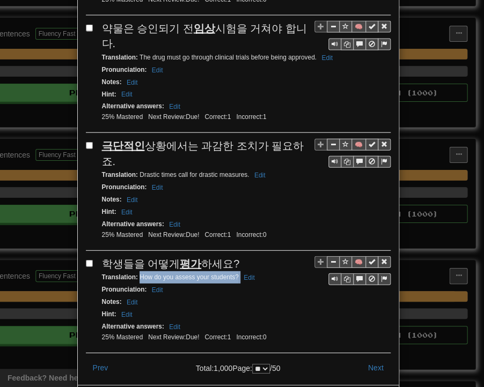
drag, startPoint x: 135, startPoint y: 223, endPoint x: 227, endPoint y: 222, distance: 92.3
click at [234, 274] on small "Translation : How do you assess your students? Edit" at bounding box center [180, 278] width 156 height 8
click at [378, 359] on button "Next" at bounding box center [376, 368] width 30 height 18
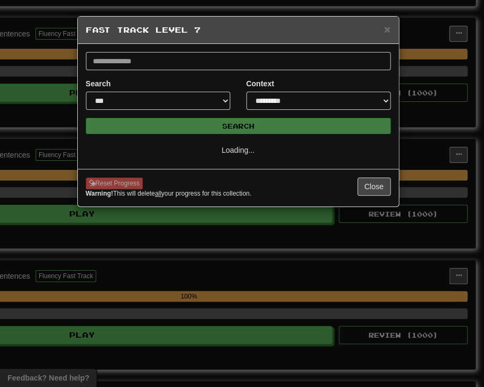
select select "**"
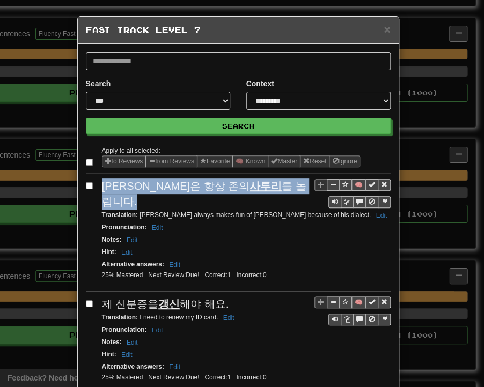
drag, startPoint x: 100, startPoint y: 184, endPoint x: 251, endPoint y: 185, distance: 151.3
click at [251, 185] on div "[PERSON_NAME]은 항상 [PERSON_NAME]의 사투리 를 놀립니다." at bounding box center [246, 194] width 289 height 31
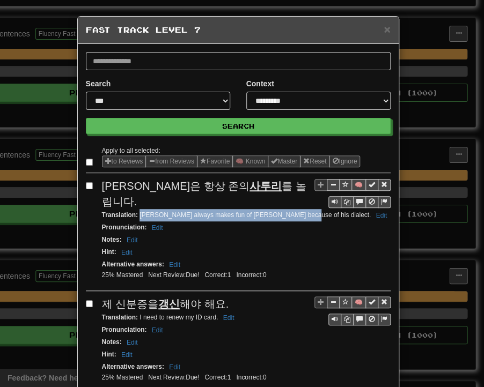
drag, startPoint x: 135, startPoint y: 199, endPoint x: 288, endPoint y: 202, distance: 152.4
click at [288, 209] on div "Translation : [PERSON_NAME] always makes fun of [PERSON_NAME] because of his di…" at bounding box center [246, 215] width 289 height 12
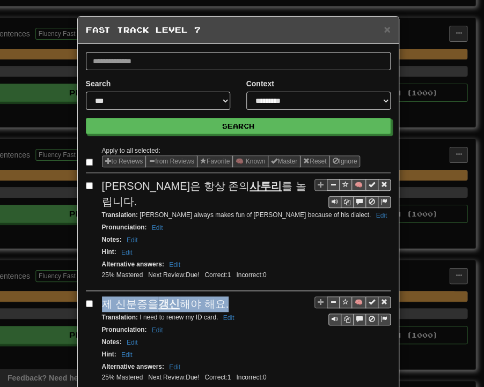
drag, startPoint x: 97, startPoint y: 295, endPoint x: 221, endPoint y: 296, distance: 124.0
click at [221, 297] on div "제 신분증을 갱신 해야 해요." at bounding box center [246, 305] width 289 height 16
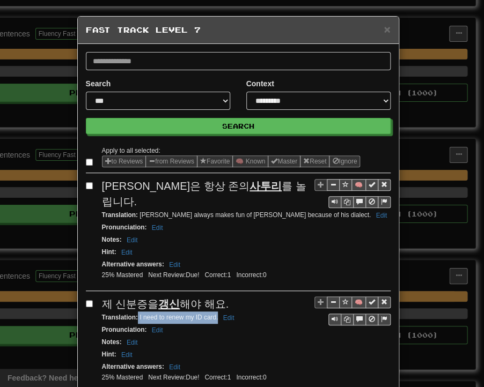
drag, startPoint x: 133, startPoint y: 310, endPoint x: 212, endPoint y: 312, distance: 78.9
click at [214, 313] on div "Translation : I need to renew my ID card. Edit" at bounding box center [246, 318] width 289 height 12
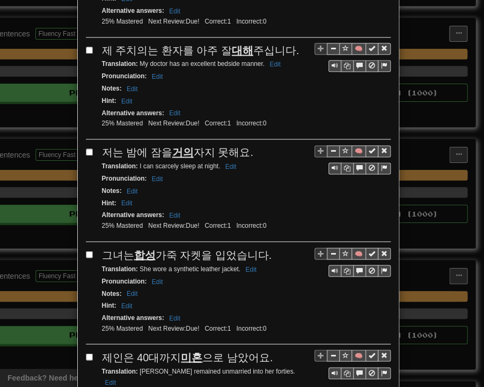
scroll to position [376, 0]
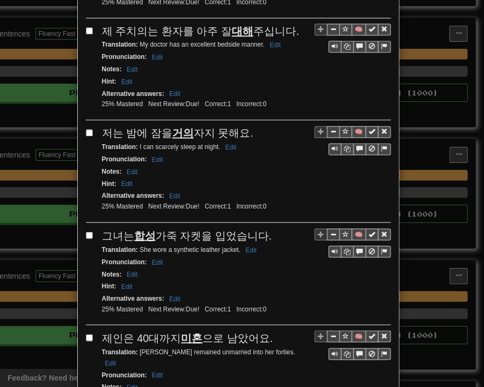
drag, startPoint x: 99, startPoint y: 22, endPoint x: 286, endPoint y: 24, distance: 186.7
click at [286, 24] on div "제 주치의는 환자를 아주 잘 대해 주십니다." at bounding box center [246, 32] width 289 height 16
drag, startPoint x: 135, startPoint y: 34, endPoint x: 260, endPoint y: 39, distance: 124.6
click at [260, 39] on div "Translation : My doctor has an excellent bedside manner. Edit" at bounding box center [246, 45] width 289 height 12
drag, startPoint x: 96, startPoint y: 121, endPoint x: 239, endPoint y: 122, distance: 143.8
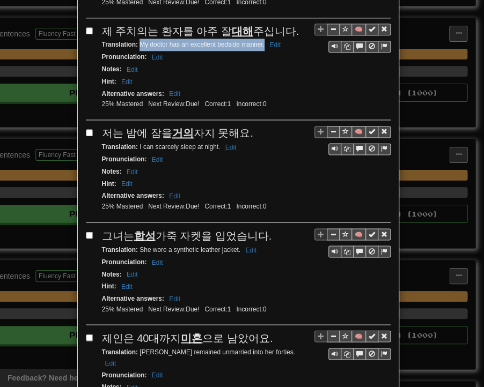
click at [244, 126] on div "🧠 저는 밤에 잠을 거의 자지 못해요. Translation : I can scarcely sleep at night. Edit Pronunc…" at bounding box center [238, 174] width 305 height 97
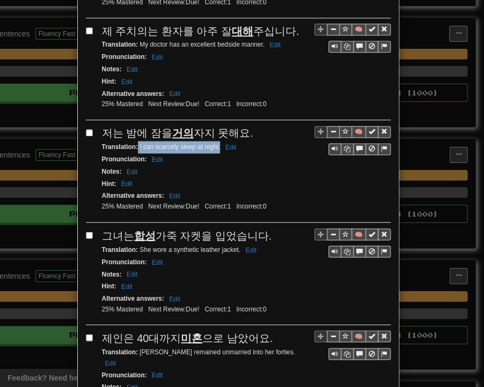
drag, startPoint x: 134, startPoint y: 135, endPoint x: 216, endPoint y: 137, distance: 82.1
click at [216, 143] on small "Translation : I can scarcely sleep at night. Edit" at bounding box center [171, 147] width 138 height 8
drag, startPoint x: 100, startPoint y: 223, endPoint x: 265, endPoint y: 221, distance: 164.2
click at [265, 228] on div "그녀는 합성 가죽 자켓을 입었습니다." at bounding box center [246, 236] width 289 height 16
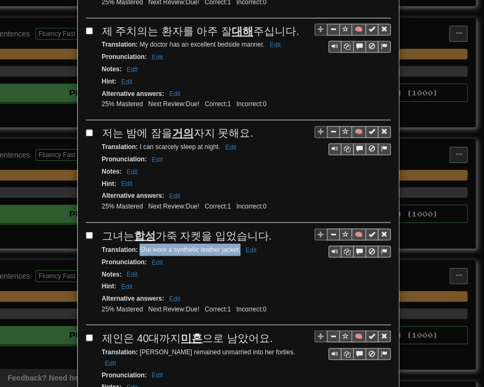
drag, startPoint x: 135, startPoint y: 237, endPoint x: 236, endPoint y: 239, distance: 100.9
click at [236, 244] on div "Translation : She wore a synthetic leather jacket. Edit" at bounding box center [246, 250] width 289 height 12
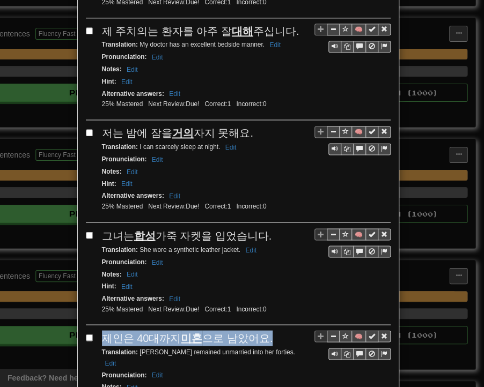
drag, startPoint x: 93, startPoint y: 319, endPoint x: 264, endPoint y: 322, distance: 171.2
click at [264, 331] on div "🧠 제인은 40대까지 미혼 으로 남았어요. Translation : [PERSON_NAME] remained unmarried into her…" at bounding box center [238, 385] width 305 height 108
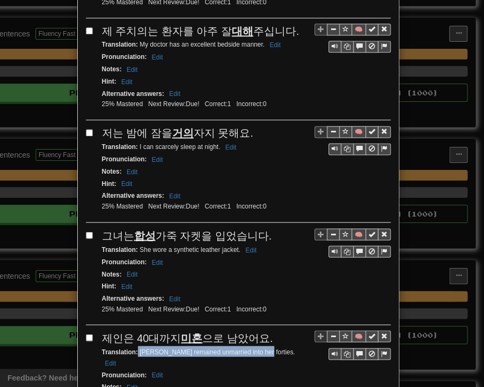
drag, startPoint x: 134, startPoint y: 338, endPoint x: 251, endPoint y: 341, distance: 117.6
click at [251, 346] on div "Translation : [PERSON_NAME] remained unmarried into her forties. Edit" at bounding box center [246, 357] width 289 height 23
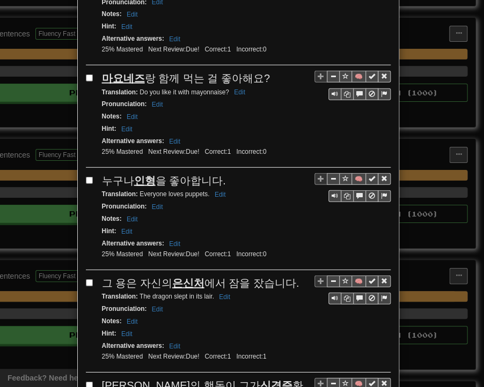
scroll to position [751, 0]
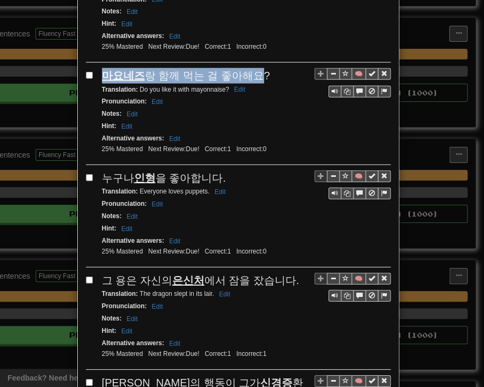
drag, startPoint x: 100, startPoint y: 46, endPoint x: 250, endPoint y: 45, distance: 149.7
click at [250, 70] on span "마요네즈 랑 함께 먹는 걸 좋아해요?" at bounding box center [186, 76] width 168 height 12
drag, startPoint x: 256, startPoint y: 48, endPoint x: 100, endPoint y: 49, distance: 156.2
click at [102, 68] on div "마요네즈 랑 함께 먹는 걸 좋아해요?" at bounding box center [246, 76] width 289 height 16
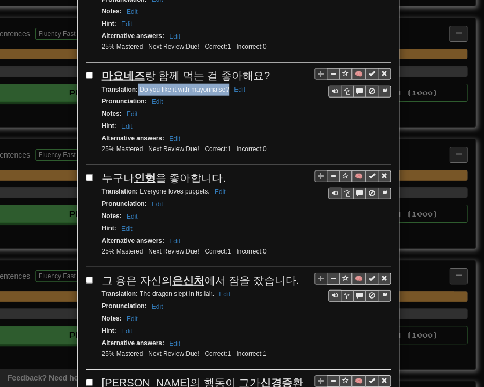
drag, startPoint x: 134, startPoint y: 60, endPoint x: 223, endPoint y: 62, distance: 89.1
click at [223, 86] on small "Translation : Do you like it with mayonnaise? Edit" at bounding box center [175, 90] width 146 height 8
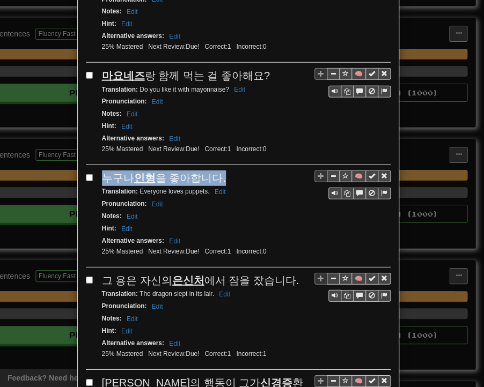
drag, startPoint x: 100, startPoint y: 144, endPoint x: 219, endPoint y: 149, distance: 119.2
click at [219, 171] on div "누구나 인형 을 좋아합니다." at bounding box center [246, 179] width 289 height 16
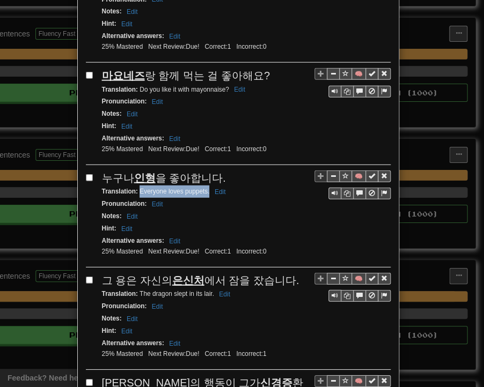
drag, startPoint x: 135, startPoint y: 160, endPoint x: 205, endPoint y: 163, distance: 69.8
click at [205, 188] on small "Translation : Everyone loves puppets. Edit" at bounding box center [165, 192] width 127 height 8
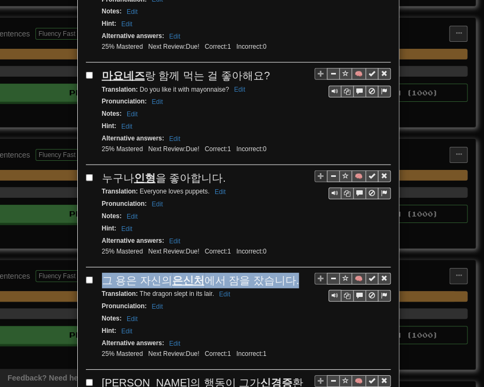
drag, startPoint x: 101, startPoint y: 245, endPoint x: 283, endPoint y: 250, distance: 182.5
click at [283, 273] on div "그 용은 자신의 은신처 에서 잠을 잤습니다." at bounding box center [246, 281] width 289 height 16
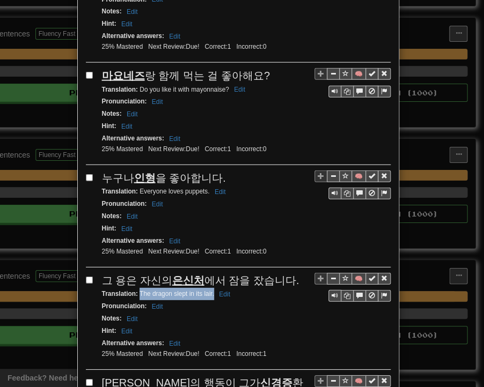
drag, startPoint x: 135, startPoint y: 260, endPoint x: 210, endPoint y: 262, distance: 74.6
click at [210, 290] on small "Translation : The dragon slept in its lair. Edit" at bounding box center [167, 294] width 131 height 8
drag, startPoint x: 98, startPoint y: 347, endPoint x: 137, endPoint y: 364, distance: 42.8
click at [137, 376] on div "[PERSON_NAME]의 행동이 그가 신경증 환자라는 것을 보여줬습니다." at bounding box center [246, 391] width 289 height 31
drag, startPoint x: 135, startPoint y: 375, endPoint x: 250, endPoint y: 377, distance: 114.9
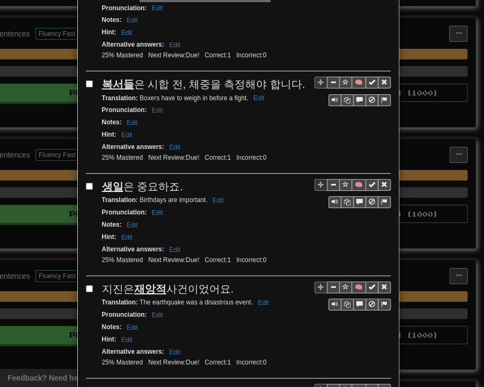
scroll to position [1180, 0]
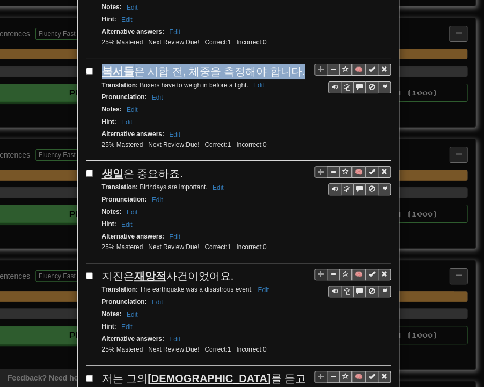
drag, startPoint x: 99, startPoint y: 32, endPoint x: 287, endPoint y: 37, distance: 187.9
click at [287, 64] on div "복서들 은 시합 전, 체중을 측정해야 합니다." at bounding box center [246, 72] width 289 height 16
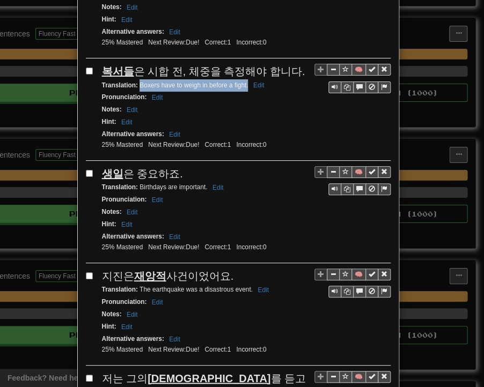
drag, startPoint x: 136, startPoint y: 46, endPoint x: 244, endPoint y: 50, distance: 107.9
click at [244, 82] on small "Translation : Boxers have to weigh in before a fight. Edit" at bounding box center [185, 86] width 166 height 8
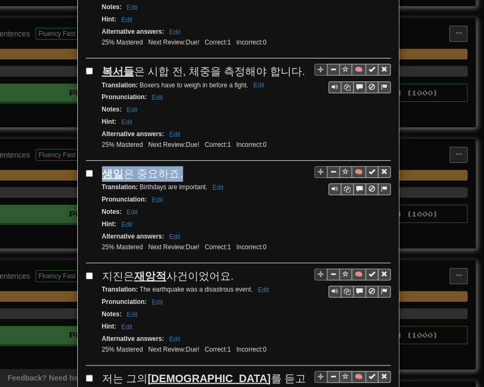
drag, startPoint x: 97, startPoint y: 136, endPoint x: 165, endPoint y: 131, distance: 68.9
click at [175, 166] on div "생일 은 중요하죠." at bounding box center [246, 174] width 289 height 16
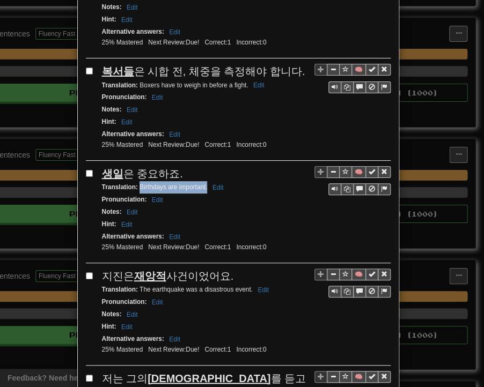
drag, startPoint x: 135, startPoint y: 148, endPoint x: 197, endPoint y: 148, distance: 62.2
click at [203, 184] on small "Translation : Birthdays are important. Edit" at bounding box center [164, 188] width 125 height 8
drag, startPoint x: 99, startPoint y: 240, endPoint x: 210, endPoint y: 236, distance: 111.7
click at [230, 269] on div "지진은 재앙적 사건이었어요." at bounding box center [246, 277] width 289 height 16
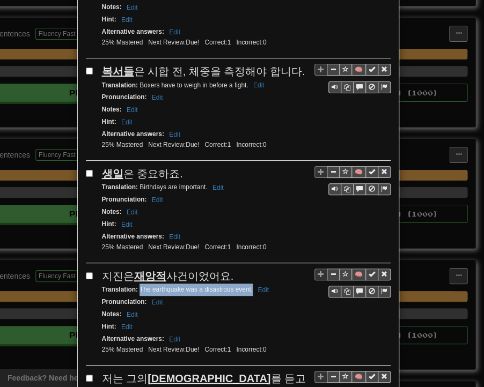
drag, startPoint x: 136, startPoint y: 248, endPoint x: 247, endPoint y: 249, distance: 111.6
click at [247, 286] on small "Translation : The earthquake was a disastrous event. Edit" at bounding box center [187, 290] width 170 height 8
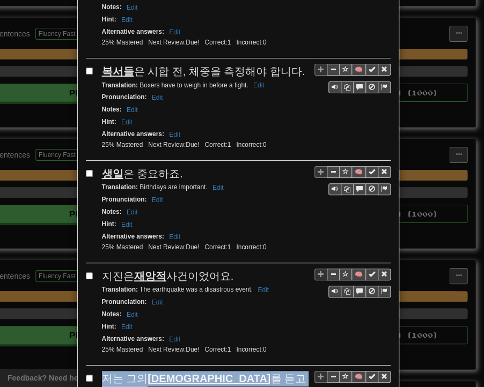
drag, startPoint x: 100, startPoint y: 333, endPoint x: 249, endPoint y: 335, distance: 148.6
click at [249, 373] on span "저는 그의 발표회 를 듣고 있습니다." at bounding box center [204, 386] width 204 height 27
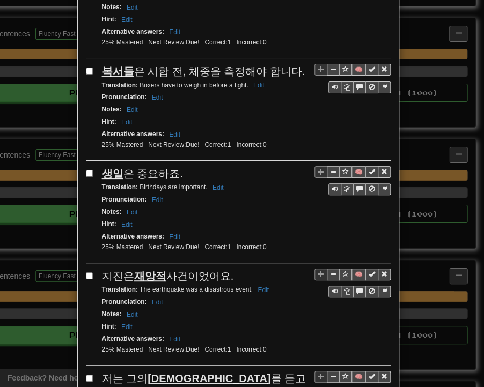
drag, startPoint x: 133, startPoint y: 346, endPoint x: 210, endPoint y: 351, distance: 78.0
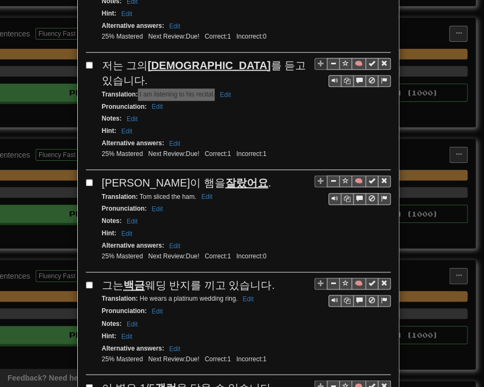
scroll to position [1502, 0]
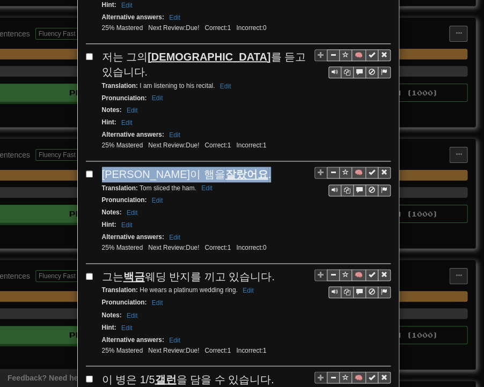
drag, startPoint x: 99, startPoint y: 112, endPoint x: 185, endPoint y: 113, distance: 86.4
click at [185, 167] on div "[PERSON_NAME]이 햄을 잘랐어요 ." at bounding box center [246, 175] width 289 height 16
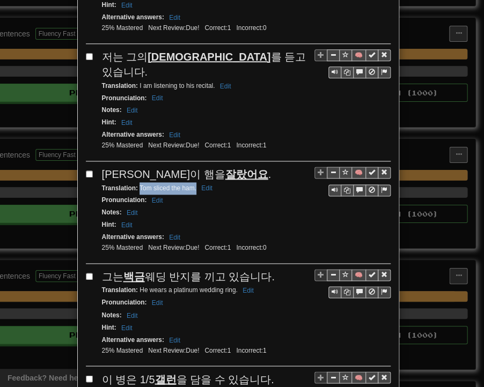
drag, startPoint x: 135, startPoint y: 128, endPoint x: 192, endPoint y: 129, distance: 56.4
click at [192, 185] on small "Translation : [PERSON_NAME] the ham. Edit" at bounding box center [159, 189] width 114 height 8
drag, startPoint x: 92, startPoint y: 209, endPoint x: 101, endPoint y: 217, distance: 12.2
click at [101, 269] on div "🧠 그는 백금 웨딩 반지를 끼고 있습니다. Translation : He wears a platinum wedding ring. Edit Pr…" at bounding box center [238, 317] width 305 height 97
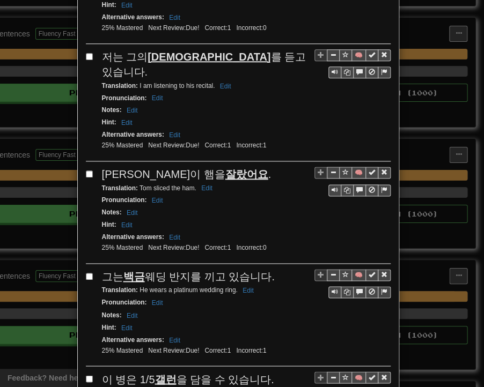
drag, startPoint x: 96, startPoint y: 213, endPoint x: 255, endPoint y: 217, distance: 159.4
click at [267, 269] on div "🧠 그는 백금 웨딩 반지를 끼고 있습니다. Translation : He wears a platinum wedding ring. Edit Pr…" at bounding box center [238, 317] width 305 height 97
drag, startPoint x: 136, startPoint y: 228, endPoint x: 234, endPoint y: 230, distance: 98.2
click at [234, 284] on div "Translation : He wears a platinum wedding ring. Edit" at bounding box center [246, 290] width 289 height 12
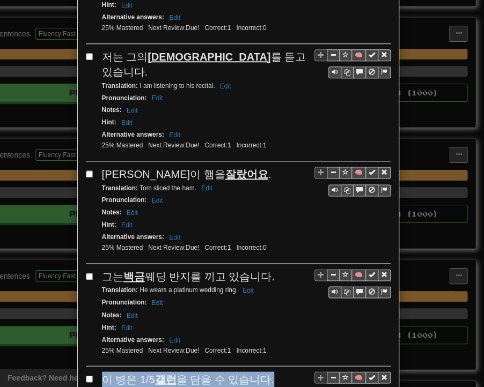
drag, startPoint x: 98, startPoint y: 312, endPoint x: 263, endPoint y: 318, distance: 165.4
click at [263, 372] on div "이 병은 1/5 갤런 을 담을 수 있습니다." at bounding box center [246, 380] width 289 height 16
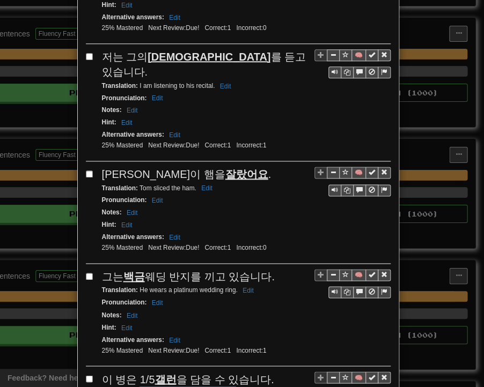
drag, startPoint x: 135, startPoint y: 327, endPoint x: 231, endPoint y: 328, distance: 96.1
click at [231, 379] on small "Translation : This bottle holds a fifth of a gallon. Edit" at bounding box center [179, 393] width 154 height 8
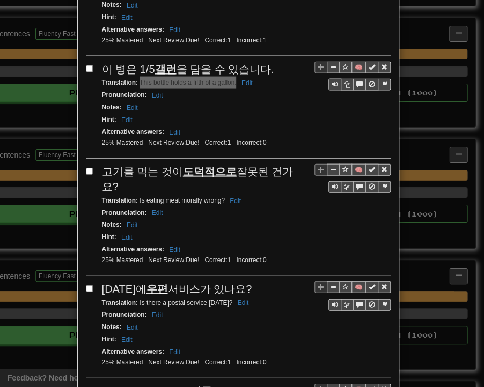
scroll to position [1878, 0]
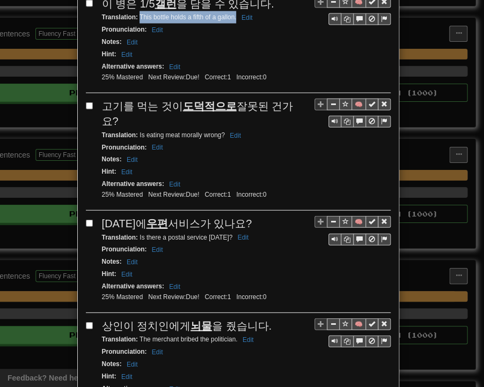
drag, startPoint x: 98, startPoint y: 40, endPoint x: 295, endPoint y: 36, distance: 196.4
click at [294, 100] on span "고기를 먹는 것이 도덕적으로 잘못된 건가요?" at bounding box center [198, 113] width 192 height 27
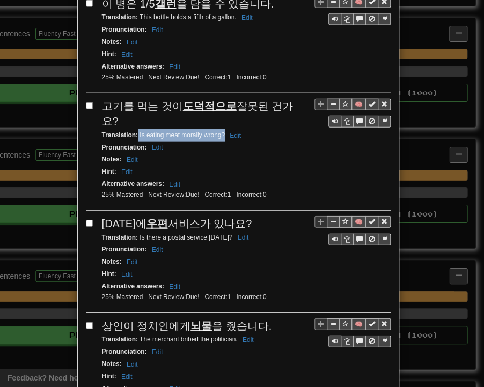
drag, startPoint x: 134, startPoint y: 52, endPoint x: 216, endPoint y: 52, distance: 82.1
click at [218, 131] on small "Translation : Is eating meat morally wrong? Edit" at bounding box center [173, 135] width 142 height 8
drag, startPoint x: 99, startPoint y: 138, endPoint x: 246, endPoint y: 137, distance: 147.0
click at [249, 216] on div "[DATE]에 우편 서비스가 있나요?" at bounding box center [246, 224] width 289 height 16
drag, startPoint x: 134, startPoint y: 155, endPoint x: 238, endPoint y: 152, distance: 104.1
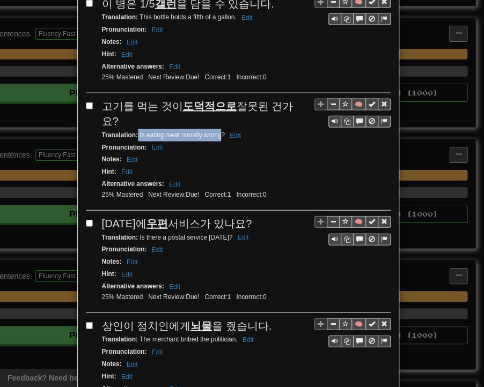
click at [238, 234] on small "Translation : Is there a postal service [DATE]? Edit" at bounding box center [177, 238] width 150 height 8
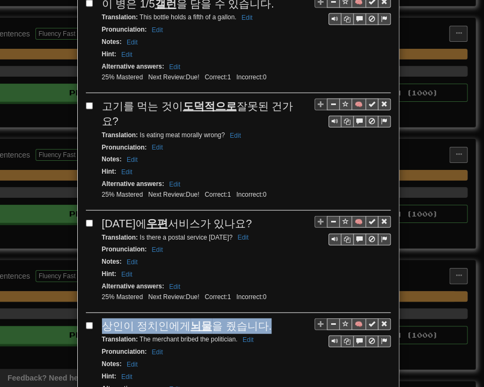
drag, startPoint x: 99, startPoint y: 237, endPoint x: 255, endPoint y: 240, distance: 156.2
click at [258, 319] on div "상인이 정치인에게 뇌물 을 줬습니다." at bounding box center [246, 327] width 289 height 16
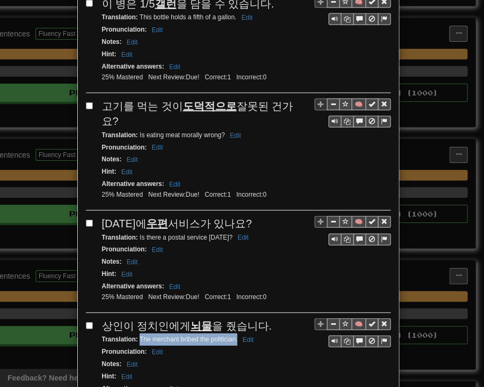
drag, startPoint x: 135, startPoint y: 251, endPoint x: 232, endPoint y: 255, distance: 97.8
click at [232, 336] on small "Translation : The merchant bribed the politician. Edit" at bounding box center [179, 340] width 155 height 8
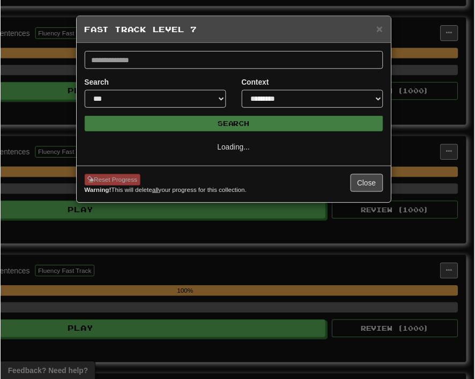
scroll to position [0, 0]
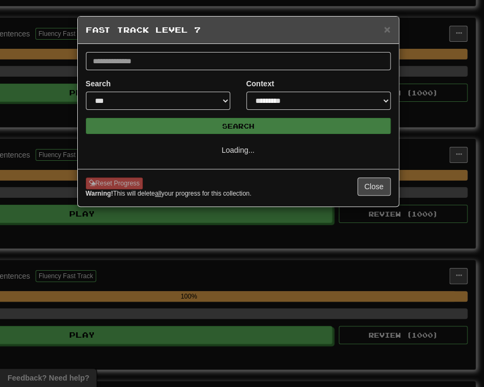
select select "**"
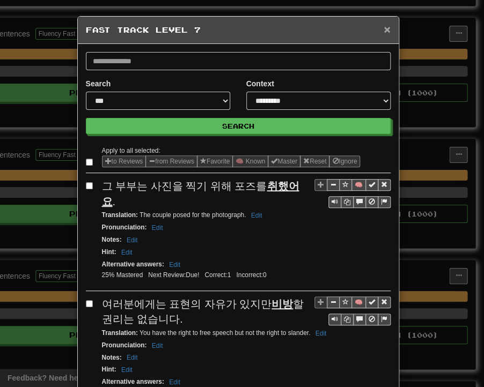
click at [384, 31] on span "×" at bounding box center [387, 29] width 6 height 12
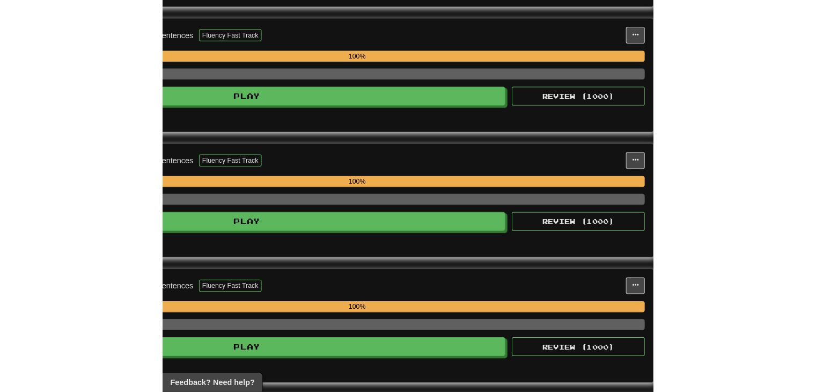
scroll to position [1079, 0]
